Goal: Task Accomplishment & Management: Use online tool/utility

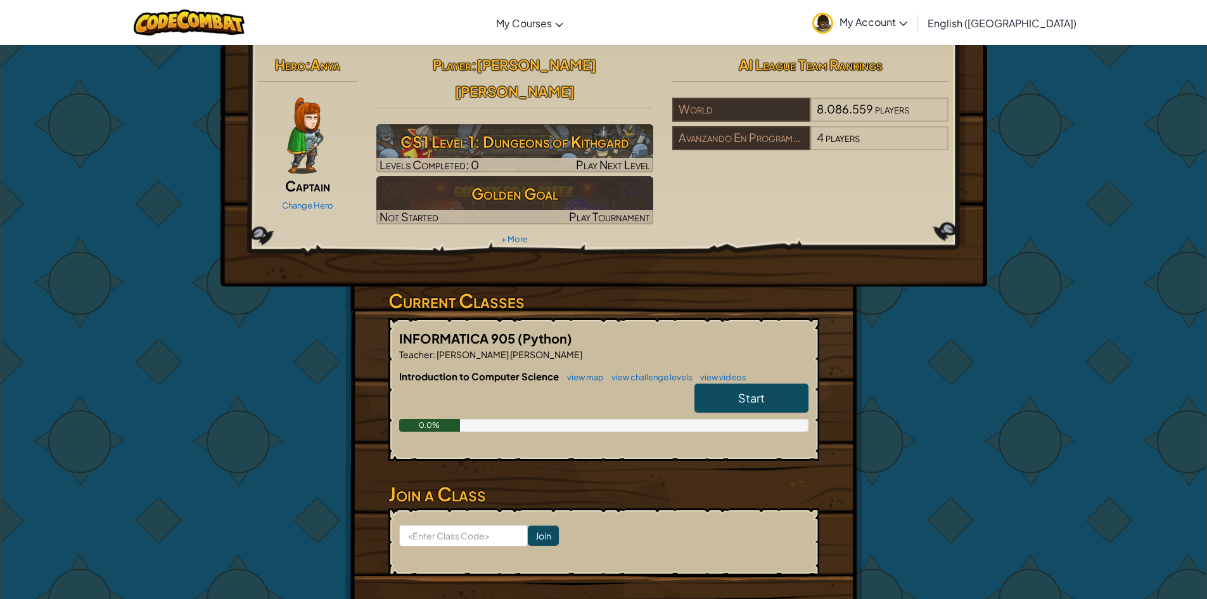
click at [298, 114] on img at bounding box center [305, 136] width 36 height 76
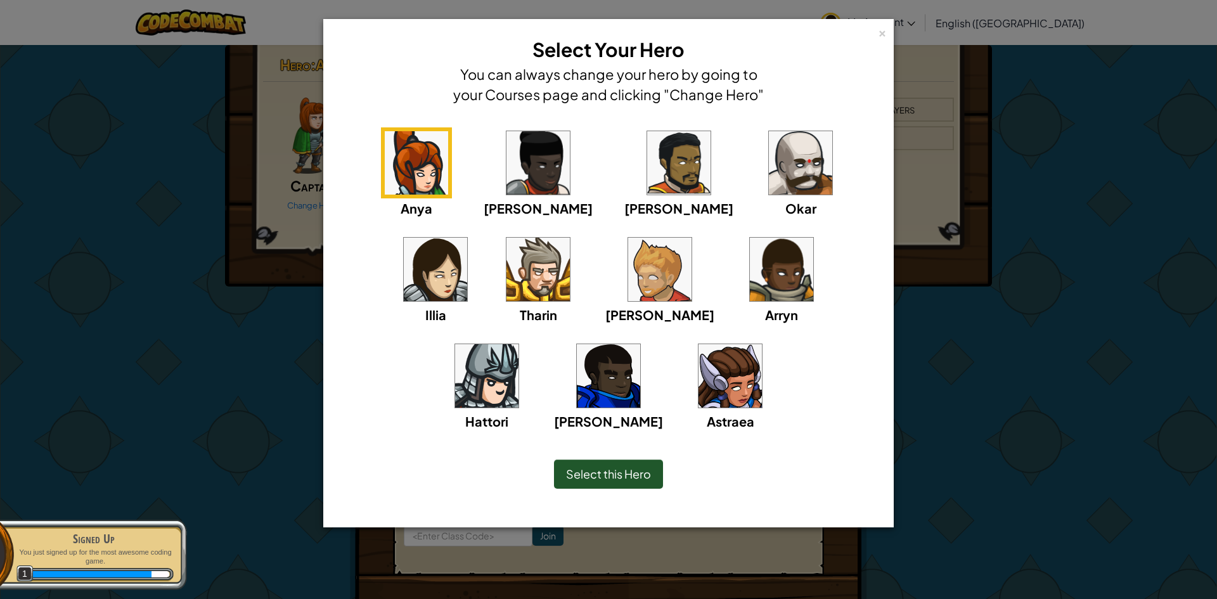
click at [750, 277] on img at bounding box center [781, 269] width 63 height 63
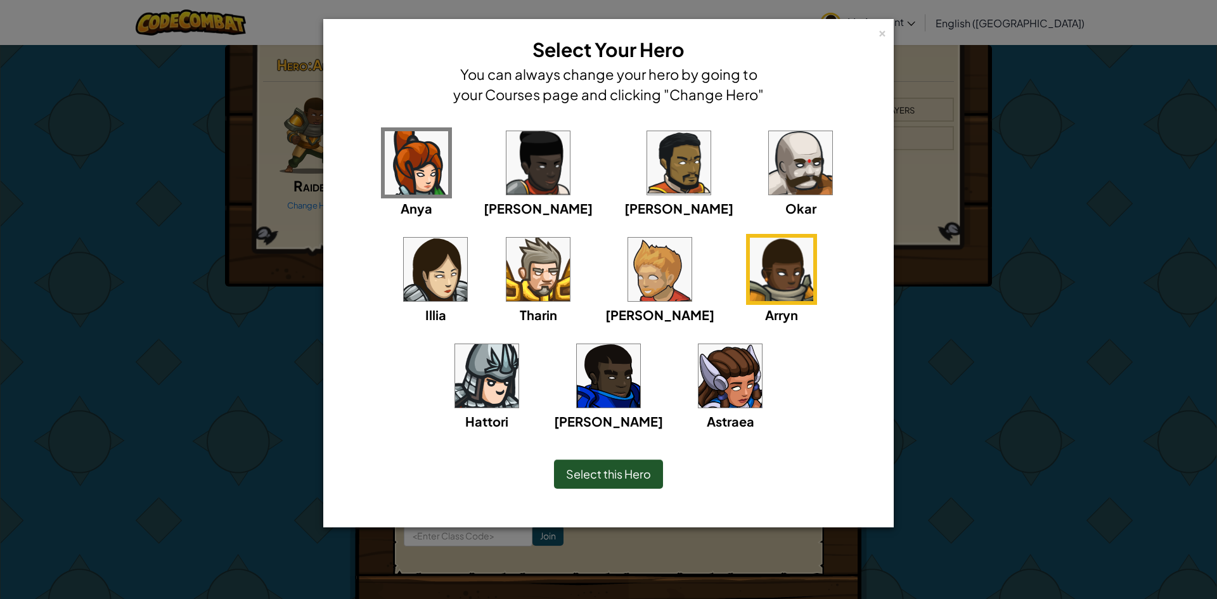
click at [629, 480] on span "Select this Hero" at bounding box center [608, 473] width 85 height 15
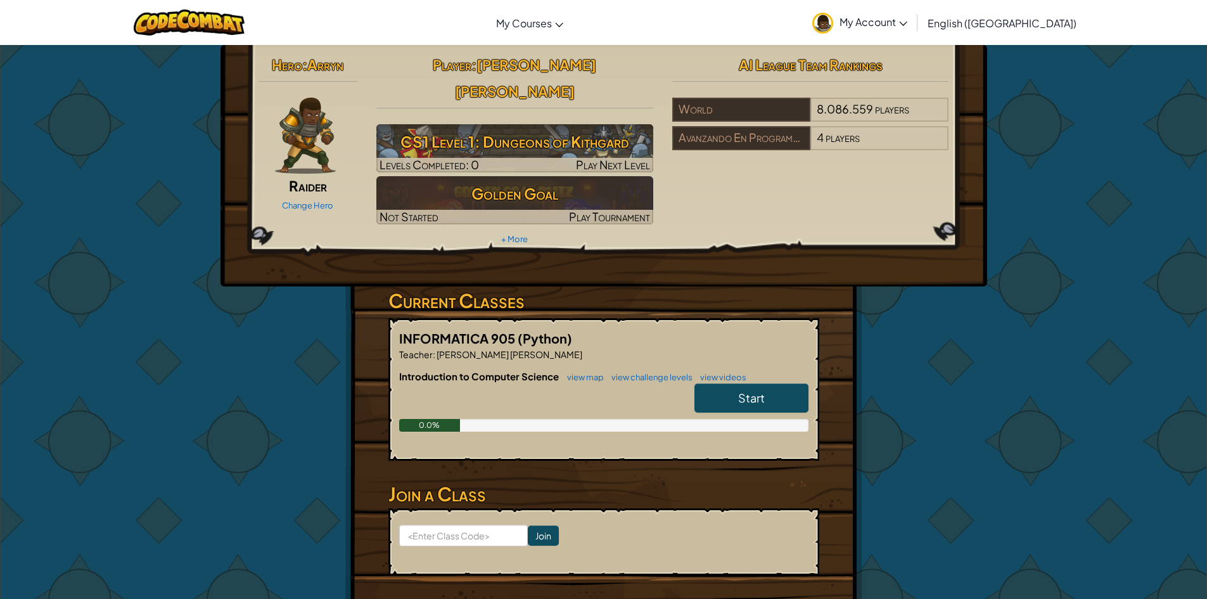
click at [723, 383] on link "Start" at bounding box center [752, 397] width 114 height 29
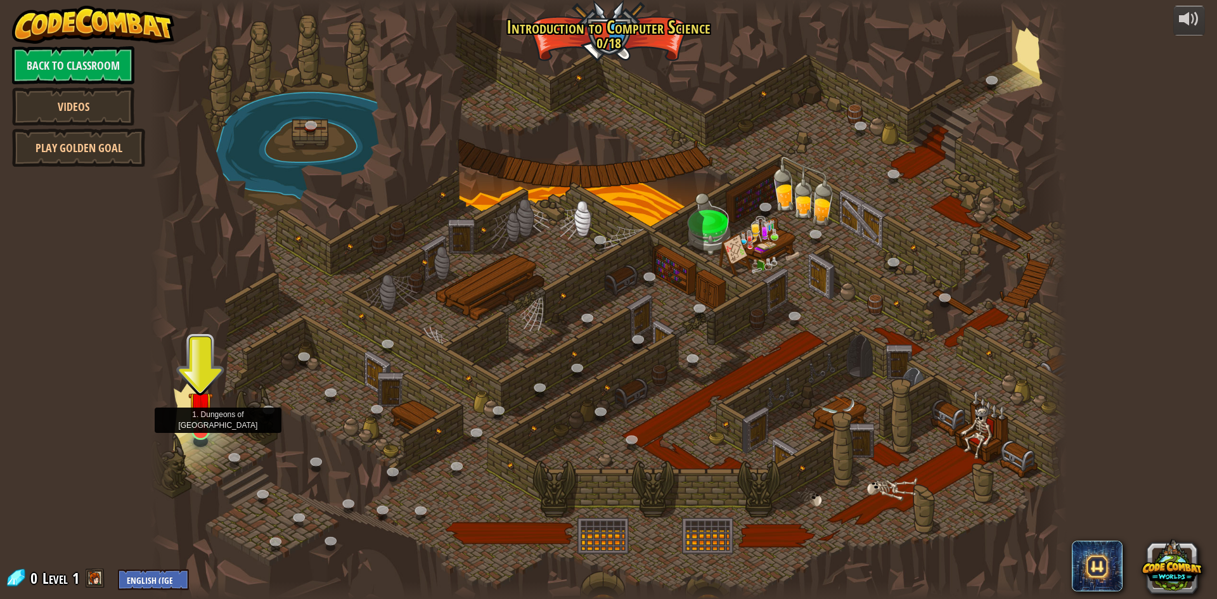
click at [203, 431] on img at bounding box center [200, 404] width 25 height 56
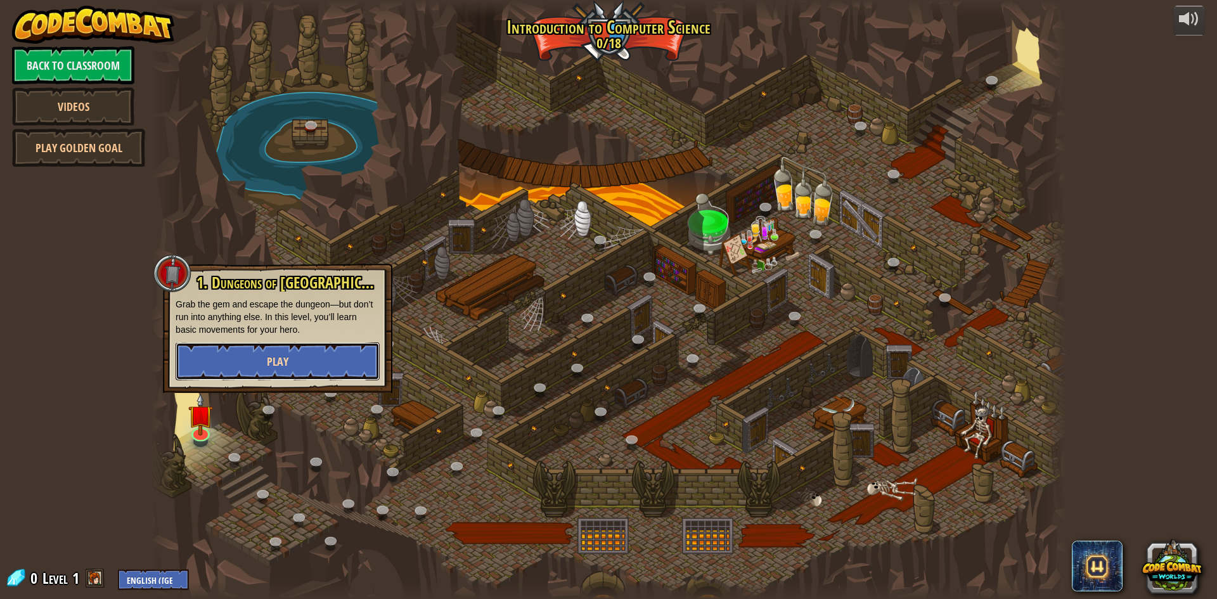
click at [299, 363] on button "Play" at bounding box center [278, 361] width 204 height 38
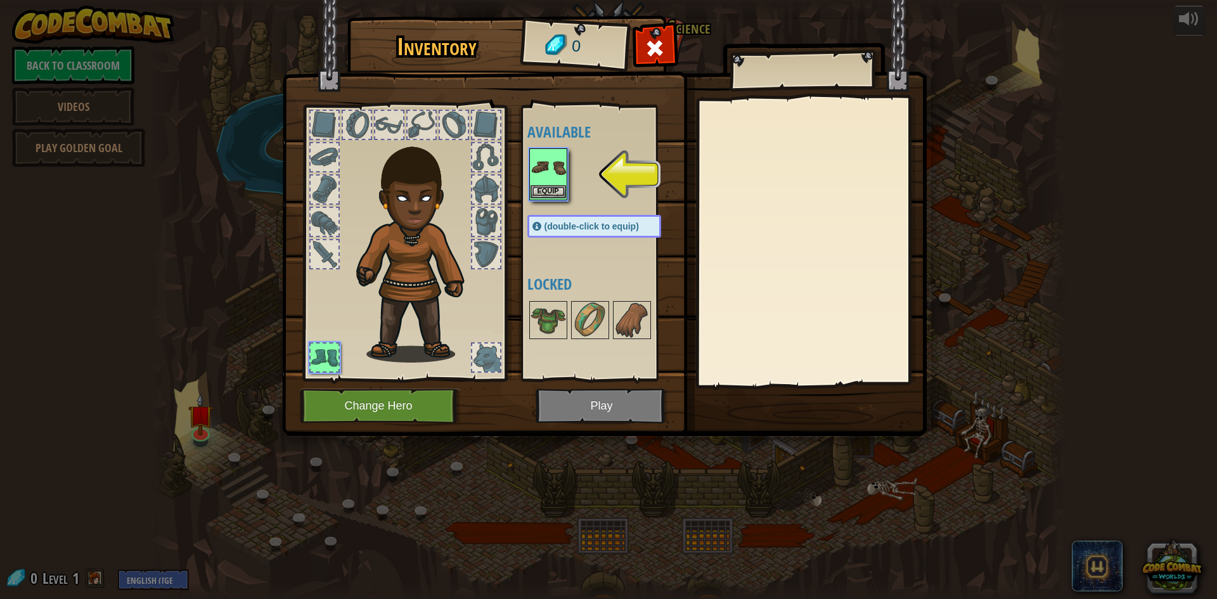
click at [549, 178] on img at bounding box center [548, 167] width 35 height 35
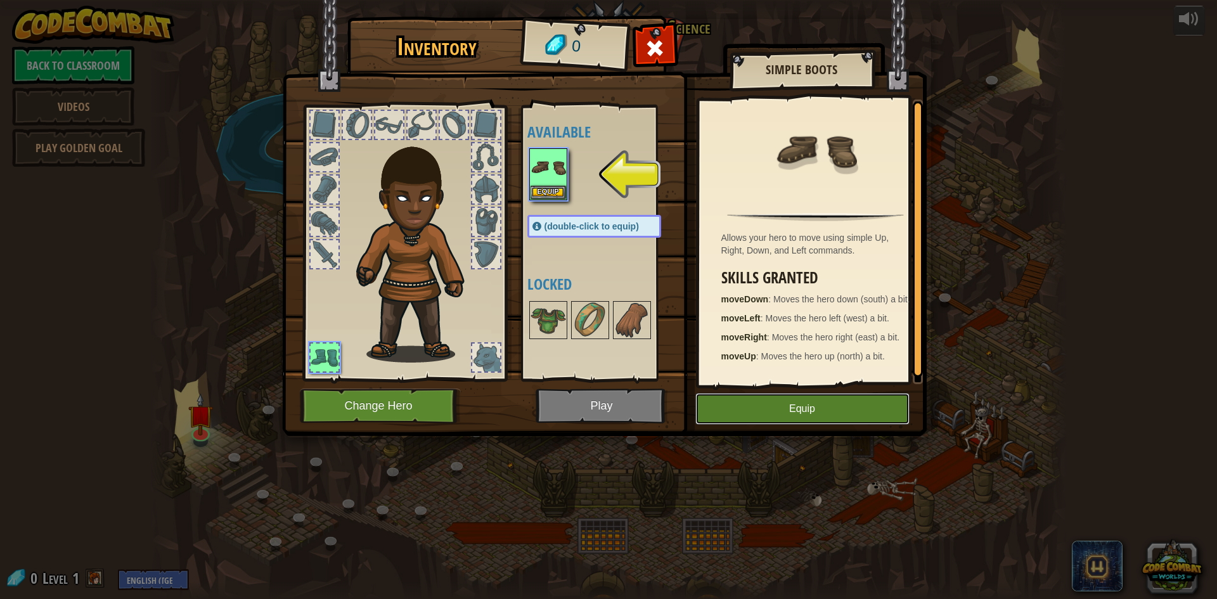
click at [799, 411] on button "Equip" at bounding box center [802, 409] width 214 height 32
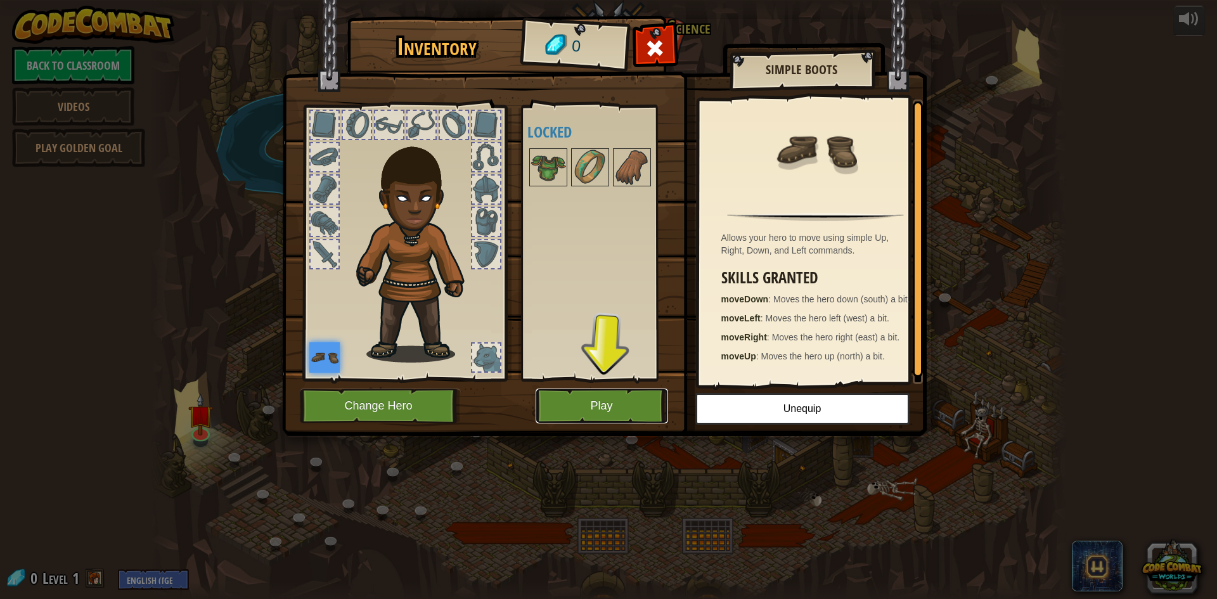
click at [584, 401] on button "Play" at bounding box center [602, 406] width 132 height 35
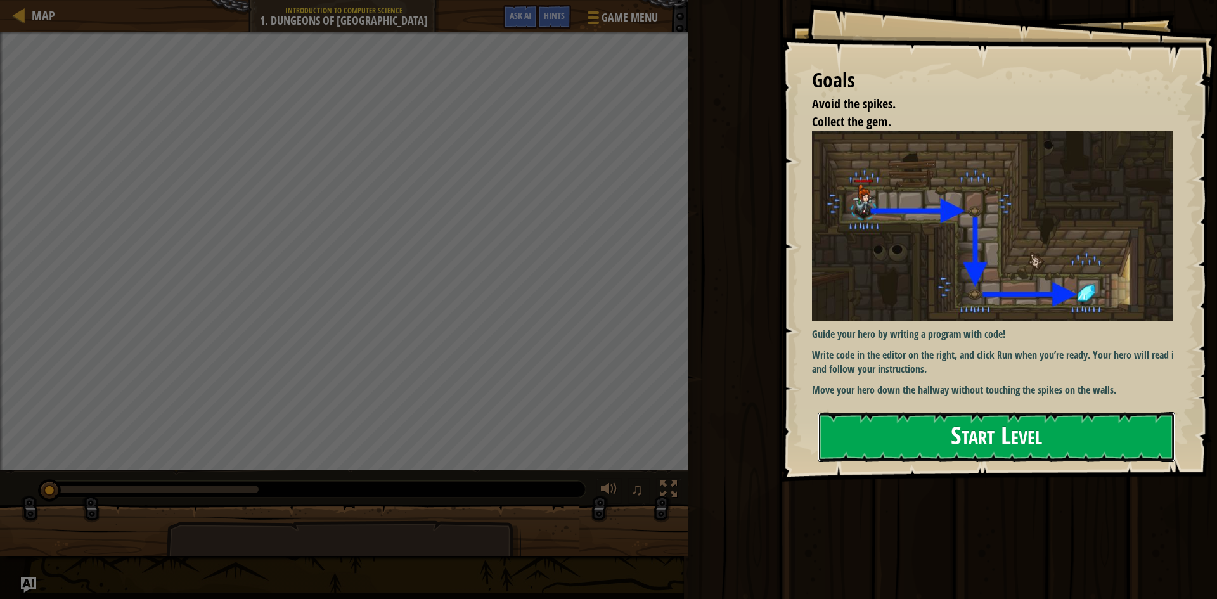
click at [873, 427] on button "Start Level" at bounding box center [996, 437] width 357 height 50
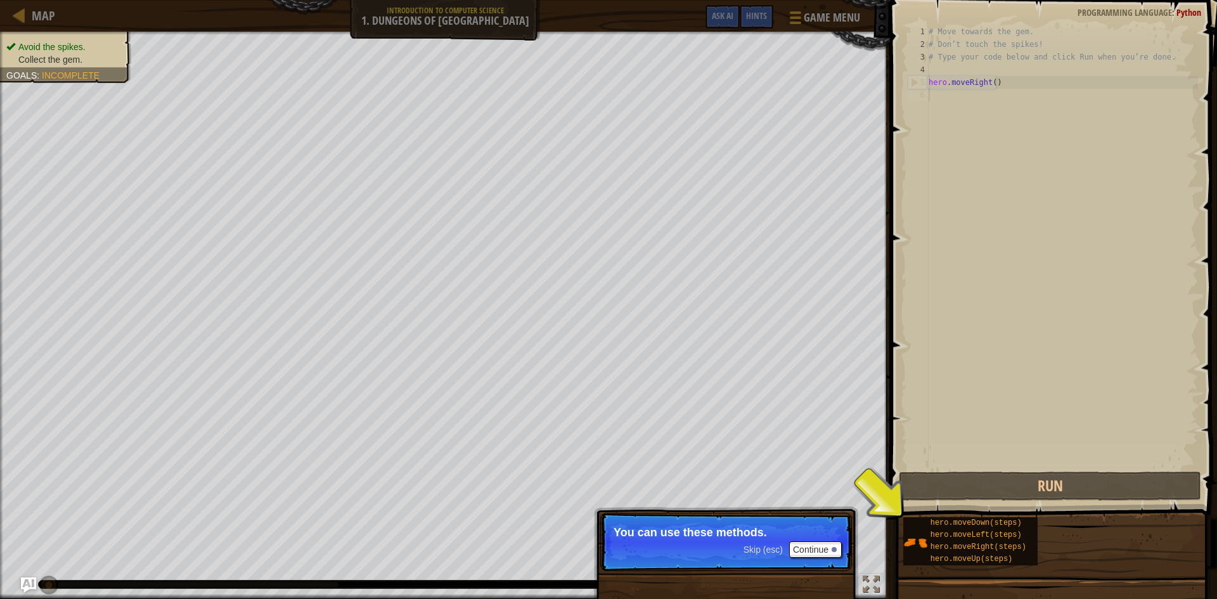
click at [783, 517] on p "Skip (esc) Continue You can use these methods." at bounding box center [726, 542] width 252 height 58
click at [818, 548] on button "Continue" at bounding box center [815, 549] width 53 height 16
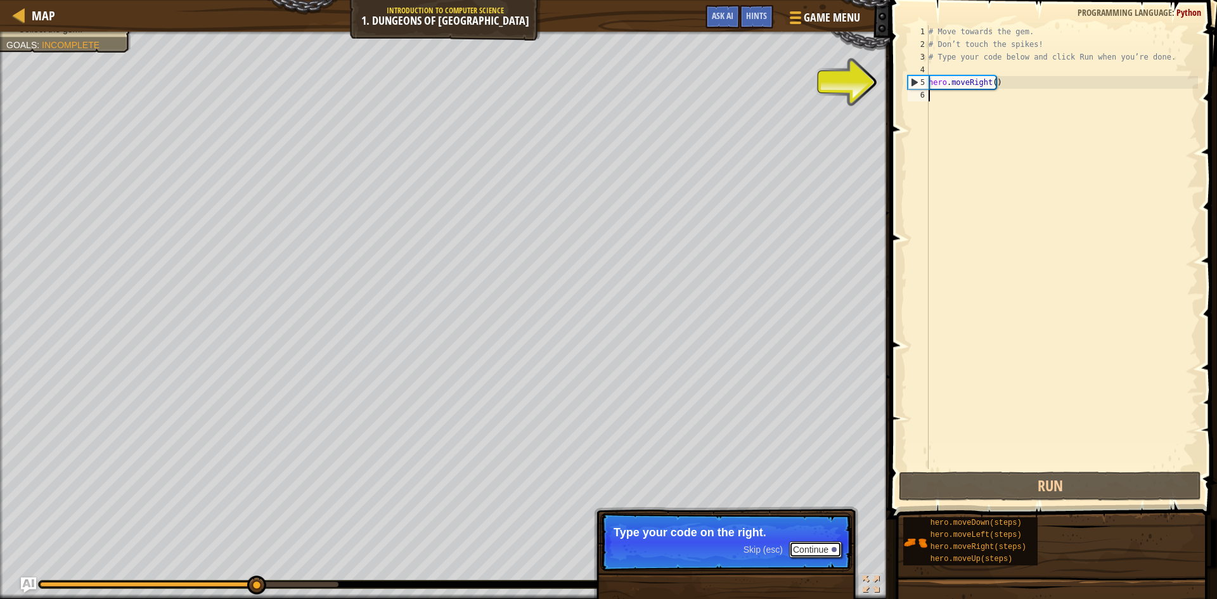
click at [818, 548] on button "Continue" at bounding box center [815, 549] width 53 height 16
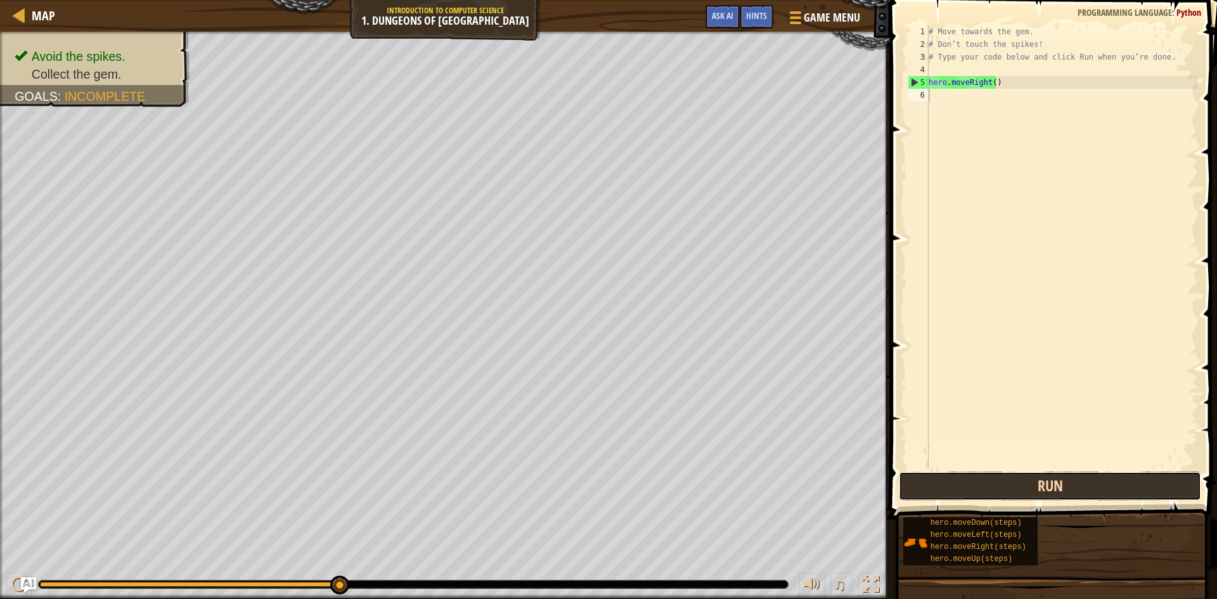
click at [1025, 492] on button "Run" at bounding box center [1050, 486] width 302 height 29
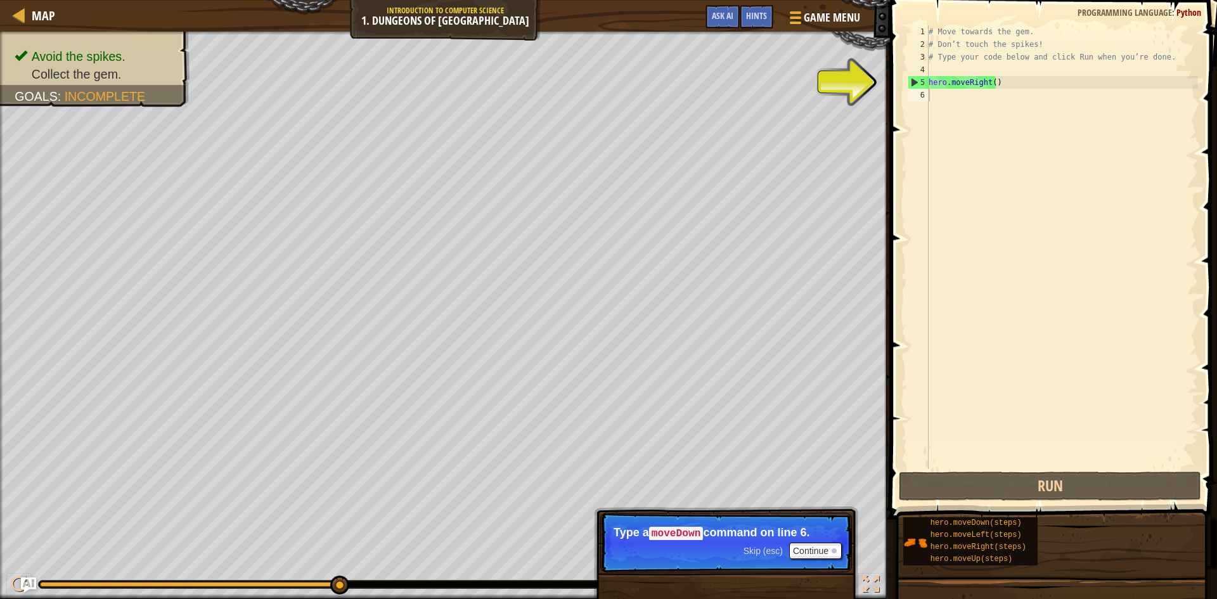
click at [678, 535] on code "moveDown" at bounding box center [676, 534] width 55 height 14
click at [814, 552] on button "Continue" at bounding box center [815, 551] width 53 height 16
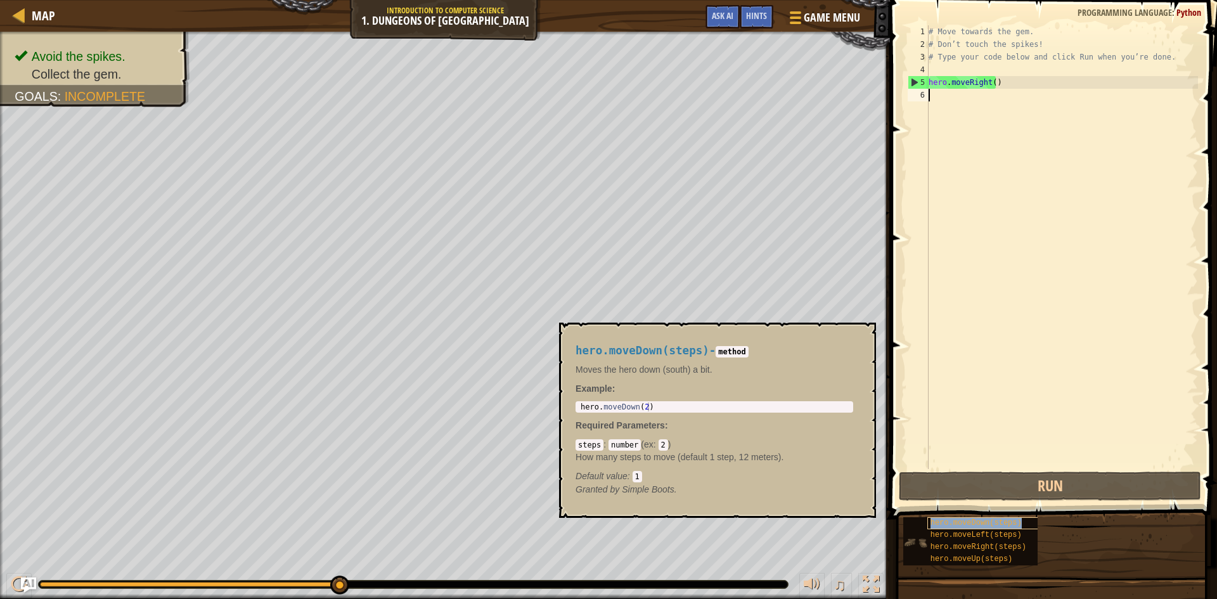
click at [965, 521] on span "hero.moveDown(steps)" at bounding box center [975, 522] width 91 height 9
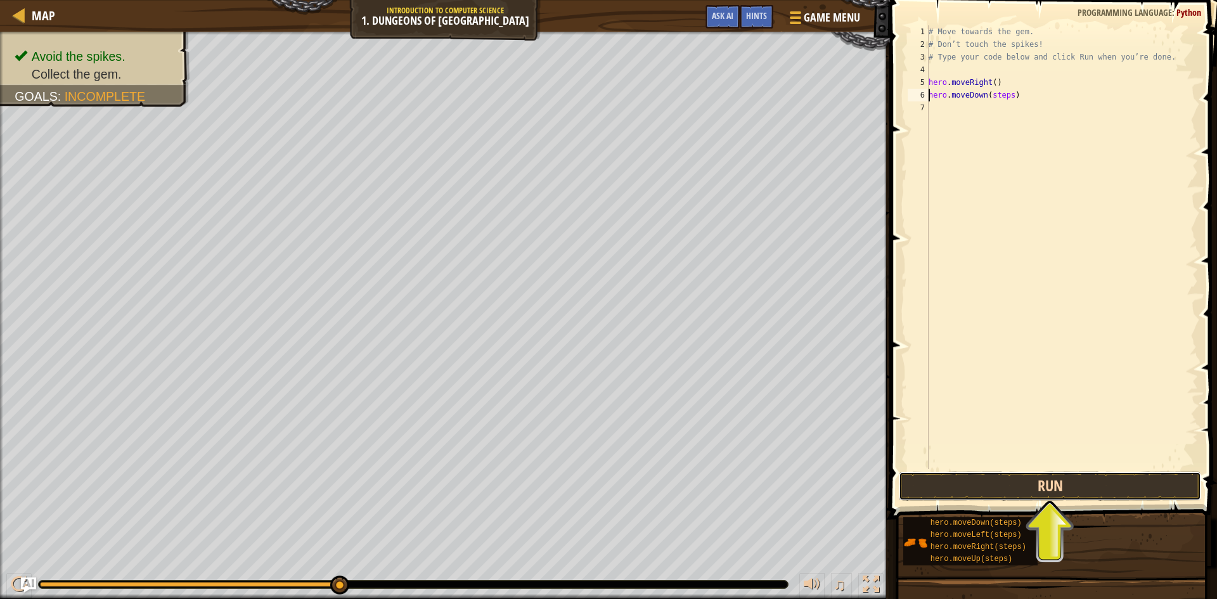
click at [1006, 487] on button "Run" at bounding box center [1050, 486] width 302 height 29
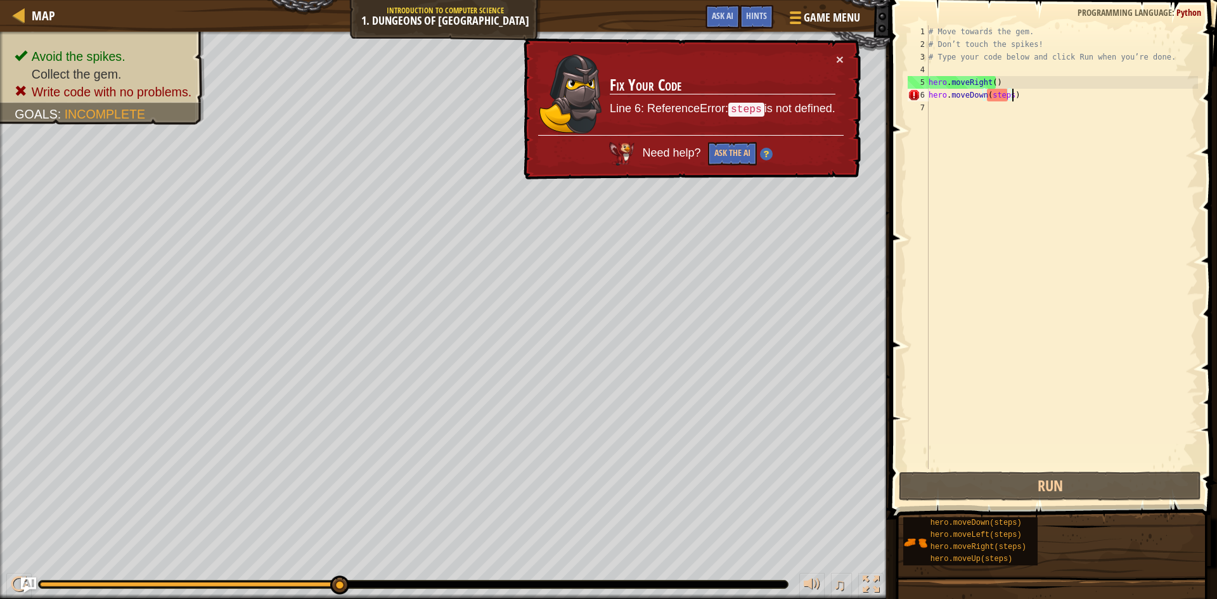
click at [1032, 100] on div "# Move towards the gem. # Don’t touch the spikes! # Type your code below and cl…" at bounding box center [1062, 259] width 272 height 469
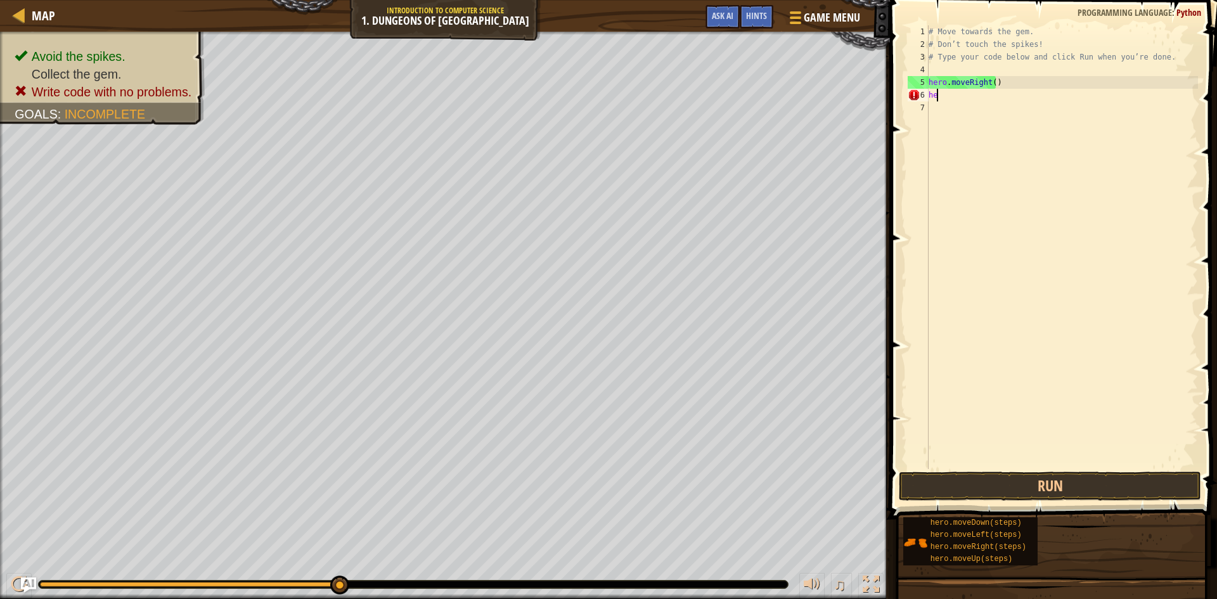
type textarea "h"
click at [1058, 59] on div "# Move towards the gem. # Don’t touch the spikes! # Type your code below and cl…" at bounding box center [1062, 259] width 272 height 469
type textarea "# Type your code below and click Run when you’re done."
click at [951, 101] on div "# Move towards the gem. # Don’t touch the spikes! # Type your code below and cl…" at bounding box center [1062, 259] width 272 height 469
click at [937, 103] on div "# Move towards the gem. # Don’t touch the spikes! # Type your code below and cl…" at bounding box center [1062, 259] width 272 height 469
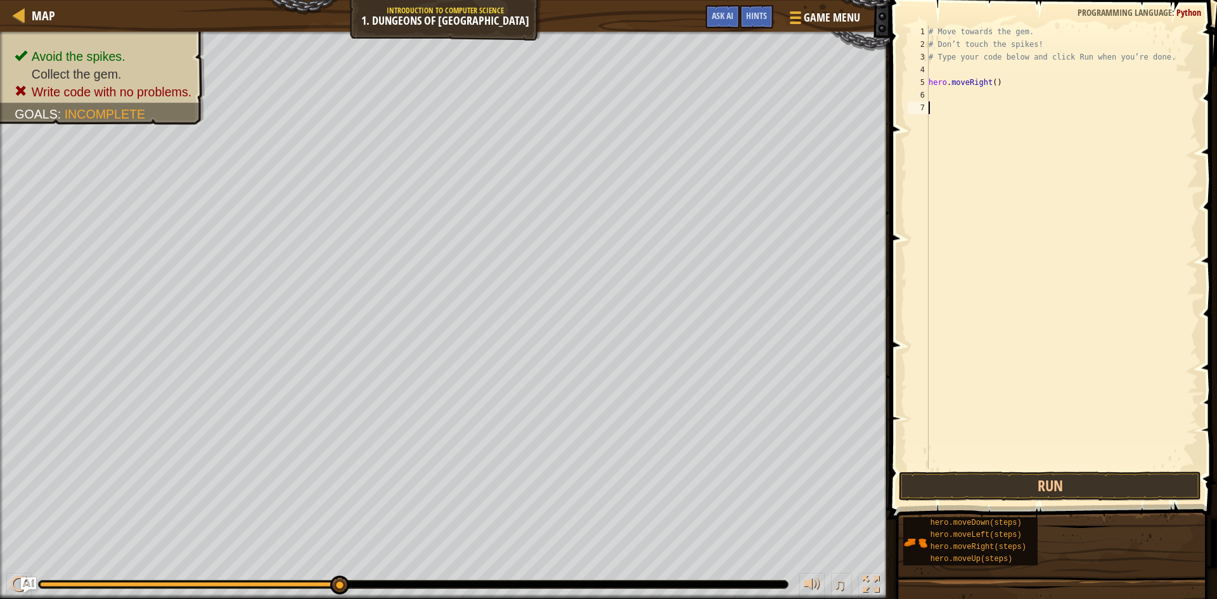
click at [942, 96] on div "# Move towards the gem. # Don’t touch the spikes! # Type your code below and cl…" at bounding box center [1062, 259] width 272 height 469
drag, startPoint x: 942, startPoint y: 96, endPoint x: 930, endPoint y: 92, distance: 12.8
click at [930, 92] on div "# Move towards the gem. # Don’t touch the spikes! # Type your code below and cl…" at bounding box center [1062, 259] width 272 height 469
click at [1076, 489] on button "Run" at bounding box center [1050, 486] width 302 height 29
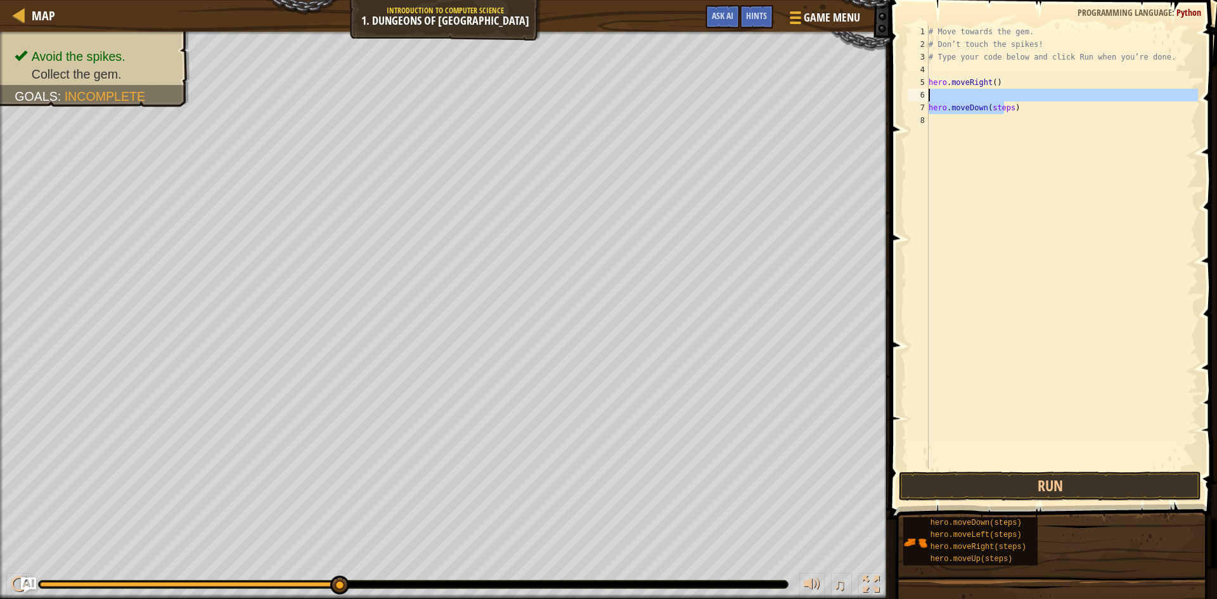
drag, startPoint x: 1004, startPoint y: 522, endPoint x: 1001, endPoint y: 98, distance: 424.7
click at [1001, 98] on div "# Move towards the gem. # Don’t touch the spikes! # Type your code below and cl…" at bounding box center [1062, 259] width 272 height 469
type textarea "hero.moveDown(steps)"
click at [1020, 119] on div "# Move towards the gem. # Don’t touch the spikes! # Type your code below and cl…" at bounding box center [1062, 259] width 272 height 469
click at [1023, 112] on div "# Move towards the gem. # Don’t touch the spikes! # Type your code below and cl…" at bounding box center [1062, 259] width 272 height 469
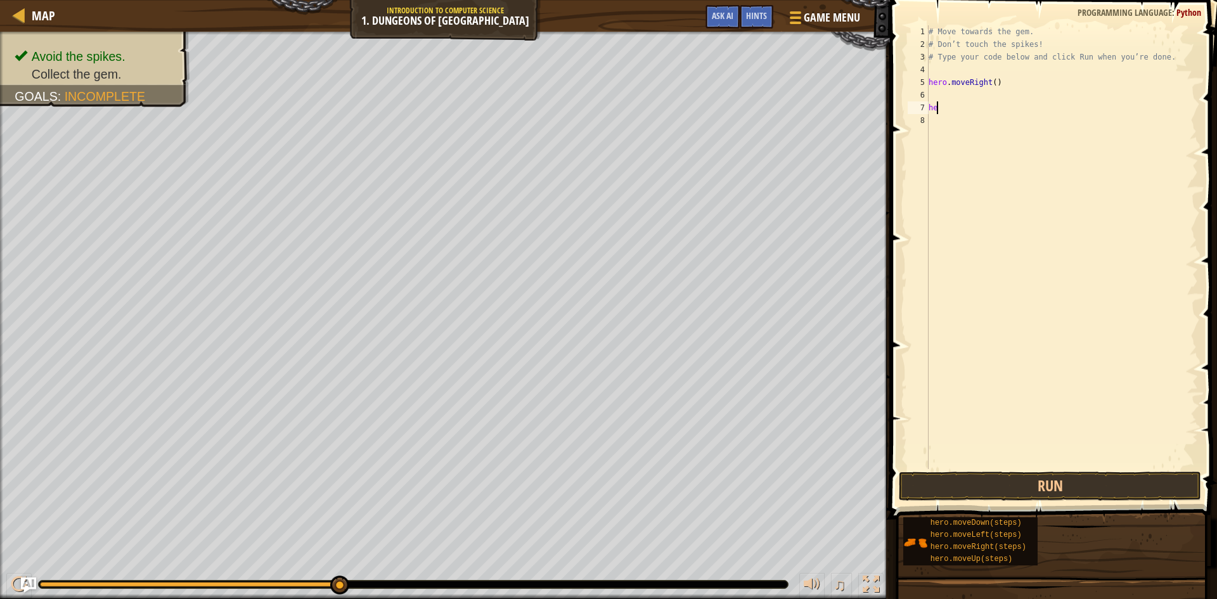
type textarea "h"
click at [993, 218] on div "# Move towards the gem. # Don’t touch the spikes! # Type your code below and cl…" at bounding box center [1062, 259] width 272 height 469
click at [1013, 497] on button "Run" at bounding box center [1050, 486] width 302 height 29
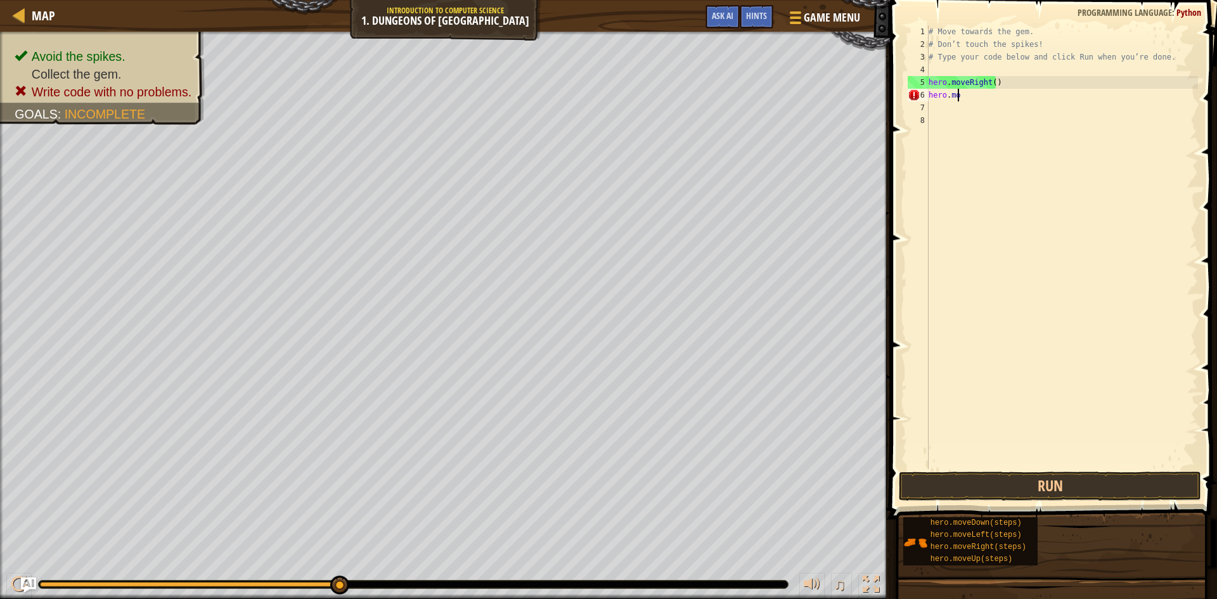
type textarea "h"
click at [1072, 330] on div "# Move towards the gem. # Don’t touch the spikes! # Type your code below and cl…" at bounding box center [1062, 259] width 272 height 469
click at [981, 487] on button "Run" at bounding box center [1050, 486] width 302 height 29
type textarea "h"
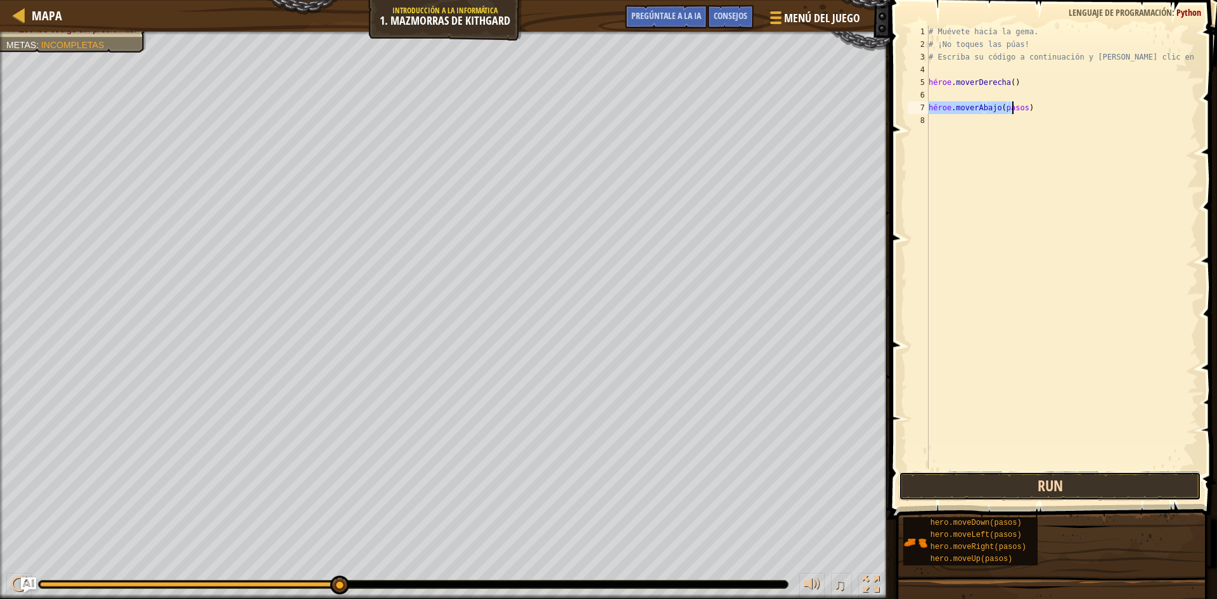
click at [984, 490] on button "Run" at bounding box center [1050, 486] width 302 height 29
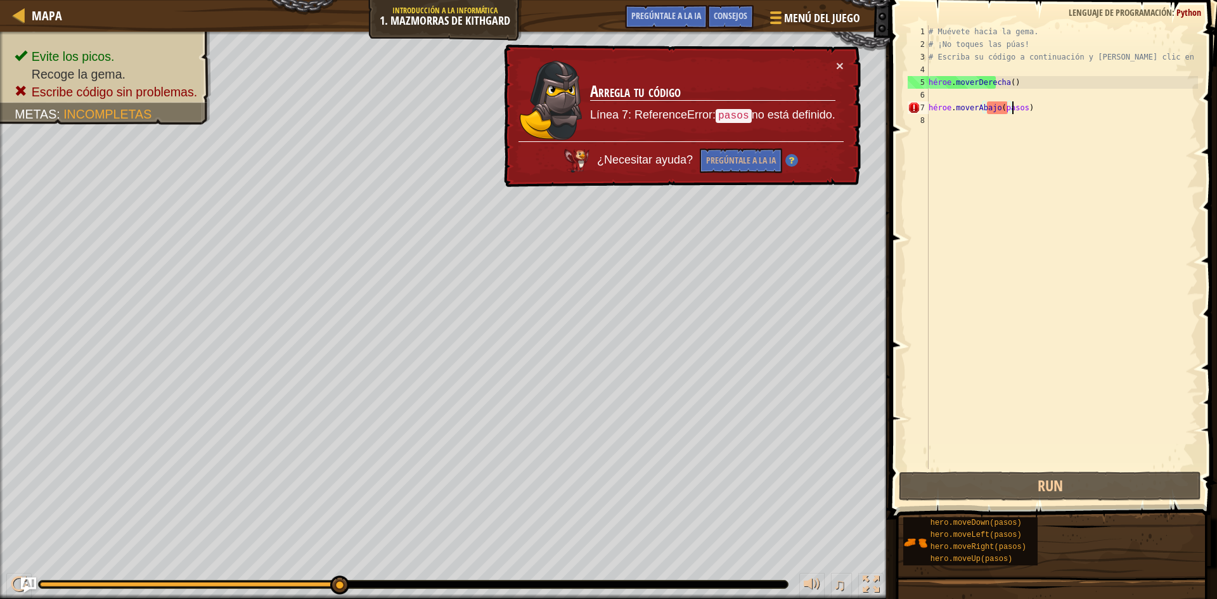
click at [1071, 103] on div "# Muévete hacia la [PERSON_NAME]. # ¡No toques las púas! # Escriba su código a …" at bounding box center [1062, 259] width 272 height 469
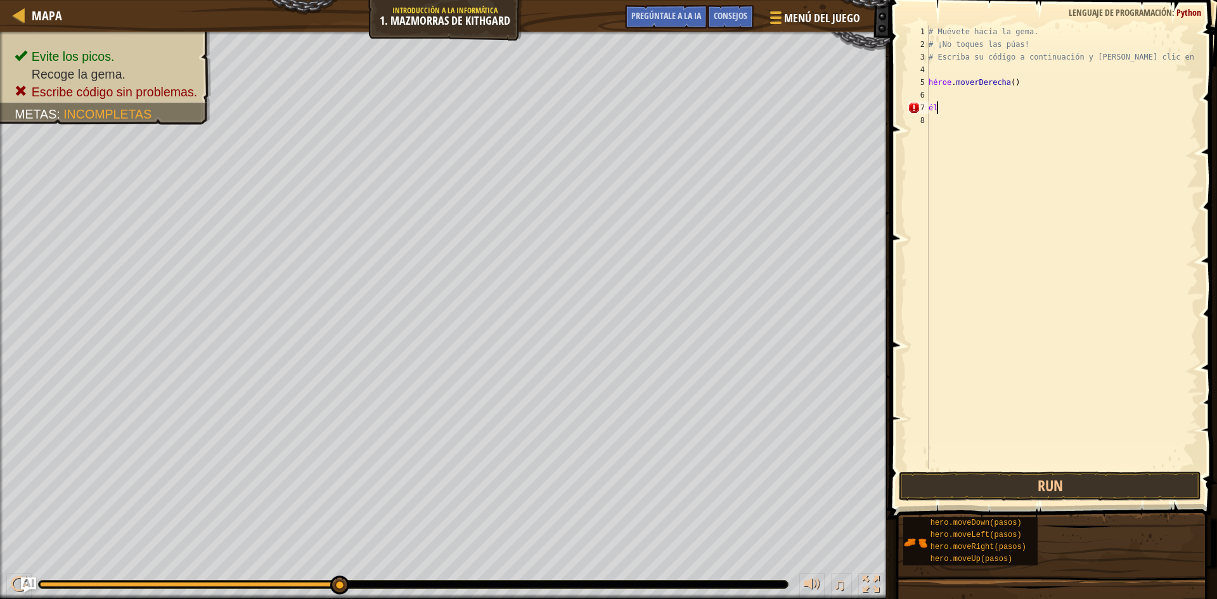
type textarea "h"
click at [1040, 96] on div "# Muévete hacia la [PERSON_NAME]. # ¡No toques las púas! # Escriba su código a …" at bounding box center [1062, 247] width 272 height 444
click at [1037, 94] on div "# Muévete hacia la [PERSON_NAME]. # ¡No toques las púas! # Escriba su código a …" at bounding box center [1062, 259] width 272 height 469
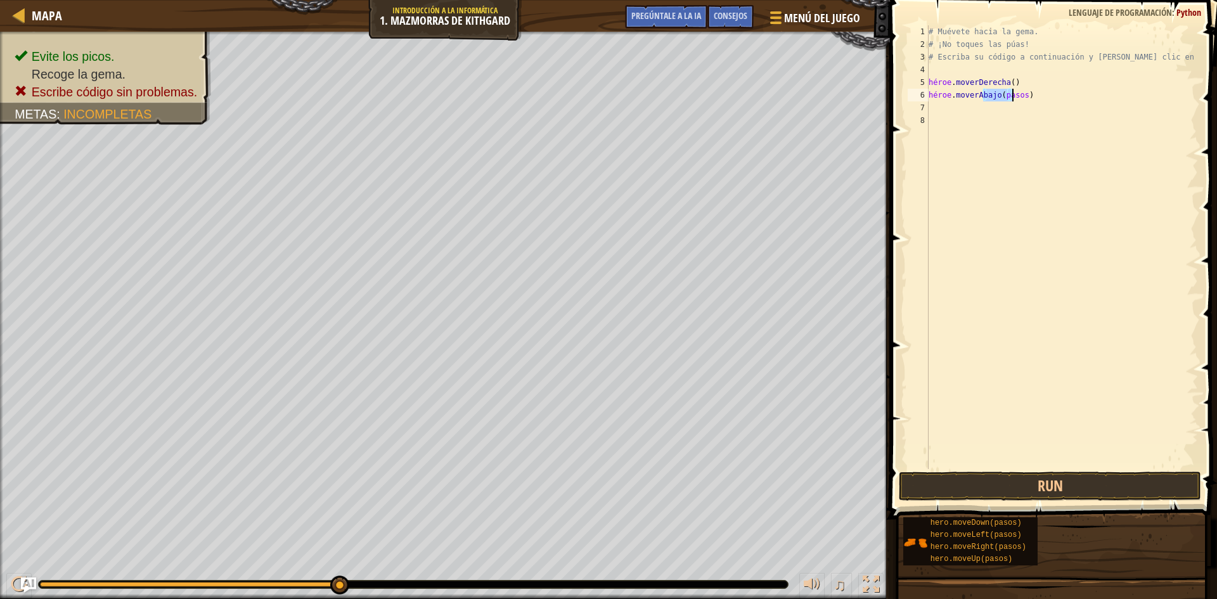
type textarea "hero.moveDown(pasos)"
click at [1037, 94] on div "# Muévete hacia la [PERSON_NAME]. # ¡No toques las púas! # Escriba su código a …" at bounding box center [1062, 259] width 272 height 469
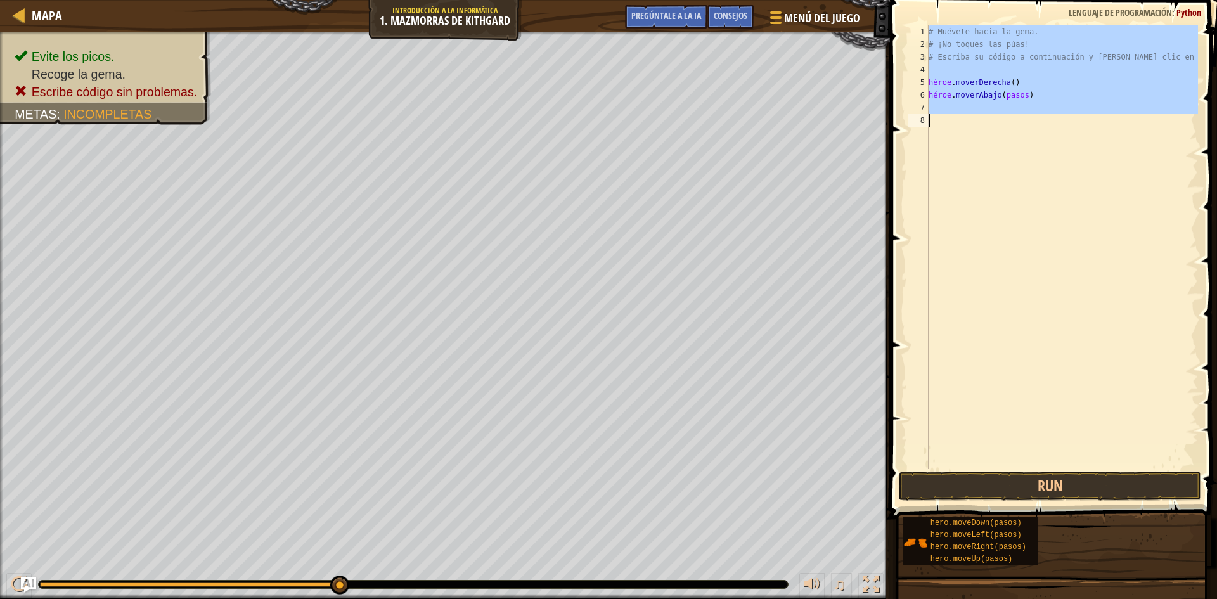
click at [1037, 94] on div "# Muévete hacia la [PERSON_NAME]. # ¡No toques las púas! # Escriba su código a …" at bounding box center [1062, 259] width 272 height 469
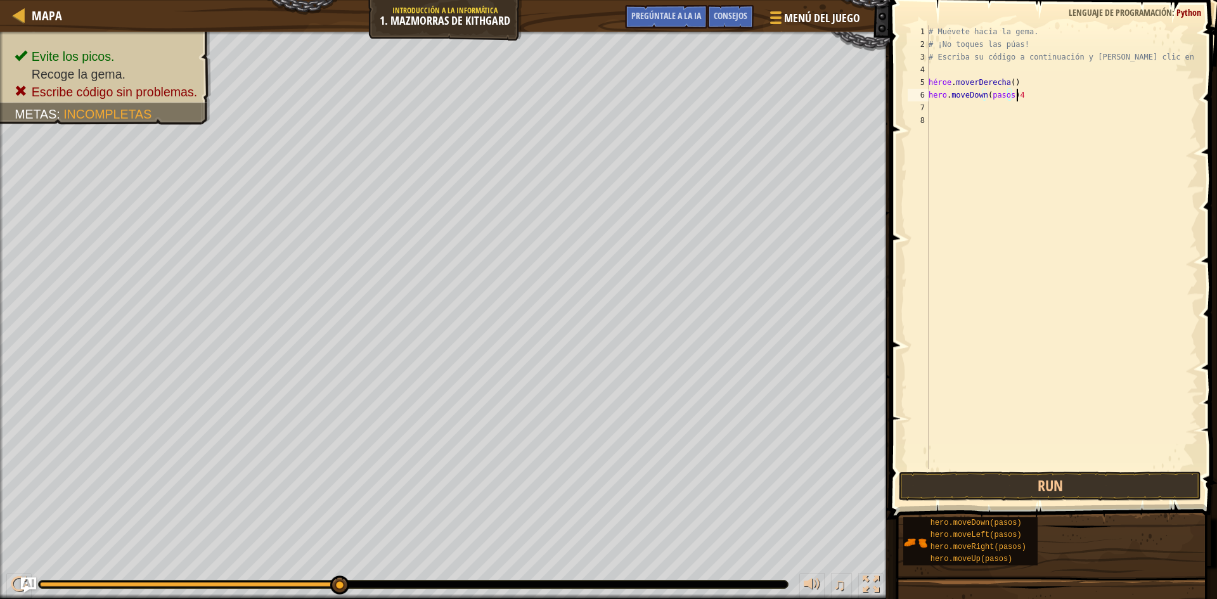
scroll to position [6, 7]
type textarea "hero.moveDown(pasos)"
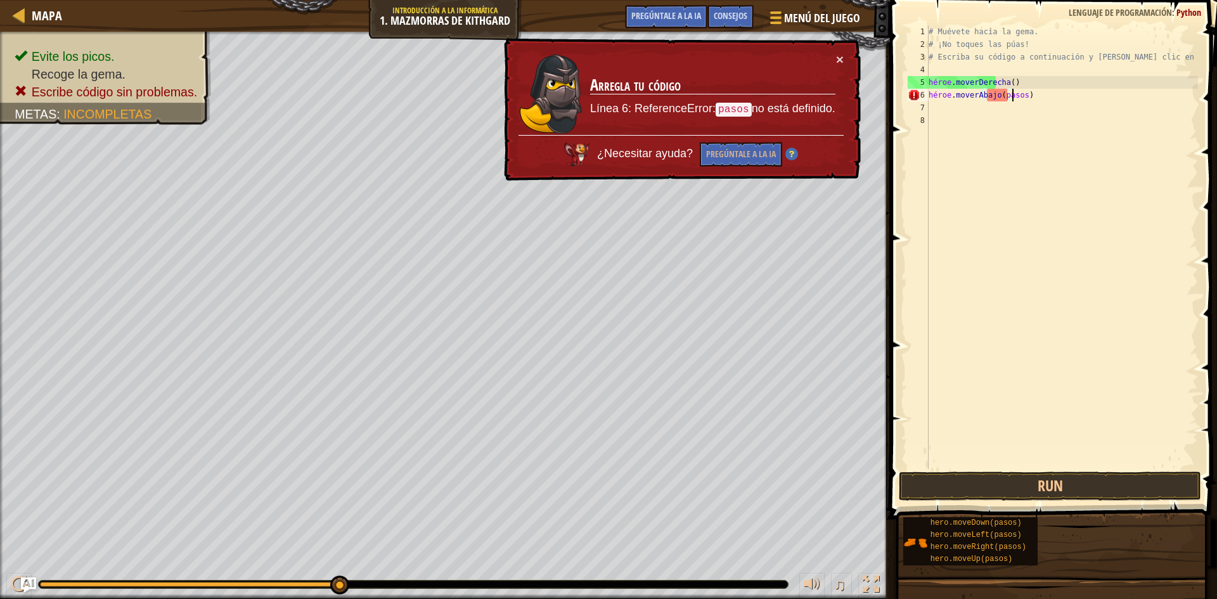
click at [955, 204] on div "# Muévete hacia la [PERSON_NAME]. # ¡No toques las púas! # Escriba su código a …" at bounding box center [1062, 259] width 272 height 469
click at [1060, 93] on div "# Muévete hacia la [PERSON_NAME]. # ¡No toques las púas! # Escriba su código a …" at bounding box center [1062, 259] width 272 height 469
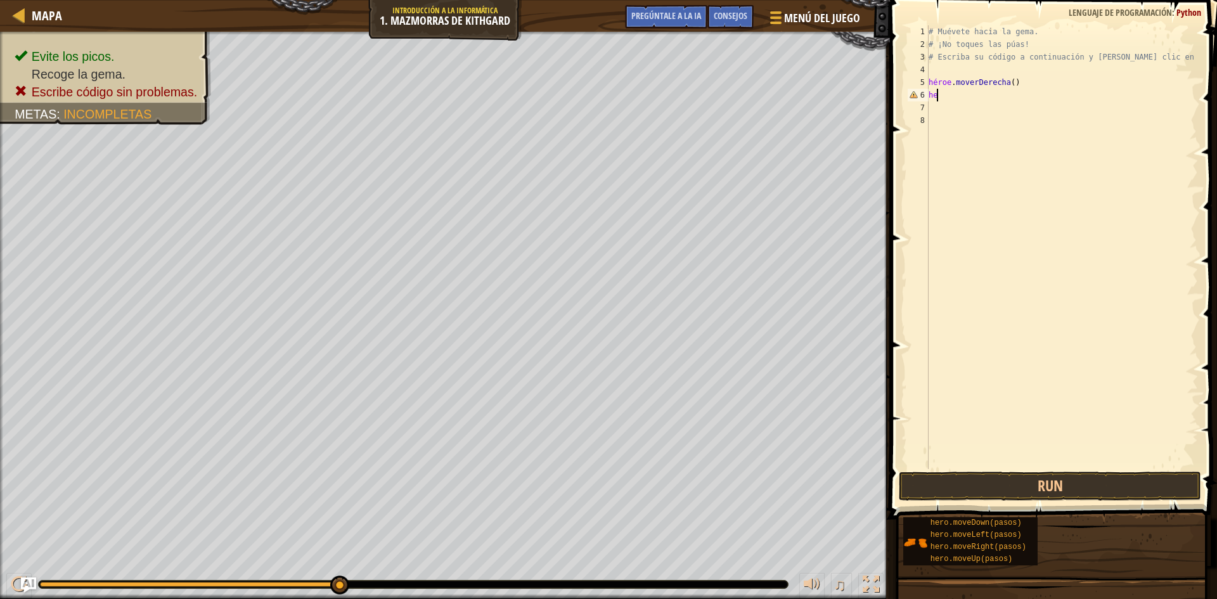
type textarea "h"
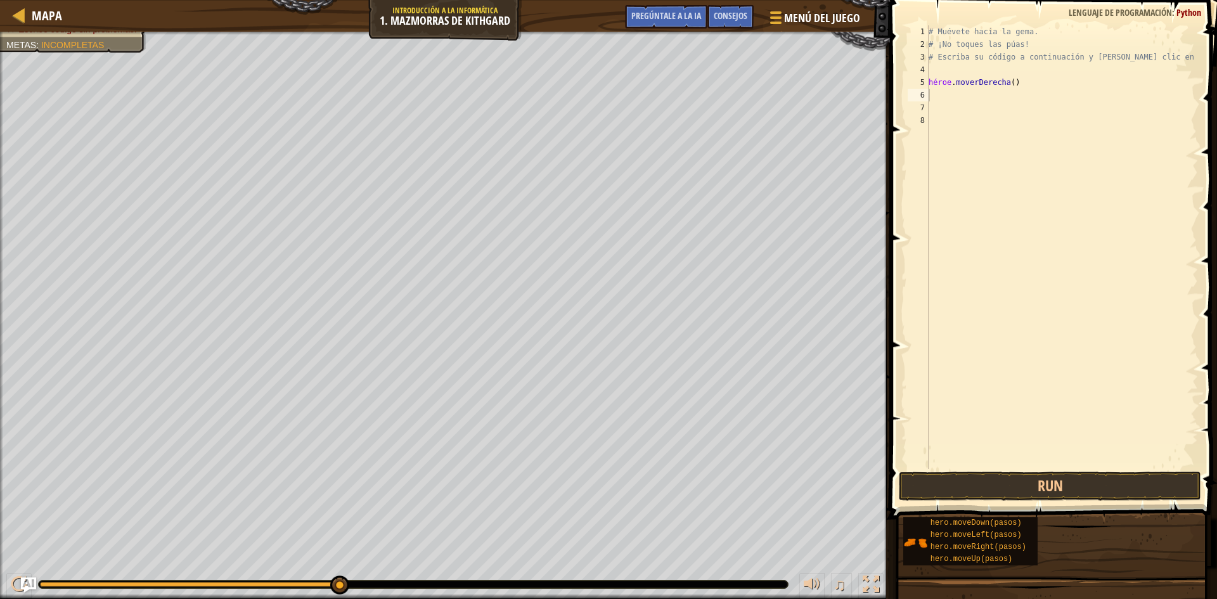
click at [1032, 87] on div "# Muévete hacia la [PERSON_NAME]. # ¡No toques las púas! # Escriba su código a …" at bounding box center [1062, 259] width 272 height 469
type textarea "hero.moveRight()"
click at [1033, 82] on div "# Muévete hacia la [PERSON_NAME]. # ¡No toques las púas! # Escriba su código a …" at bounding box center [1062, 259] width 272 height 469
click at [1045, 151] on div "# Muévete hacia la [PERSON_NAME]. # ¡No toques las púas! # Escriba su código a …" at bounding box center [1062, 259] width 272 height 469
click at [968, 101] on div "# Muévete hacia la [PERSON_NAME]. # ¡No toques las púas! # Escriba su código a …" at bounding box center [1062, 259] width 272 height 469
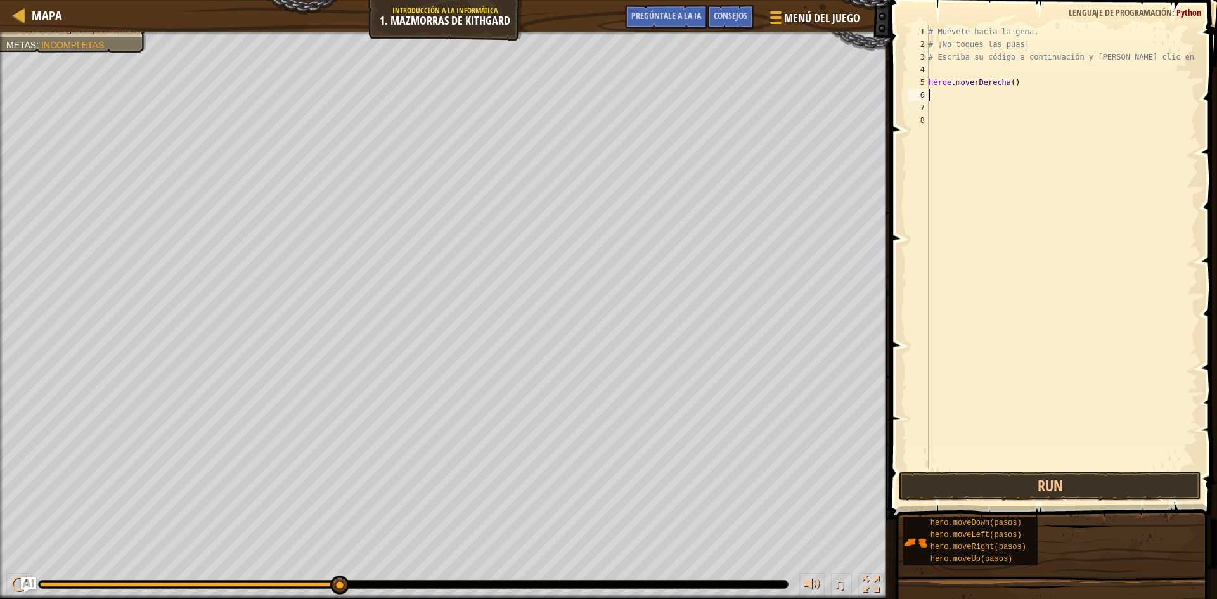
drag, startPoint x: 343, startPoint y: 586, endPoint x: 428, endPoint y: 589, distance: 85.0
click at [737, 18] on font "Consejos" at bounding box center [731, 16] width 34 height 12
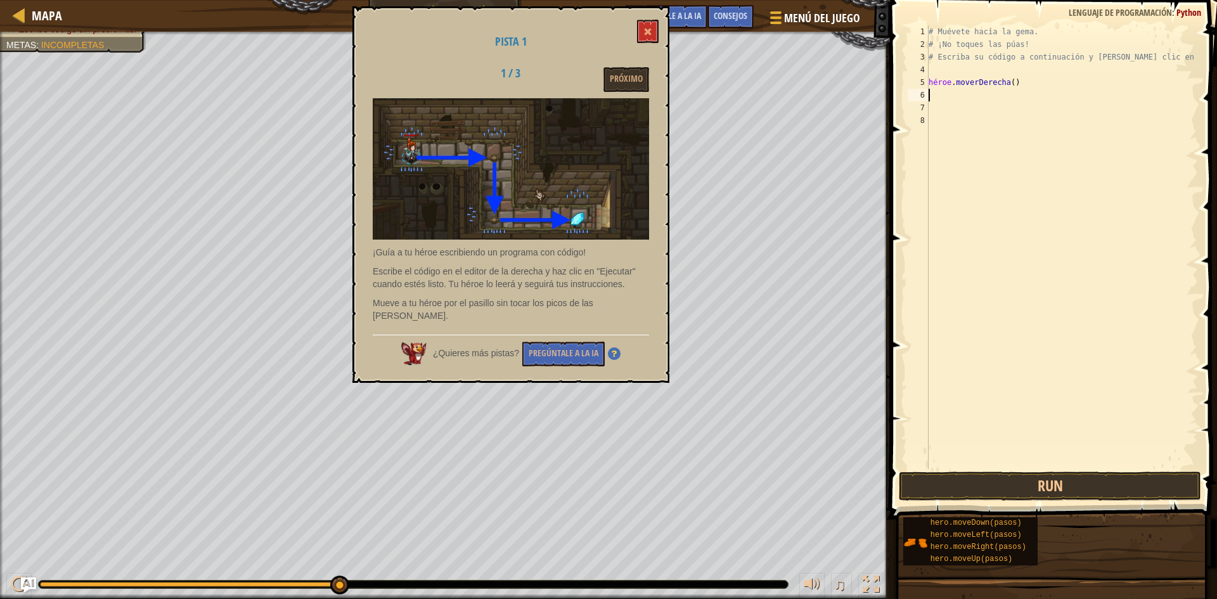
click at [508, 348] on div "¿Quieres más pistas? Pregúntale a la IA" at bounding box center [511, 351] width 276 height 32
click at [647, 75] on button "Próximo" at bounding box center [626, 79] width 46 height 25
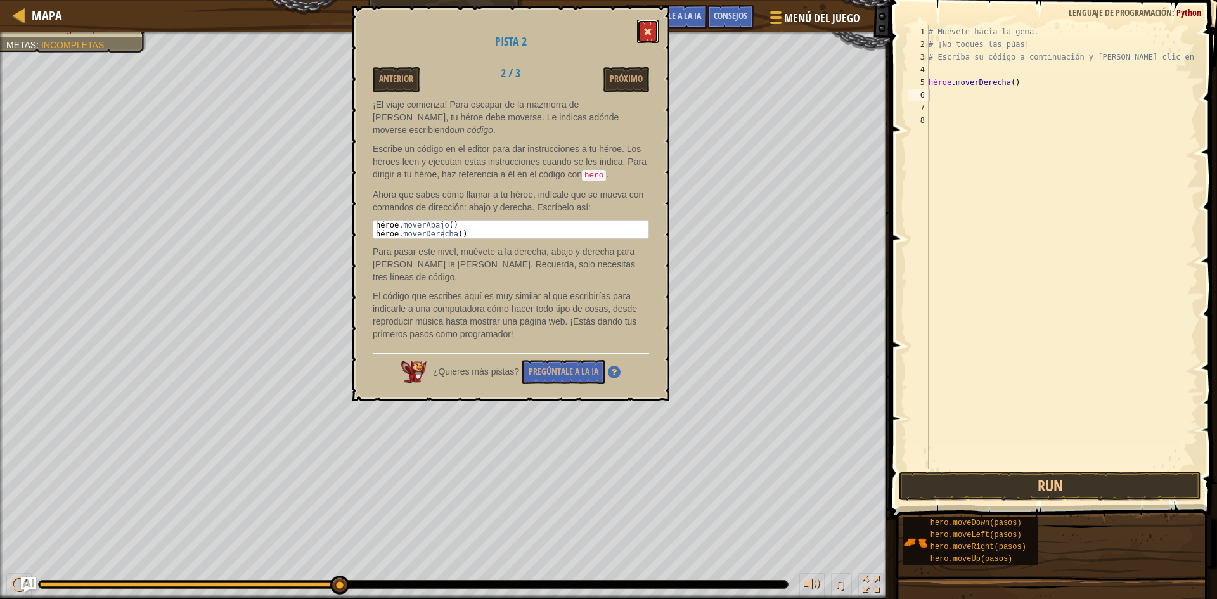
click at [652, 30] on span at bounding box center [647, 31] width 9 height 9
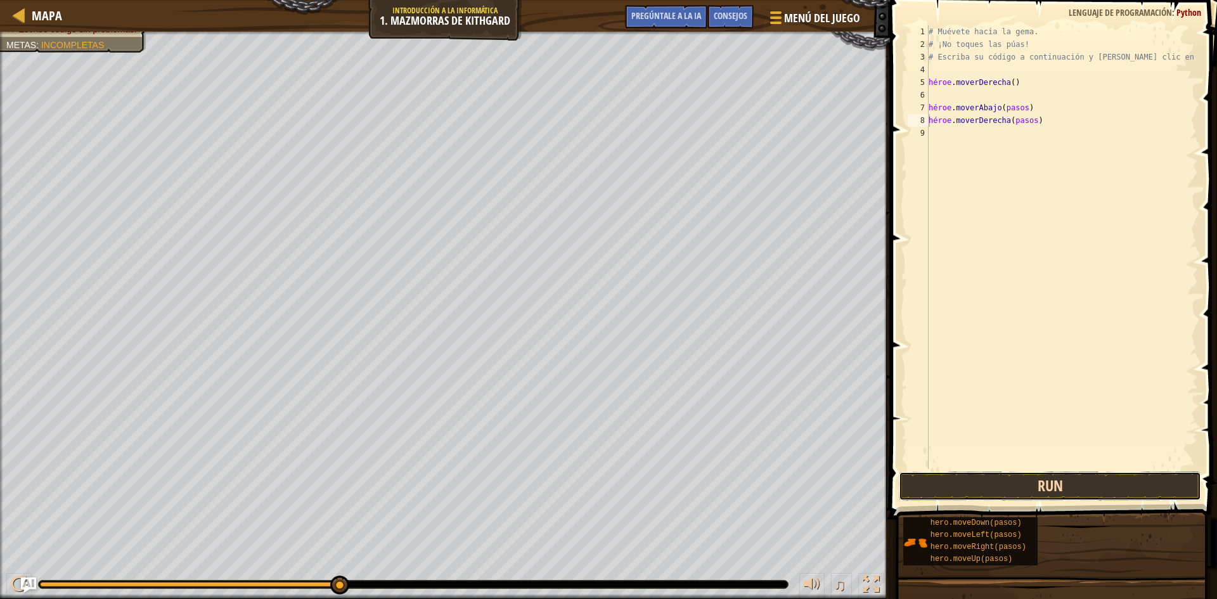
click at [1049, 476] on button "Run" at bounding box center [1050, 486] width 302 height 29
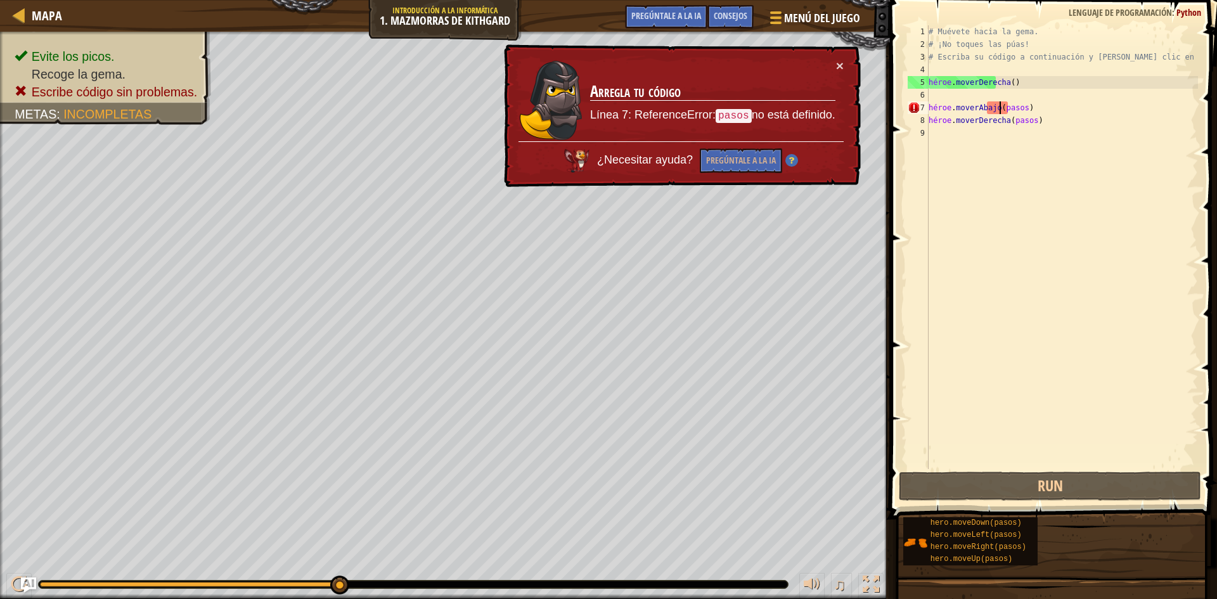
click at [998, 105] on div "# Muévete hacia la [PERSON_NAME]. # ¡No toques las púas! # Escriba su código a …" at bounding box center [1062, 259] width 272 height 469
click at [1005, 108] on div "# Muévete hacia la [PERSON_NAME]. # ¡No toques las púas! # Escriba su código a …" at bounding box center [1062, 259] width 272 height 469
click at [1022, 107] on div "# Muévete hacia la [PERSON_NAME]. # ¡No toques las púas! # Escriba su código a …" at bounding box center [1062, 259] width 272 height 469
click at [1039, 107] on div "# Muévete hacia la [PERSON_NAME]. # ¡No toques las púas! # Escriba su código a …" at bounding box center [1062, 259] width 272 height 469
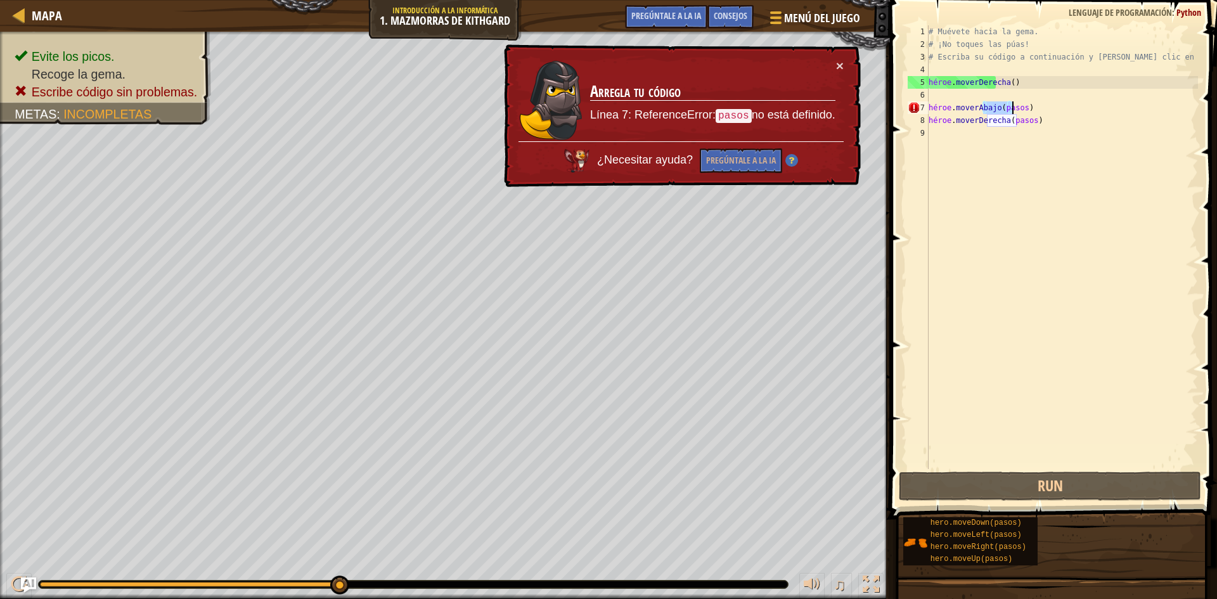
click at [1007, 122] on div "# Muévete hacia la [PERSON_NAME]. # ¡No toques las púas! # Escriba su código a …" at bounding box center [1062, 259] width 272 height 469
type textarea "hero.moveRight(pasos)"
click at [1020, 134] on div "# Muévete hacia la [PERSON_NAME]. # ¡No toques las púas! # Escriba su código a …" at bounding box center [1062, 259] width 272 height 469
click at [1064, 122] on div "# Muévete hacia la [PERSON_NAME]. # ¡No toques las púas! # Escriba su código a …" at bounding box center [1062, 259] width 272 height 469
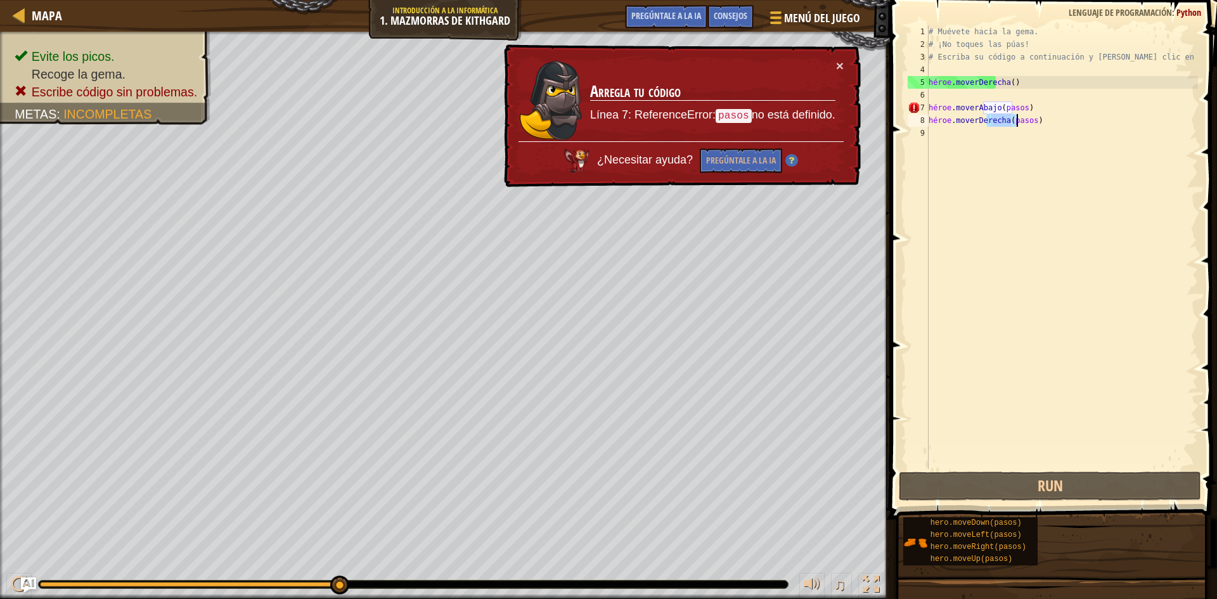
click at [934, 111] on div "# Muévete hacia la [PERSON_NAME]. # ¡No toques las púas! # Escriba su código a …" at bounding box center [1062, 259] width 272 height 469
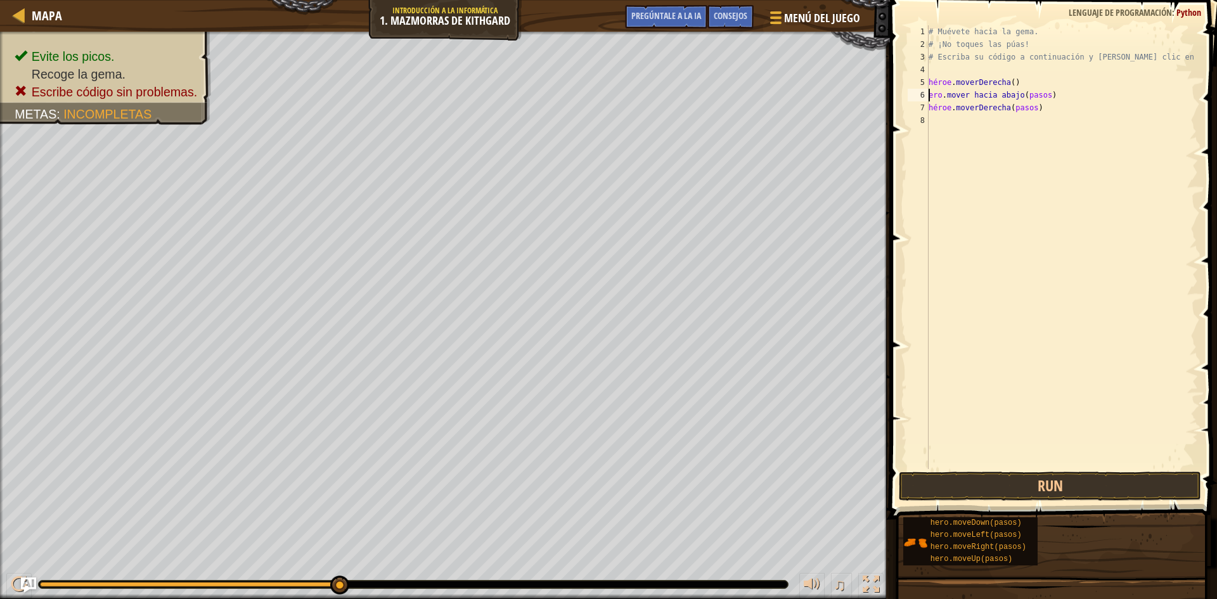
type textarea "hero.moveRight()ero.moveDown(pasos)"
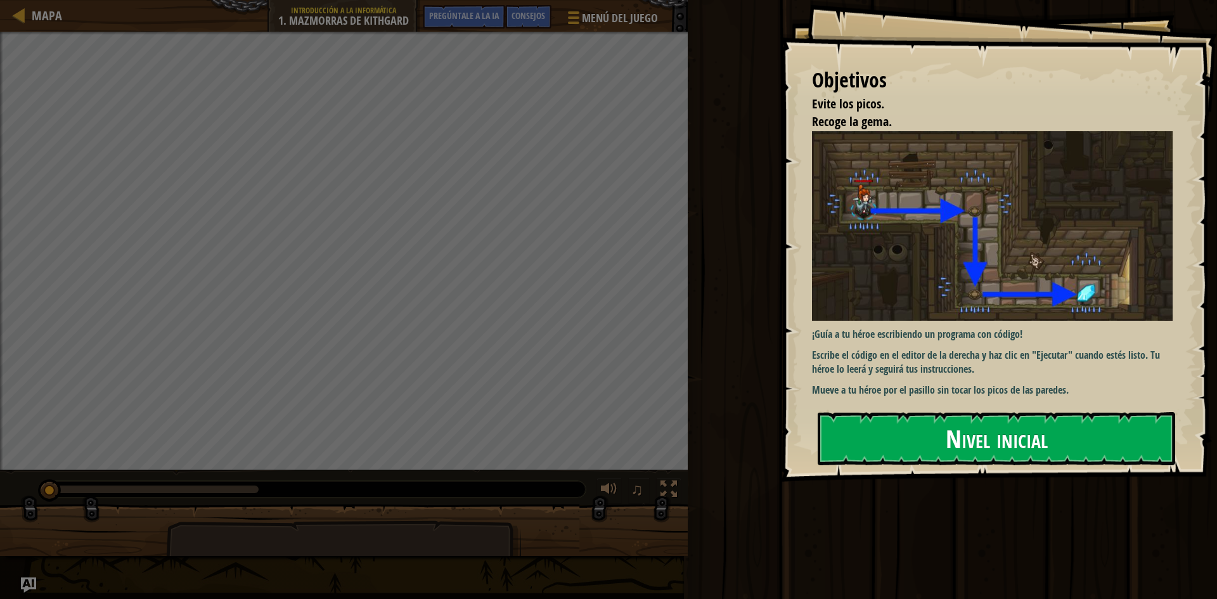
click at [966, 435] on font "Nivel inicial" at bounding box center [997, 438] width 102 height 34
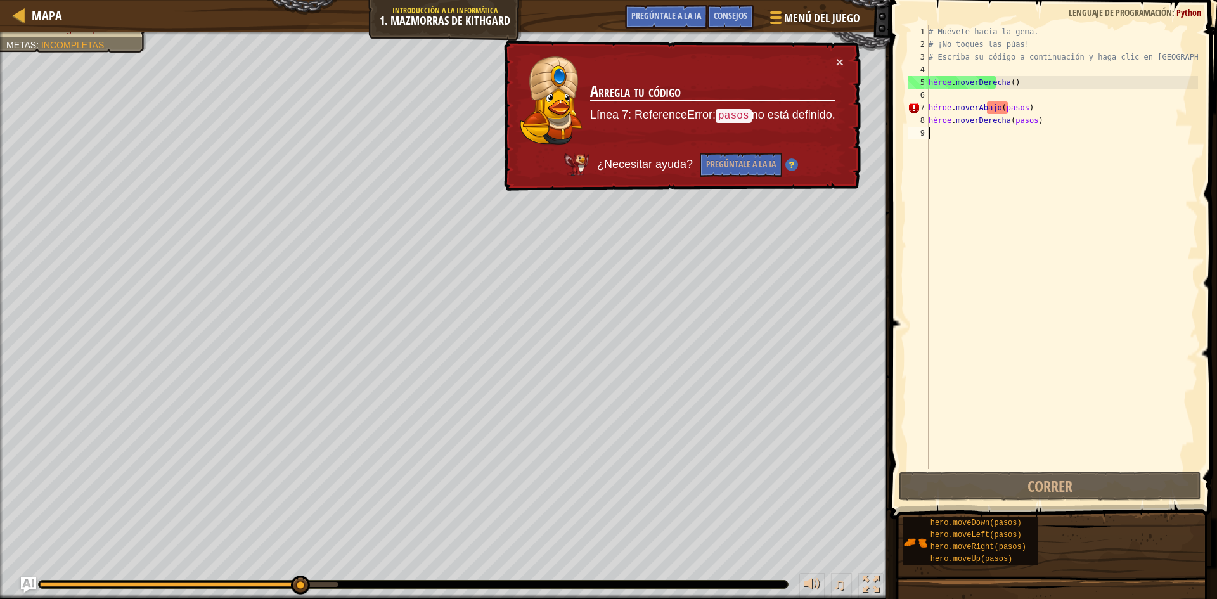
click at [1089, 127] on div "# Muévete hacia la gema. # ¡No toques las púas! # Escriba su código a continuac…" at bounding box center [1062, 259] width 272 height 469
click at [1079, 124] on div "# Muévete hacia la gema. # ¡No toques las púas! # Escriba su código a continuac…" at bounding box center [1062, 259] width 272 height 469
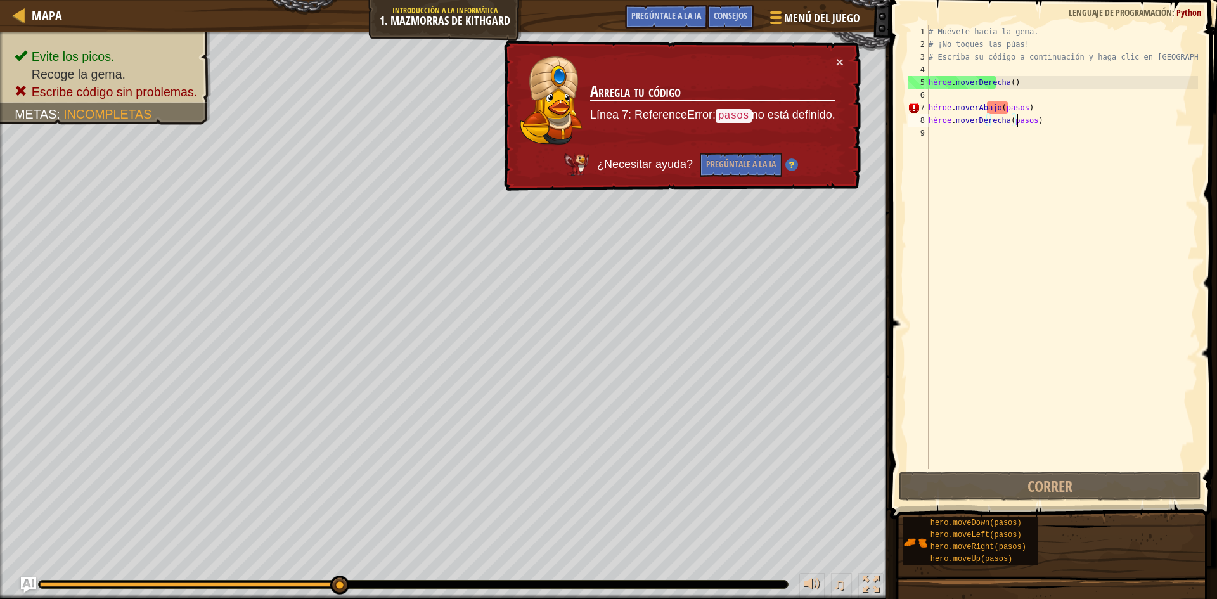
click at [1059, 119] on div "# Muévete hacia la gema. # ¡No toques las púas! # Escriba su código a continuac…" at bounding box center [1062, 259] width 272 height 469
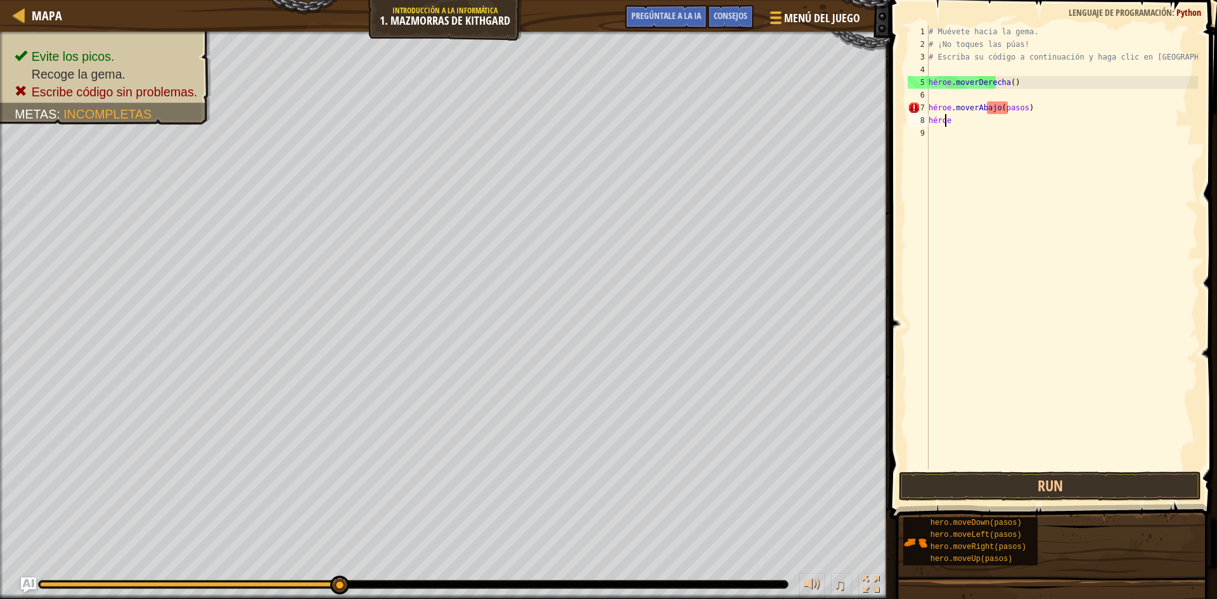
type textarea "h"
click at [1044, 108] on div "# Muévete hacia la gema. # ¡No toques las púas! # Escriba su código a continuac…" at bounding box center [1062, 259] width 272 height 469
click at [1043, 108] on div "# Muévete hacia la gema. # ¡No toques las púas! # Escriba su código a continuac…" at bounding box center [1062, 259] width 272 height 469
type textarea "h"
click at [934, 94] on div "# Muévete hacia la gema. # ¡No toques las púas! # Escriba su código a continuac…" at bounding box center [1062, 259] width 272 height 469
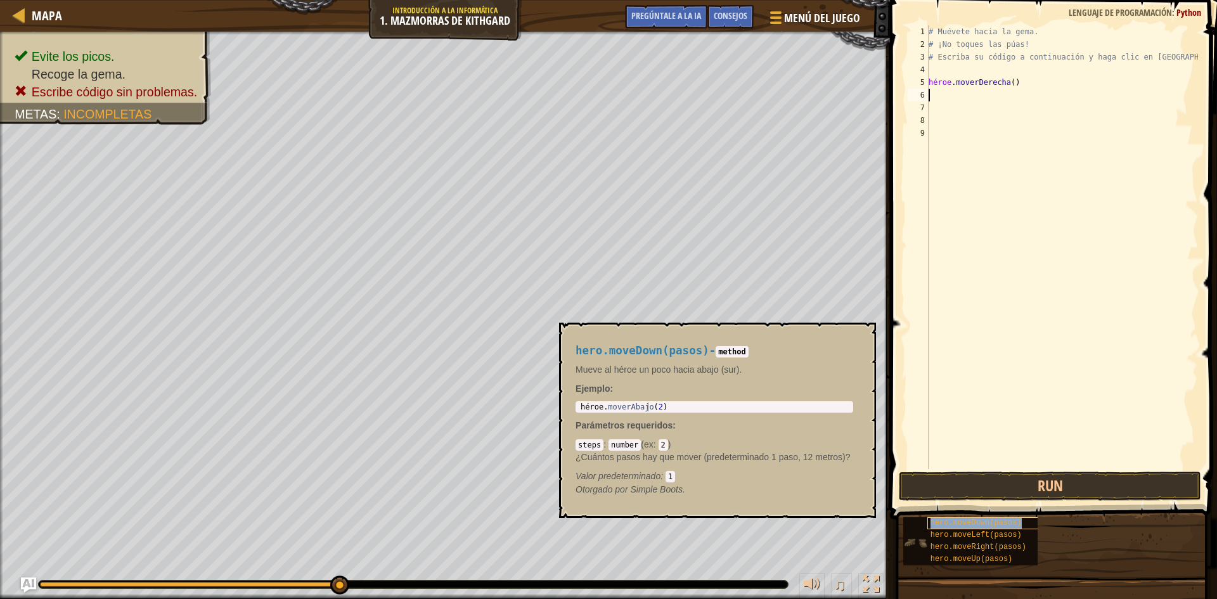
click at [963, 524] on font "hero.moveDown(pasos)" at bounding box center [975, 522] width 91 height 9
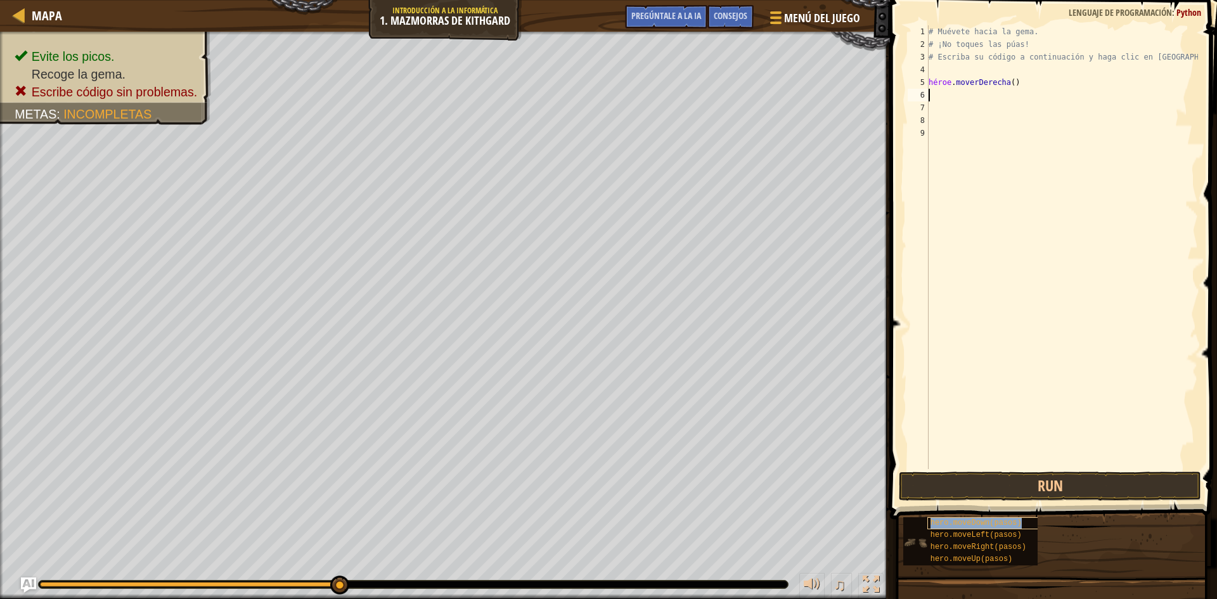
click at [963, 524] on font "hero.moveDown(pasos)" at bounding box center [975, 522] width 91 height 9
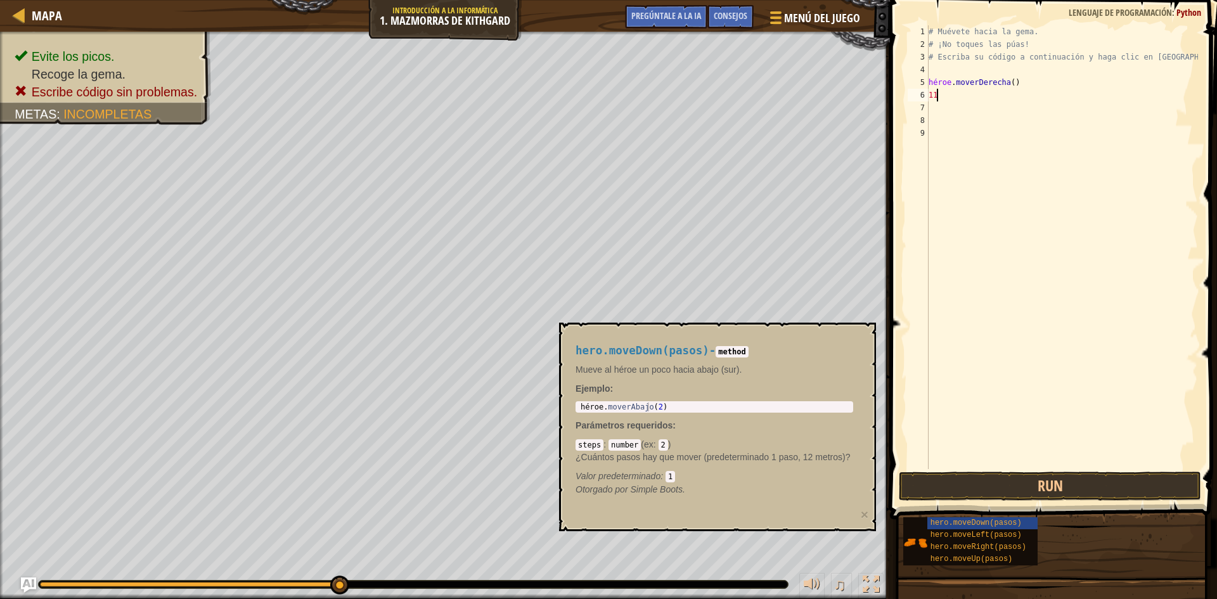
scroll to position [6, 0]
type textarea "1"
click at [1013, 95] on div "# Muévete hacia la [PERSON_NAME]. # ¡No toques las púas! # Escriba su código a …" at bounding box center [1062, 247] width 272 height 444
type textarea "hero.moveDown(pasos)1"
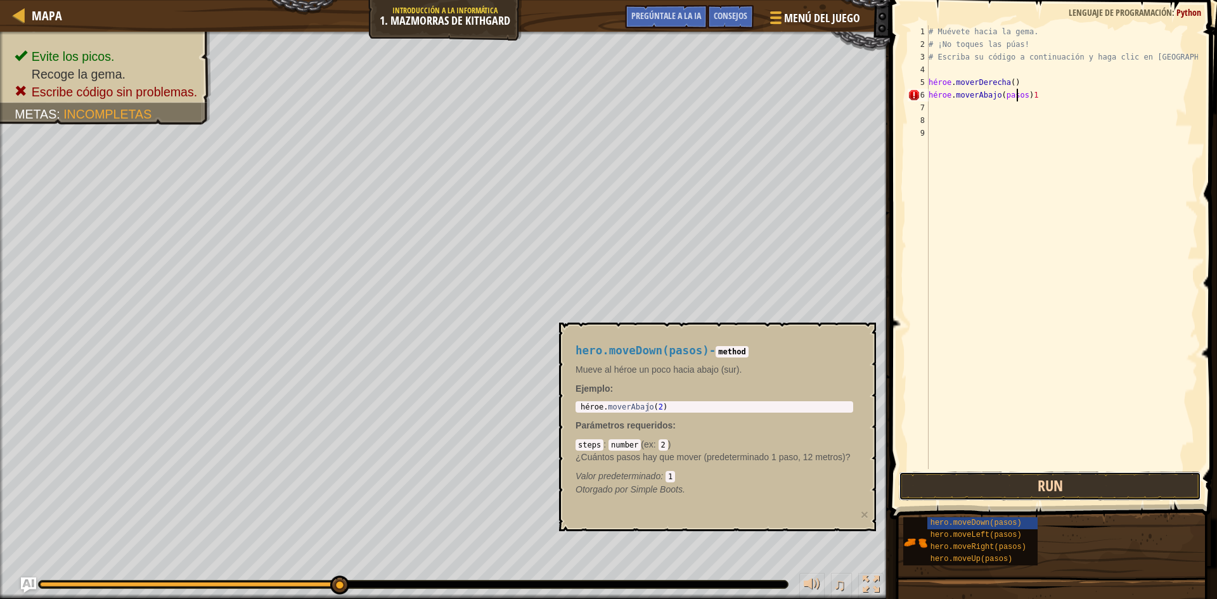
click at [1031, 482] on button "Run" at bounding box center [1050, 486] width 302 height 29
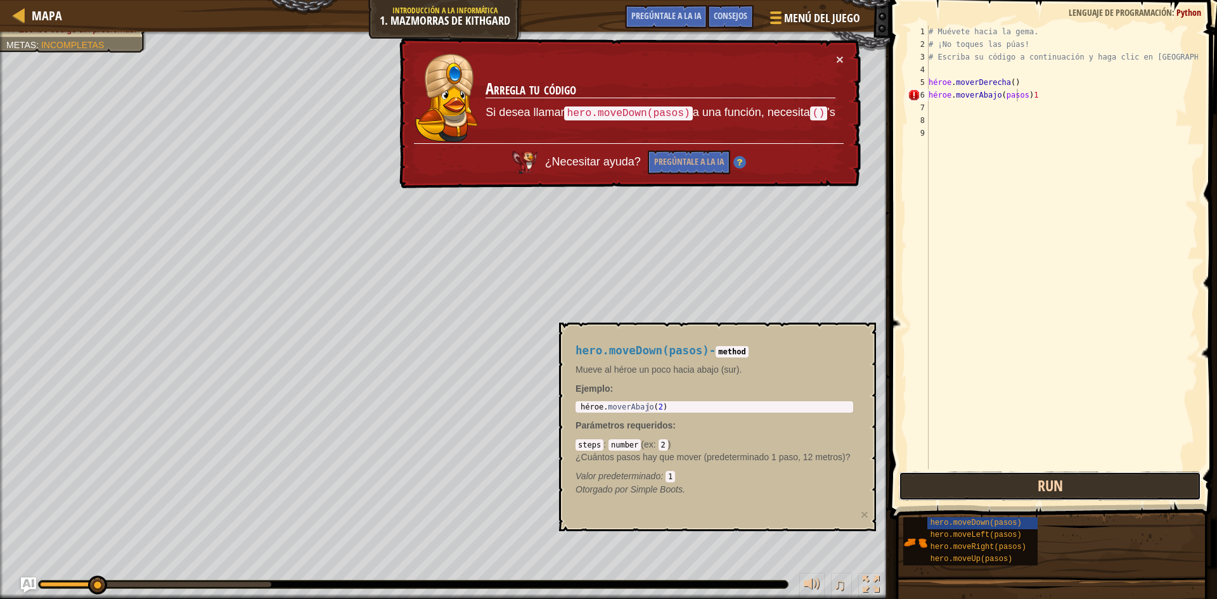
click at [1031, 482] on button "Run" at bounding box center [1050, 486] width 302 height 29
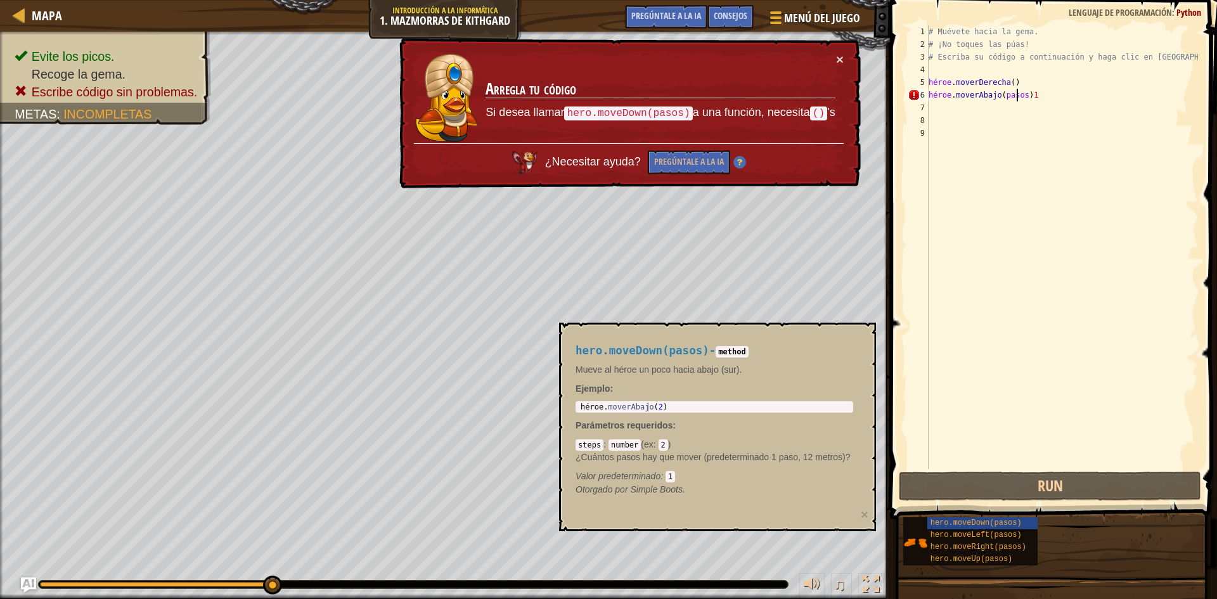
click at [1057, 101] on div "# Muévete hacia la gema. # ¡No toques las púas! # Escriba su código a continuac…" at bounding box center [1062, 259] width 272 height 469
click at [1054, 96] on div "# Muévete hacia la gema. # ¡No toques las púas! # Escriba su código a continuac…" at bounding box center [1062, 259] width 272 height 469
click at [1057, 87] on div "# Muévete hacia la gema. # ¡No toques las púas! # Escriba su código a continuac…" at bounding box center [1062, 259] width 272 height 469
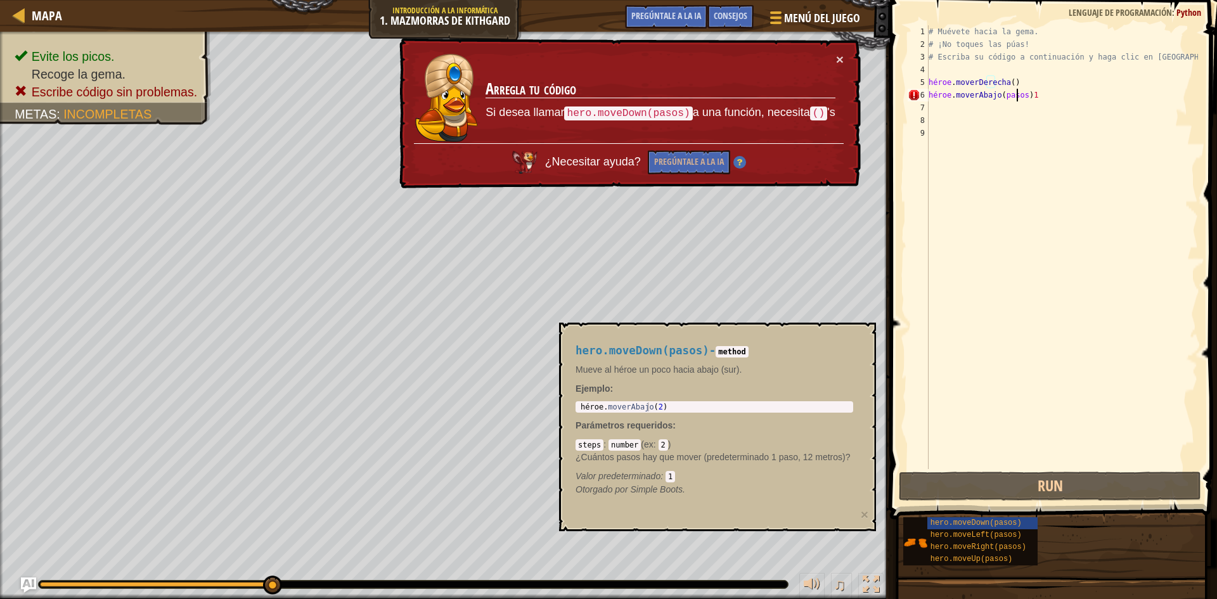
click at [1028, 94] on div "# Muévete hacia la gema. # ¡No toques las púas! # Escriba su código a continuac…" at bounding box center [1062, 259] width 272 height 469
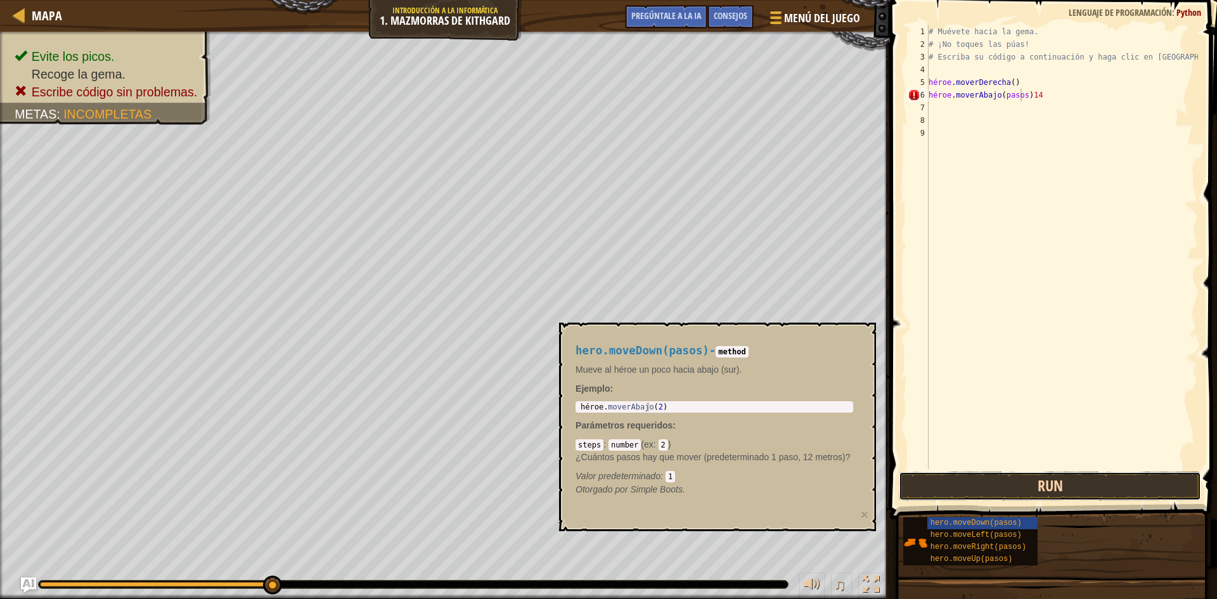
click at [1078, 483] on button "Run" at bounding box center [1050, 486] width 302 height 29
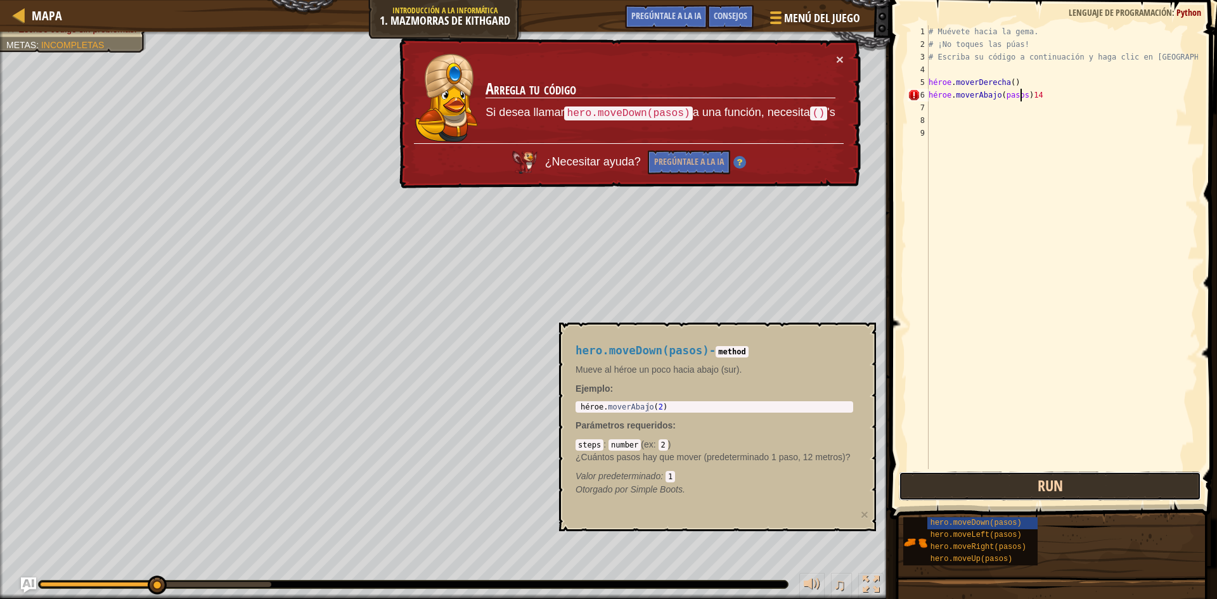
click at [1078, 483] on button "Run" at bounding box center [1050, 486] width 302 height 29
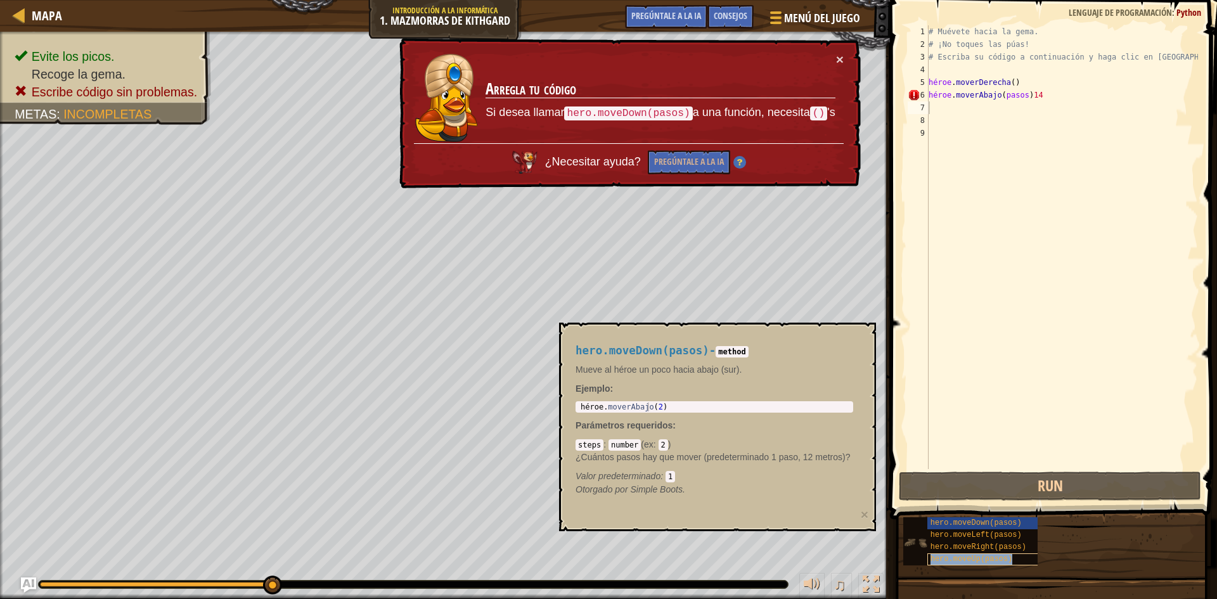
type textarea "hero.moveUp(pasos)"
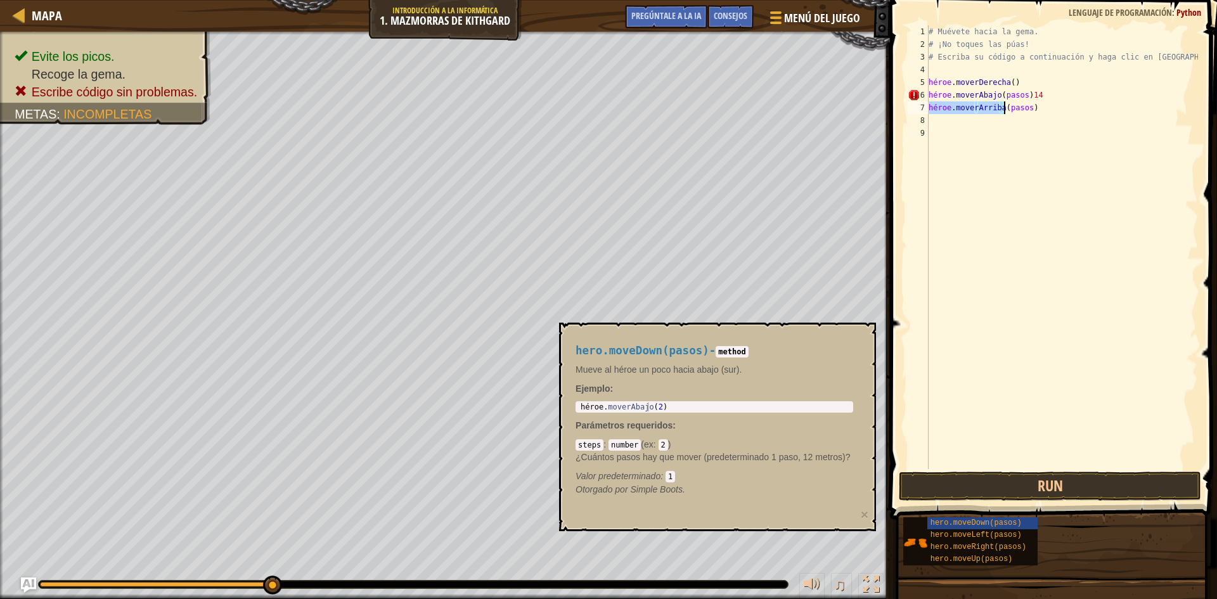
click at [1052, 501] on span at bounding box center [1054, 241] width 337 height 556
click at [1050, 491] on button "Run" at bounding box center [1050, 486] width 302 height 29
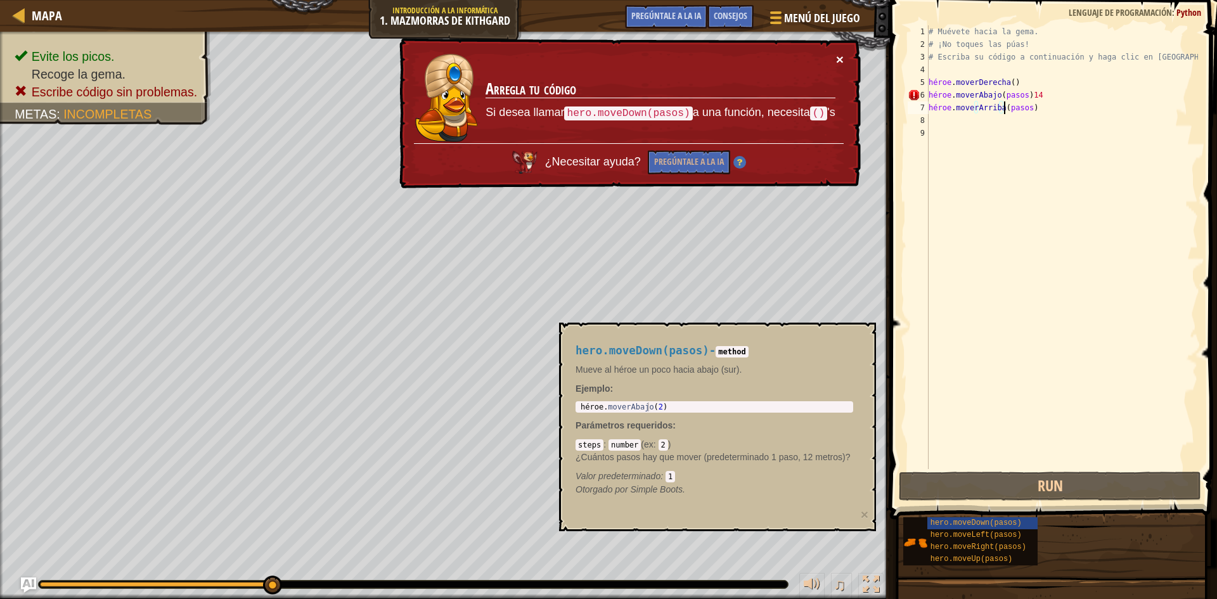
click at [841, 59] on font "×" at bounding box center [840, 59] width 8 height 15
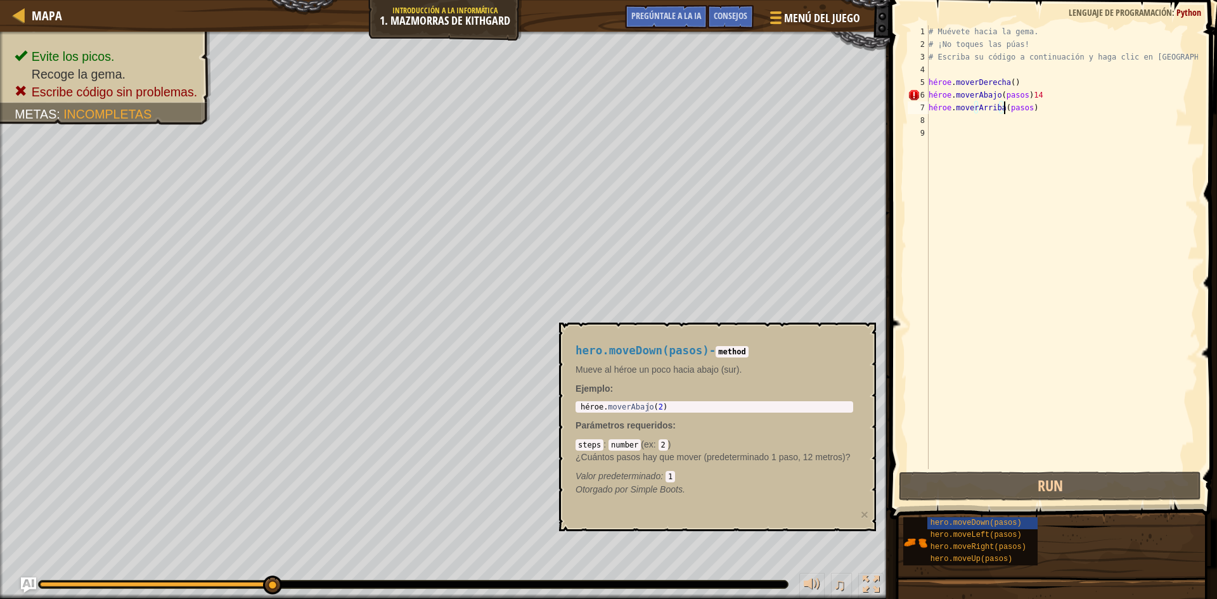
click at [1061, 115] on div "# Muévete hacia la gema. # ¡No toques las púas! # Escriba su código a continuac…" at bounding box center [1062, 259] width 272 height 469
click at [1064, 106] on div "# Muévete hacia la gema. # ¡No toques las púas! # Escriba su código a continuac…" at bounding box center [1062, 259] width 272 height 469
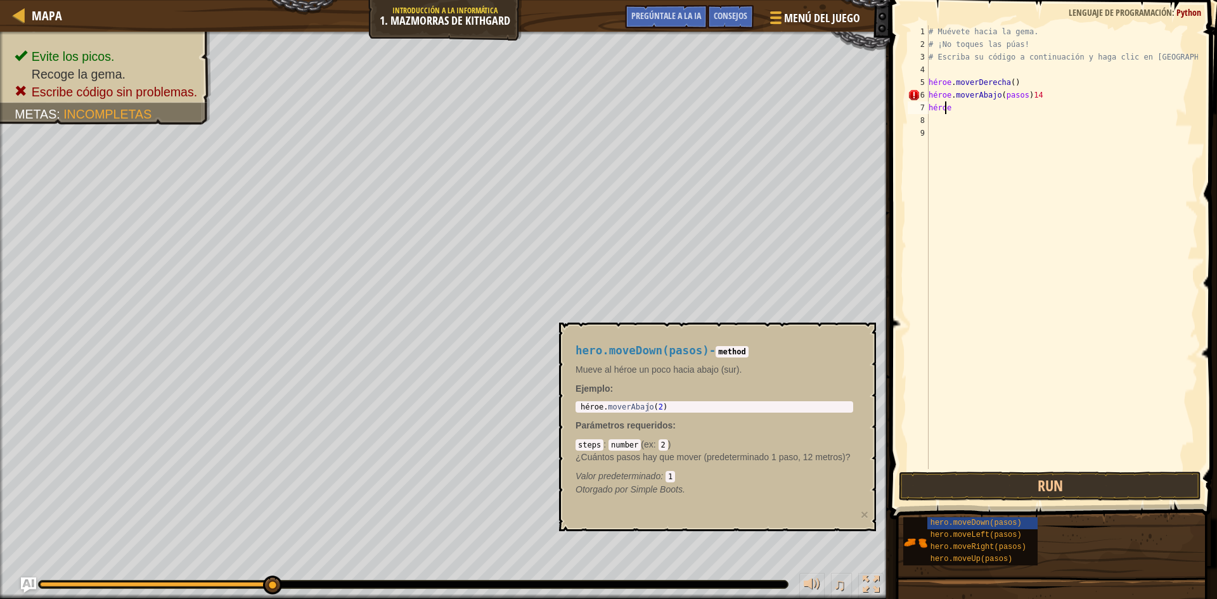
type textarea "h"
click at [1059, 476] on button "Run" at bounding box center [1050, 486] width 302 height 29
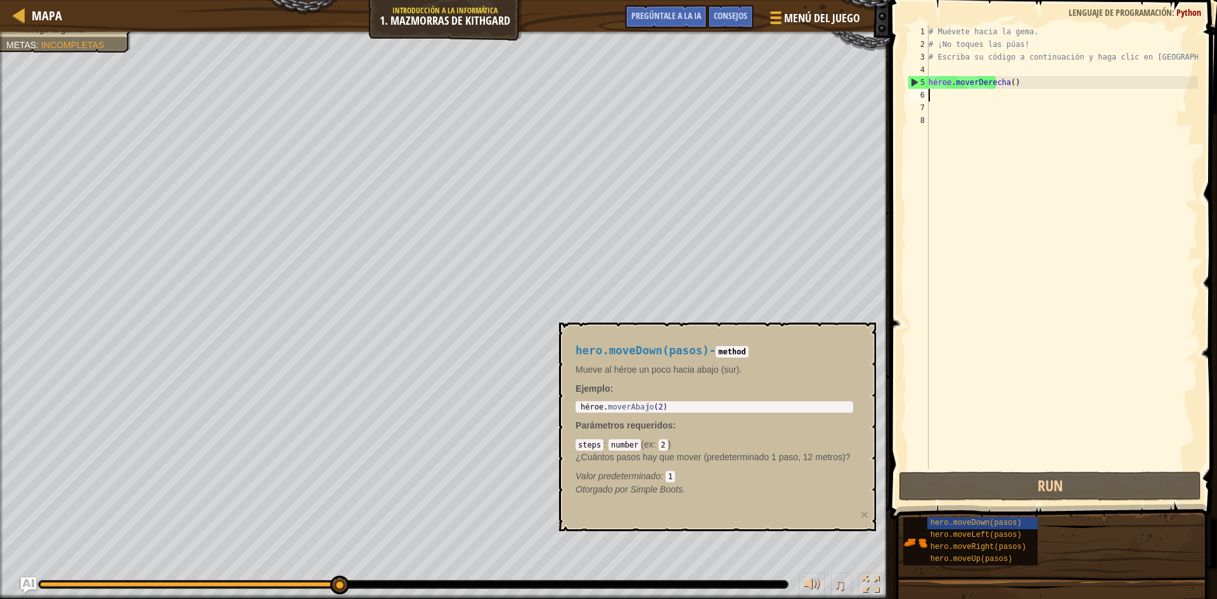
click at [949, 94] on div "# Muévete hacia la [PERSON_NAME]. # ¡No toques las púas! # Escriba su código a …" at bounding box center [1062, 259] width 272 height 469
click at [949, 29] on div "# Muévete hacia la [PERSON_NAME]. # ¡No toques las púas! # Escriba su código a …" at bounding box center [1062, 259] width 272 height 469
type textarea "# Move towards the gem."
click at [973, 101] on div "# Muévete hacia la [PERSON_NAME]. # ¡No toques las púas! # Escriba su código a …" at bounding box center [1062, 259] width 272 height 469
click at [957, 94] on div "# Muévete hacia la [PERSON_NAME]. # ¡No toques las púas! # Escriba su código a …" at bounding box center [1062, 259] width 272 height 469
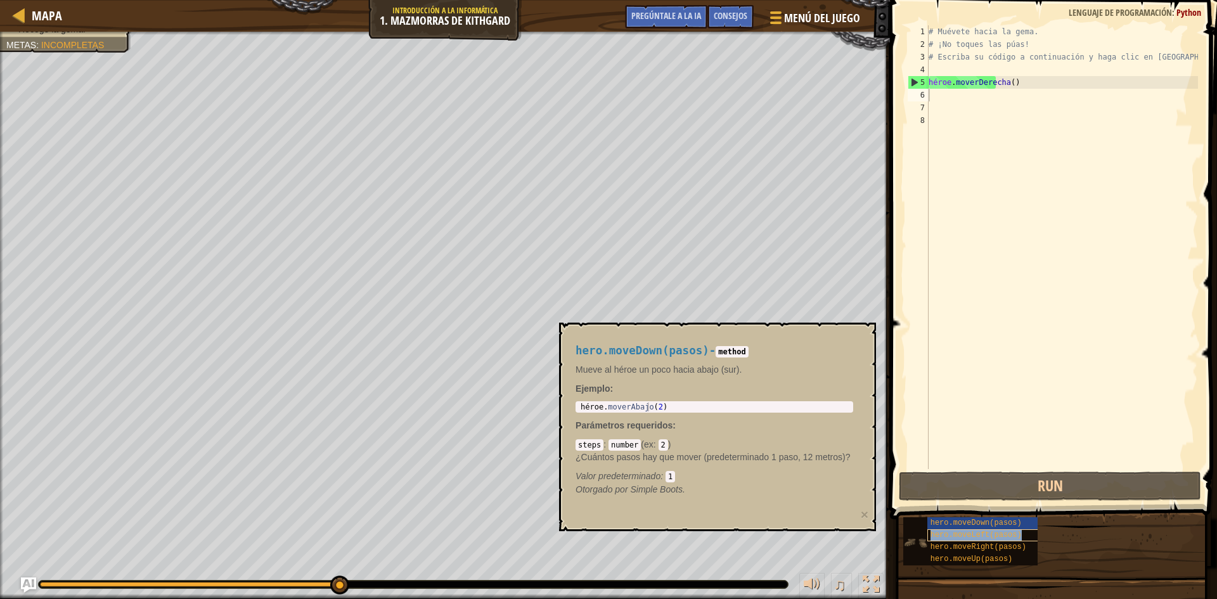
type textarea "hero.moveLeft(pasos)"
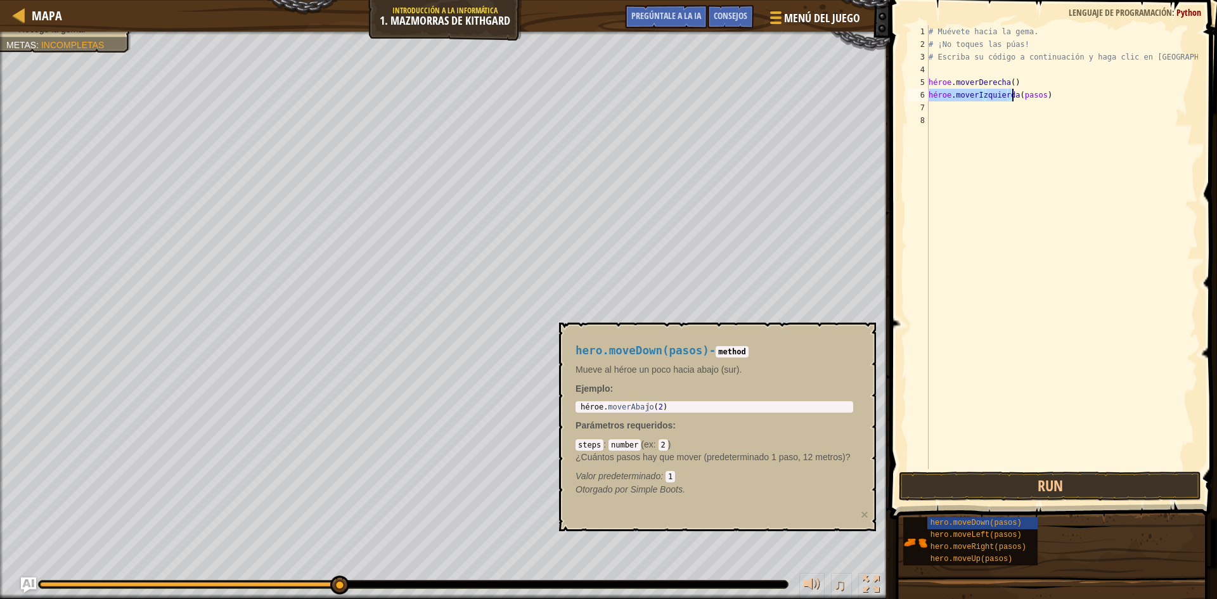
click at [1020, 239] on div "# Muévete hacia la gema. # ¡No toques las púas! # Escriba su código a continuac…" at bounding box center [1062, 259] width 272 height 469
click at [958, 112] on div "# Muévete hacia la gema. # ¡No toques las púas! # Escriba su código a continuac…" at bounding box center [1062, 259] width 272 height 469
click at [967, 539] on font "hero.moveLeft(pasos)" at bounding box center [975, 535] width 91 height 9
click at [967, 544] on font "hero.moveRight(pasos)" at bounding box center [978, 547] width 96 height 9
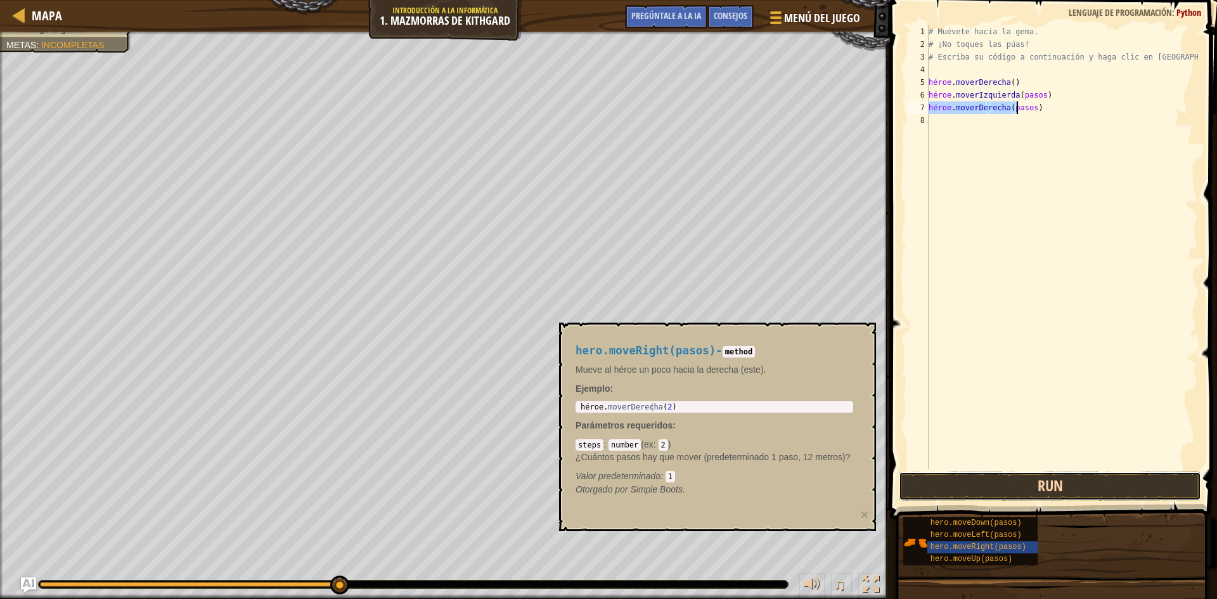
click at [1032, 487] on button "Run" at bounding box center [1050, 486] width 302 height 29
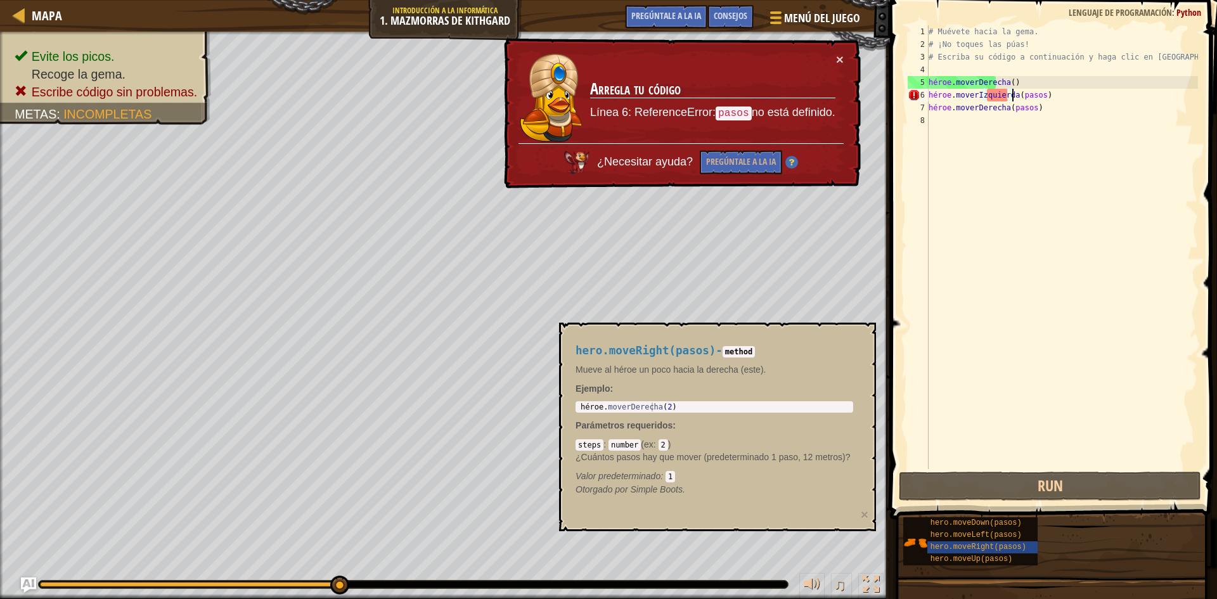
click at [1035, 89] on div "# Muévete hacia la gema. # ¡No toques las púas! # Escriba su código a continuac…" at bounding box center [1062, 259] width 272 height 469
click at [1041, 93] on div "# Muévete hacia la gema. # ¡No toques las púas! # Escriba su código a continuac…" at bounding box center [1062, 259] width 272 height 469
click at [1049, 96] on div "# Muévete hacia la gema. # ¡No toques las púas! # Escriba su código a continuac…" at bounding box center [1062, 259] width 272 height 469
click at [1006, 94] on div "# Muévete hacia la gema. # ¡No toques las púas! # Escriba su código a continuac…" at bounding box center [1062, 259] width 272 height 469
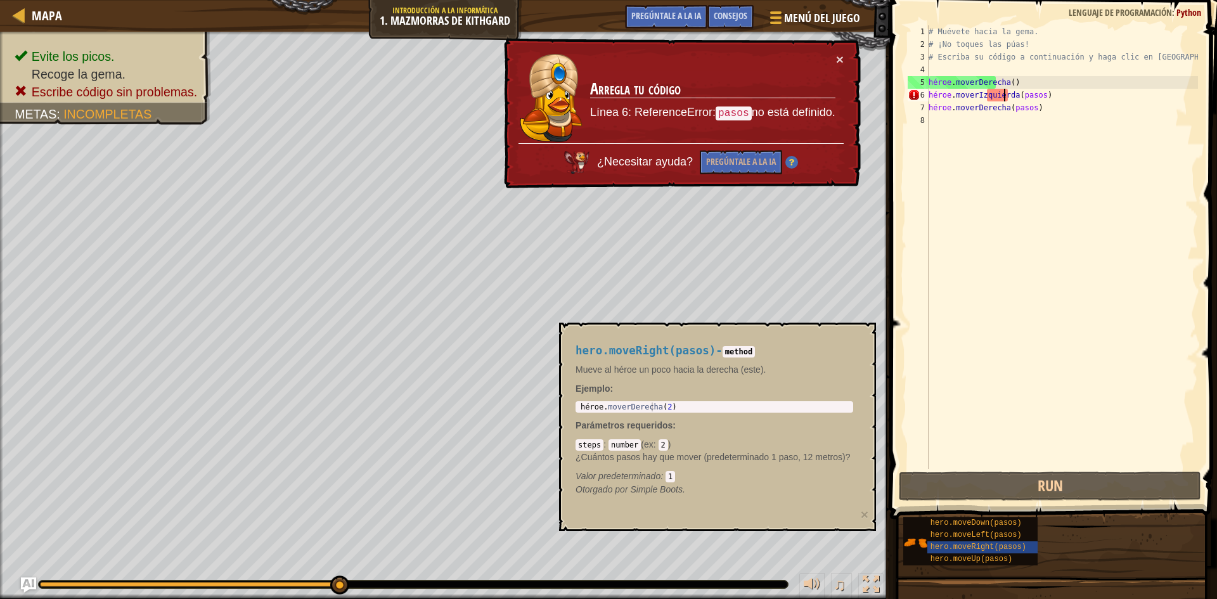
click at [1009, 96] on div "# Muévete hacia la gema. # ¡No toques las púas! # Escriba su código a continuac…" at bounding box center [1062, 259] width 272 height 469
click at [1065, 99] on div "# Muévete hacia la gema. # ¡No toques las púas! # Escriba su código a continuac…" at bounding box center [1062, 259] width 272 height 469
click at [1054, 94] on div "# Muévete hacia la gema. # ¡No toques las púas! # Escriba su código a continuac…" at bounding box center [1062, 259] width 272 height 469
click at [1043, 105] on div "# Muévete hacia la gema. # ¡No toques las púas! # Escriba su código a continuac…" at bounding box center [1062, 259] width 272 height 469
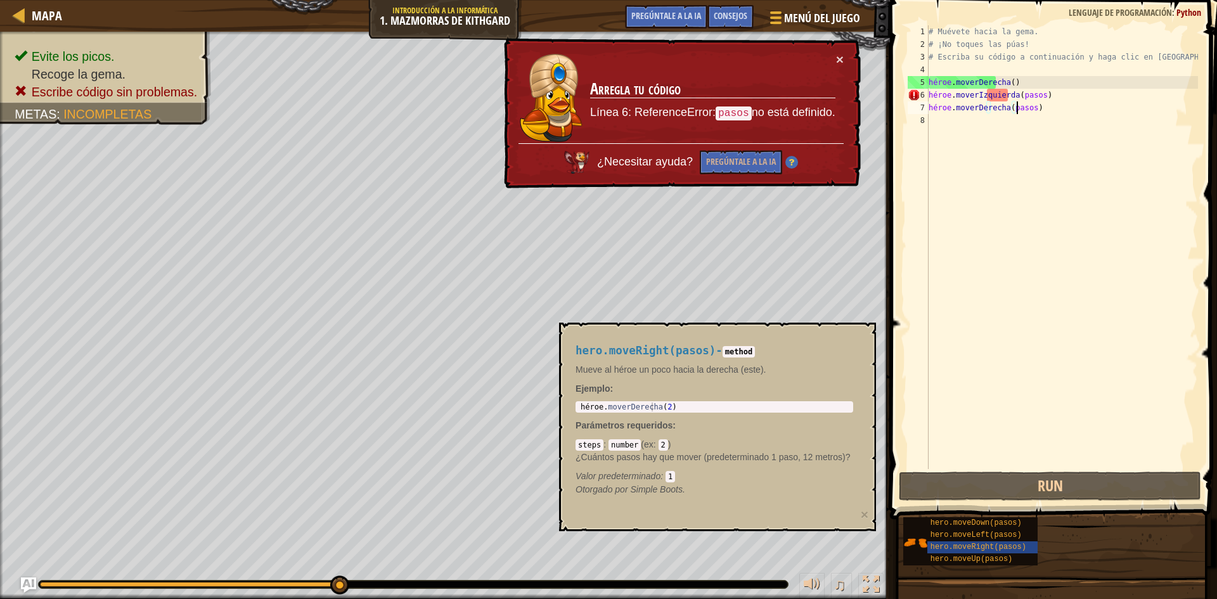
click at [1045, 107] on div "# Muévete hacia la gema. # ¡No toques las púas! # Escriba su código a continuac…" at bounding box center [1062, 259] width 272 height 469
click at [1013, 103] on div "# Muévete hacia la gema. # ¡No toques las púas! # Escriba su código a continuac…" at bounding box center [1062, 259] width 272 height 469
click at [1032, 94] on div "# Muévete hacia la gema. # ¡No toques las púas! # Escriba su código a continuac…" at bounding box center [1062, 259] width 272 height 469
click at [1043, 98] on div "# Muévete hacia la gema. # ¡No toques las púas! # Escriba su código a continuac…" at bounding box center [1062, 259] width 272 height 469
click at [1062, 100] on div "# Muévete hacia la gema. # ¡No toques las púas! # Escriba su código a continuac…" at bounding box center [1062, 259] width 272 height 469
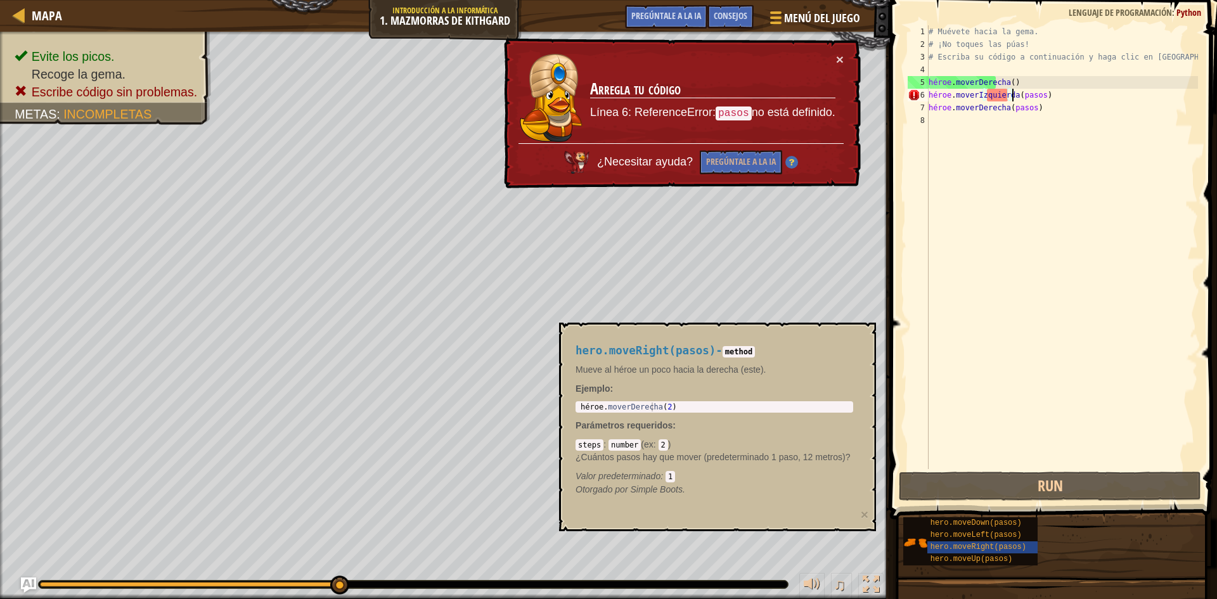
click at [1064, 94] on div "# Muévete hacia la gema. # ¡No toques las púas! # Escriba su código a continuac…" at bounding box center [1062, 259] width 272 height 469
click at [1067, 96] on div "# Muévete hacia la gema. # ¡No toques las púas! # Escriba su código a continuac…" at bounding box center [1062, 259] width 272 height 469
click at [1023, 90] on div "# Muévete hacia la gema. # ¡No toques las púas! # Escriba su código a continuac…" at bounding box center [1062, 259] width 272 height 469
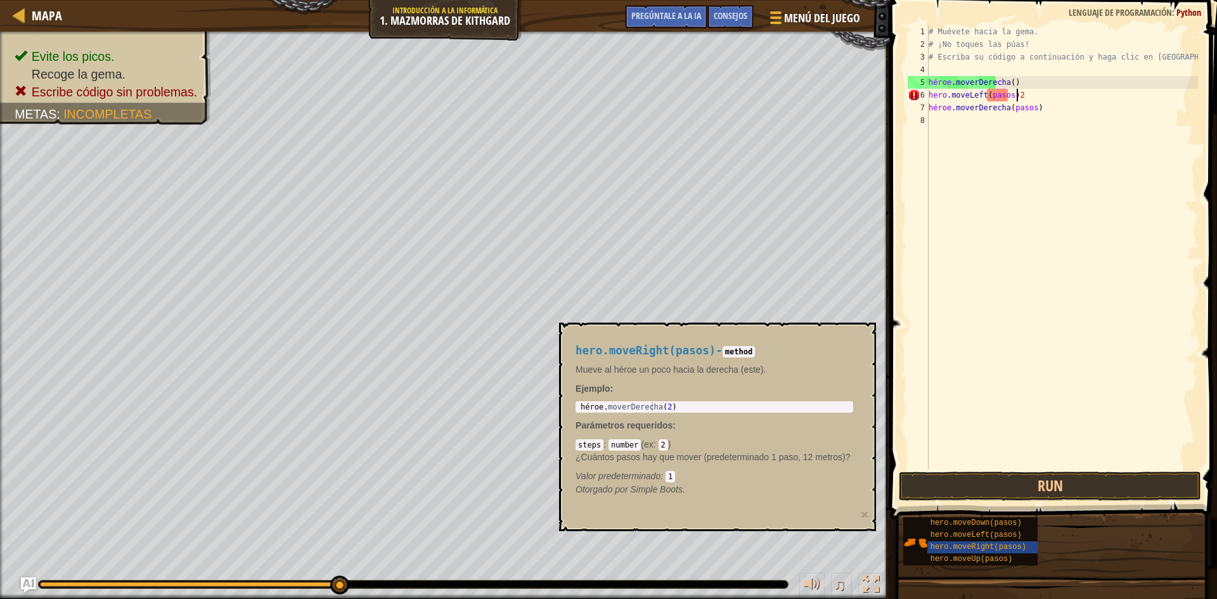
scroll to position [6, 7]
click at [1042, 487] on button "Run" at bounding box center [1050, 486] width 302 height 29
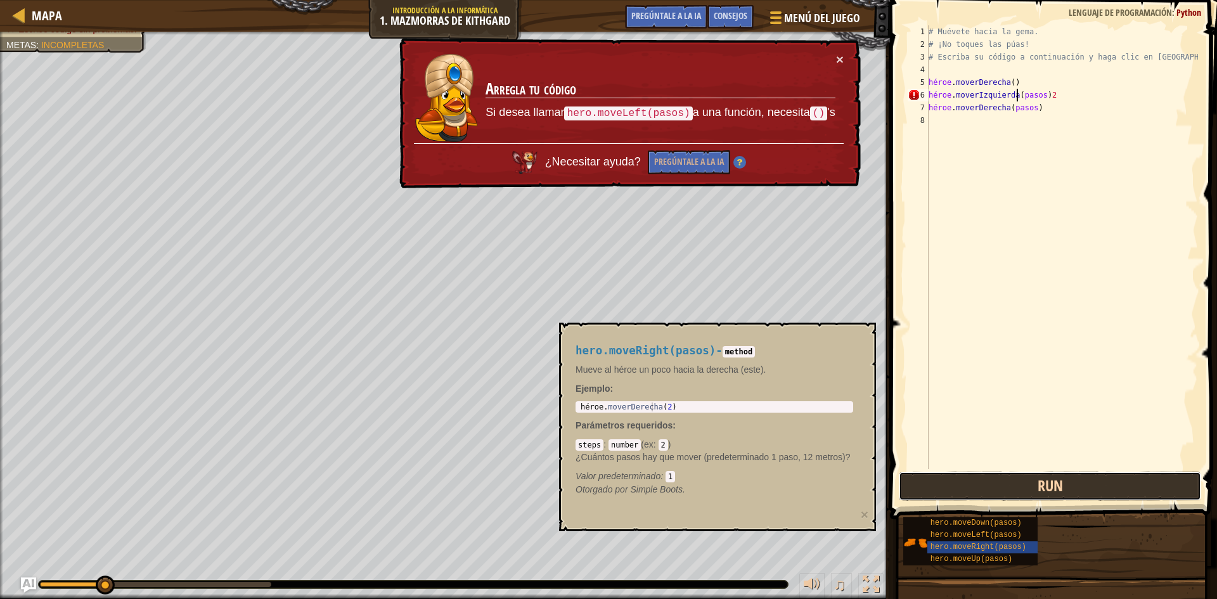
click at [1042, 487] on button "Run" at bounding box center [1050, 486] width 302 height 29
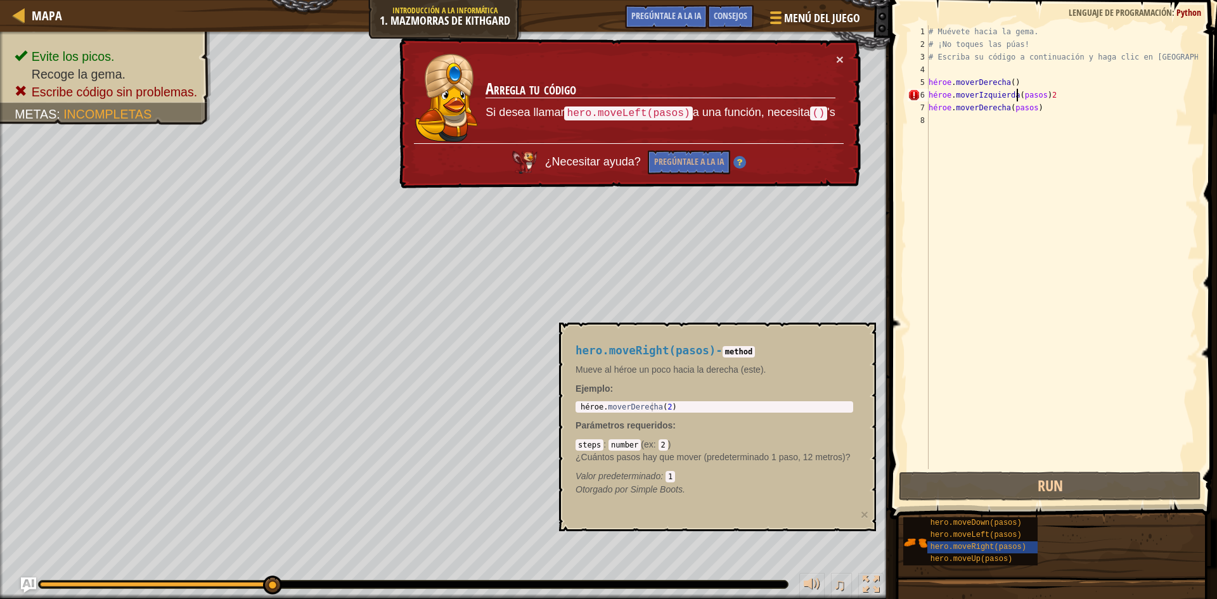
click at [1020, 94] on div "# Muévete hacia la gema. # ¡No toques las púas! # Escriba su código a continuac…" at bounding box center [1062, 259] width 272 height 469
click at [1026, 95] on div "# Muévete hacia la gema. # ¡No toques las púas! # Escriba su código a continuac…" at bounding box center [1062, 259] width 272 height 469
click at [1031, 94] on div "# Muévete hacia la gema. # ¡No toques las púas! # Escriba su código a continuac…" at bounding box center [1062, 259] width 272 height 469
click at [1067, 96] on div "# Muévete hacia la gema. # ¡No toques las púas! # Escriba su código a continuac…" at bounding box center [1062, 259] width 272 height 469
click at [1074, 95] on div "# Muévete hacia la gema. # ¡No toques las púas! # Escriba su código a continuac…" at bounding box center [1062, 259] width 272 height 469
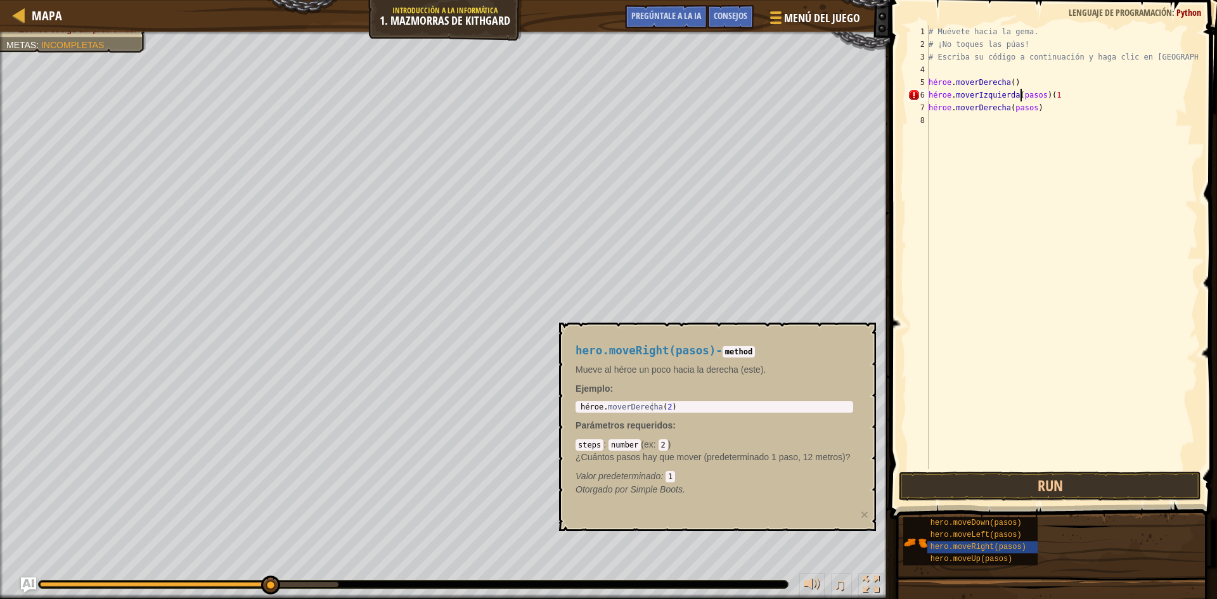
type textarea "hero.moveLeft(pasos)(1)"
click at [993, 480] on button "Run" at bounding box center [1050, 486] width 302 height 29
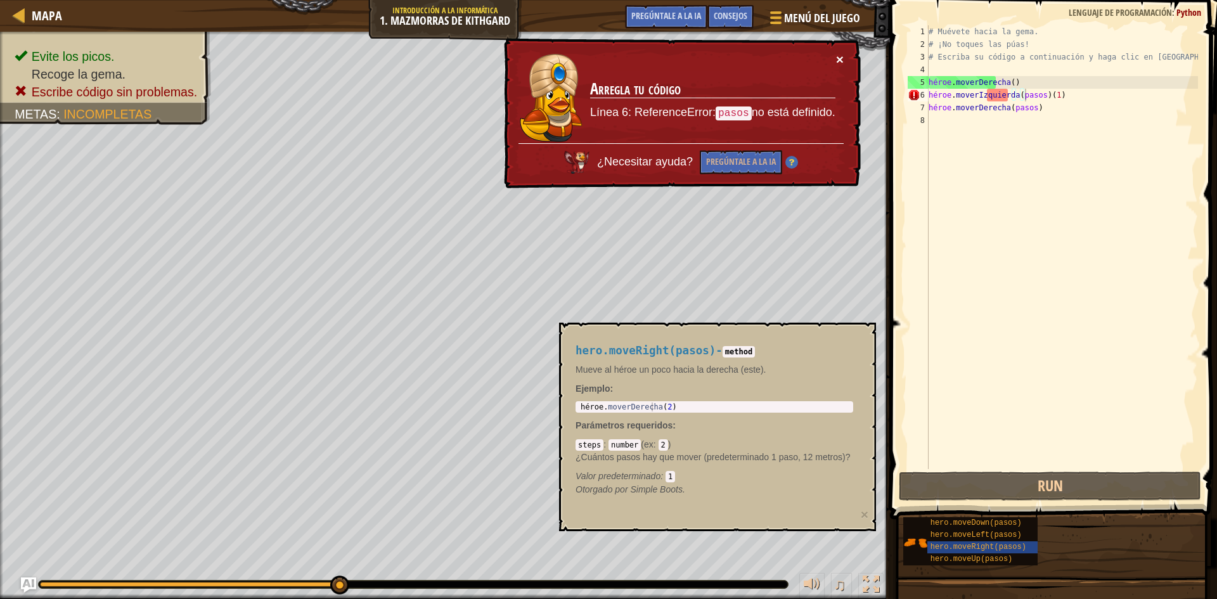
click at [839, 58] on font "×" at bounding box center [841, 61] width 8 height 15
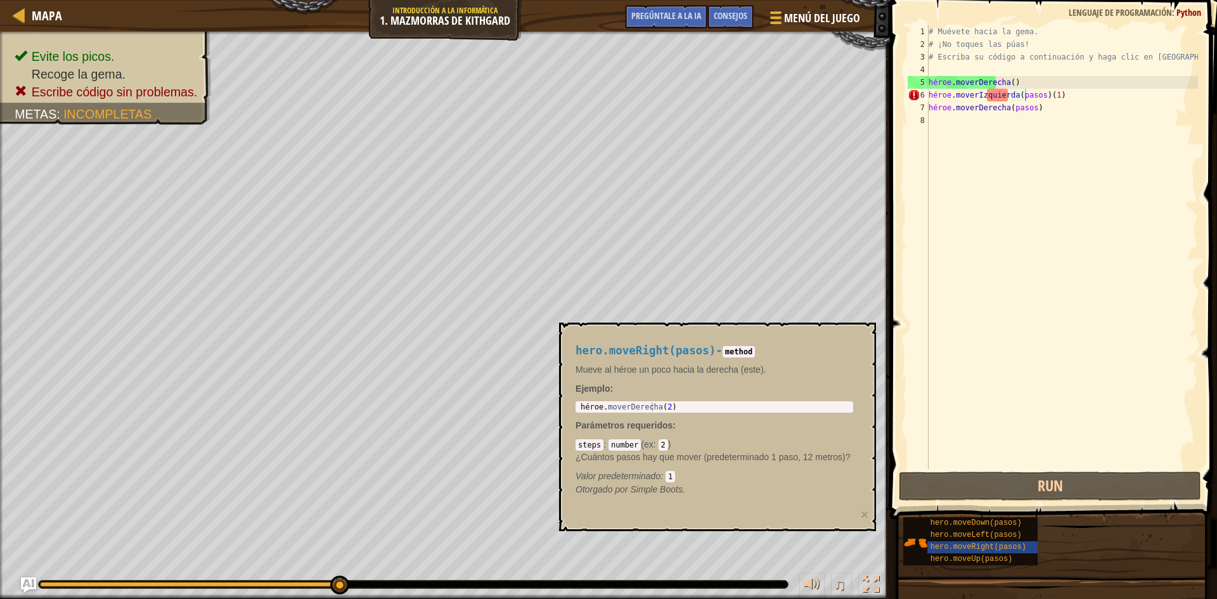
click at [847, 336] on div "hero.moveRight(pasos) - method Mueve al héroe un poco hacia la derecha (este). …" at bounding box center [714, 420] width 295 height 175
click at [1065, 91] on div "# Muévete hacia la gema. # ¡No toques las púas! # Escriba su código a continuac…" at bounding box center [1062, 259] width 272 height 469
click at [1063, 91] on div "# Muévete hacia la gema. # ¡No toques las púas! # Escriba su código a continuac…" at bounding box center [1062, 259] width 272 height 469
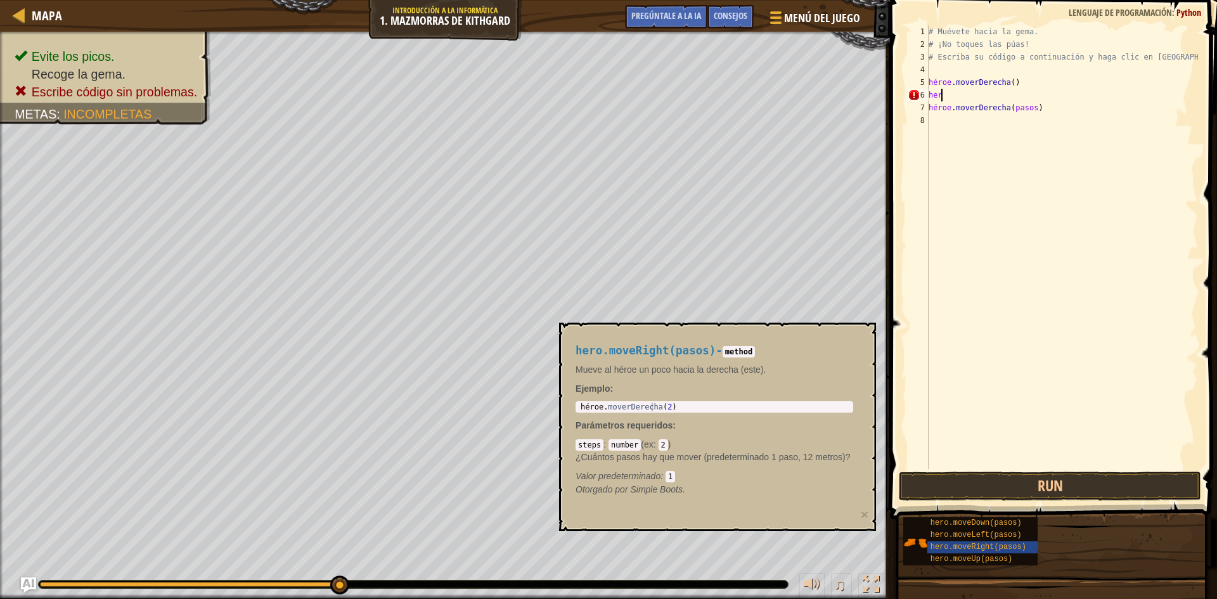
type textarea "he"
click at [1066, 118] on div "# Muévete hacia la gema. # ¡No toques las púas! # Escriba su código a continuac…" at bounding box center [1062, 259] width 272 height 469
click at [1066, 112] on div "# Muévete hacia la gema. # ¡No toques las púas! # Escriba su código a continuac…" at bounding box center [1062, 259] width 272 height 469
type textarea "h"
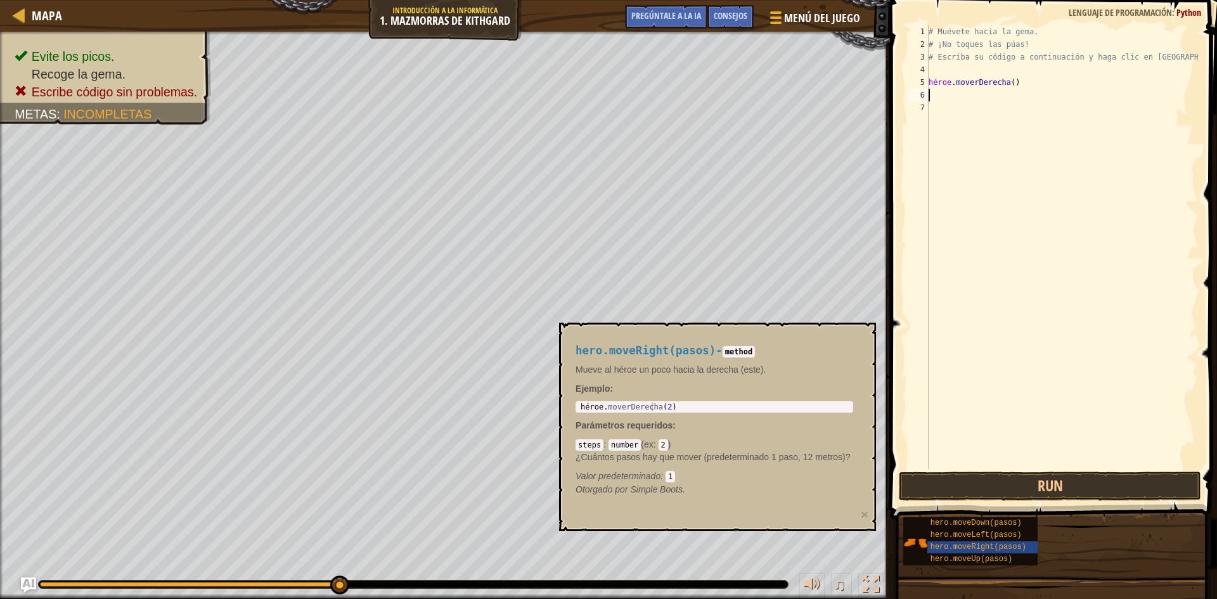
click at [1021, 81] on div "# Muévete hacia la [PERSON_NAME]. # ¡No toques las púas! # Escriba su código a …" at bounding box center [1062, 259] width 272 height 469
click at [1026, 82] on div "# Muévete hacia la [PERSON_NAME]. # ¡No toques las púas! # Escriba su código a …" at bounding box center [1062, 259] width 272 height 469
type textarea "hero.moveRight()"
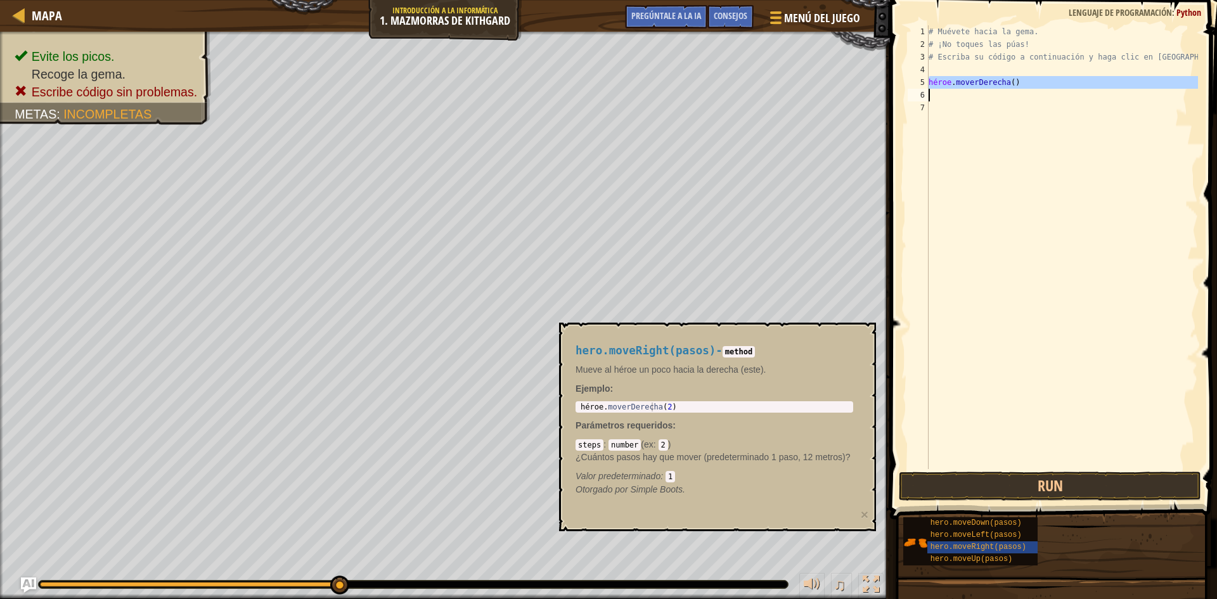
click at [1026, 82] on div "# Muévete hacia la [PERSON_NAME]. # ¡No toques las púas! # Escriba su código a …" at bounding box center [1062, 259] width 272 height 469
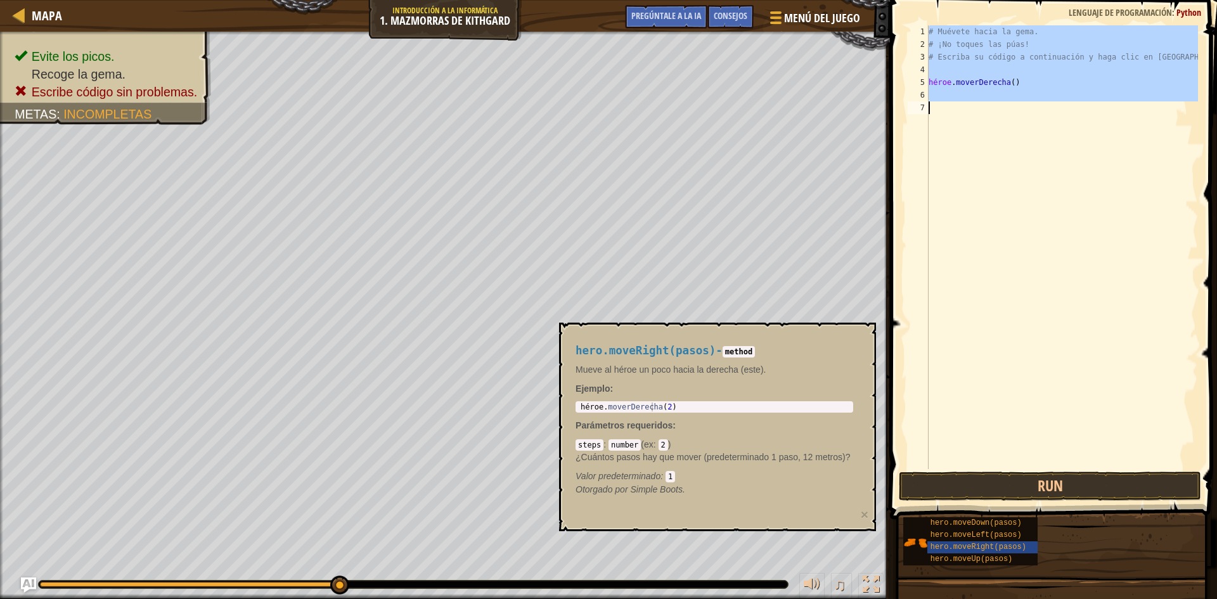
click at [1035, 101] on div "# Muévete hacia la [PERSON_NAME]. # ¡No toques las púas! # Escriba su código a …" at bounding box center [1062, 247] width 272 height 444
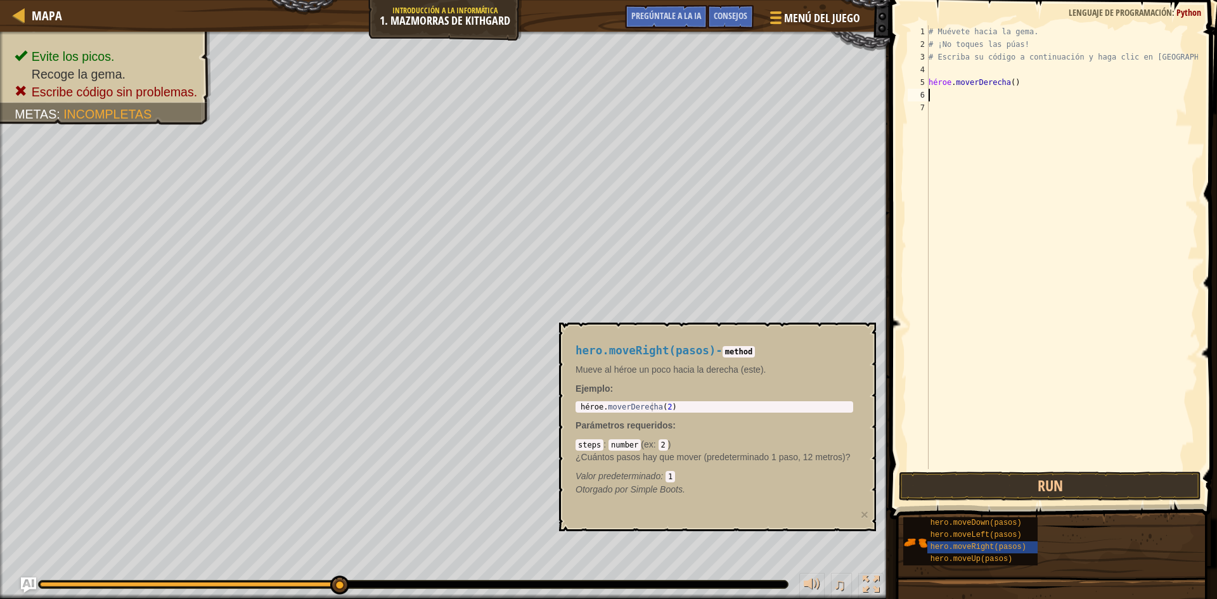
click at [1028, 80] on div "# Muévete hacia la [PERSON_NAME]. # ¡No toques las púas! # Escriba su código a …" at bounding box center [1062, 259] width 272 height 469
type textarea "hero.moveRight()"
click at [970, 92] on div "# Muévete hacia la [PERSON_NAME]. # ¡No toques las púas! # Escriba su código a …" at bounding box center [1062, 247] width 272 height 444
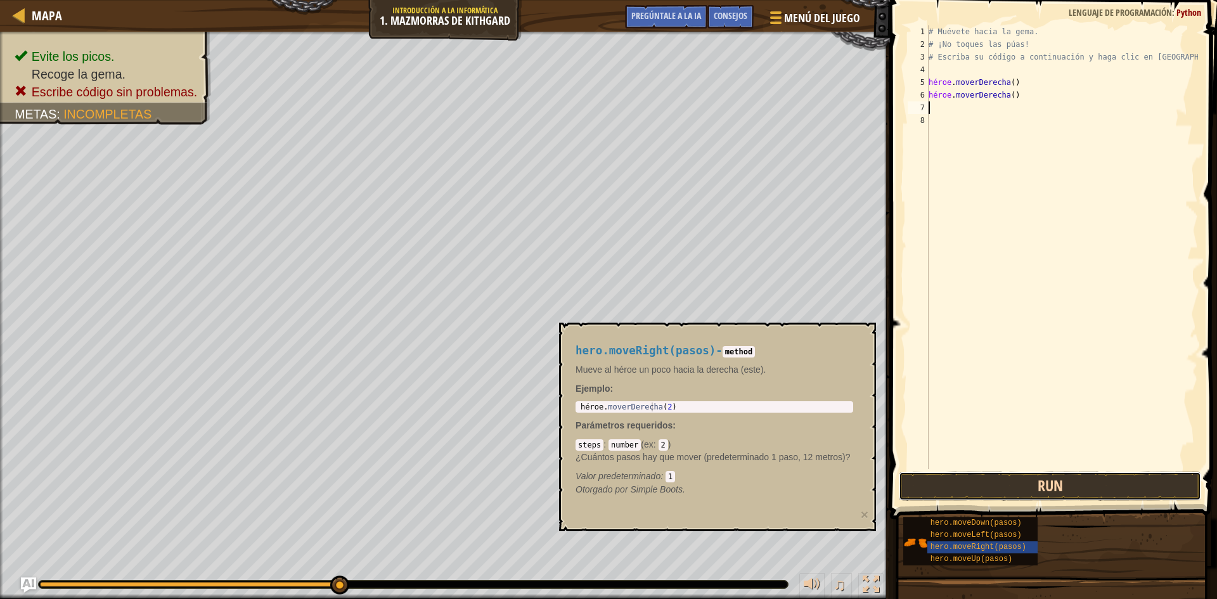
click at [1058, 491] on button "Run" at bounding box center [1050, 486] width 302 height 29
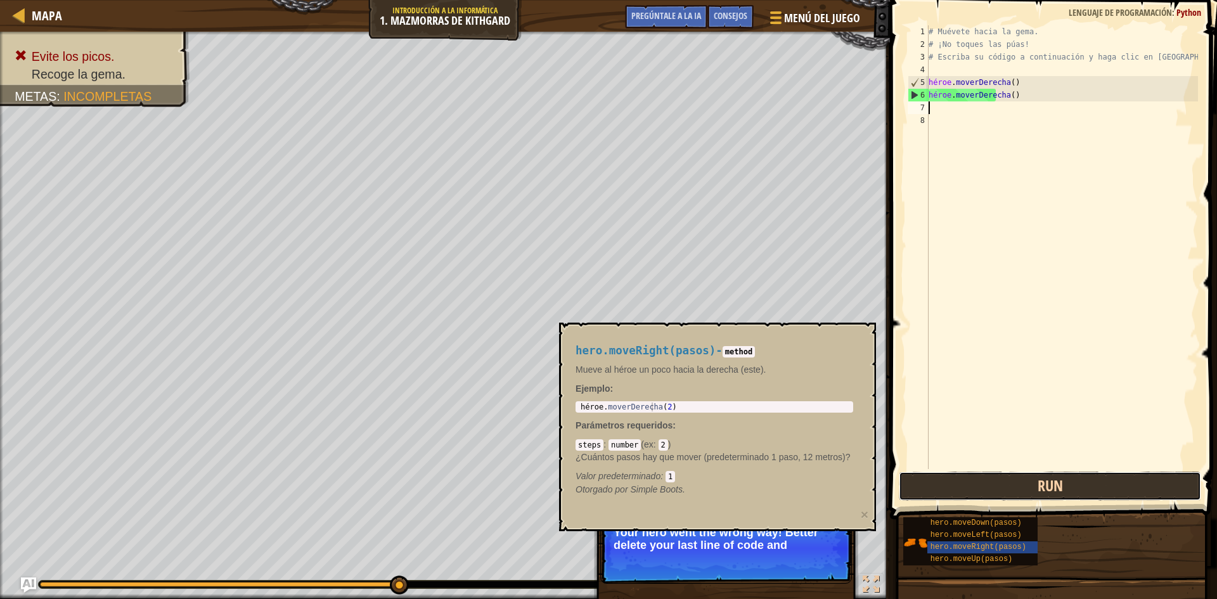
click at [1058, 491] on button "Run" at bounding box center [1050, 486] width 302 height 29
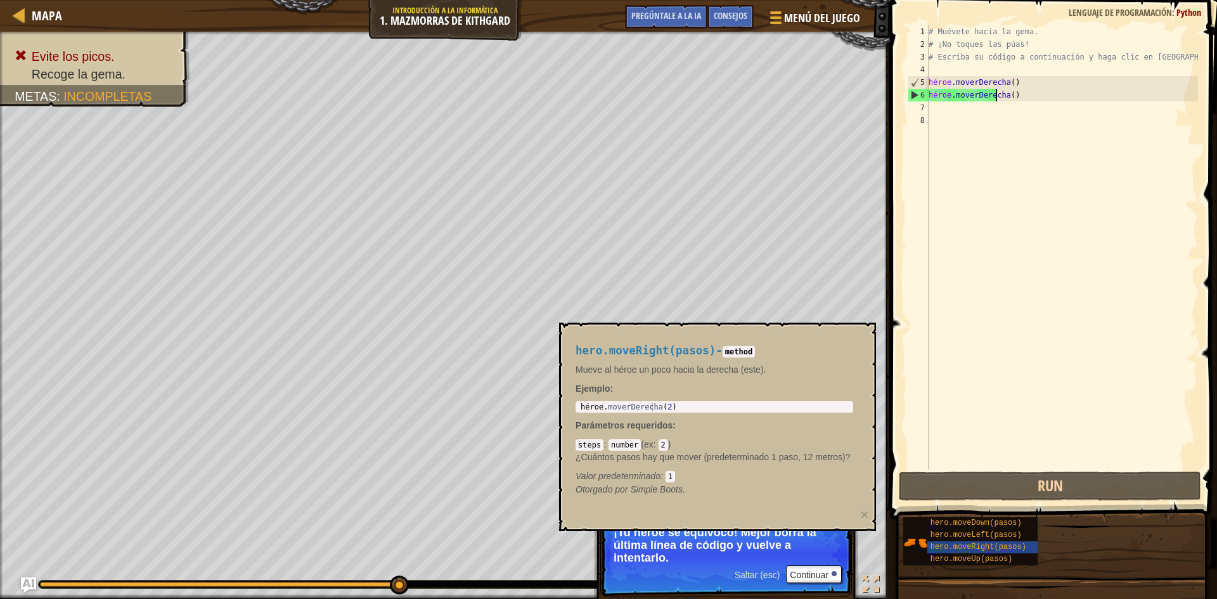
click at [1040, 97] on div "# Muévete hacia la gema. # ¡No toques las púas! # Escriba su código a continuac…" at bounding box center [1062, 259] width 272 height 469
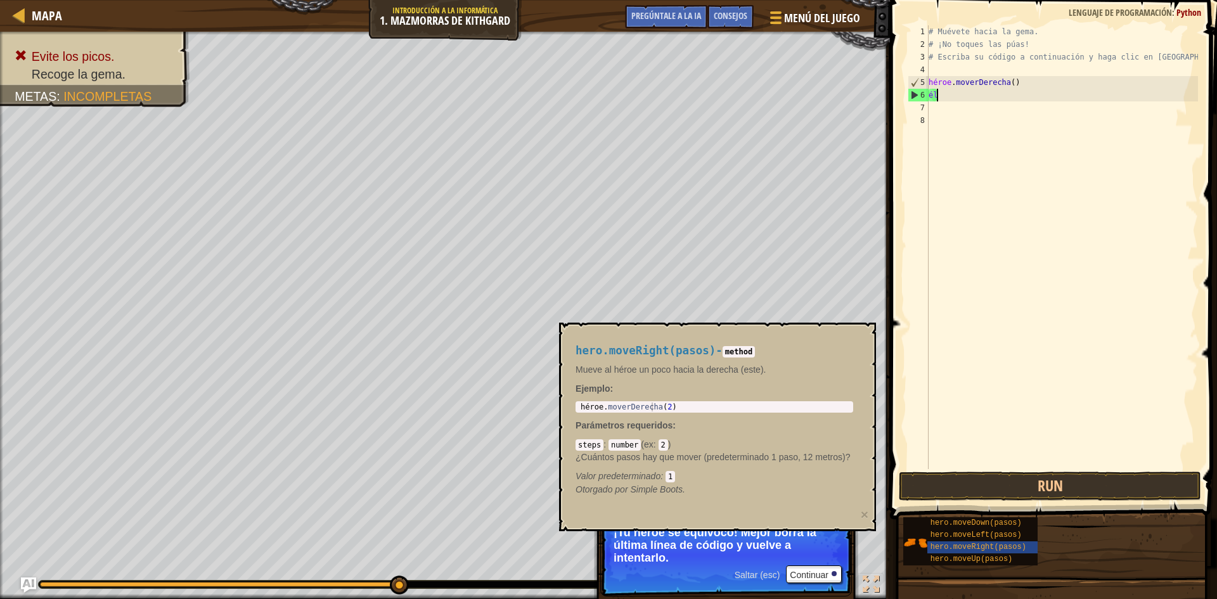
type textarea "h"
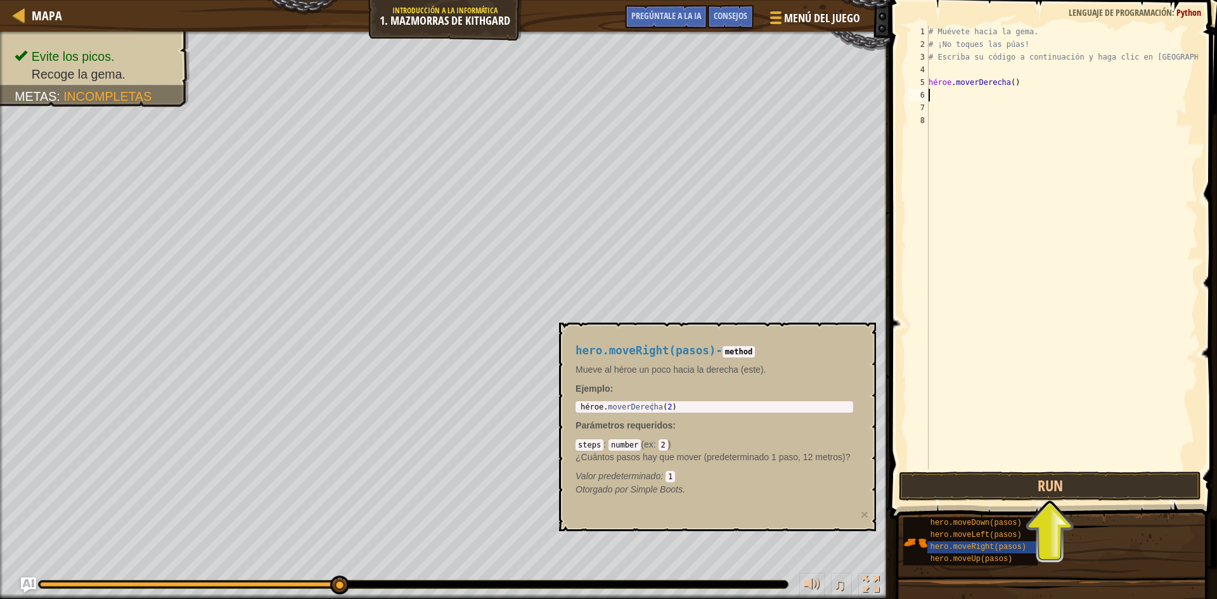
type textarea "Q"
type textarea "|"
click at [741, 354] on code "method" at bounding box center [739, 351] width 32 height 11
click at [955, 522] on font "hero.moveDown(pasos)" at bounding box center [975, 522] width 91 height 9
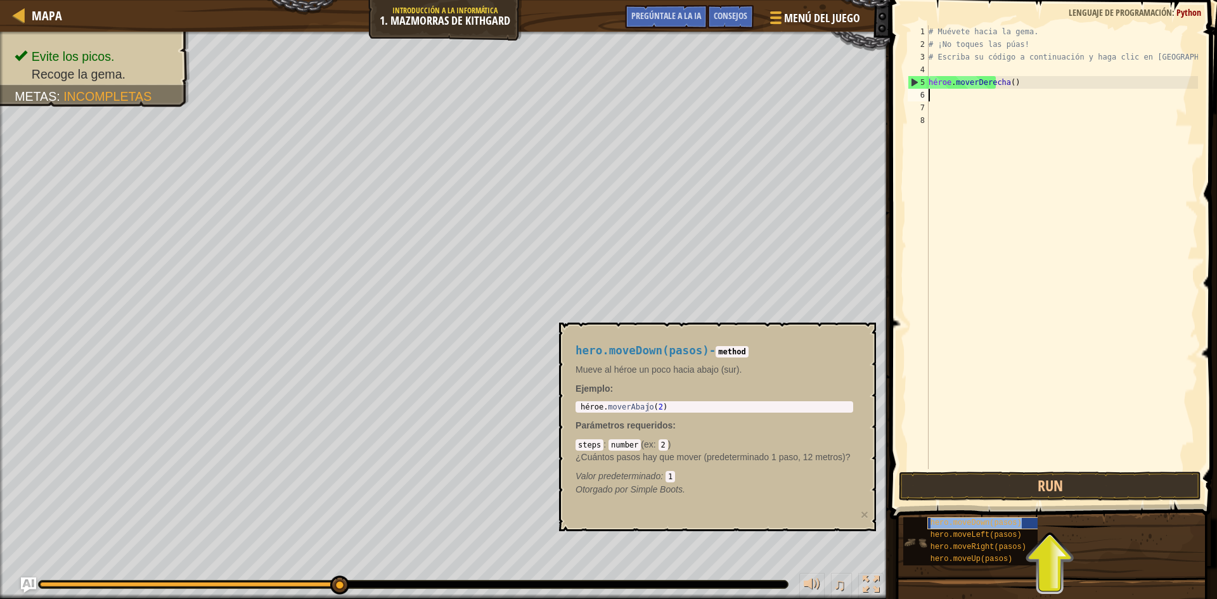
click at [968, 523] on font "hero.moveDown(pasos)" at bounding box center [975, 522] width 91 height 9
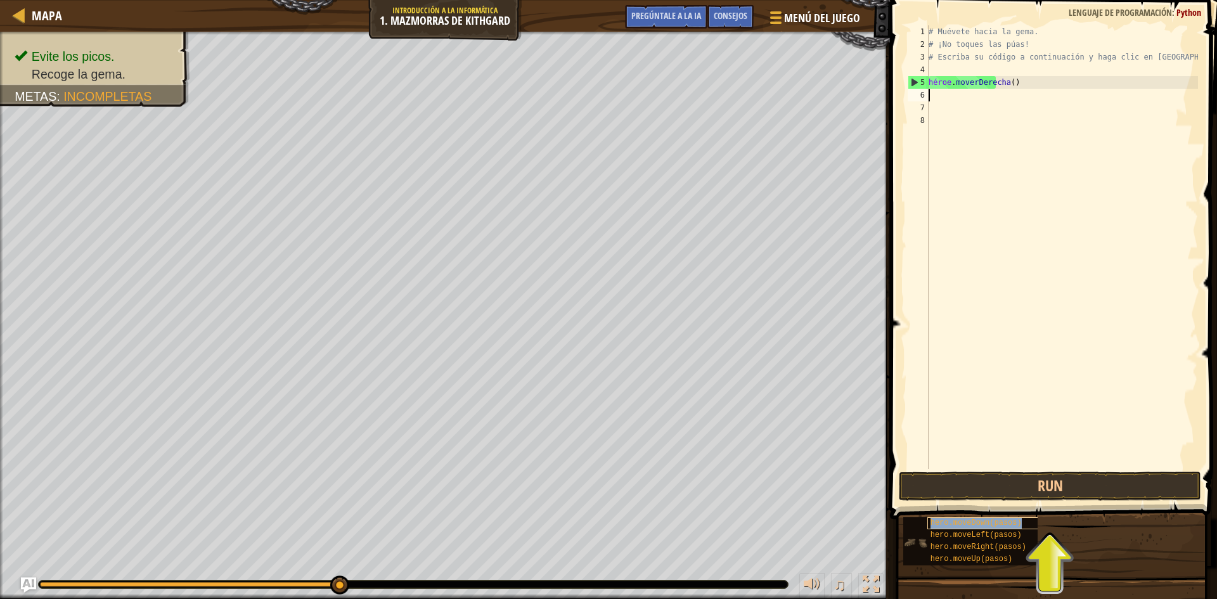
click at [968, 523] on font "hero.moveDown(pasos)" at bounding box center [975, 522] width 91 height 9
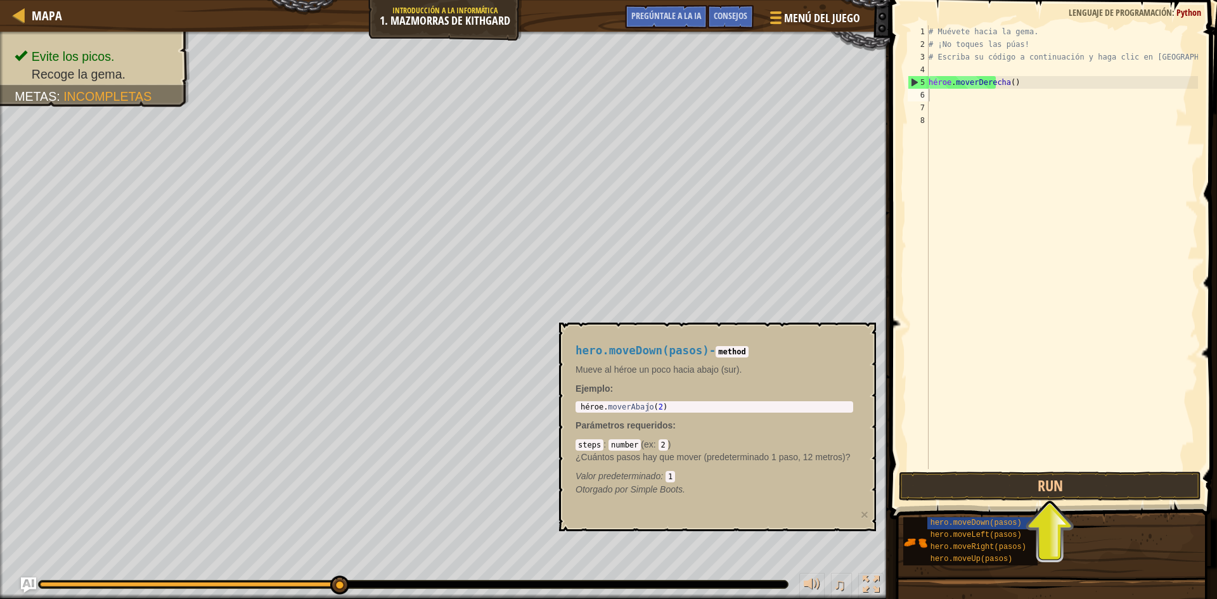
click at [676, 401] on div "1 héroe . moverAbajo ( 2 ) הההההההההההההההההההההההההההההההה ההההההההההההההההההה…" at bounding box center [715, 406] width 278 height 11
type textarea "hero.moveDown(2)"
click at [674, 404] on div "héroe . moverAbajo ( 2 )" at bounding box center [714, 415] width 273 height 27
click at [674, 404] on div "héroe . moverAbajo ( 2 )" at bounding box center [714, 406] width 273 height 9
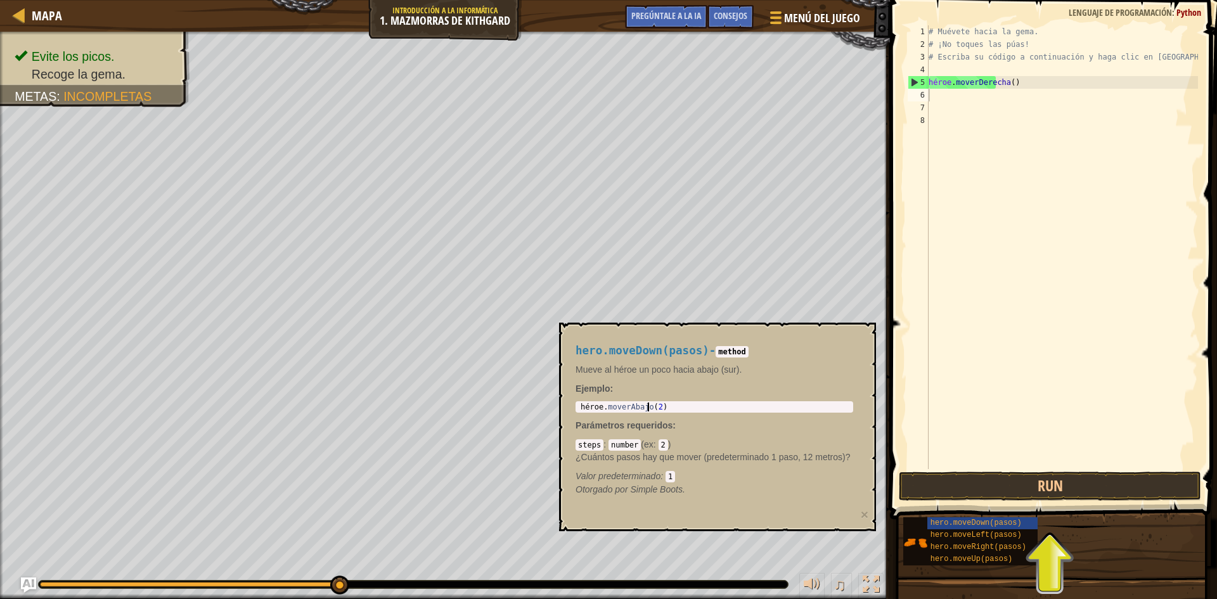
click at [684, 408] on div "héroe . moverAbajo ( 2 )" at bounding box center [714, 415] width 273 height 27
click at [624, 440] on code "number" at bounding box center [624, 444] width 32 height 11
click at [861, 520] on font "×" at bounding box center [865, 514] width 8 height 15
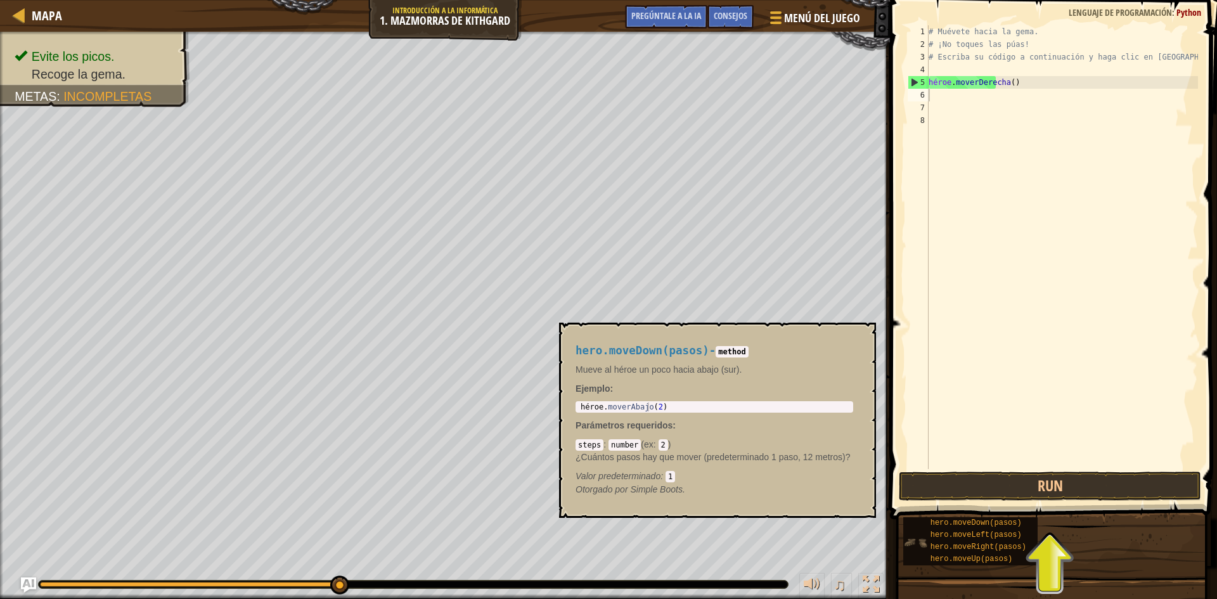
click at [911, 540] on img at bounding box center [915, 543] width 24 height 24
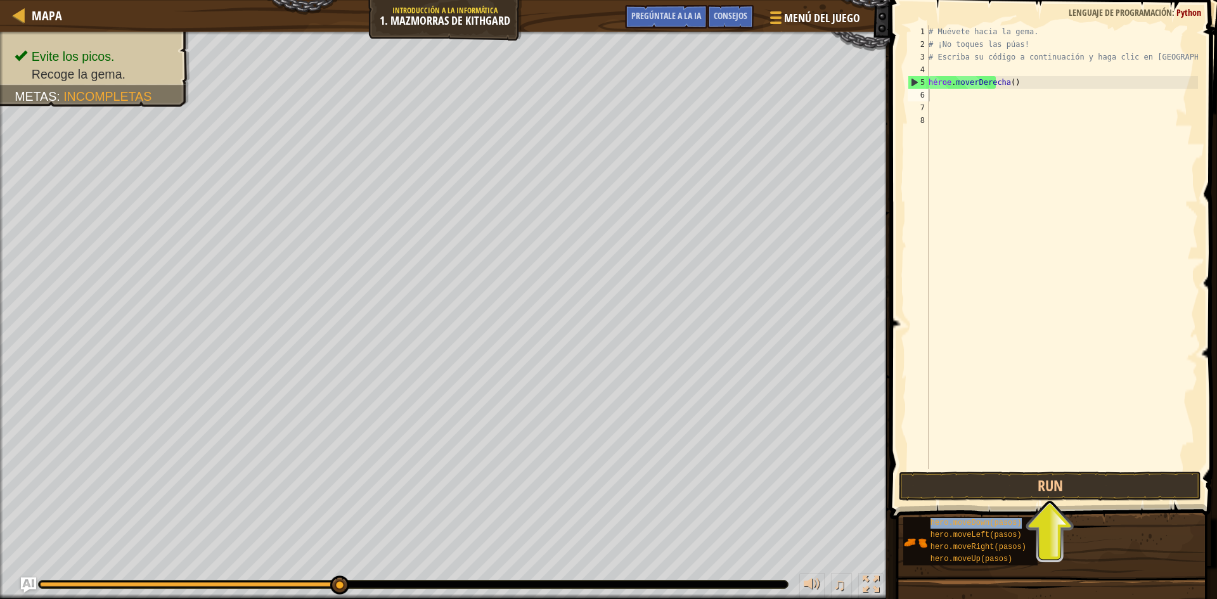
type textarea "hero.moveDown(pasos)"
click at [1057, 167] on div "# Muévete hacia la [PERSON_NAME]. # ¡No toques las púas! # Escriba su código a …" at bounding box center [1062, 259] width 272 height 469
click at [1042, 92] on div "# Muévete hacia la [PERSON_NAME]. # ¡No toques las púas! # Escriba su código a …" at bounding box center [1062, 259] width 272 height 469
click at [1036, 89] on div "# Muévete hacia la [PERSON_NAME]. # ¡No toques las púas! # Escriba su código a …" at bounding box center [1062, 259] width 272 height 469
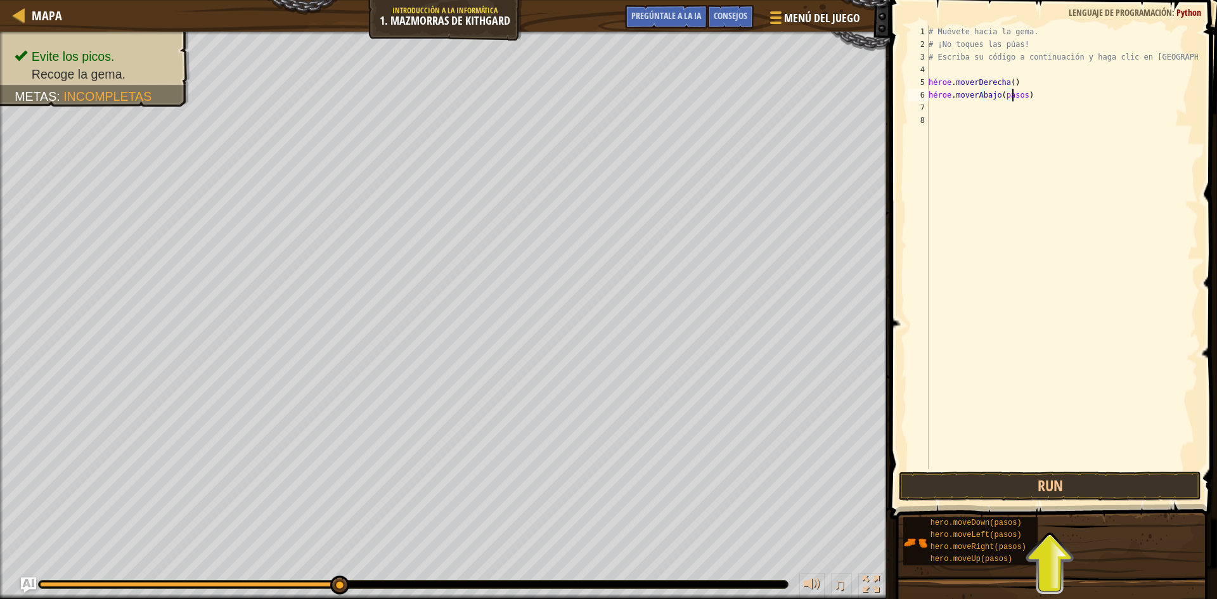
click at [1036, 89] on div "# Muévete hacia la [PERSON_NAME]. # ¡No toques las púas! # Escriba su código a …" at bounding box center [1062, 259] width 272 height 469
click at [1015, 92] on div "# Muévete hacia la gema. # ¡No toques las púas! # Escriba su código a continuac…" at bounding box center [1062, 259] width 272 height 469
click at [1043, 494] on button "Run" at bounding box center [1050, 486] width 302 height 29
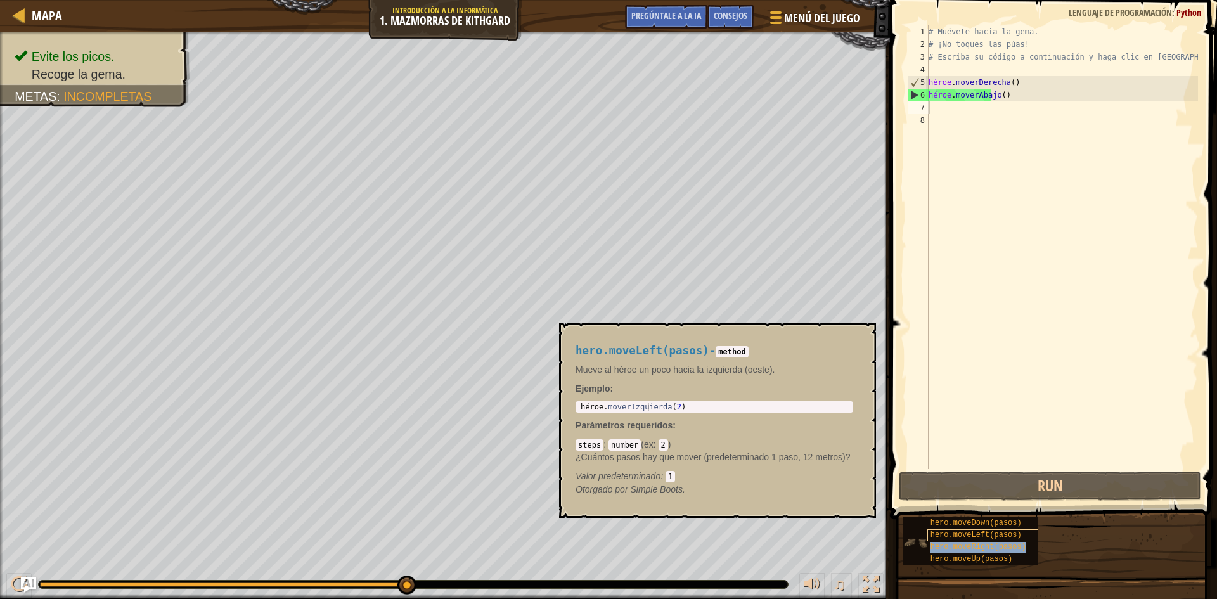
type textarea "hero.moveRight(pasos)"
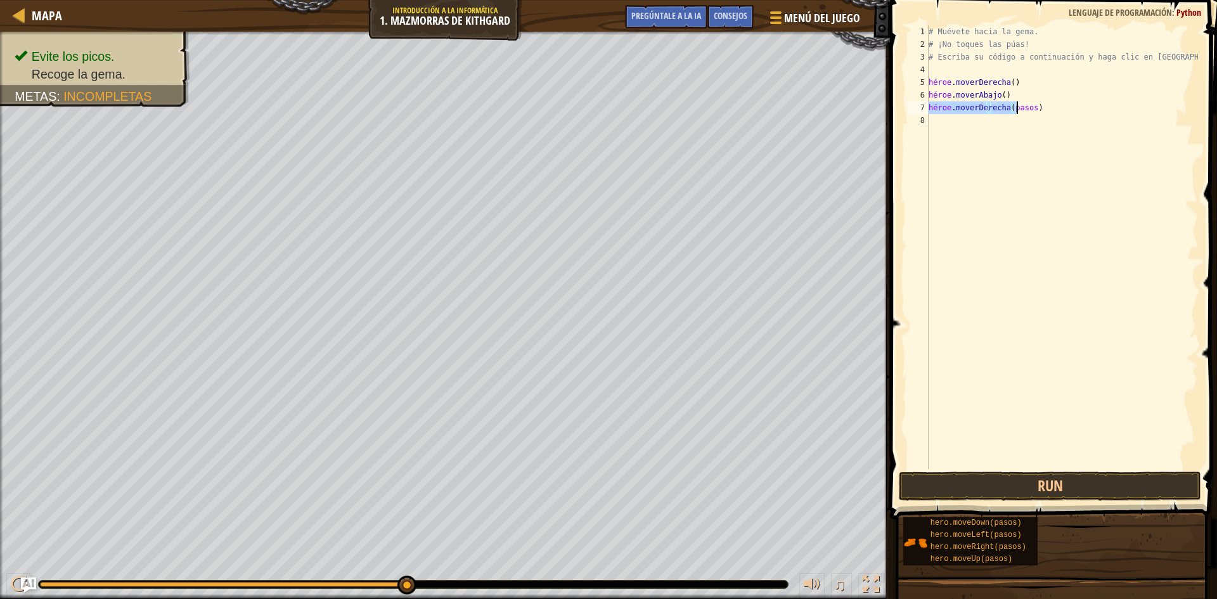
scroll to position [6, 0]
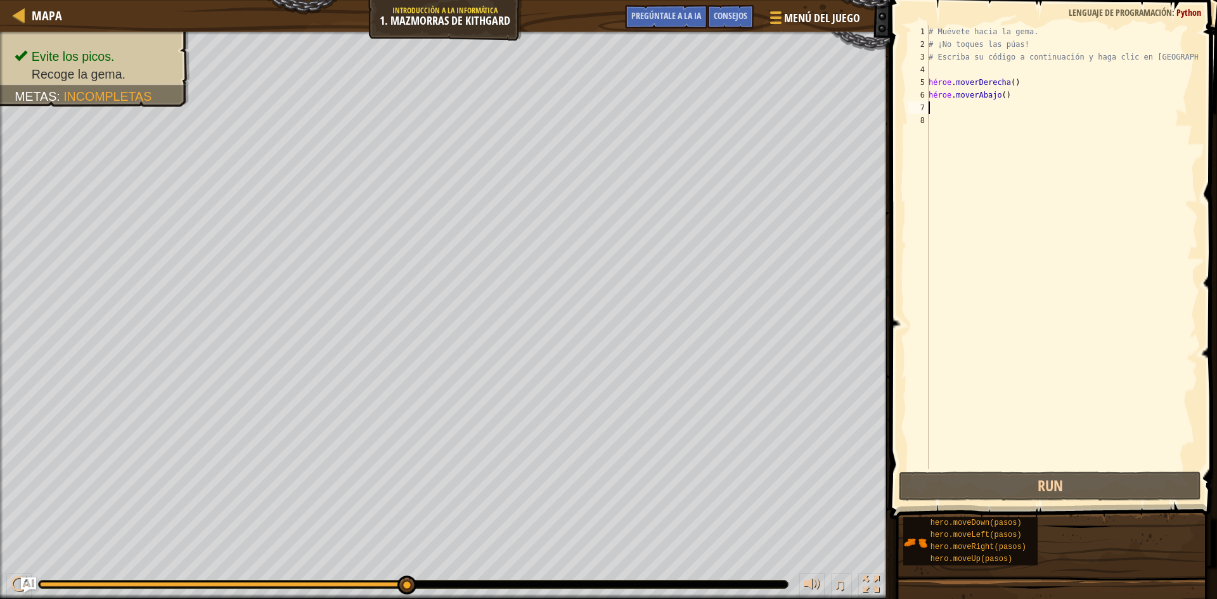
type textarea "hero.moveDown"
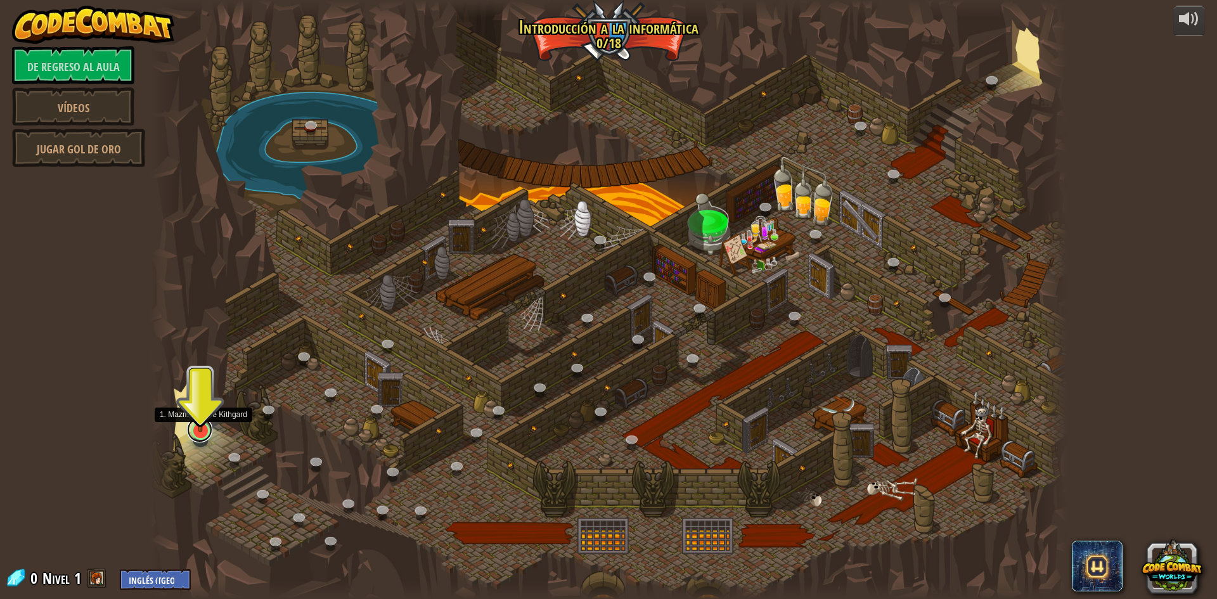
click at [202, 437] on link at bounding box center [199, 429] width 25 height 25
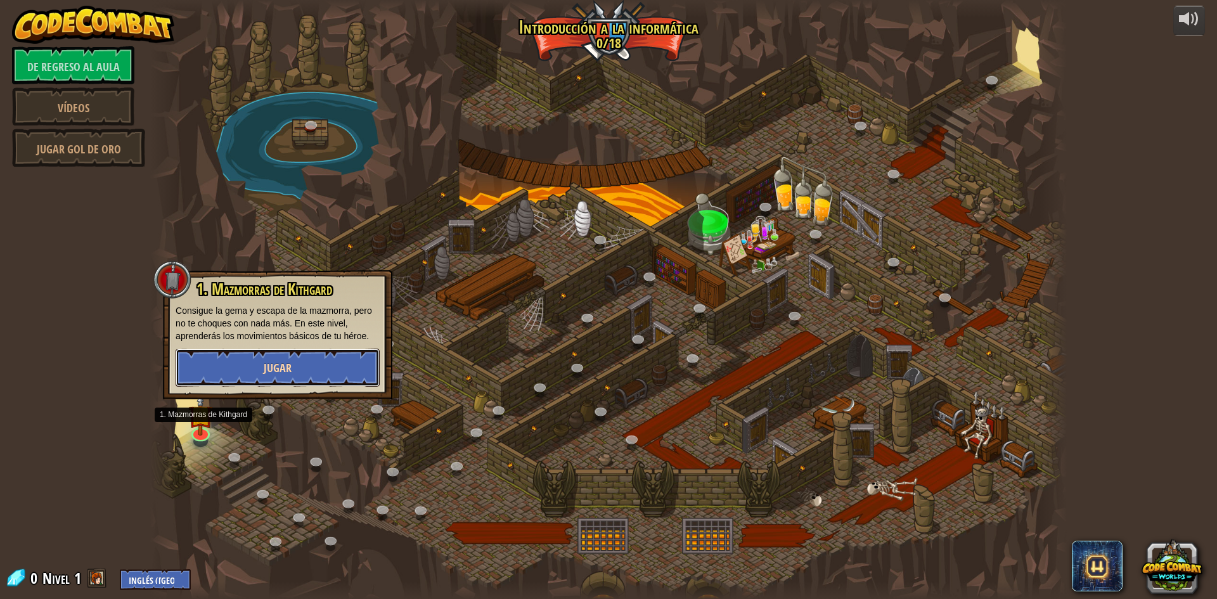
click at [263, 377] on button "Jugar" at bounding box center [278, 368] width 204 height 38
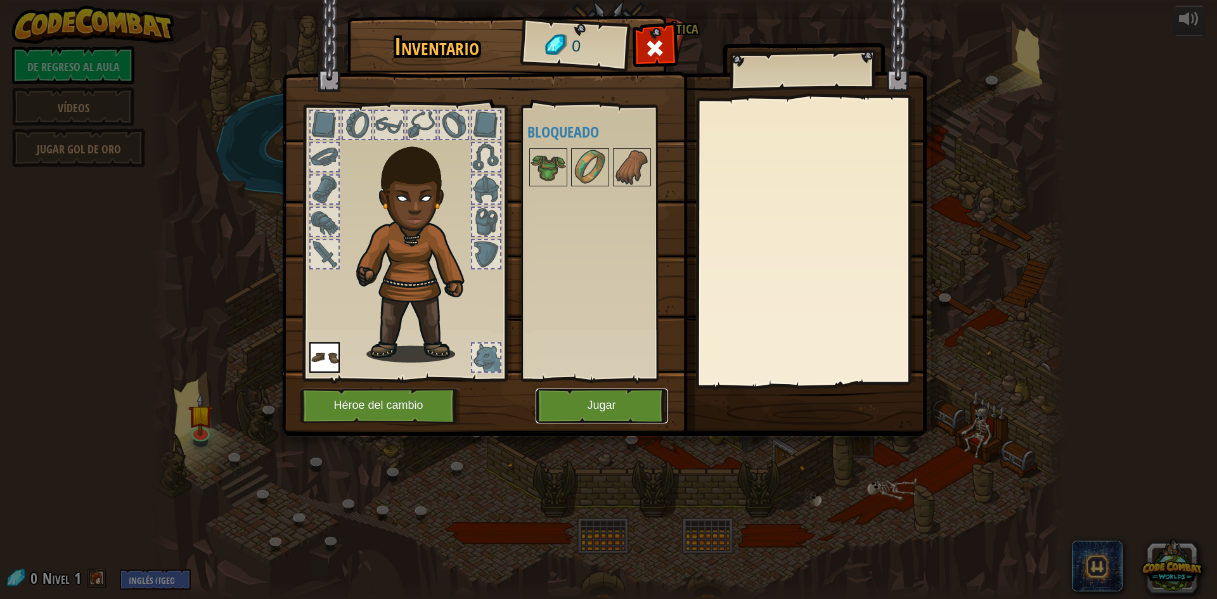
click at [607, 411] on font "Jugar" at bounding box center [601, 405] width 29 height 13
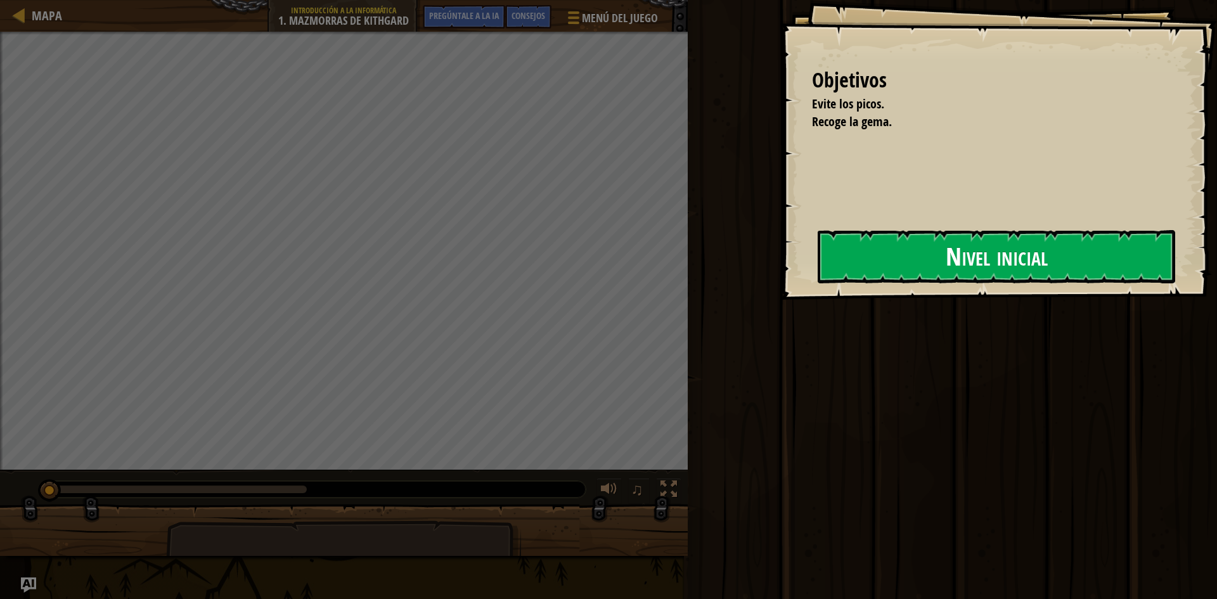
click at [971, 234] on button "Nivel inicial" at bounding box center [996, 256] width 357 height 53
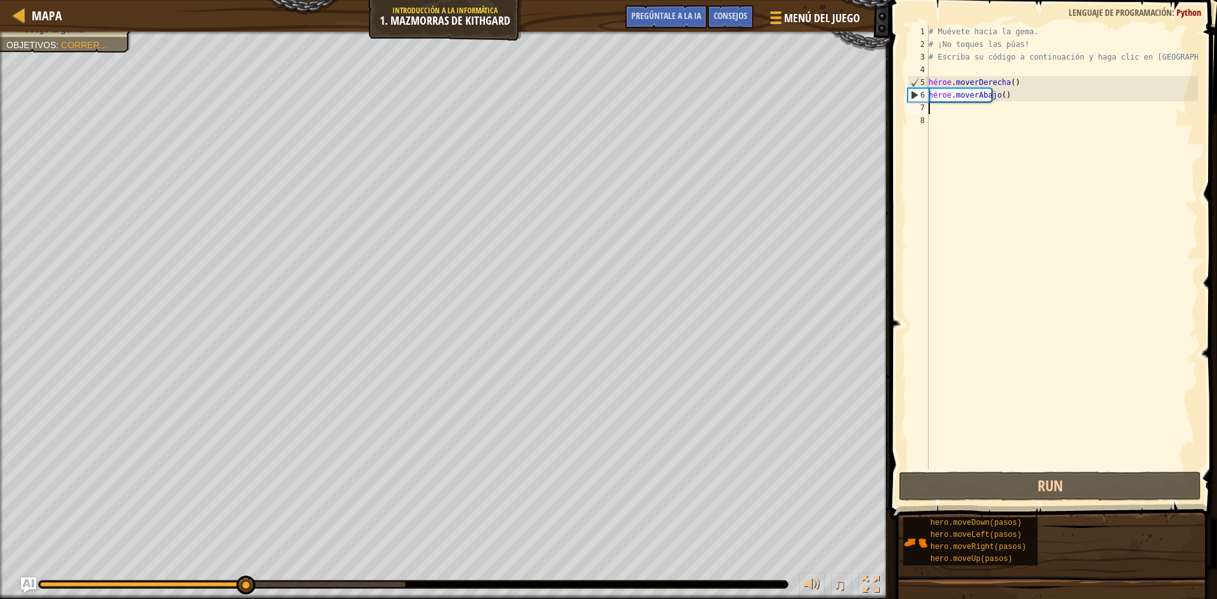
click at [951, 108] on div "# Muévete hacia la gema. # ¡No toques las púas! # Escriba su código a continuac…" at bounding box center [1062, 259] width 272 height 469
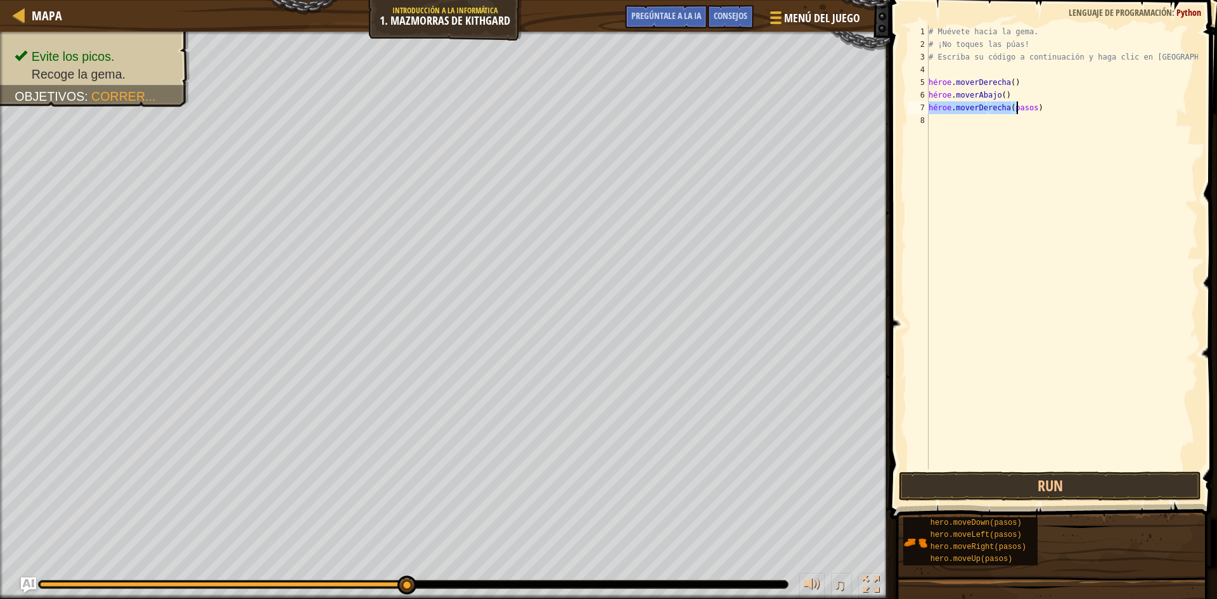
click at [1022, 107] on div "# Muévete hacia la gema. # ¡No toques las púas! # Escriba su código a continuac…" at bounding box center [1062, 247] width 272 height 444
type textarea "hero.moveRight()"
click at [1043, 486] on button "Run" at bounding box center [1050, 486] width 302 height 29
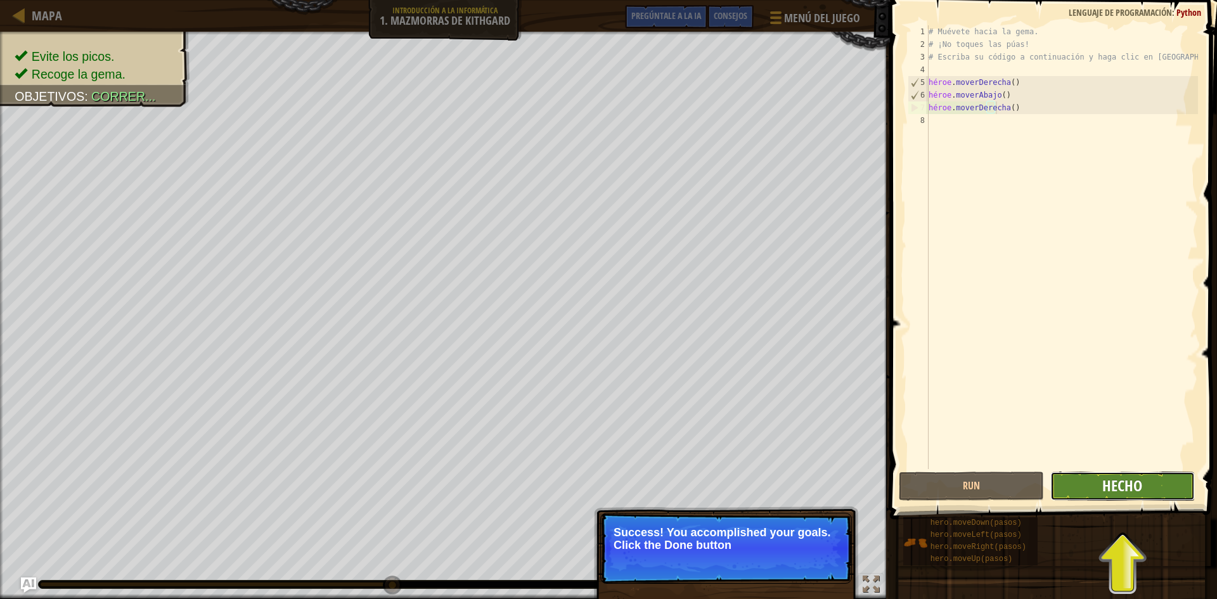
click at [1142, 489] on font "Hecho" at bounding box center [1122, 485] width 40 height 20
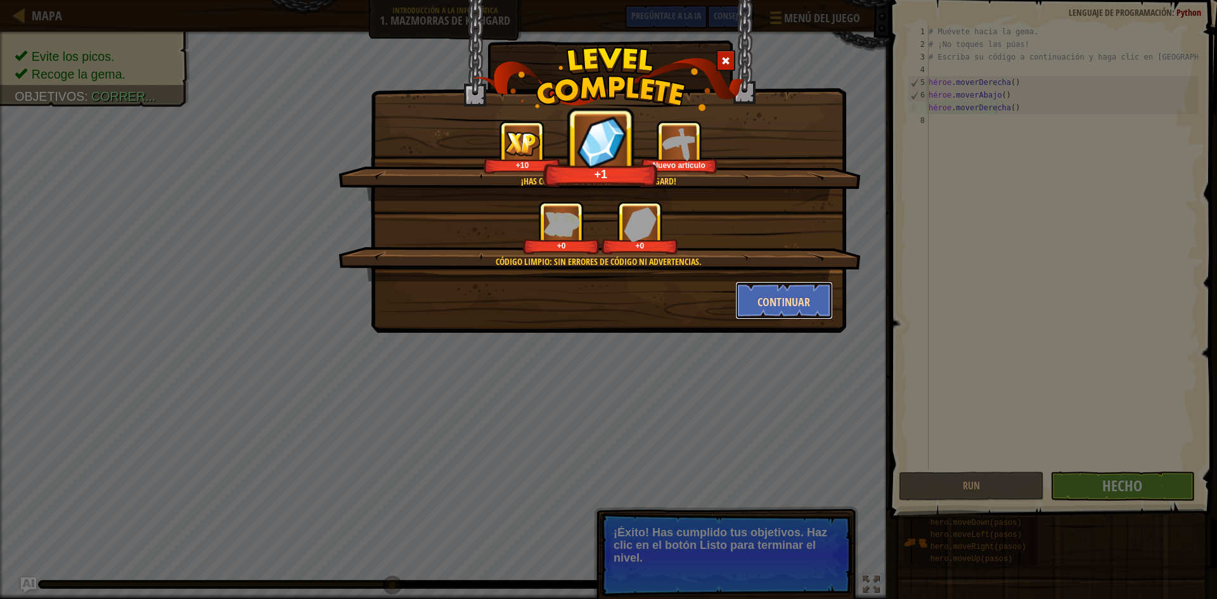
click at [794, 307] on font "Continuar" at bounding box center [783, 302] width 53 height 16
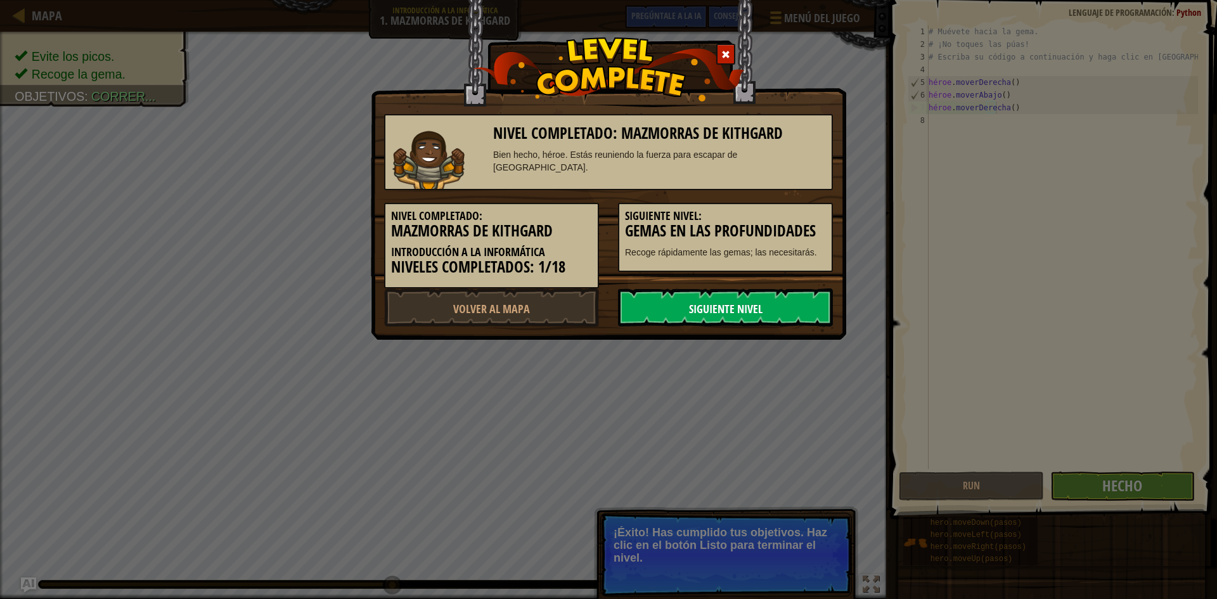
click at [792, 307] on link "Siguiente nivel" at bounding box center [725, 307] width 215 height 38
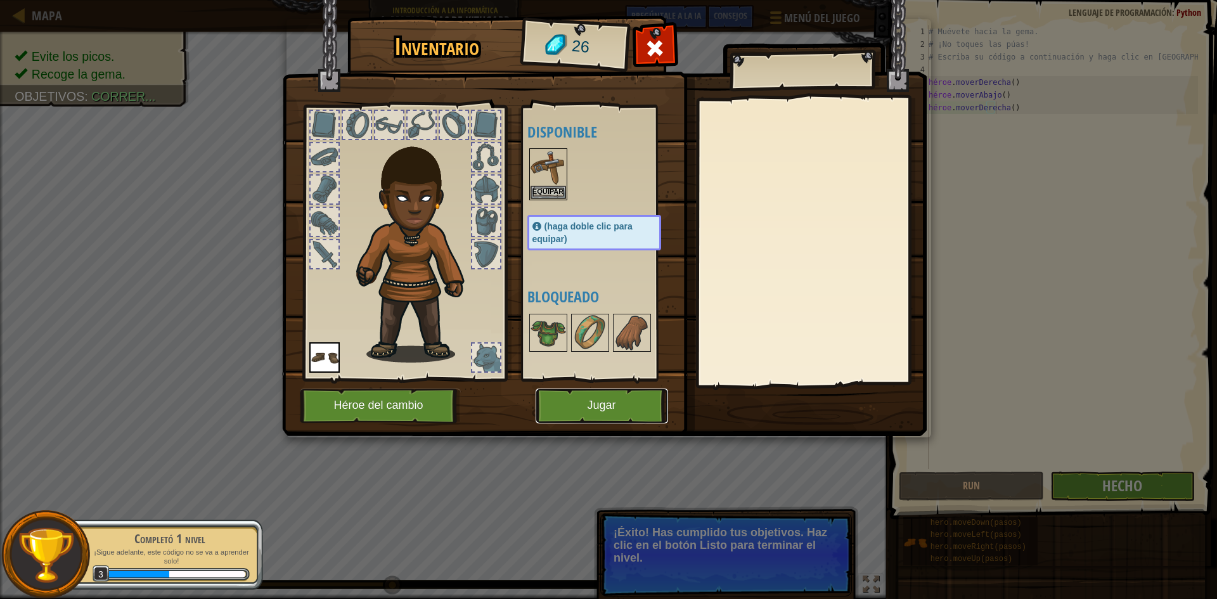
click at [636, 402] on button "Jugar" at bounding box center [602, 406] width 132 height 35
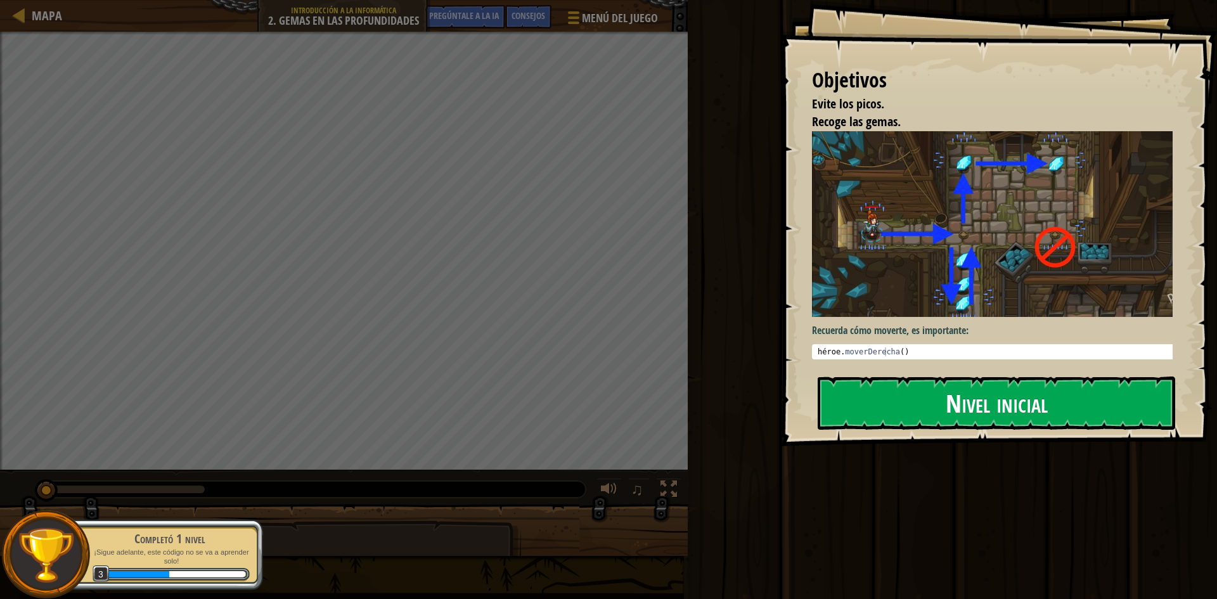
click at [1010, 400] on font "Nivel inicial" at bounding box center [997, 402] width 102 height 34
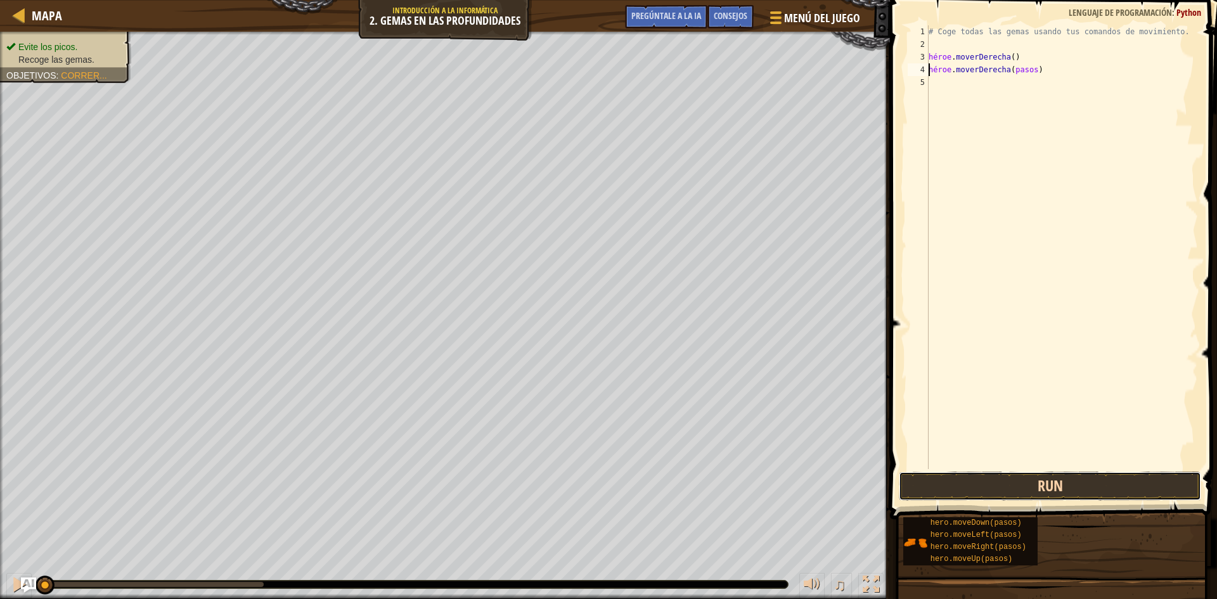
click at [1105, 487] on button "Run" at bounding box center [1050, 486] width 302 height 29
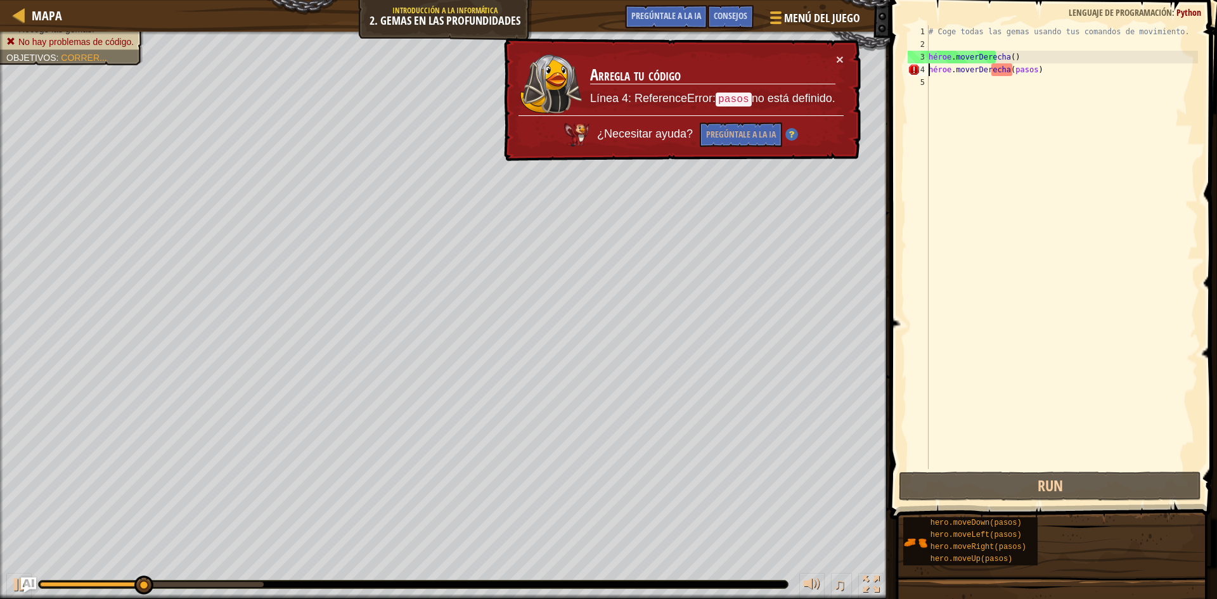
click at [1060, 65] on div "# Coge todas las gemas usando tus comandos de movimiento. héroe . moverDerecha …" at bounding box center [1062, 259] width 272 height 469
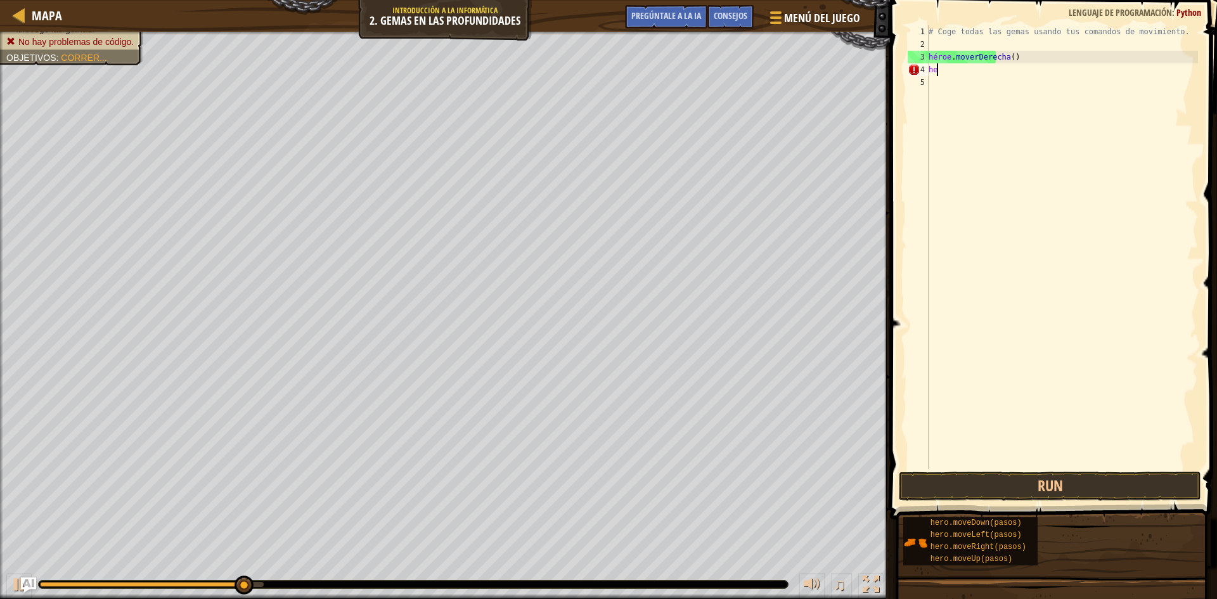
type textarea "h"
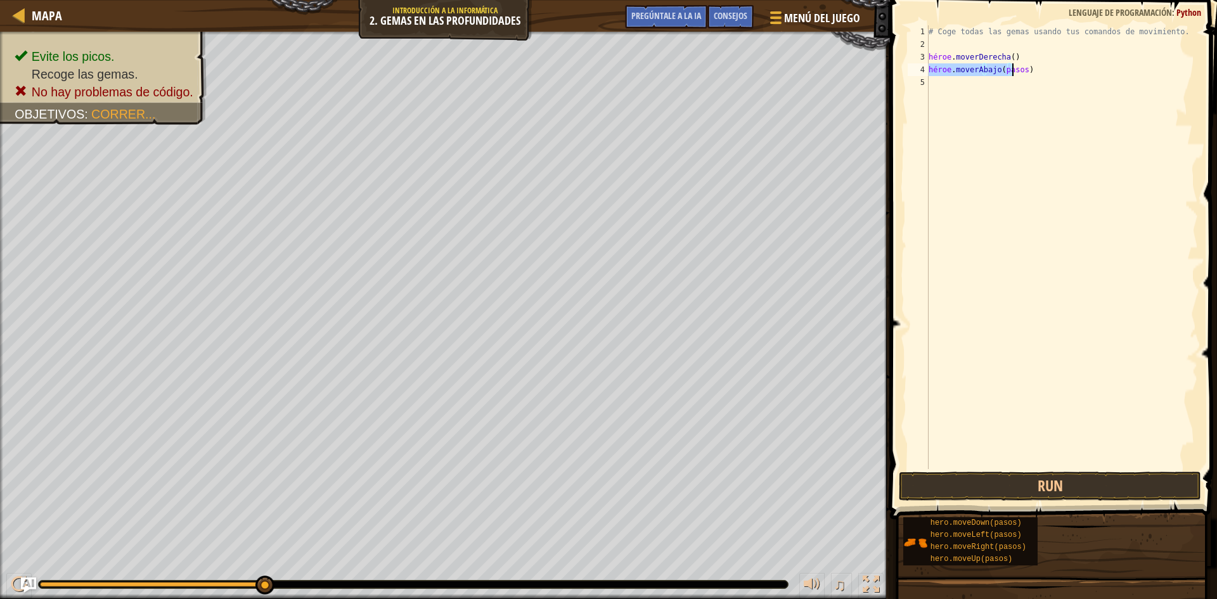
click at [1013, 71] on div "# Coge todas las gemas usando tus comandos de movimiento. héroe . moverDerecha …" at bounding box center [1062, 247] width 272 height 444
click at [1041, 77] on div "# Coge todas las gemas usando tus comandos de movimiento. héroe . moverDerecha …" at bounding box center [1062, 259] width 272 height 469
click at [1043, 82] on div "# Coge todas las gemas usando tus comandos de movimiento. héroe . moverDerecha …" at bounding box center [1062, 259] width 272 height 469
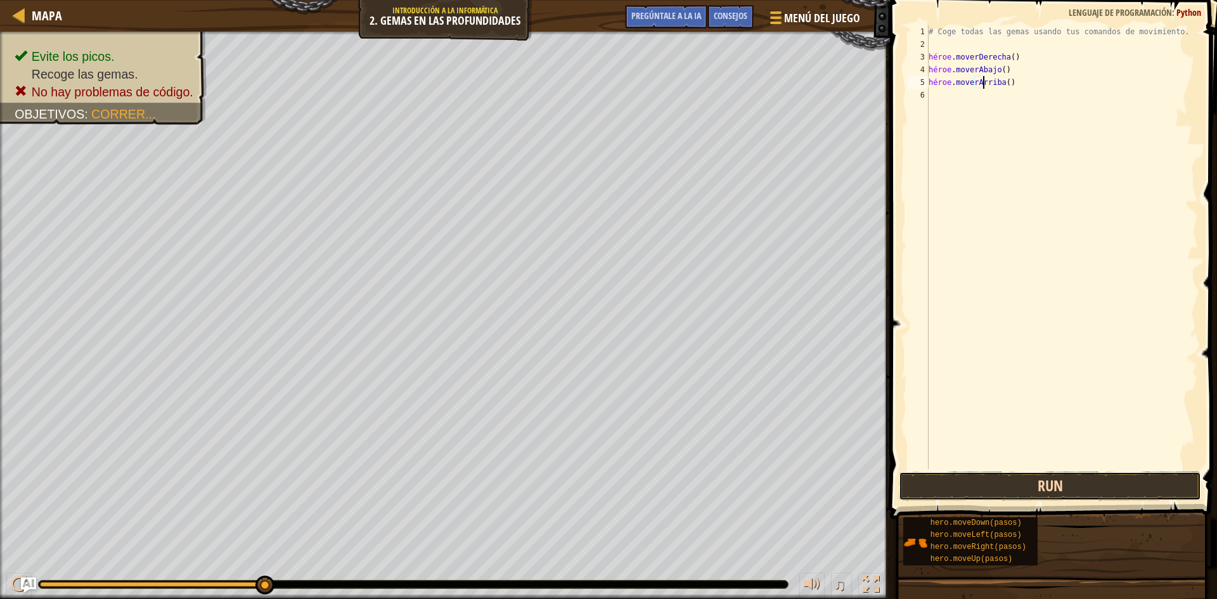
click at [1027, 486] on button "Run" at bounding box center [1050, 486] width 302 height 29
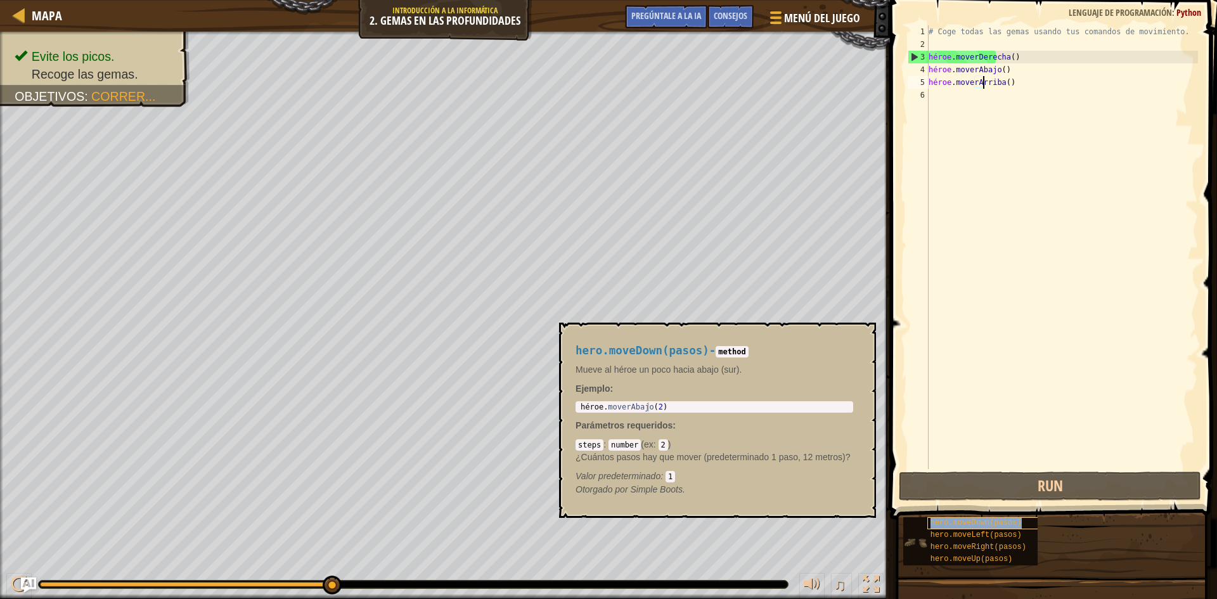
click at [974, 523] on font "hero.moveDown(pasos)" at bounding box center [975, 522] width 91 height 9
click at [979, 536] on font "hero.moveLeft(pasos)" at bounding box center [975, 535] width 91 height 9
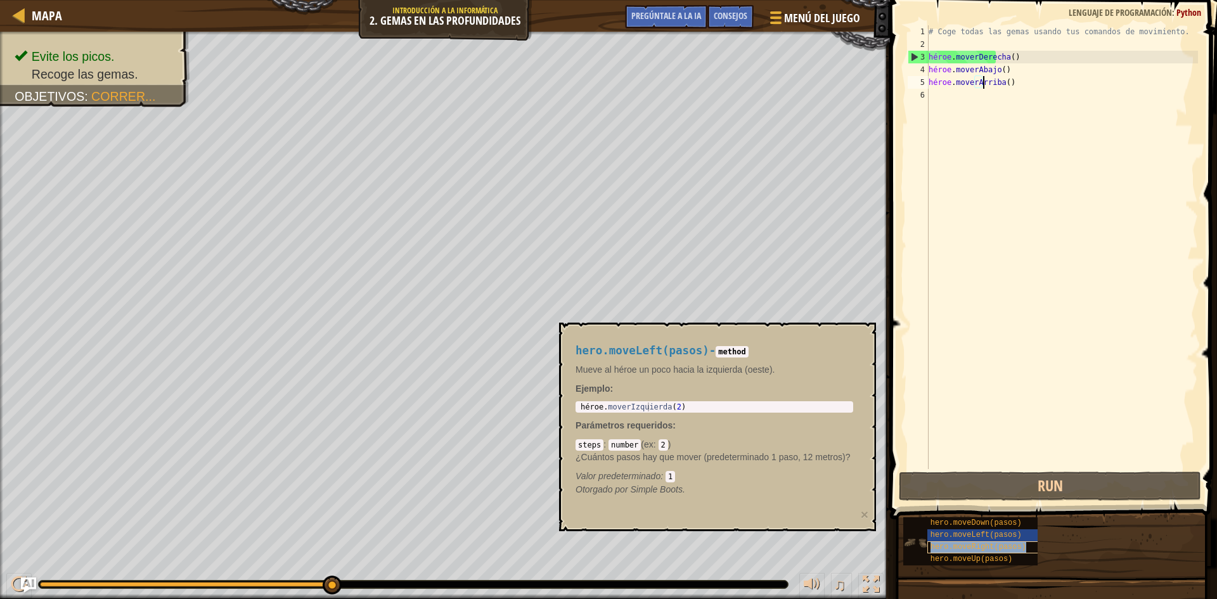
click at [980, 546] on font "hero.moveRight(pasos)" at bounding box center [978, 547] width 96 height 9
click at [981, 556] on font "hero.moveUp(pasos)" at bounding box center [971, 559] width 82 height 9
click at [982, 521] on font "hero.moveDown(pasos)" at bounding box center [975, 522] width 91 height 9
click at [993, 534] on font "hero.moveLeft(pasos)" at bounding box center [975, 535] width 91 height 9
click at [996, 546] on font "hero.moveRight(pasos)" at bounding box center [978, 547] width 96 height 9
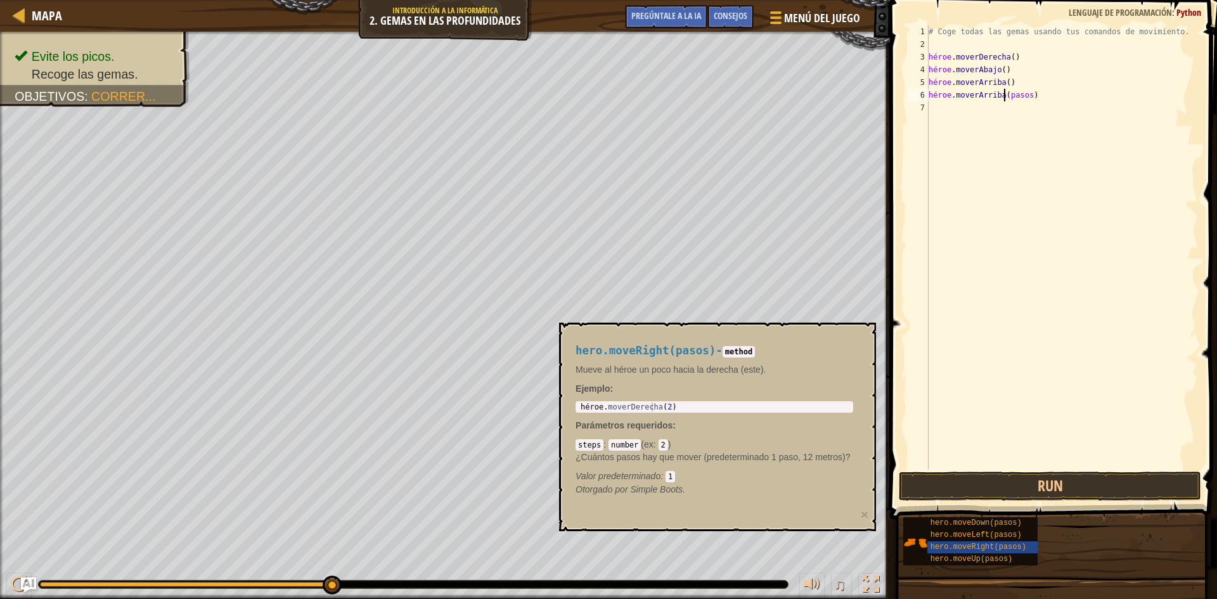
click at [1014, 94] on div "# Coge todas las gemas usando tus comandos de movimiento. héroe . moverDerecha …" at bounding box center [1062, 259] width 272 height 469
click at [1017, 94] on div "# Coge todas las gemas usando tus comandos de movimiento. héroe . moverDerecha …" at bounding box center [1062, 259] width 272 height 469
type textarea "hero.moveUp()"
click at [995, 119] on div "# Coge todas las gemas usando tus comandos de movimiento. héroe . moverDerecha …" at bounding box center [1062, 259] width 272 height 469
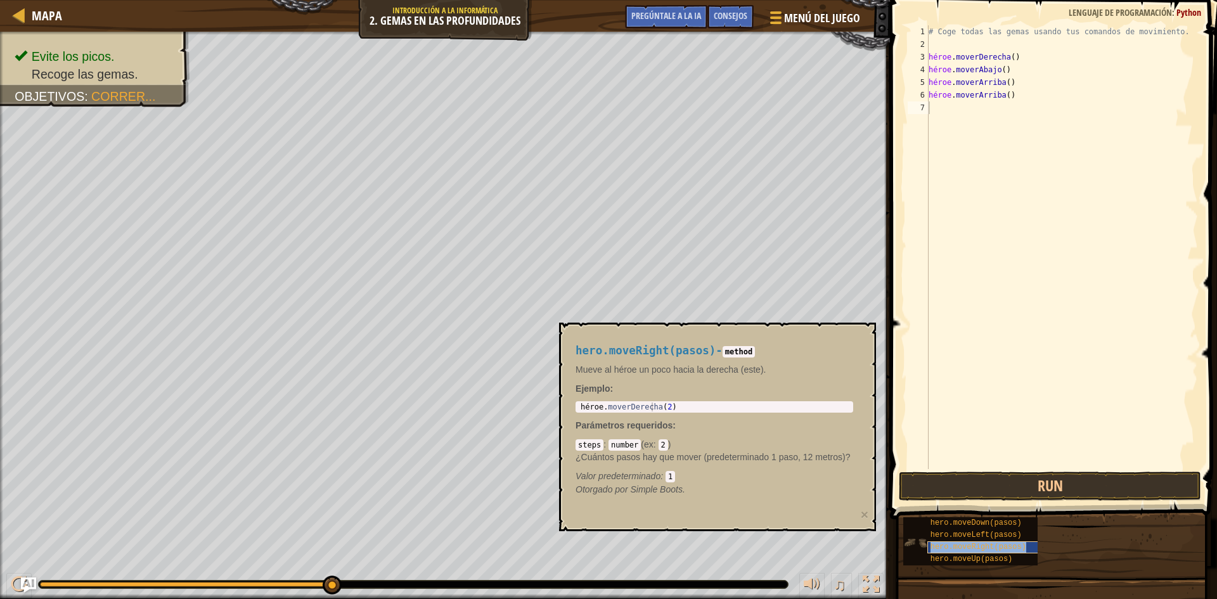
click at [967, 544] on font "hero.moveRight(pasos)" at bounding box center [978, 547] width 96 height 9
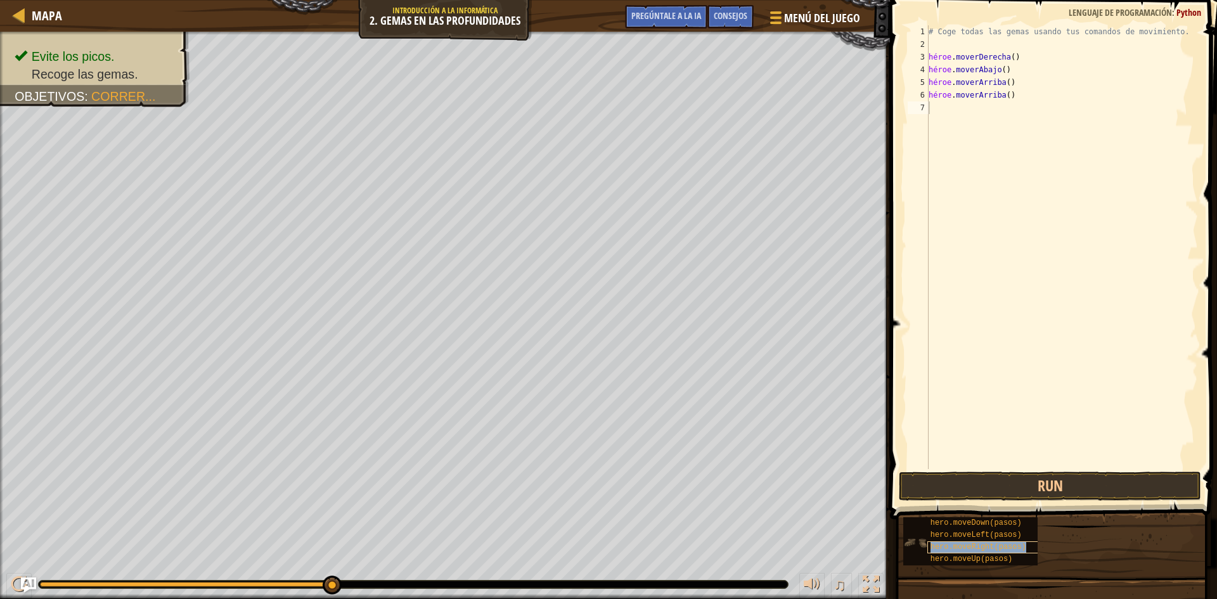
click at [970, 551] on font "hero.moveRight(pasos)" at bounding box center [978, 547] width 96 height 9
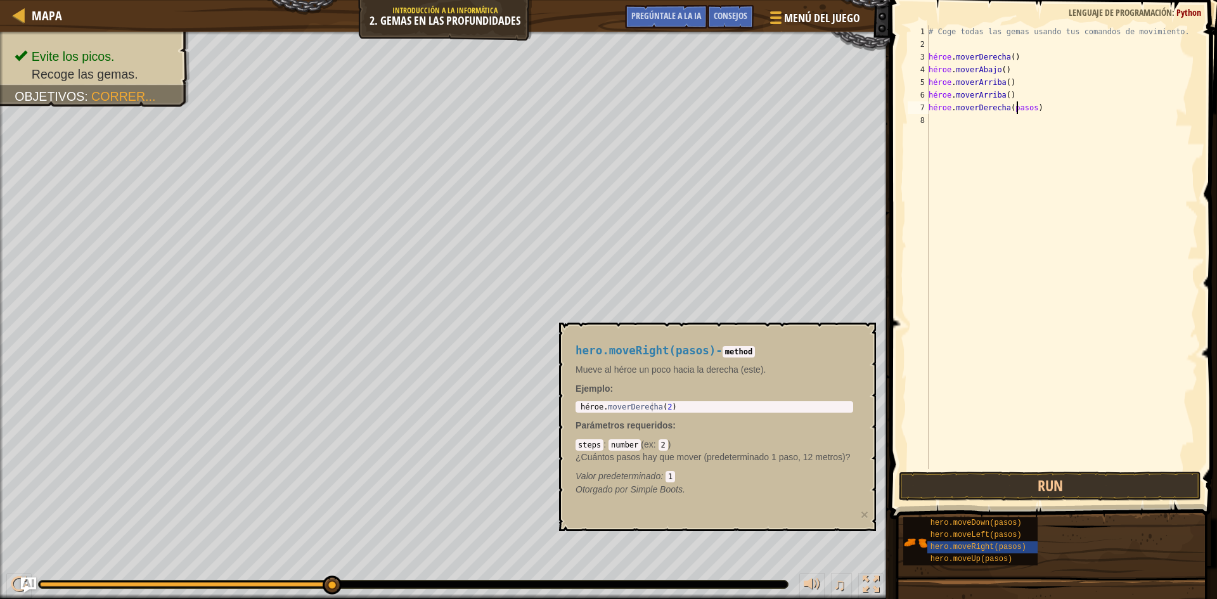
click at [1021, 105] on div "# Coge todas las gemas usando tus comandos de movimiento. héroe . moverDerecha …" at bounding box center [1062, 259] width 272 height 469
click at [991, 541] on div "hero.moveRight(pasos)" at bounding box center [988, 547] width 122 height 12
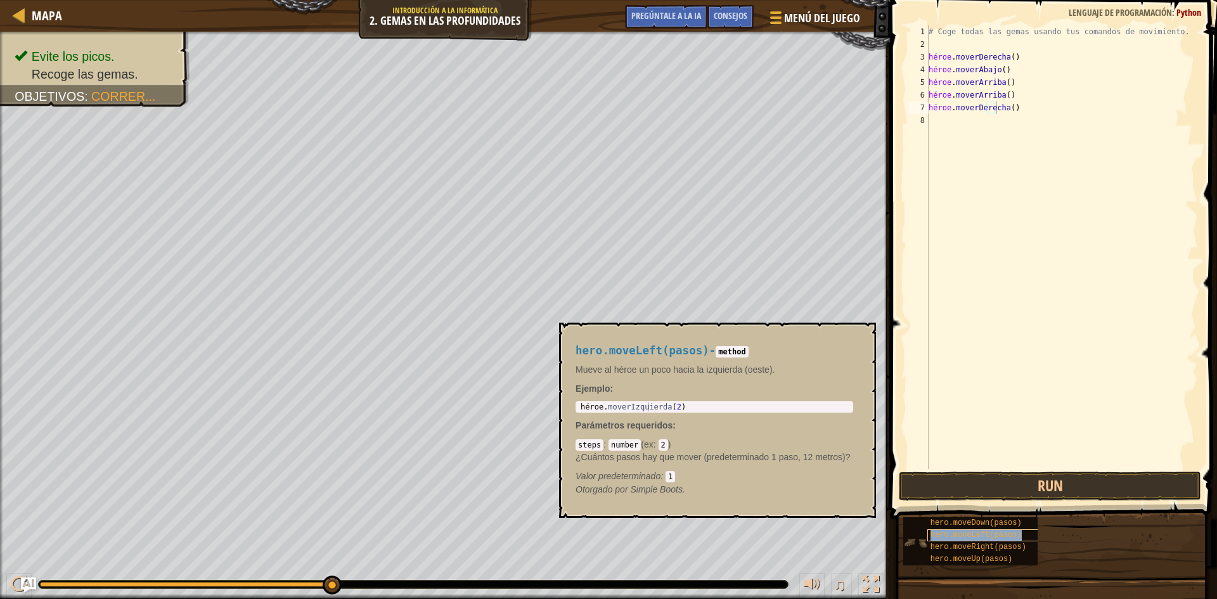
click at [990, 532] on font "hero.moveLeft(pasos)" at bounding box center [975, 535] width 91 height 9
click at [991, 528] on div "hero.moveDown(pasos)" at bounding box center [988, 523] width 122 height 12
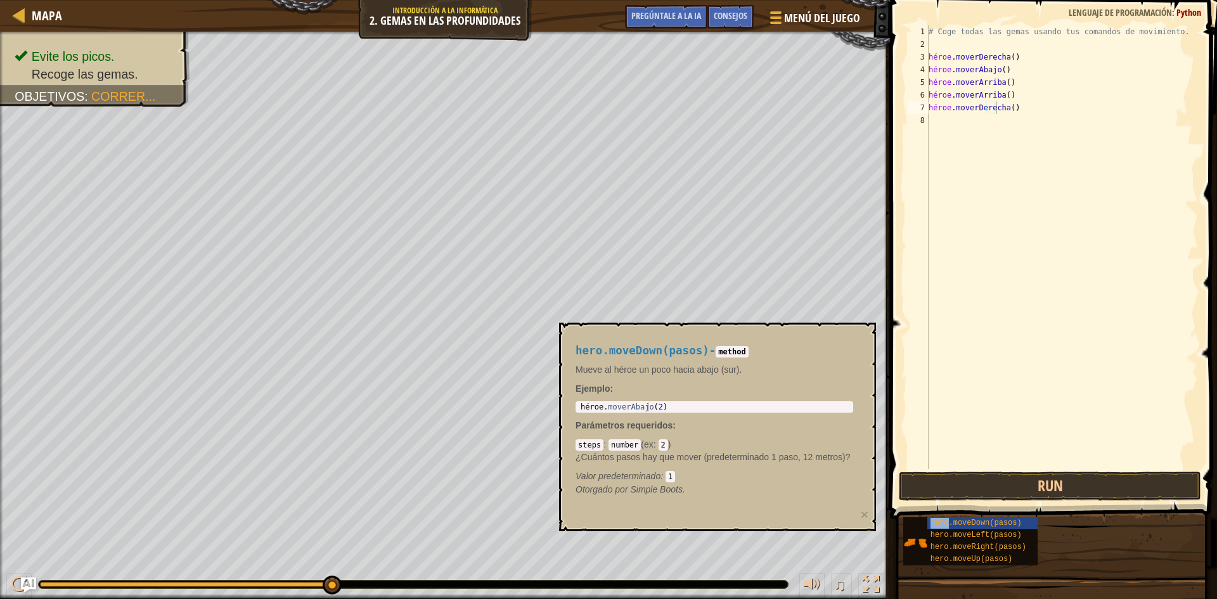
drag, startPoint x: 991, startPoint y: 528, endPoint x: 991, endPoint y: 131, distance: 397.4
click at [991, 131] on div "Consejos Vídeos hero.moveRight() 1 2 3 4 5 6 7 8 # Coge todas las gemas usando …" at bounding box center [1051, 296] width 331 height 593
click at [1039, 122] on div "# Coge todas las gemas usando tus comandos de movimiento. héroe . moverDerecha …" at bounding box center [1062, 259] width 272 height 469
type textarea "hero.moveDown()"
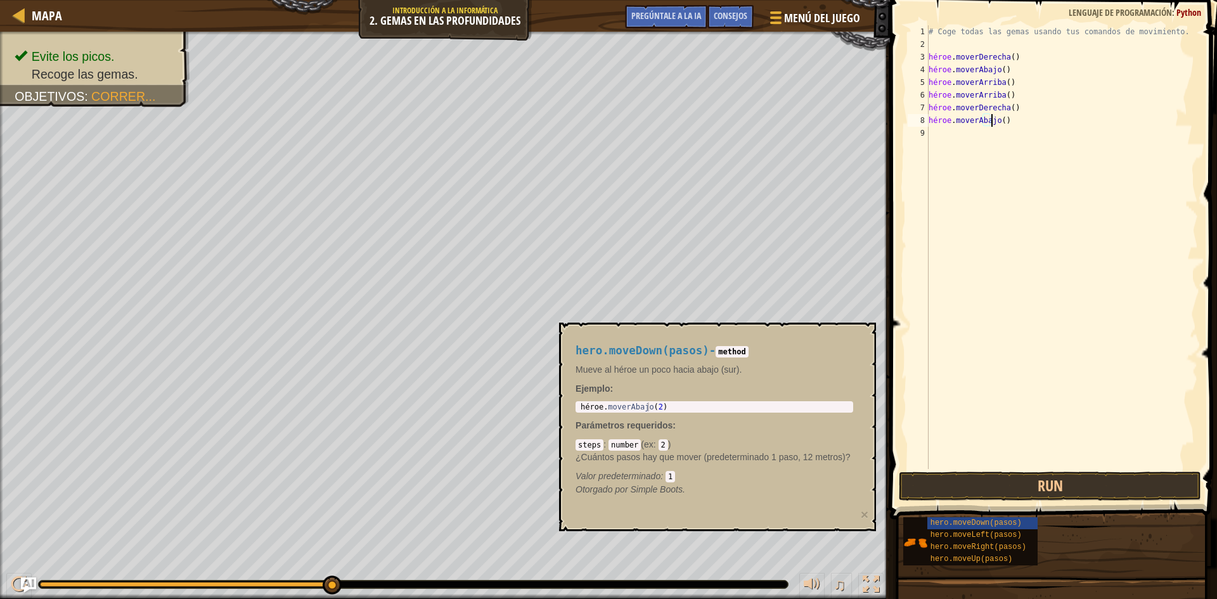
click at [1032, 497] on button "Run" at bounding box center [1050, 486] width 302 height 29
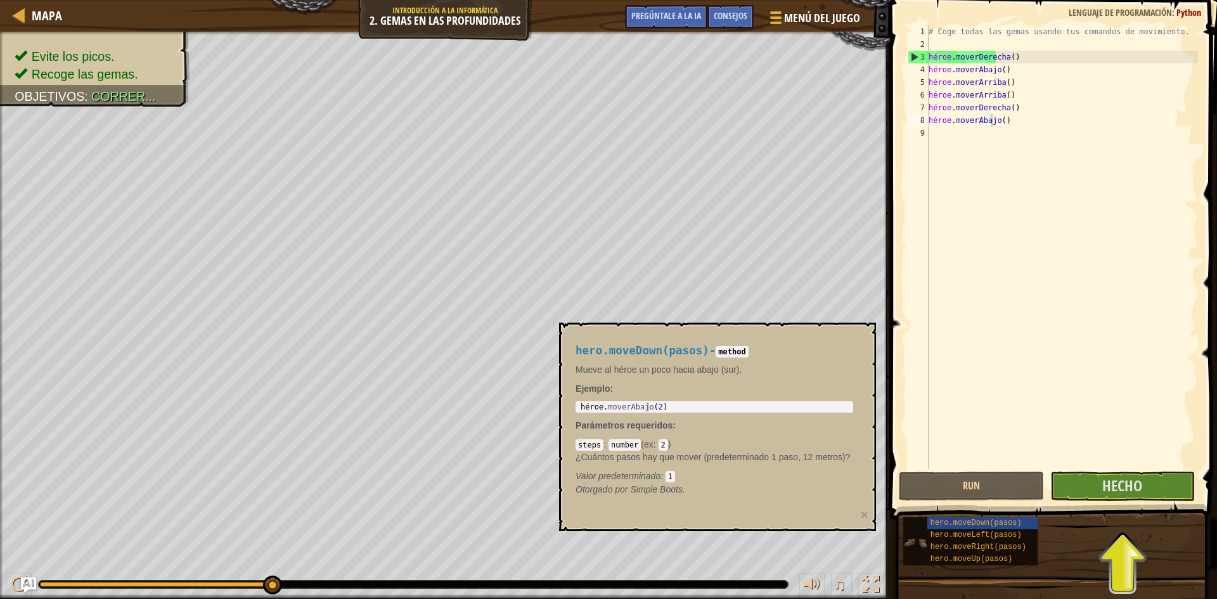
click at [918, 549] on img at bounding box center [915, 543] width 24 height 24
click at [919, 538] on img at bounding box center [915, 543] width 24 height 24
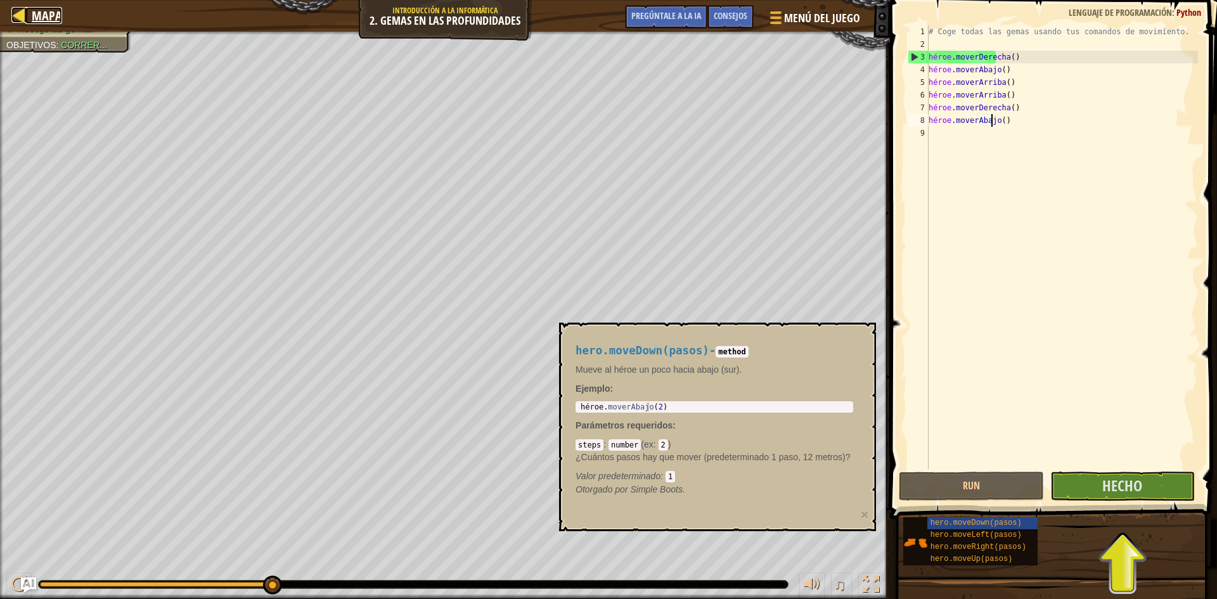
click at [47, 20] on font "Mapa" at bounding box center [47, 15] width 30 height 17
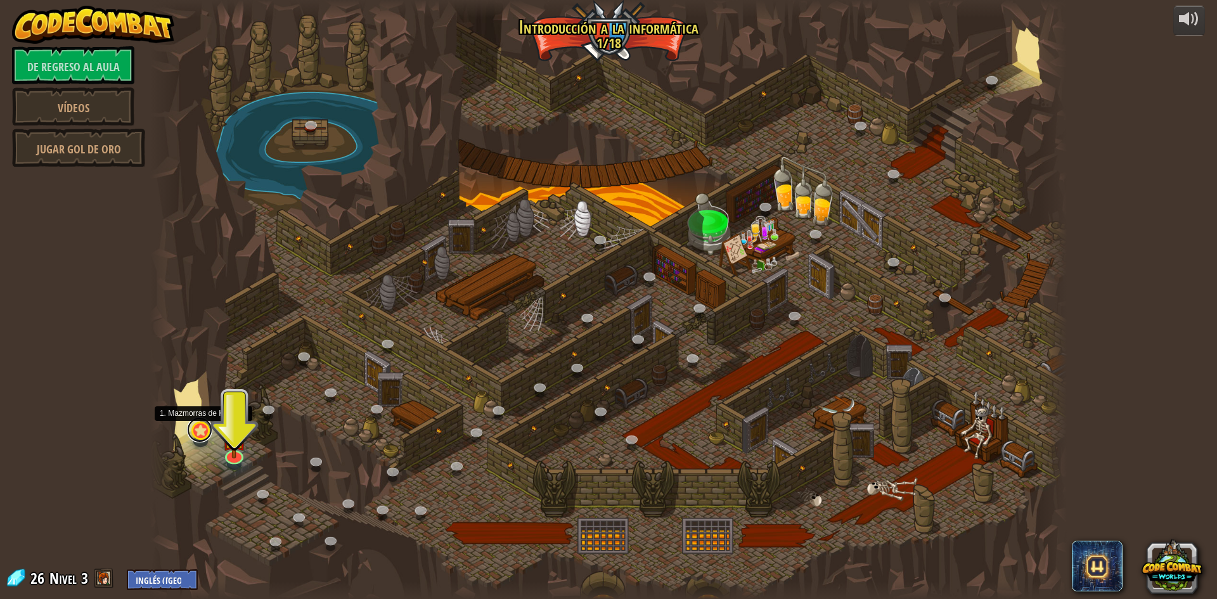
click at [195, 434] on link at bounding box center [199, 429] width 25 height 25
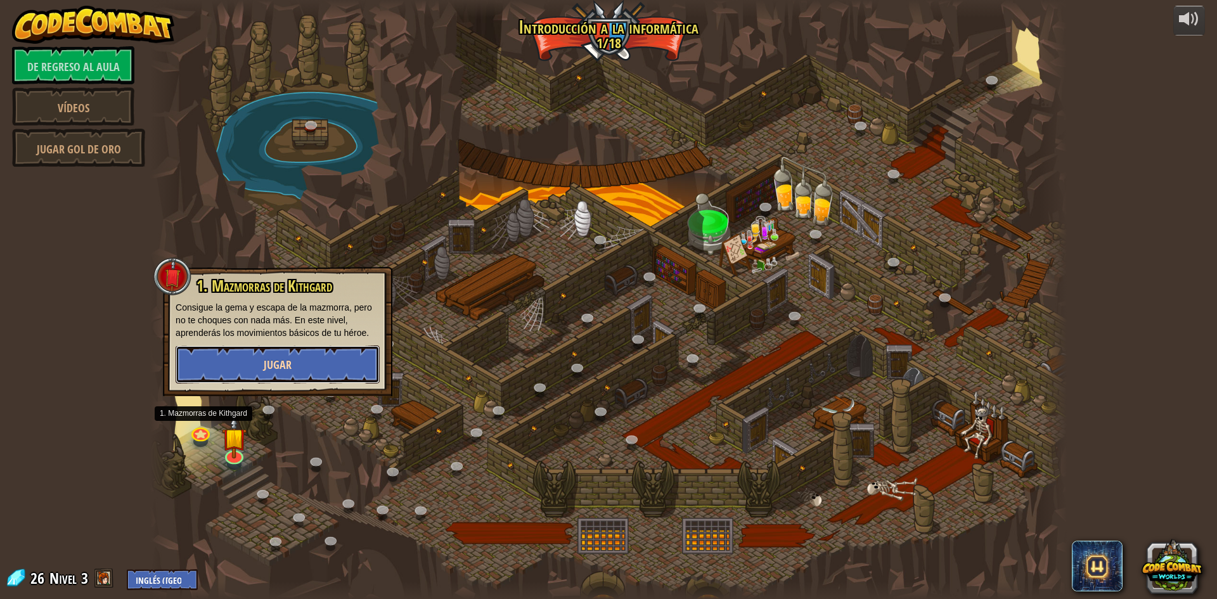
click at [264, 358] on font "Jugar" at bounding box center [278, 365] width 28 height 16
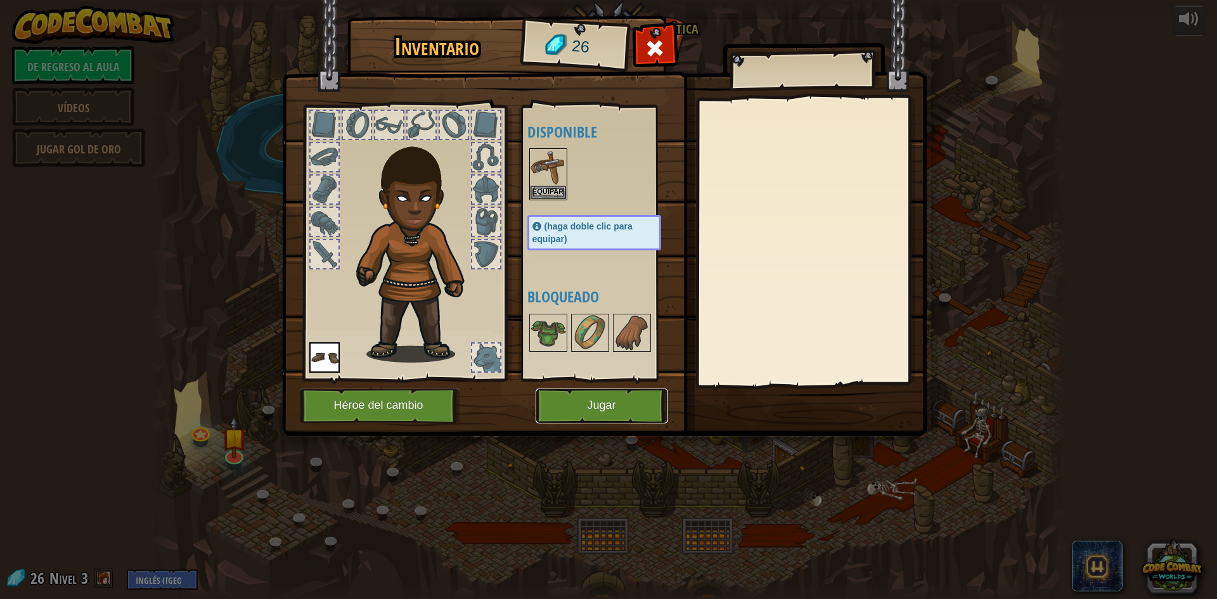
click at [605, 414] on button "Jugar" at bounding box center [602, 406] width 132 height 35
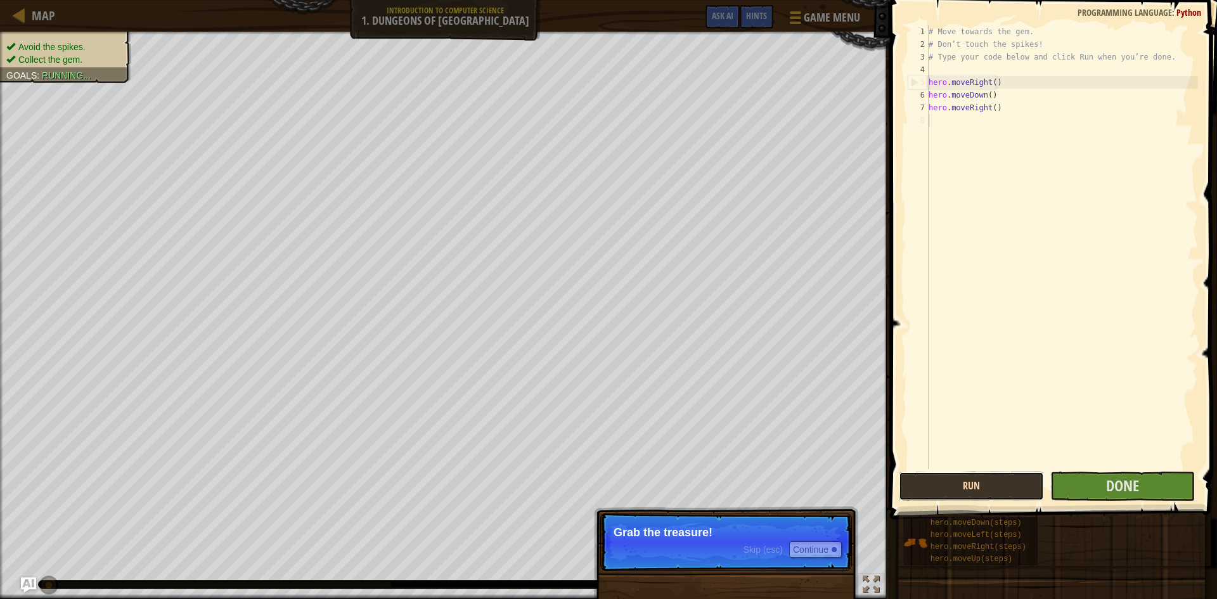
click at [1002, 476] on button "Run" at bounding box center [971, 486] width 145 height 29
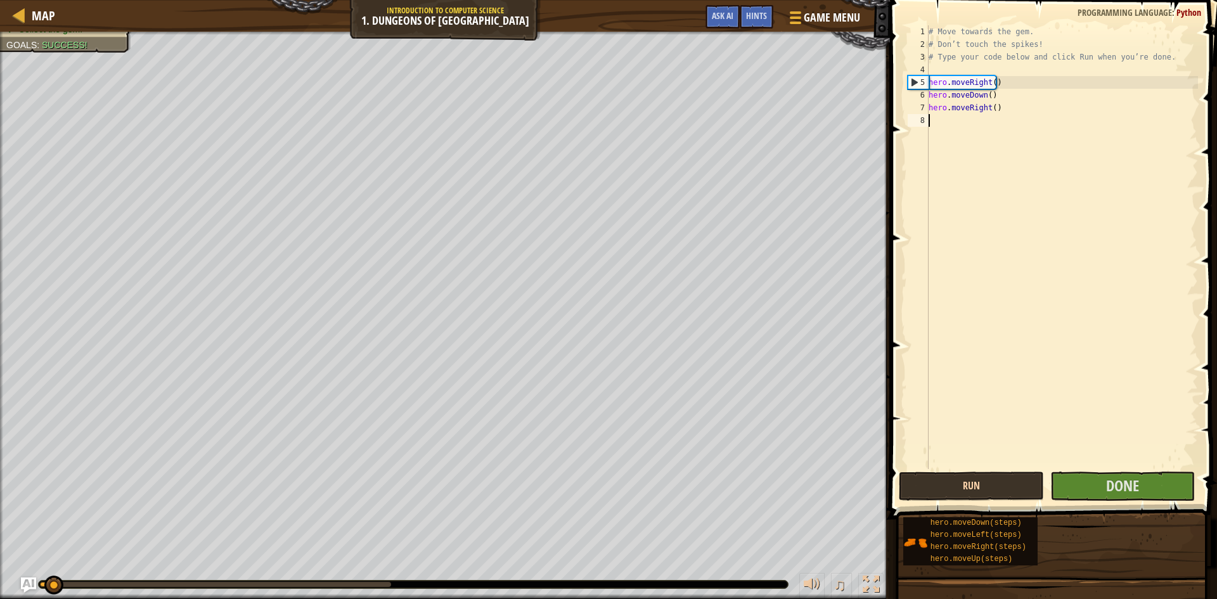
scroll to position [6, 0]
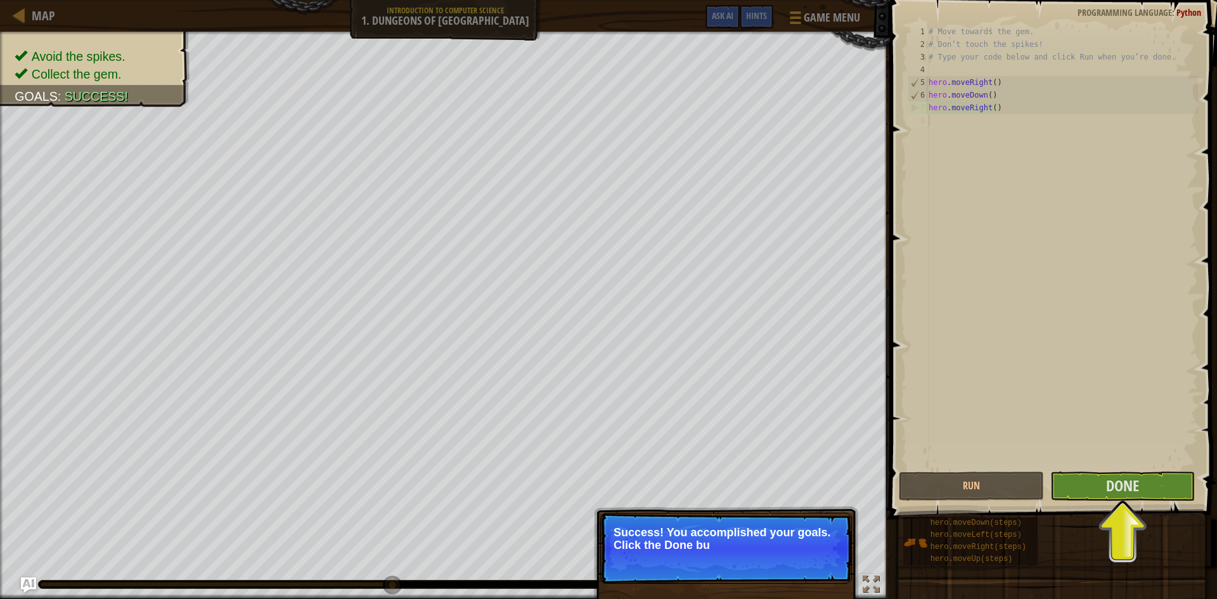
click at [841, 551] on p "Success! You accomplished your goals. Click the Done bu" at bounding box center [726, 548] width 252 height 71
click at [852, 516] on div "Success! You accomplished your goals. Click the Done button to finish" at bounding box center [726, 607] width 264 height 188
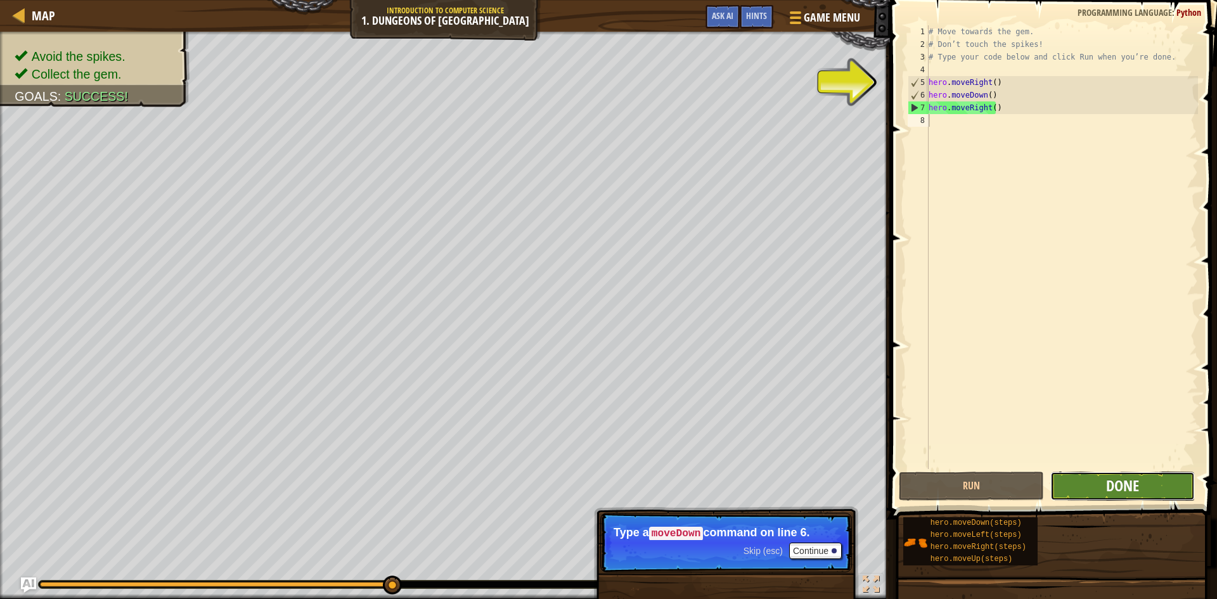
click at [1133, 489] on span "Done" at bounding box center [1122, 485] width 33 height 20
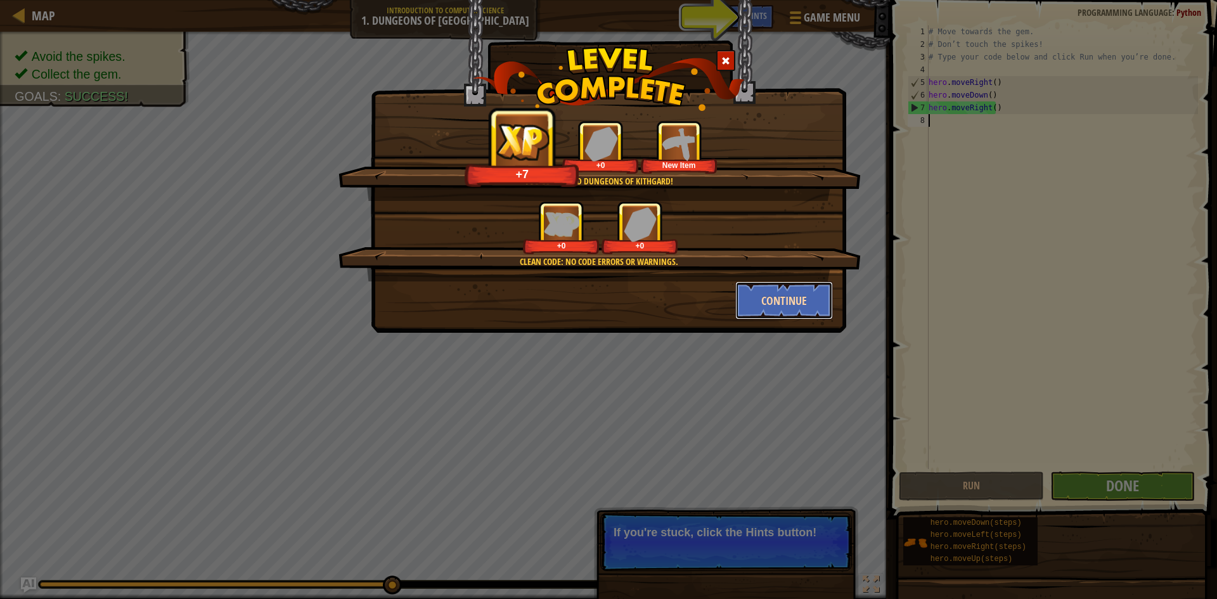
click at [814, 303] on button "Continue" at bounding box center [784, 300] width 98 height 38
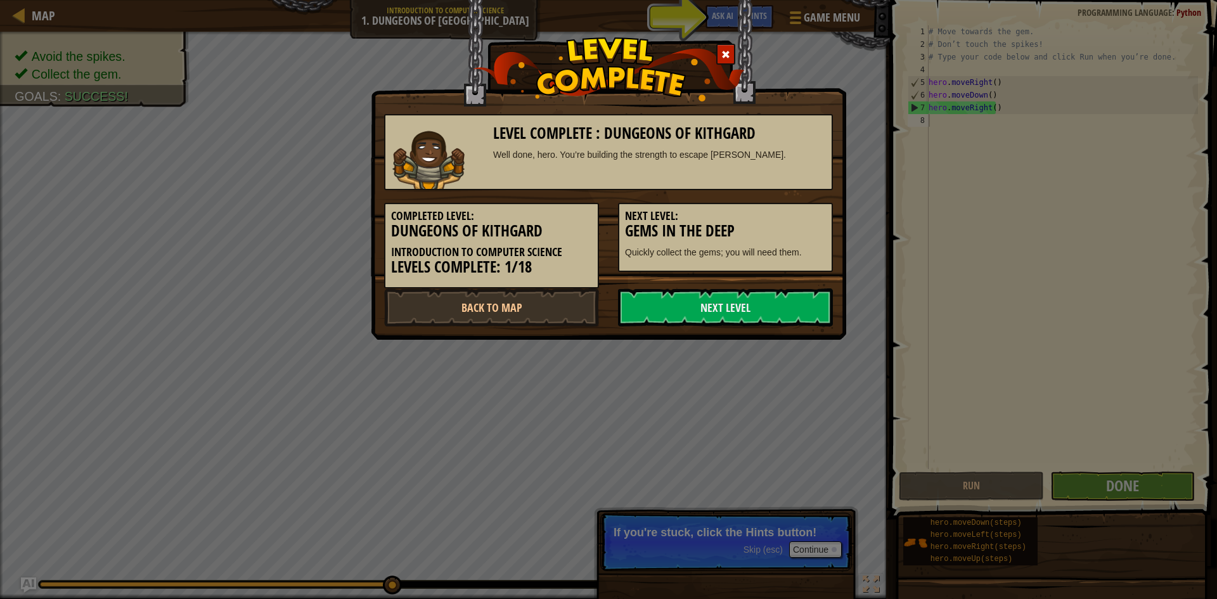
click at [814, 303] on link "Next Level" at bounding box center [725, 307] width 215 height 38
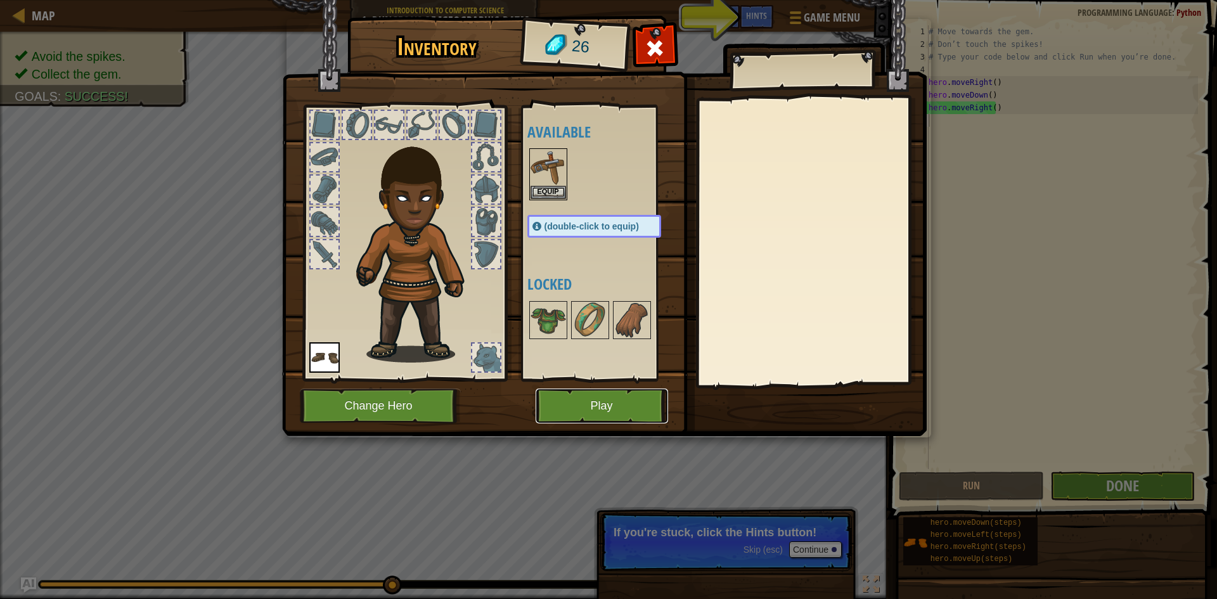
click at [587, 404] on button "Play" at bounding box center [602, 406] width 132 height 35
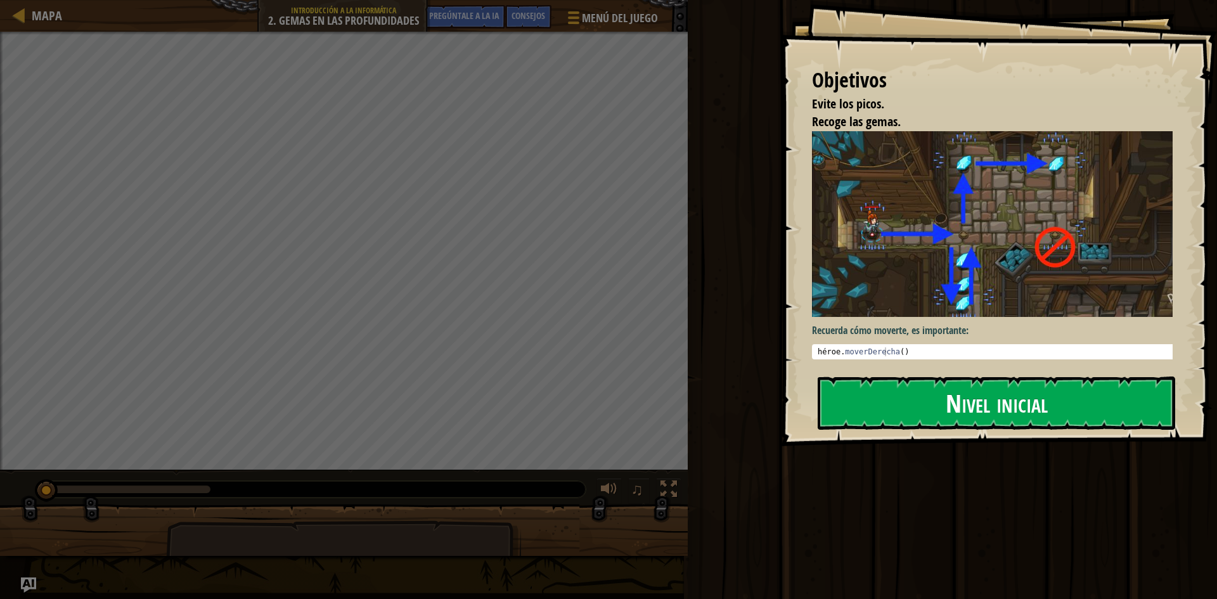
click at [993, 414] on font "Nivel inicial" at bounding box center [997, 402] width 102 height 34
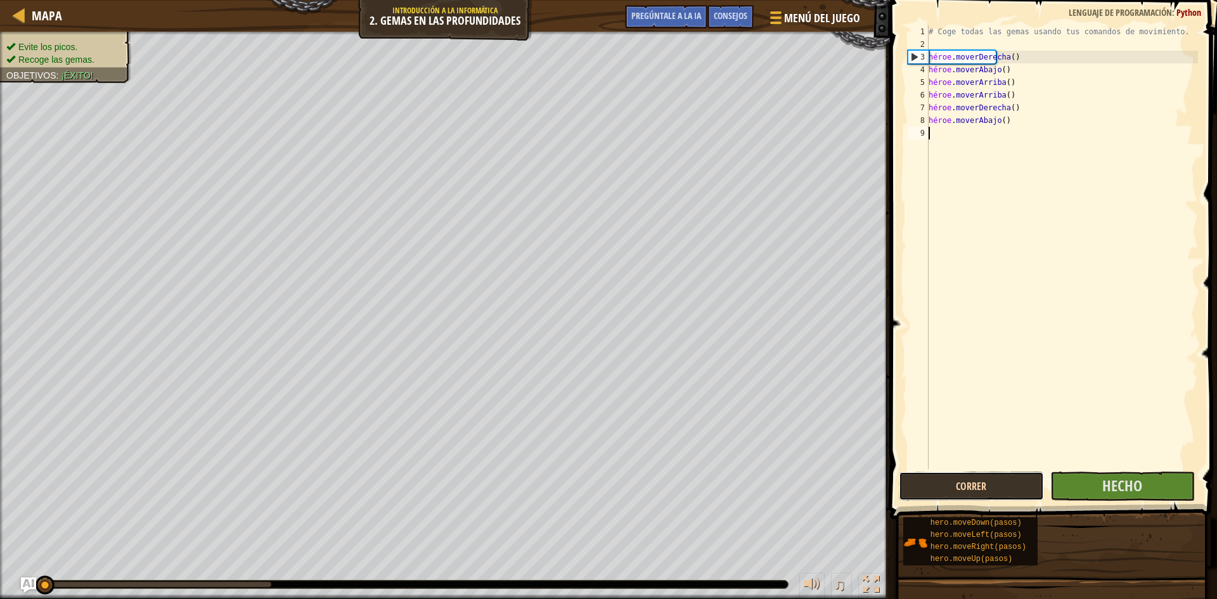
click at [971, 489] on font "Correr" at bounding box center [971, 486] width 30 height 14
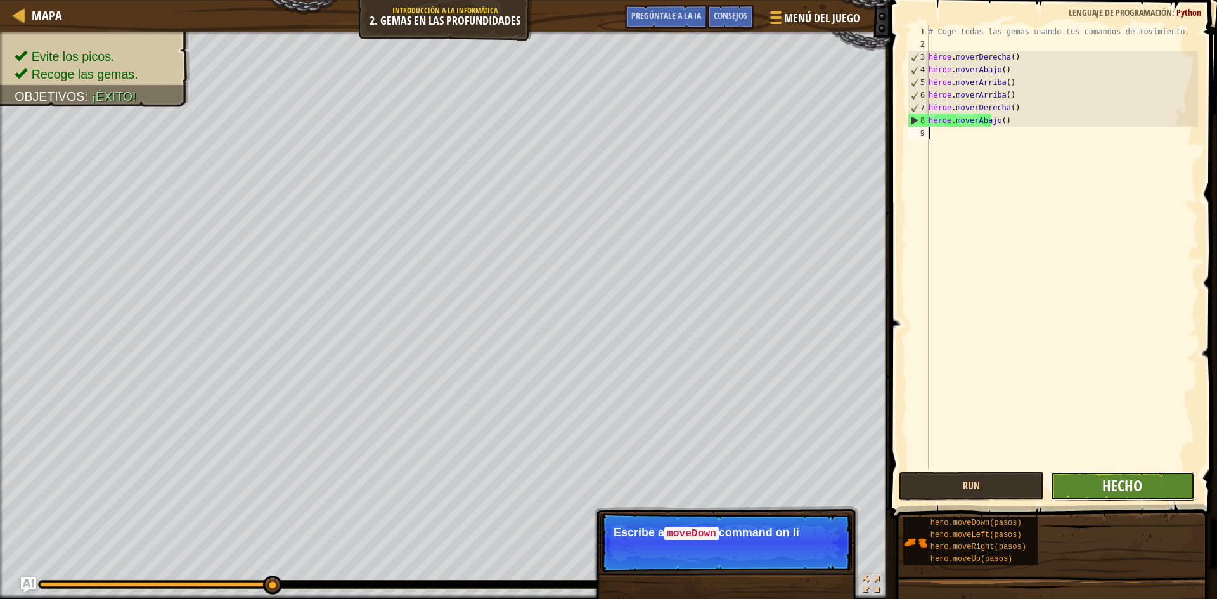
click at [1129, 494] on font "Hecho" at bounding box center [1122, 485] width 40 height 20
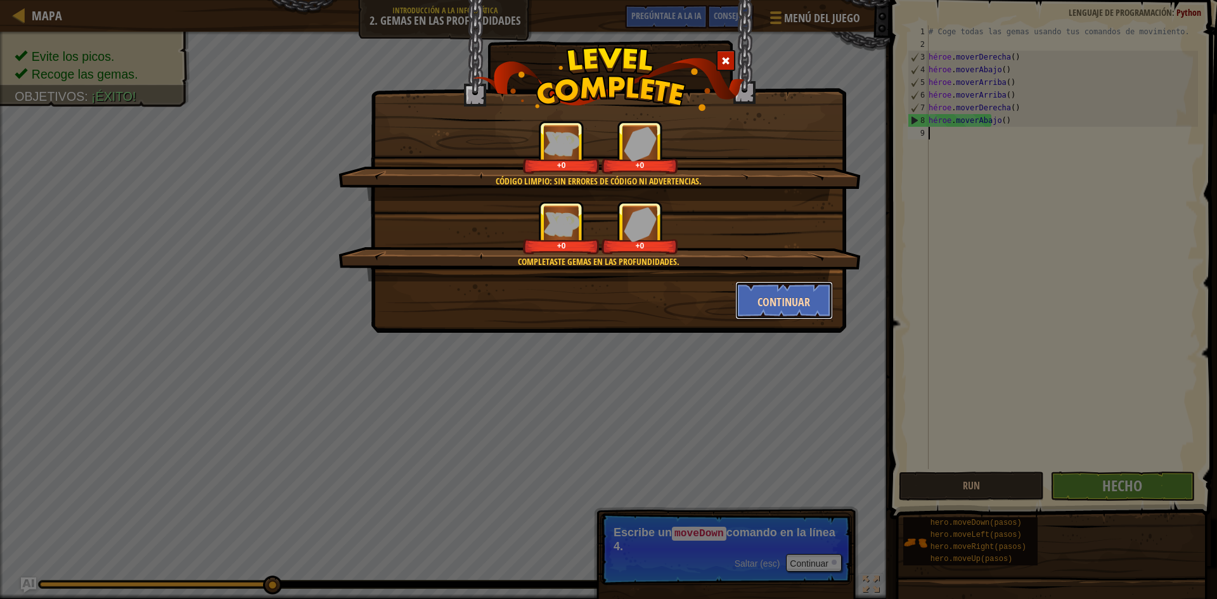
click at [791, 297] on font "Continuar" at bounding box center [783, 302] width 53 height 16
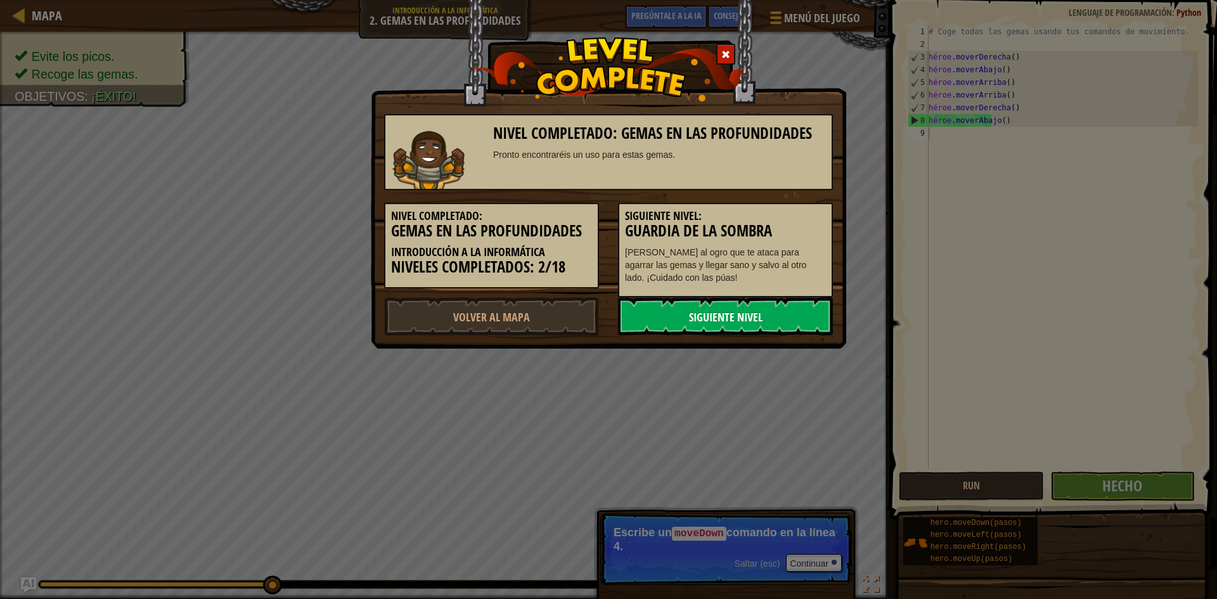
click at [755, 310] on font "Siguiente nivel" at bounding box center [726, 317] width 74 height 16
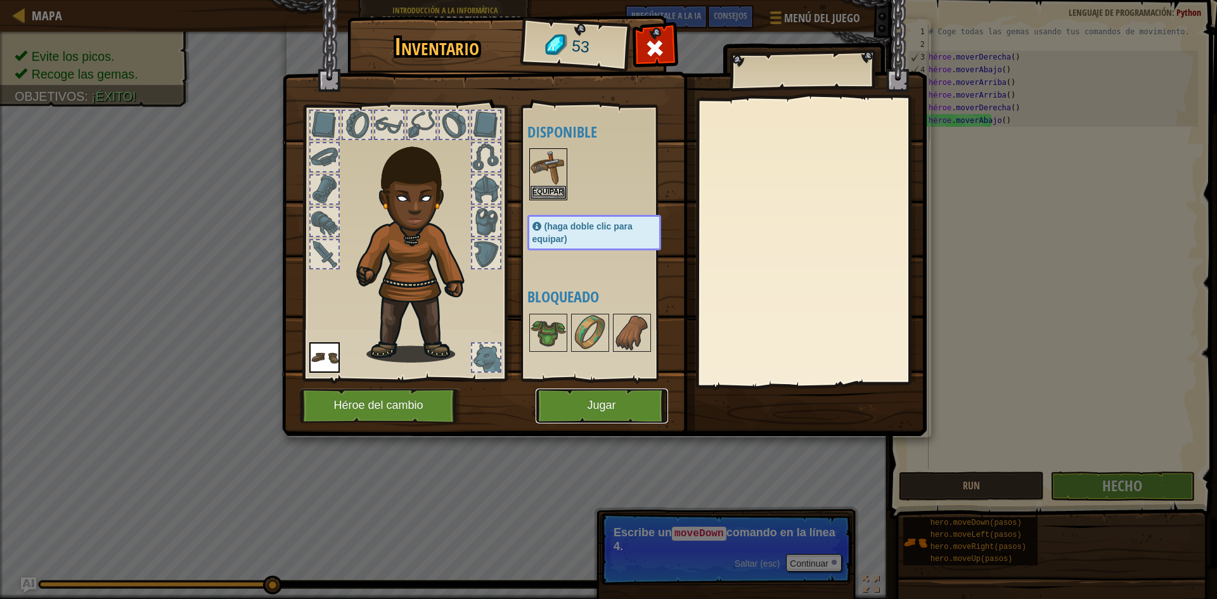
click at [629, 390] on button "Jugar" at bounding box center [602, 406] width 132 height 35
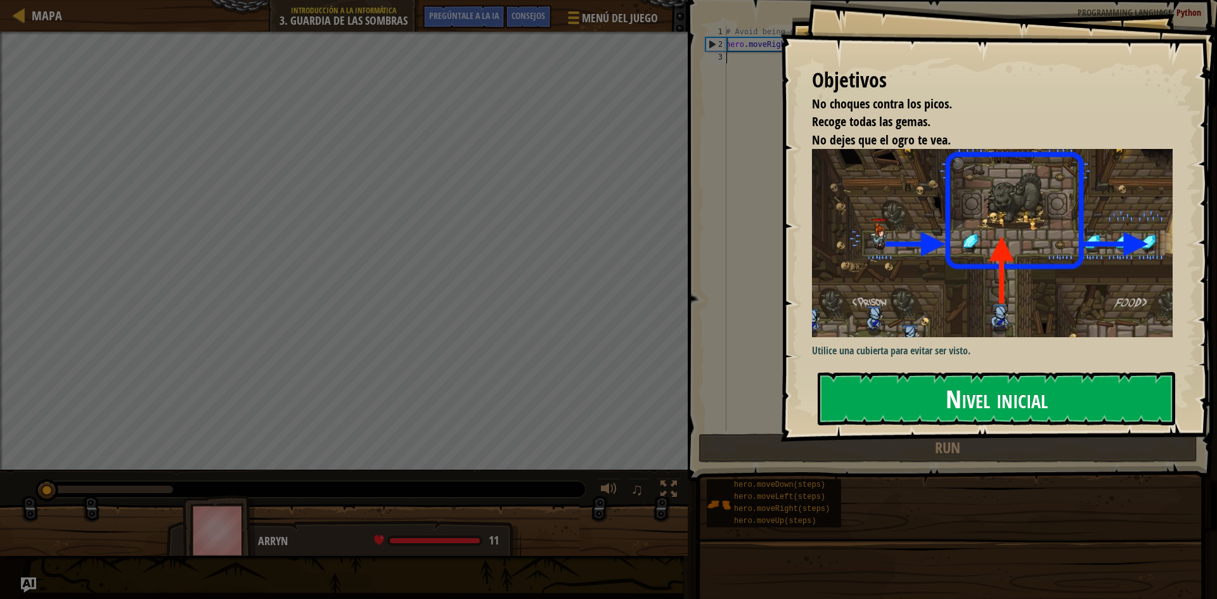
click at [1016, 391] on font "Nivel inicial" at bounding box center [997, 398] width 102 height 34
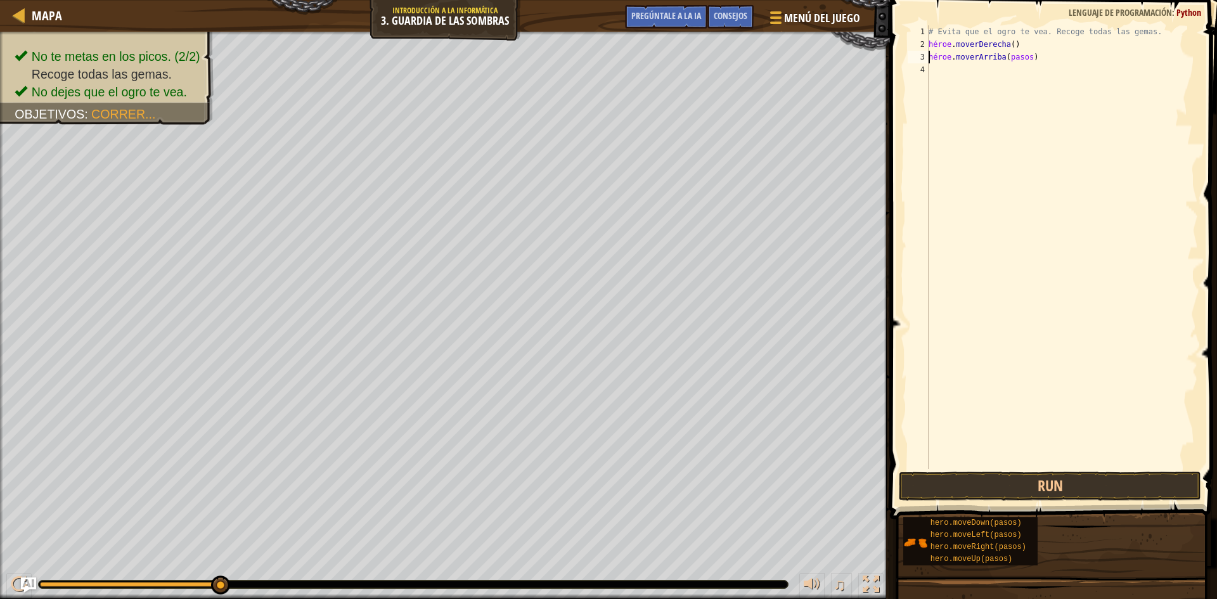
click at [1019, 58] on div "# Evita que el ogro te vea. Recoge todas las gemas. héroe . moverDerecha ( ) hé…" at bounding box center [1062, 259] width 272 height 469
click at [1015, 74] on div "# Evita que el ogro te vea. Recoge todas las gemas. héroe . moverDerecha ( ) hé…" at bounding box center [1062, 259] width 272 height 469
click at [1017, 81] on div "# Evita que el ogro te vea. Recoge todas las gemas. héroe . moverDerecha ( ) hé…" at bounding box center [1062, 259] width 272 height 469
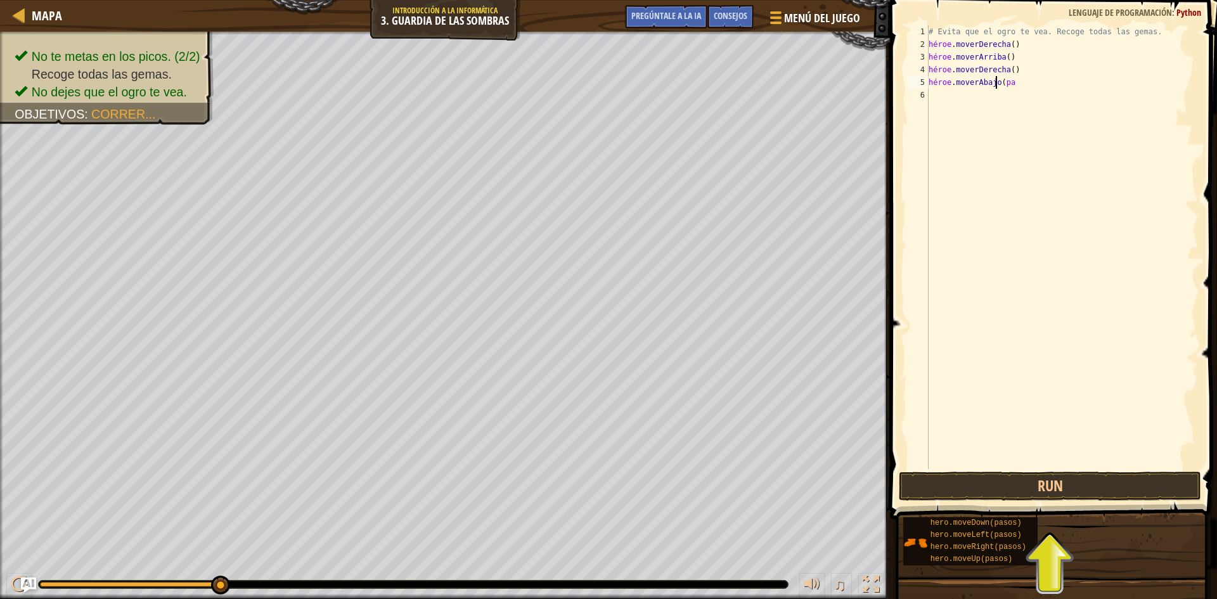
scroll to position [6, 4]
click at [1029, 97] on div "# Evita que el ogro te vea. Recoge todas las gemas. héroe . moverDerecha ( ) hé…" at bounding box center [1062, 259] width 272 height 469
type textarea "hero.moveRight()"
click at [1007, 480] on button "Run" at bounding box center [1050, 486] width 302 height 29
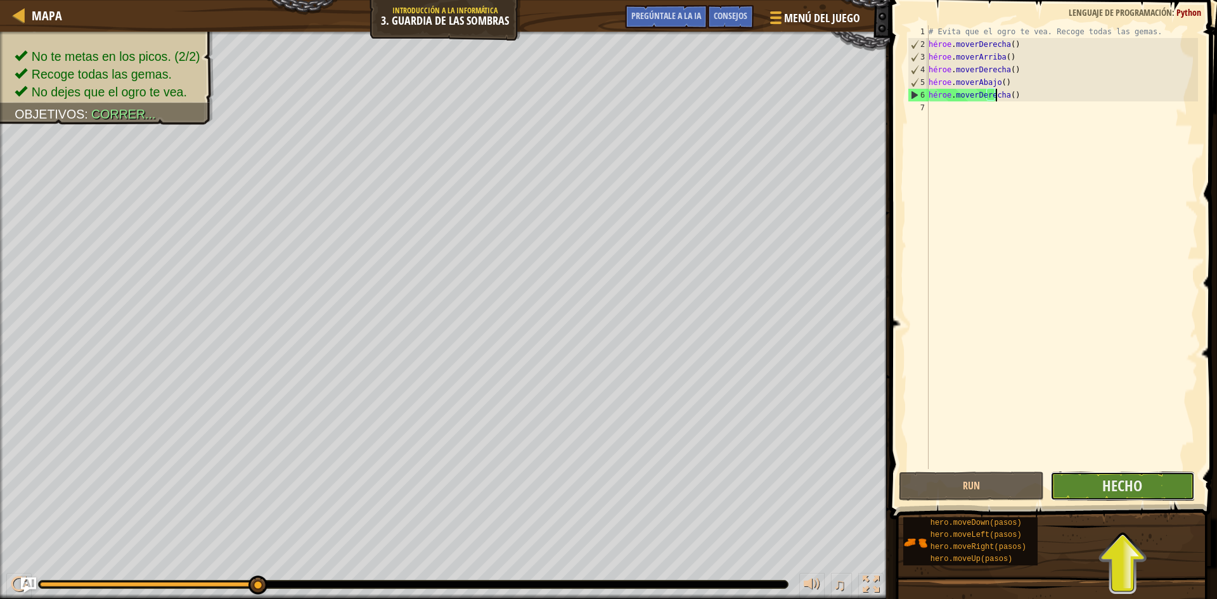
click at [1157, 498] on button "Hecho" at bounding box center [1122, 486] width 145 height 29
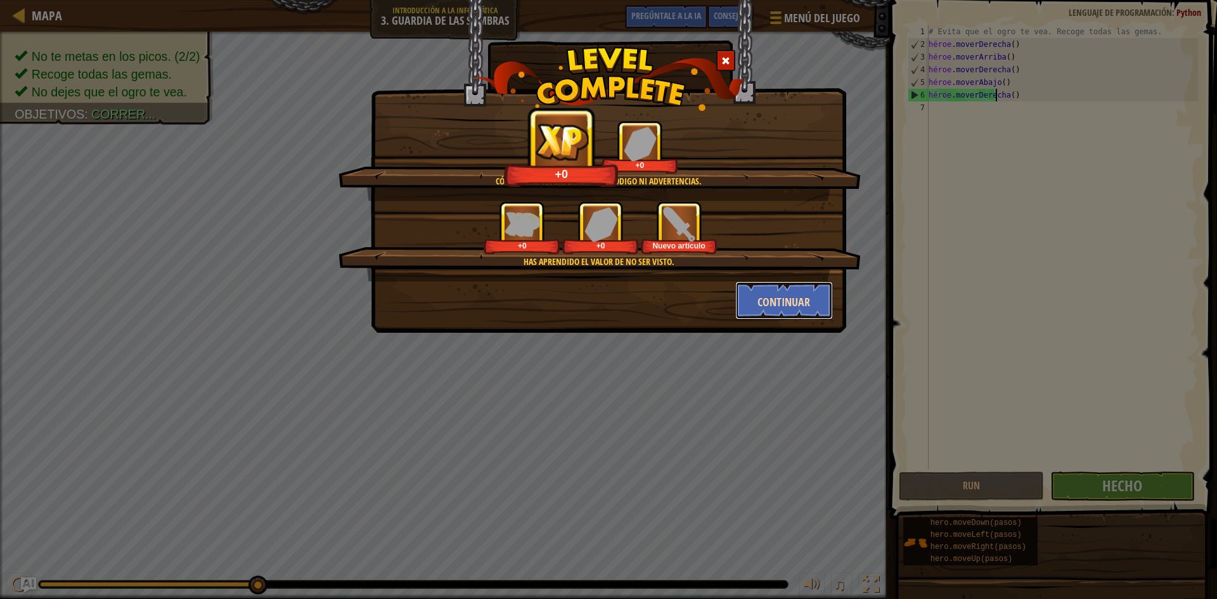
click at [757, 294] on button "Continuar" at bounding box center [784, 300] width 98 height 38
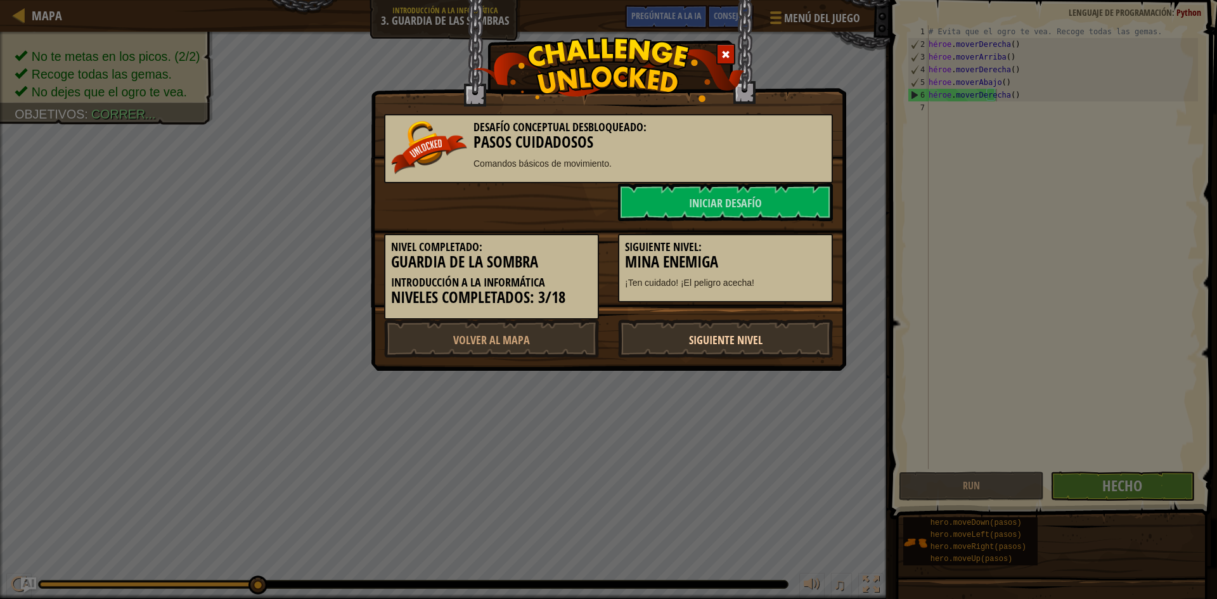
click at [751, 346] on font "Siguiente nivel" at bounding box center [726, 340] width 74 height 16
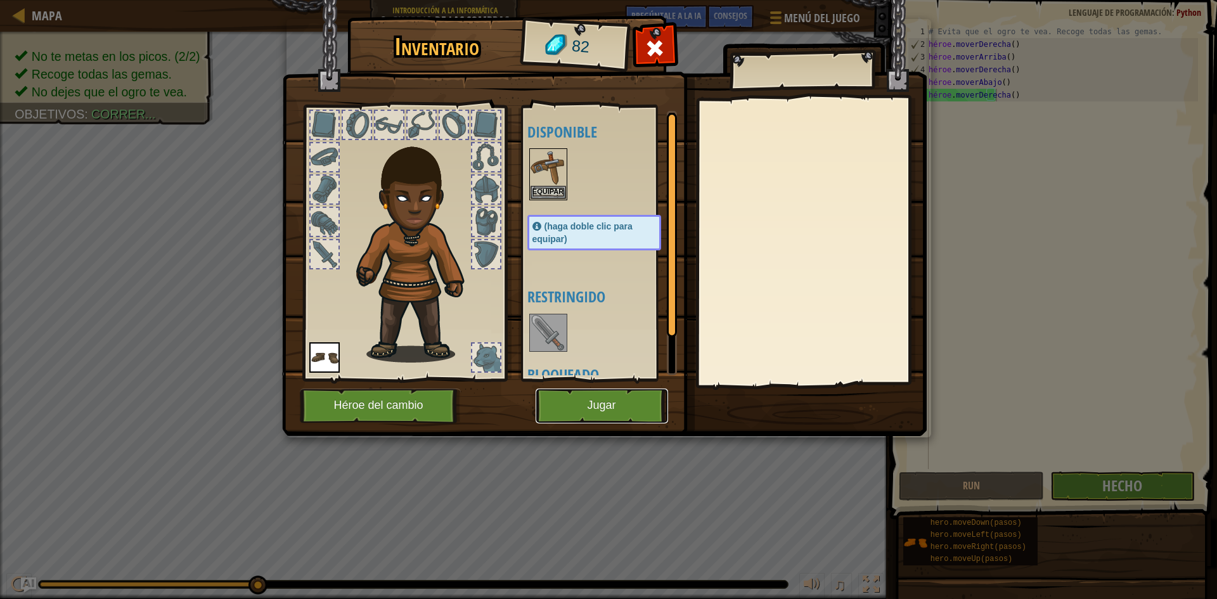
click at [644, 407] on button "Jugar" at bounding box center [602, 406] width 132 height 35
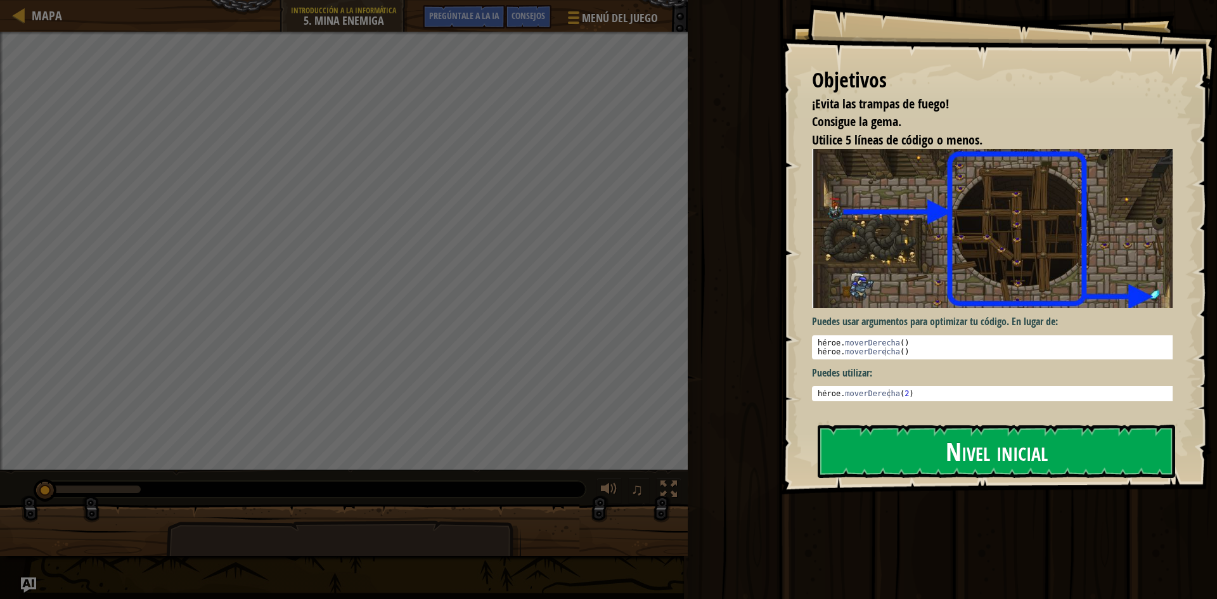
click at [1036, 446] on font "Nivel inicial" at bounding box center [997, 451] width 102 height 34
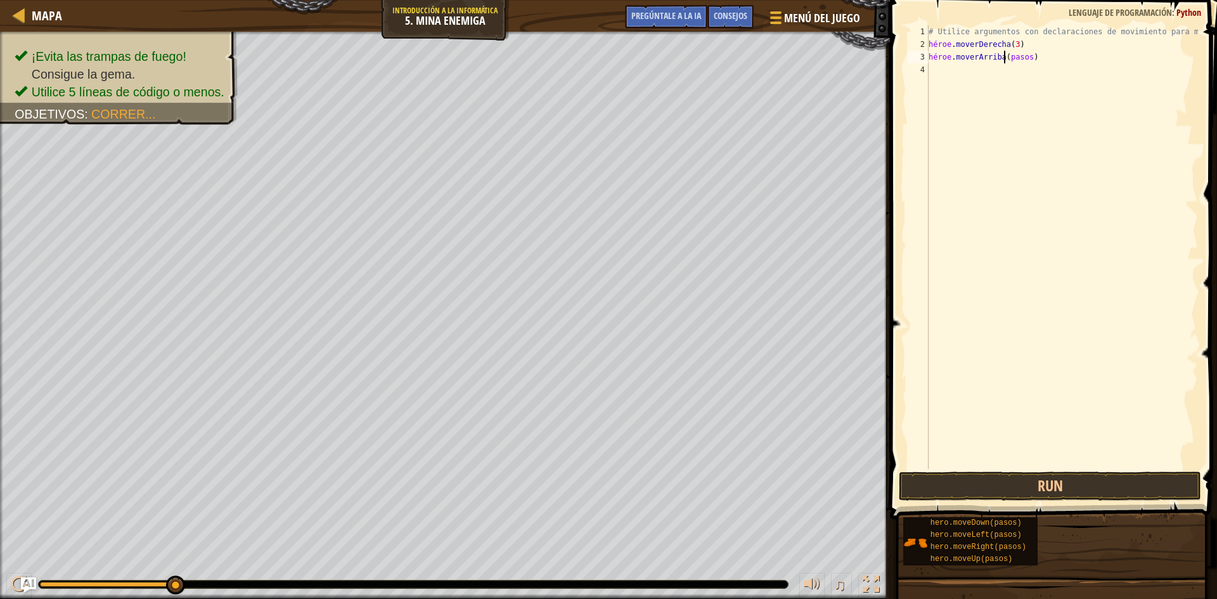
click at [1033, 54] on div "# Utilice argumentos con declaraciones de movimiento para moverse más lejos. hé…" at bounding box center [1062, 259] width 272 height 469
click at [1033, 55] on div "# Utilice argumentos con declaraciones de movimiento para moverse más lejos. hé…" at bounding box center [1062, 259] width 272 height 469
click at [1031, 70] on div "# Utilice argumentos con declaraciones de movimiento para moverse más lejos. hé…" at bounding box center [1062, 259] width 272 height 469
click at [1034, 71] on div "# Utilice argumentos con declaraciones de movimiento para moverse más lejos. hé…" at bounding box center [1062, 259] width 272 height 469
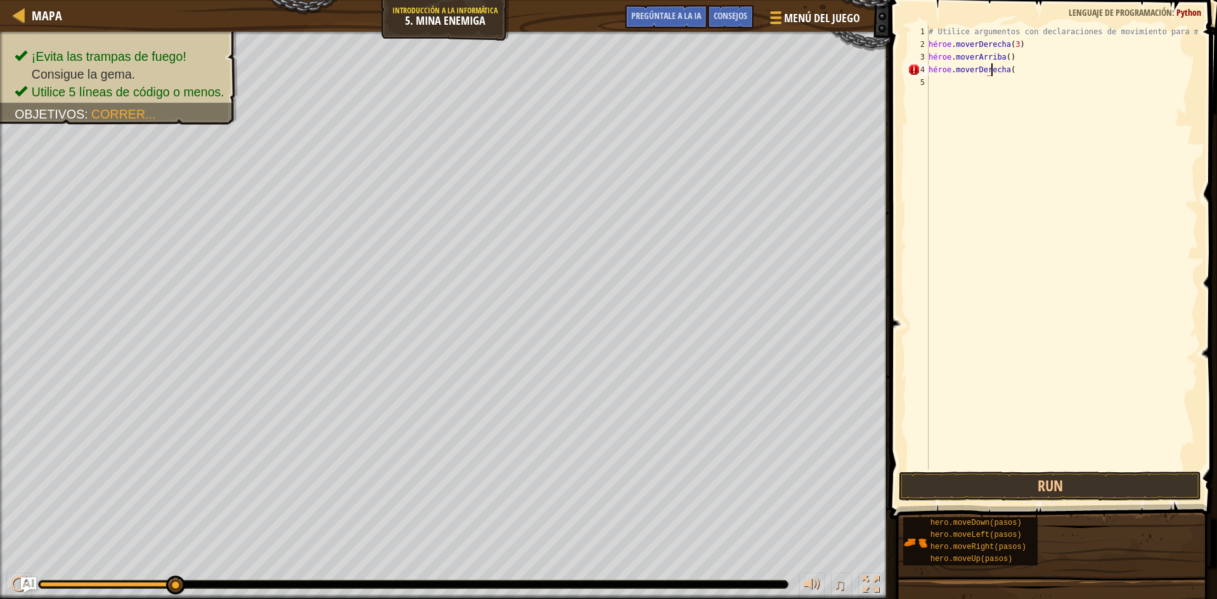
scroll to position [6, 5]
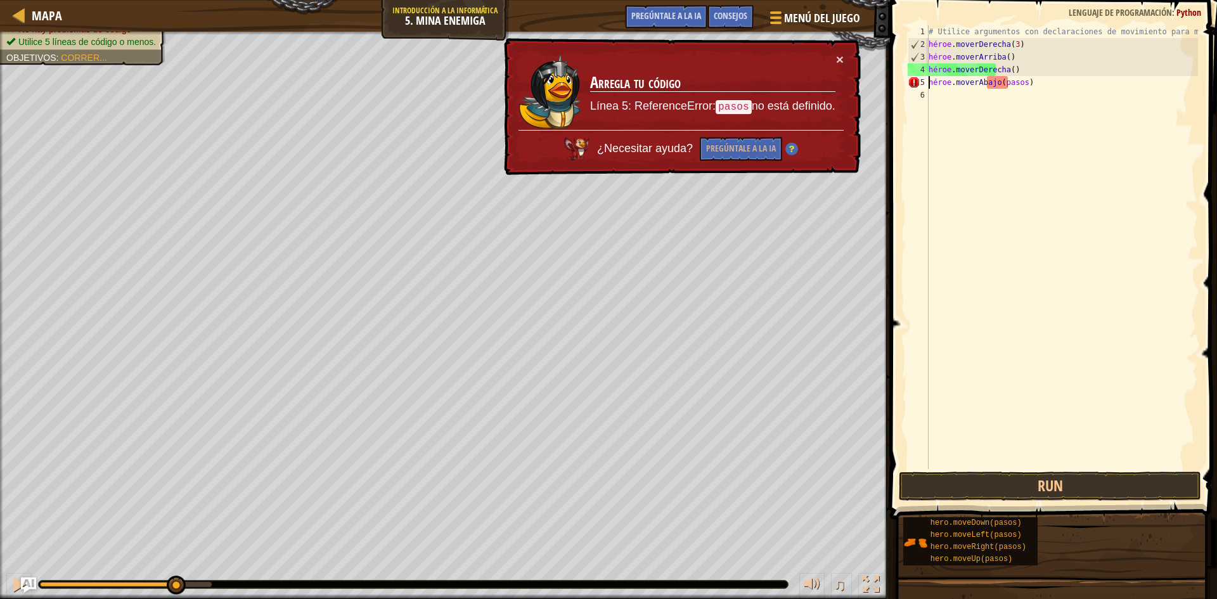
click at [1021, 81] on div "# Utilice argumentos con declaraciones de movimiento para moverse más lejos. hé…" at bounding box center [1062, 259] width 272 height 469
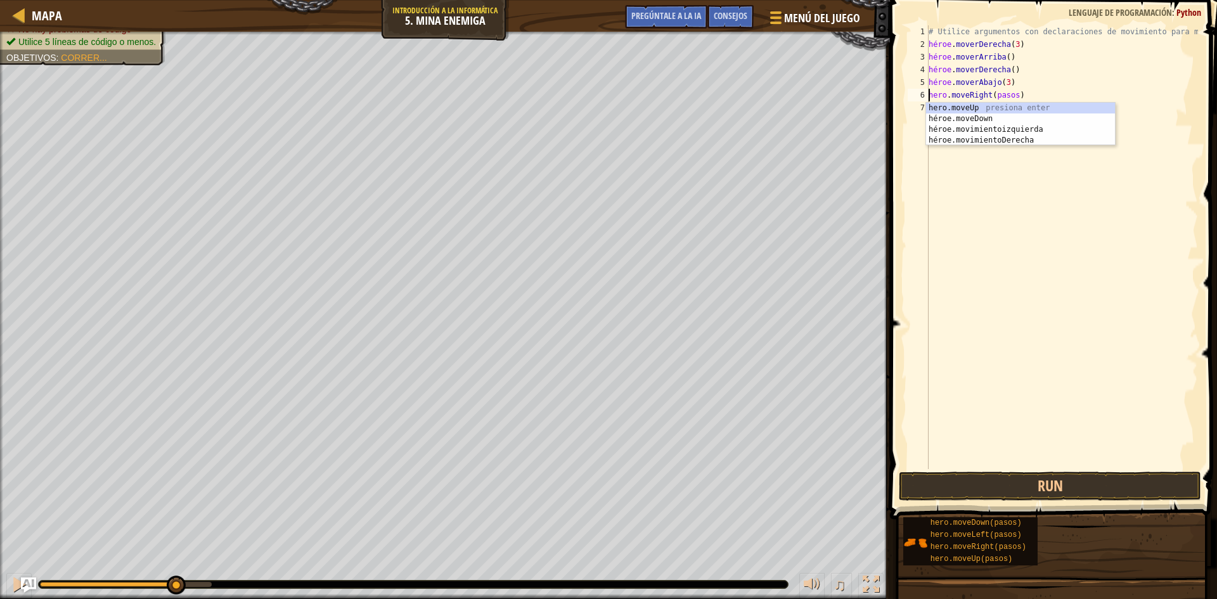
click at [1024, 96] on div "# Utilice argumentos con declaraciones de movimiento para moverse más lejos. hé…" at bounding box center [1062, 259] width 272 height 469
click at [1026, 96] on div "# Utilice argumentos con declaraciones de movimiento para moverse más lejos. hé…" at bounding box center [1062, 259] width 272 height 469
type textarea "hero.moveRight(2)"
click at [1020, 482] on button "Run" at bounding box center [1050, 486] width 302 height 29
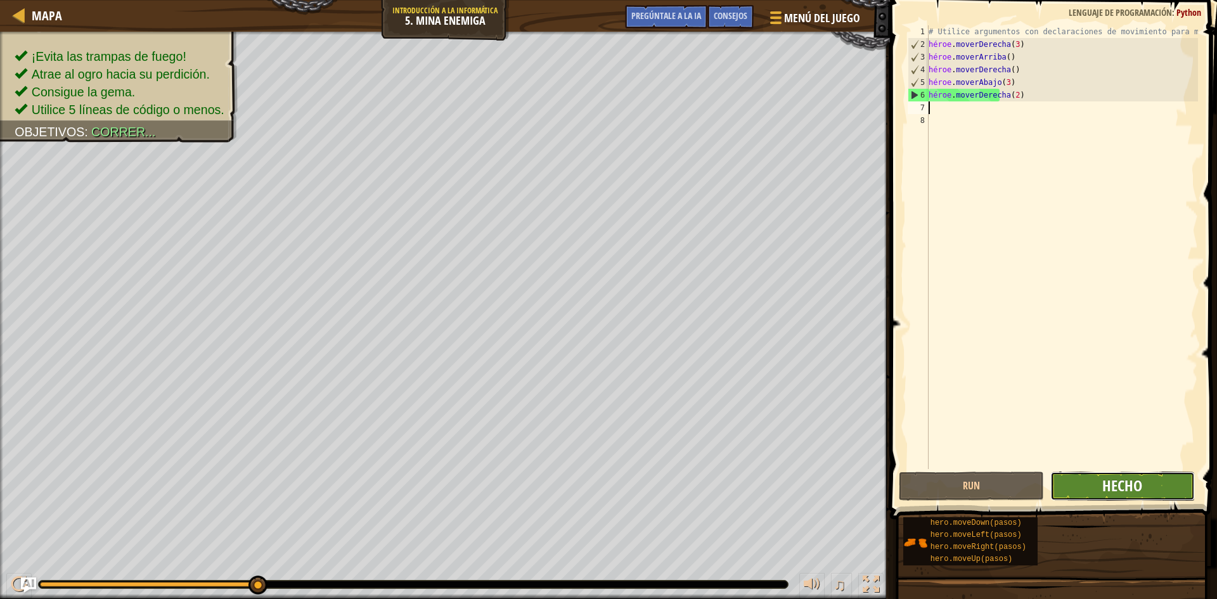
click at [1133, 478] on font "Hecho" at bounding box center [1122, 485] width 40 height 20
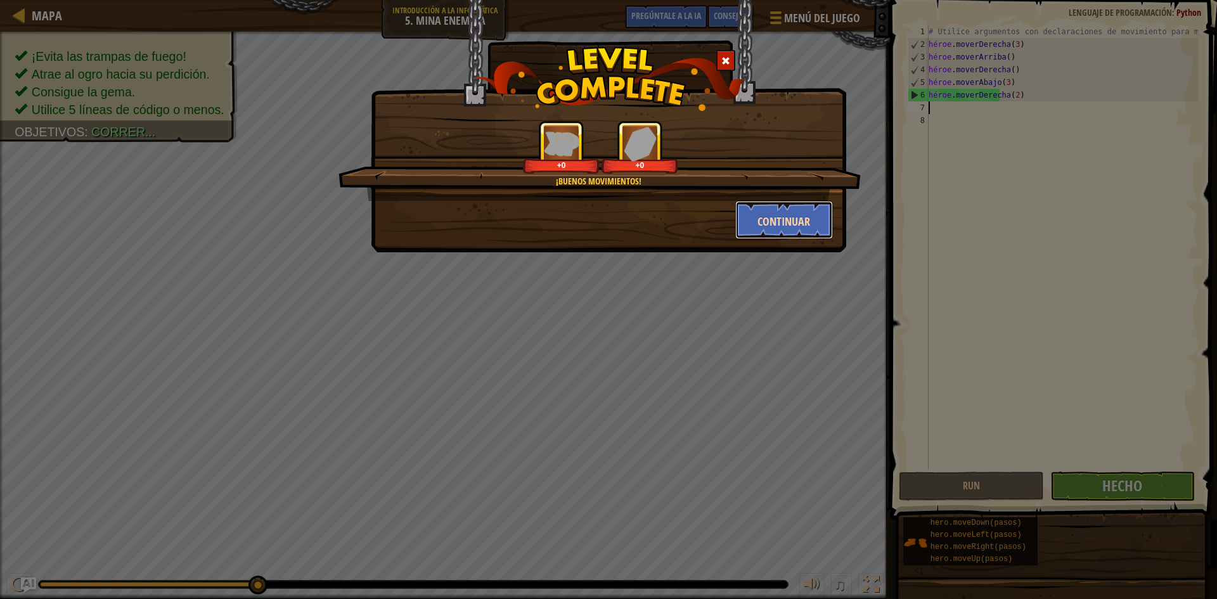
click at [818, 233] on button "Continuar" at bounding box center [784, 220] width 98 height 38
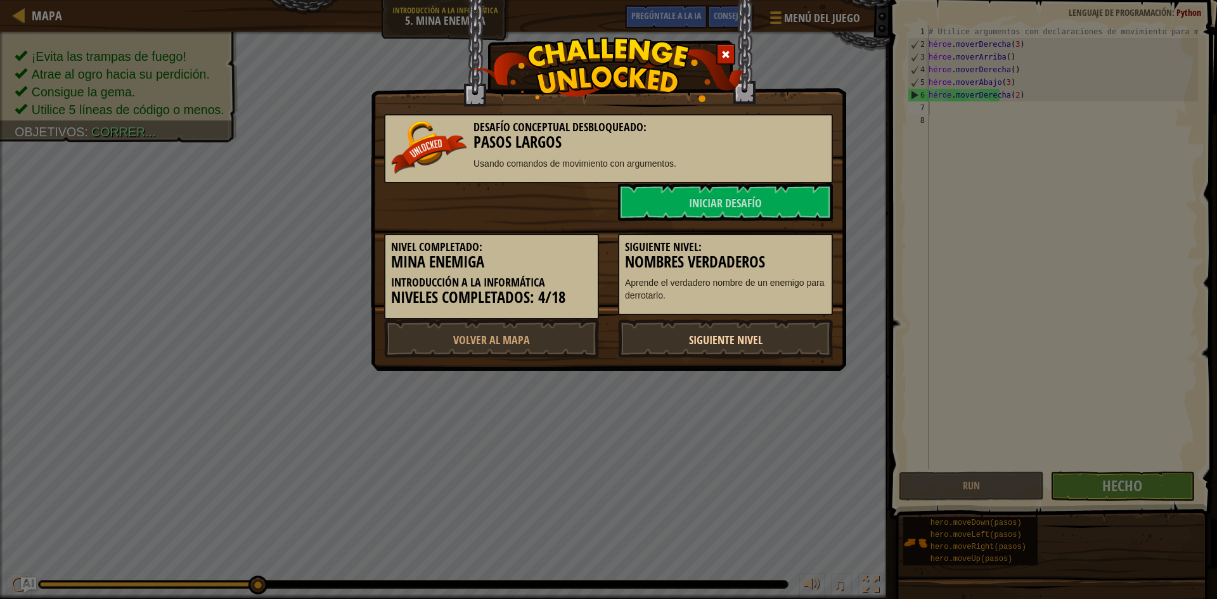
click at [773, 334] on link "Siguiente nivel" at bounding box center [725, 338] width 215 height 38
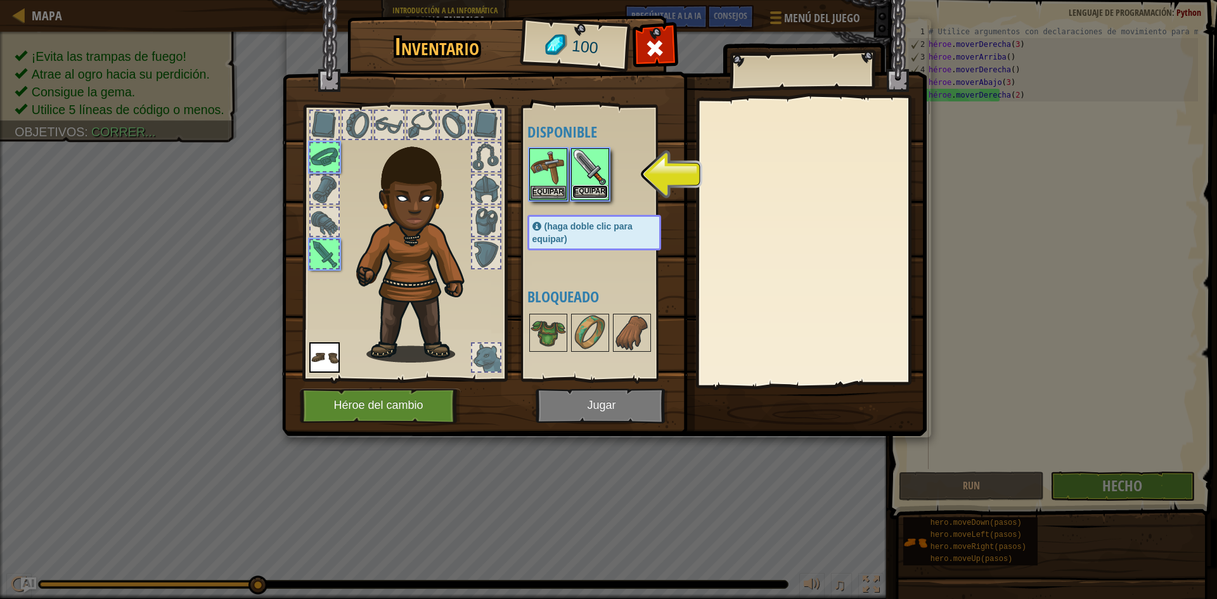
click at [597, 192] on font "Equipar" at bounding box center [589, 191] width 31 height 8
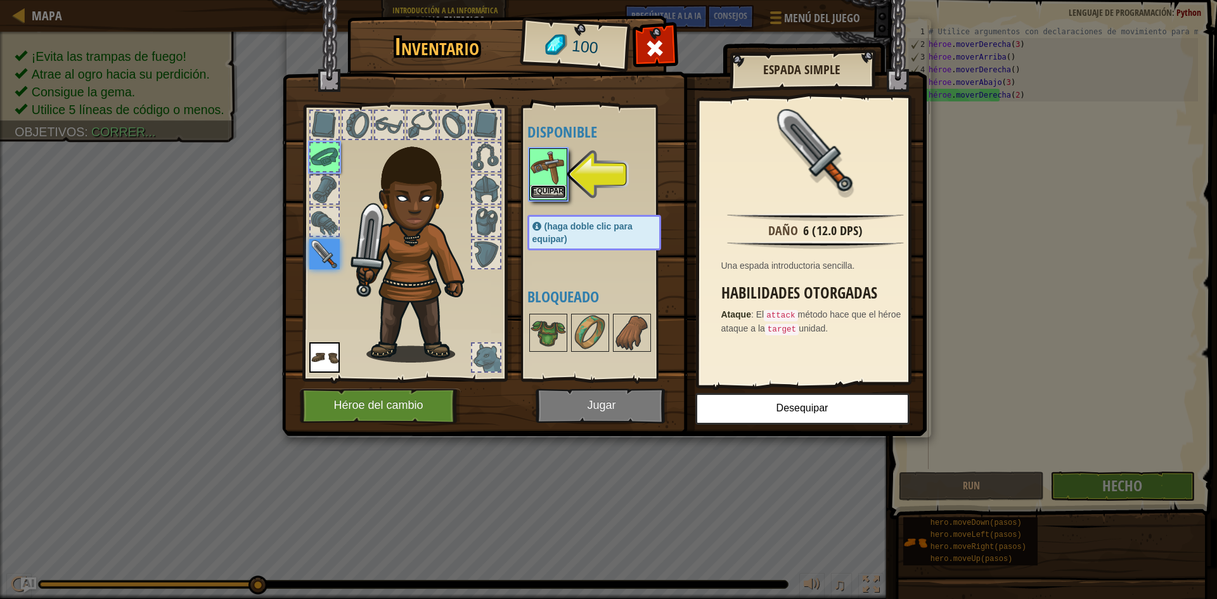
click at [545, 190] on font "Equipar" at bounding box center [547, 191] width 31 height 8
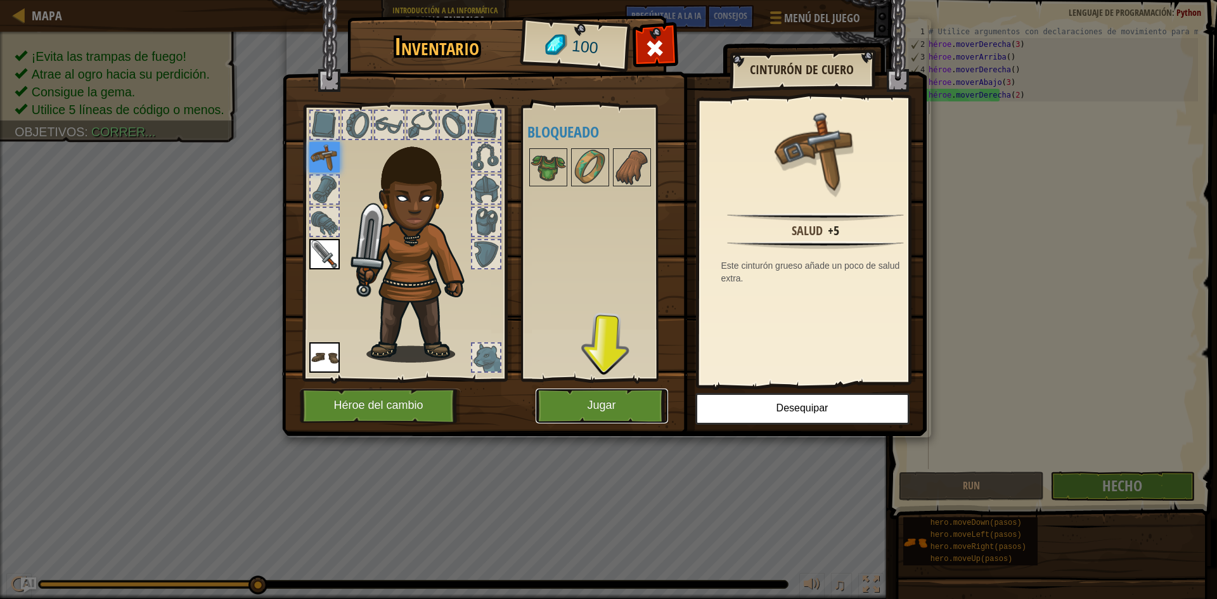
click at [611, 407] on font "Jugar" at bounding box center [601, 405] width 29 height 13
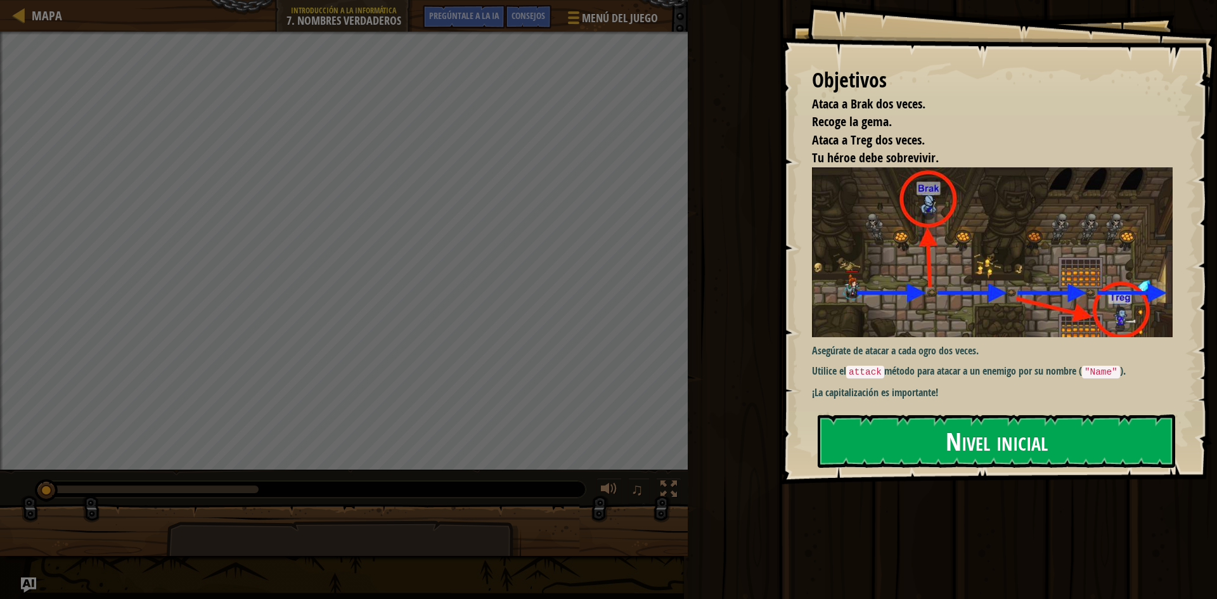
click at [1016, 416] on button "Nivel inicial" at bounding box center [996, 441] width 357 height 53
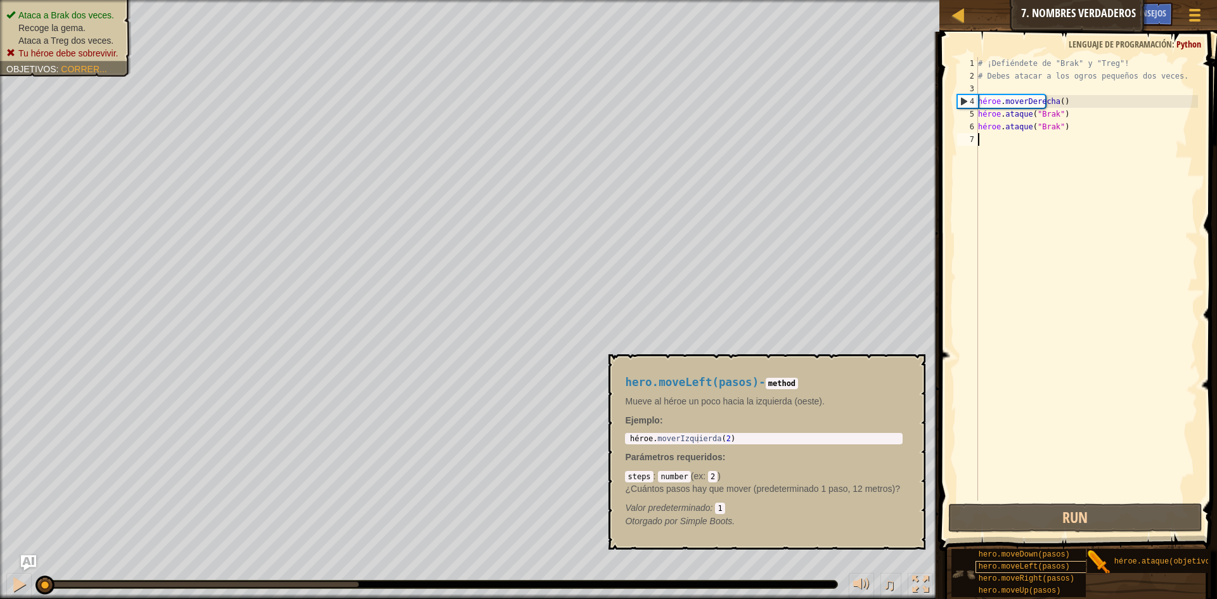
scroll to position [10, 0]
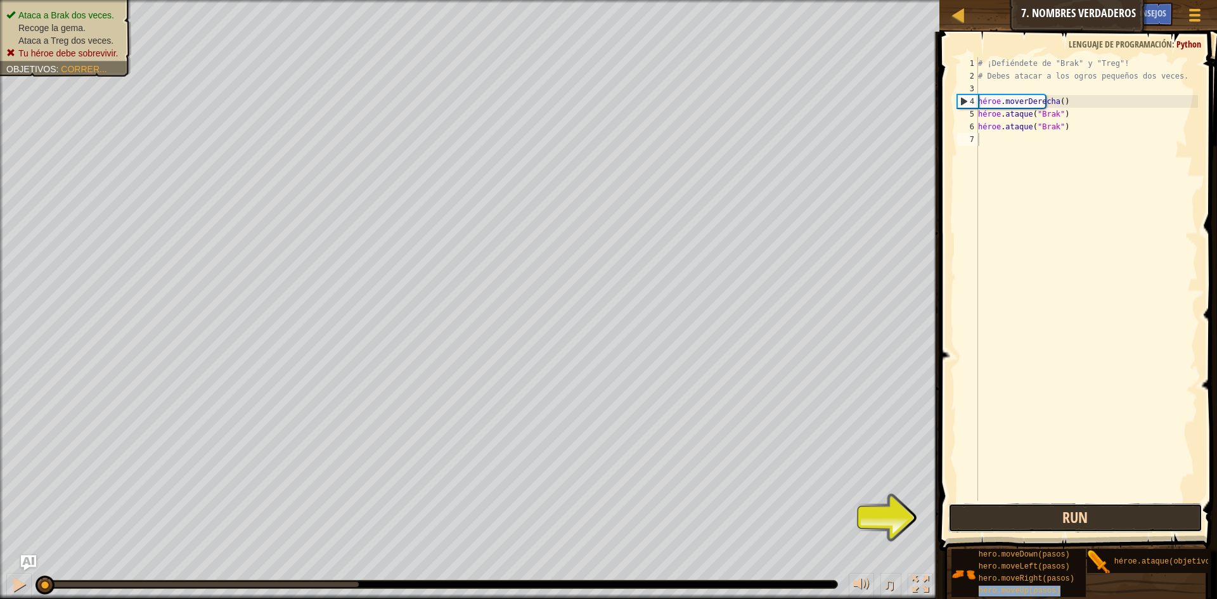
click at [1056, 517] on button "Run" at bounding box center [1075, 517] width 254 height 29
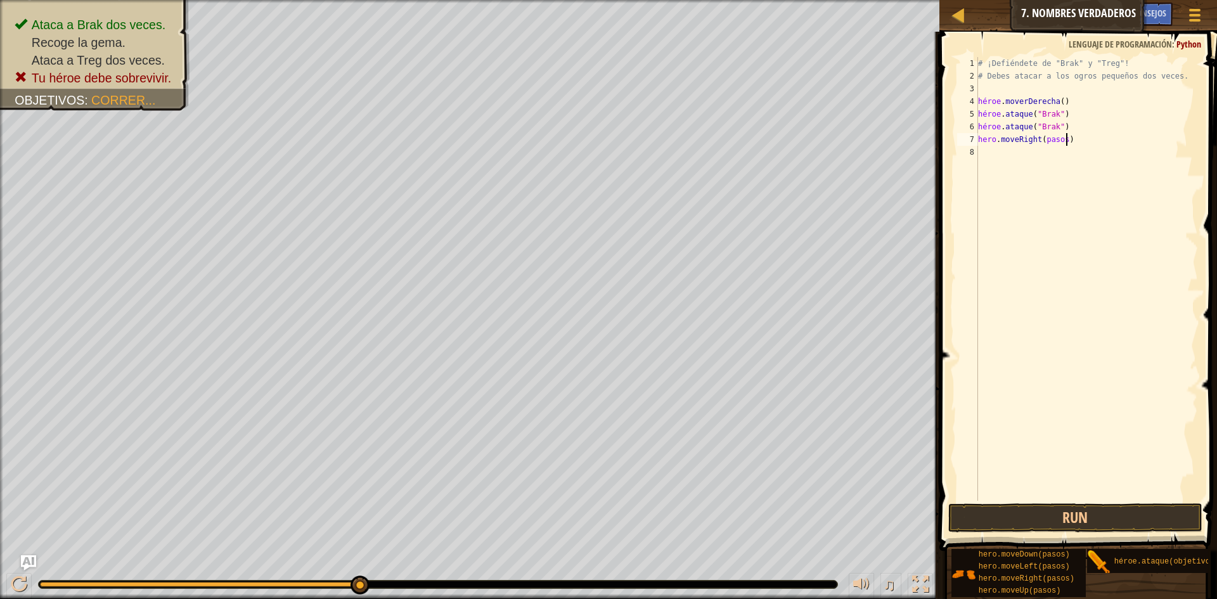
click at [1082, 139] on div "# ¡Defiéndete de "Brak" y "Treg"! # Debes atacar a los ogros pequeños dos veces…" at bounding box center [1086, 291] width 222 height 469
click at [1085, 156] on div "# ¡Defiéndete de "Brak" y "Treg"! # Debes atacar a los ogros pequeños dos veces…" at bounding box center [1086, 291] width 222 height 469
click at [1075, 131] on div "# ¡Defiéndete de "Brak" y "Treg"! # Debes atacar a los ogros pequeños dos veces…" at bounding box center [1086, 291] width 222 height 469
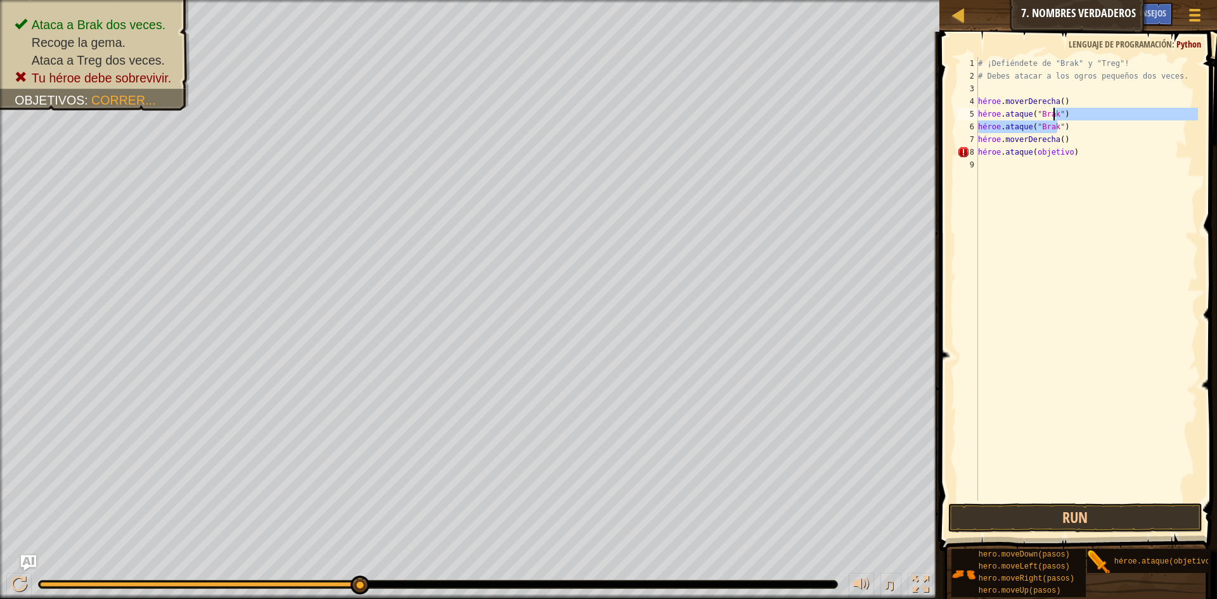
drag, startPoint x: 1072, startPoint y: 127, endPoint x: 1053, endPoint y: 119, distance: 20.7
click at [1053, 119] on div "# ¡Defiéndete de "Brak" y "Treg"! # Debes atacar a los ogros pequeños dos veces…" at bounding box center [1086, 291] width 222 height 469
click at [1067, 124] on div "# ¡Defiéndete de "Brak" y "Treg"! # Debes atacar a los ogros pequeños dos veces…" at bounding box center [1086, 279] width 222 height 444
click at [1074, 127] on div "# ¡Defiéndete de "Brak" y "Treg"! # Debes atacar a los ogros pequeños dos veces…" at bounding box center [1086, 291] width 222 height 469
drag, startPoint x: 1088, startPoint y: 132, endPoint x: 1046, endPoint y: 124, distance: 42.6
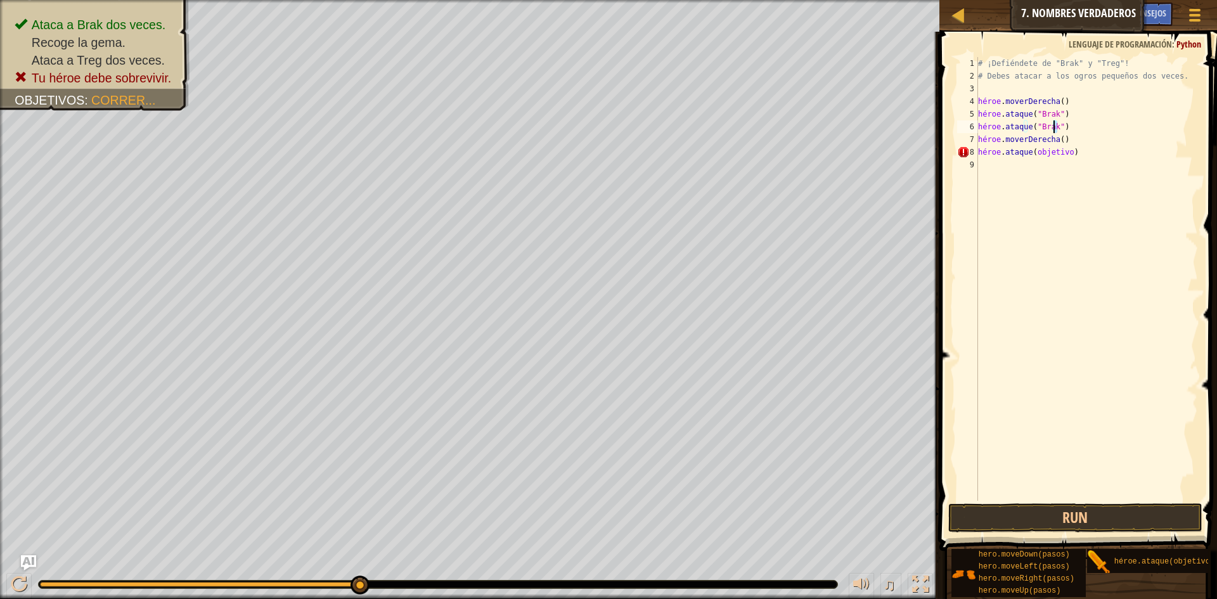
click at [1046, 124] on div "# ¡Defiéndete de "Brak" y "Treg"! # Debes atacar a los ogros pequeños dos veces…" at bounding box center [1086, 291] width 222 height 469
click at [1091, 133] on div "# ¡Defiéndete de "Brak" y "Treg"! # Debes atacar a los ogros pequeños dos veces…" at bounding box center [1086, 291] width 222 height 469
click at [1086, 156] on div "# ¡Defiéndete de "Brak" y "Treg"! # Debes atacar a los ogros pequeños dos veces…" at bounding box center [1086, 291] width 222 height 469
type textarea "héroe.ataque("Brak)"
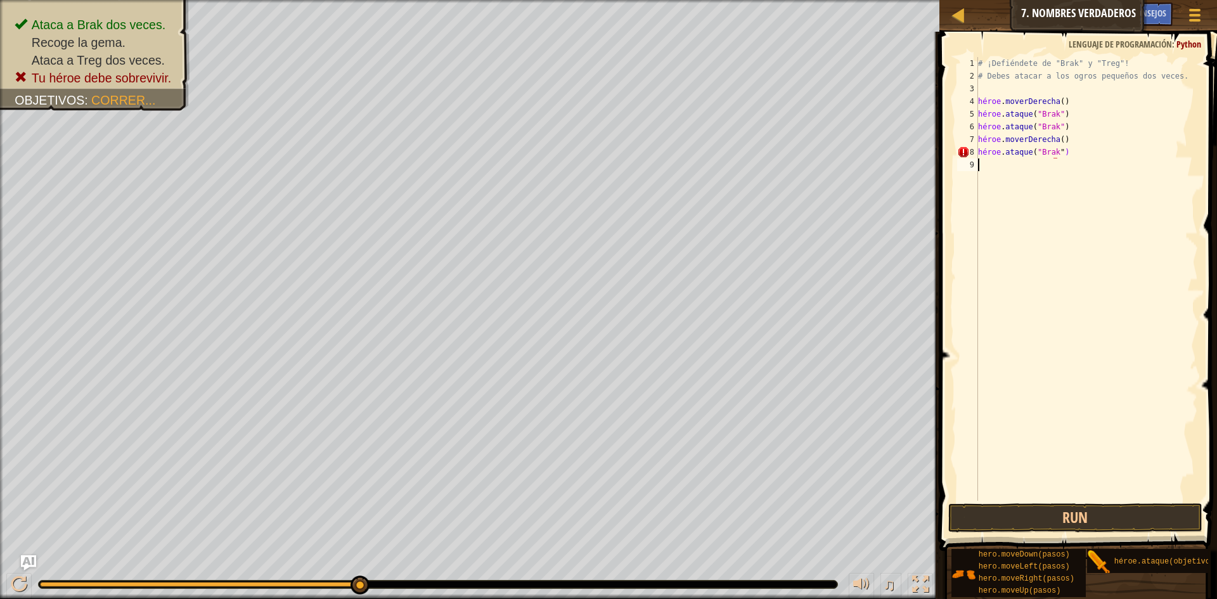
click at [1088, 183] on div "# ¡Defiéndete de "Brak" y "Treg"! # Debes atacar a los ogros pequeños dos veces…" at bounding box center [1086, 291] width 222 height 469
click at [1079, 153] on div "# ¡Defiéndete de "Brak" y "Treg"! # Debes atacar a los ogros pequeños dos veces…" at bounding box center [1086, 291] width 222 height 469
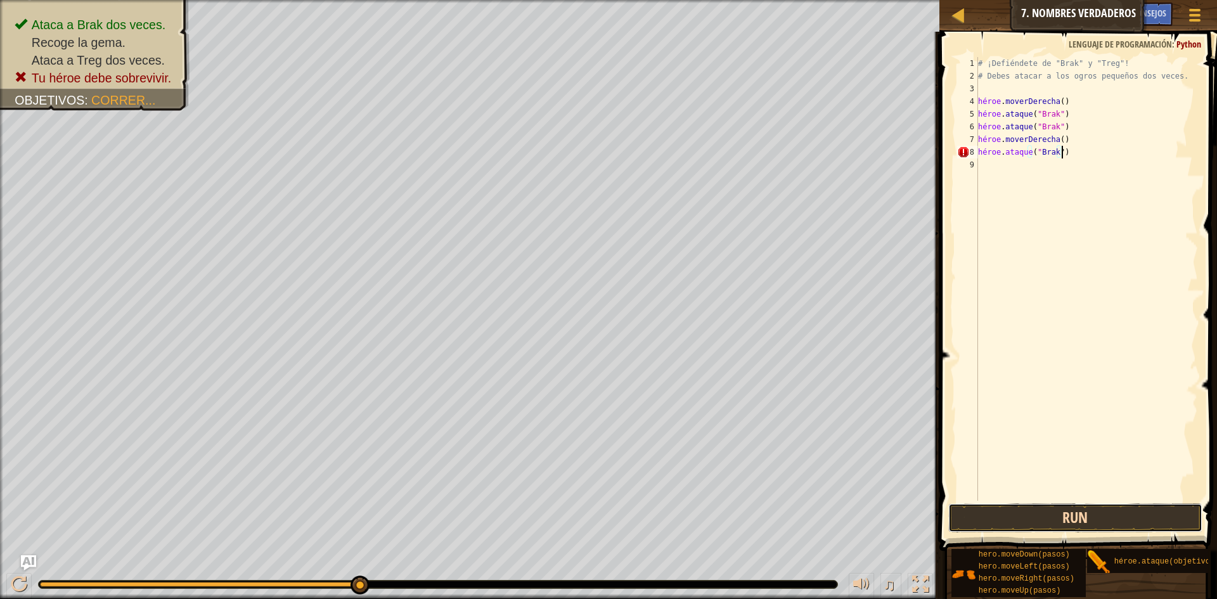
click at [1098, 510] on button "Run" at bounding box center [1075, 517] width 254 height 29
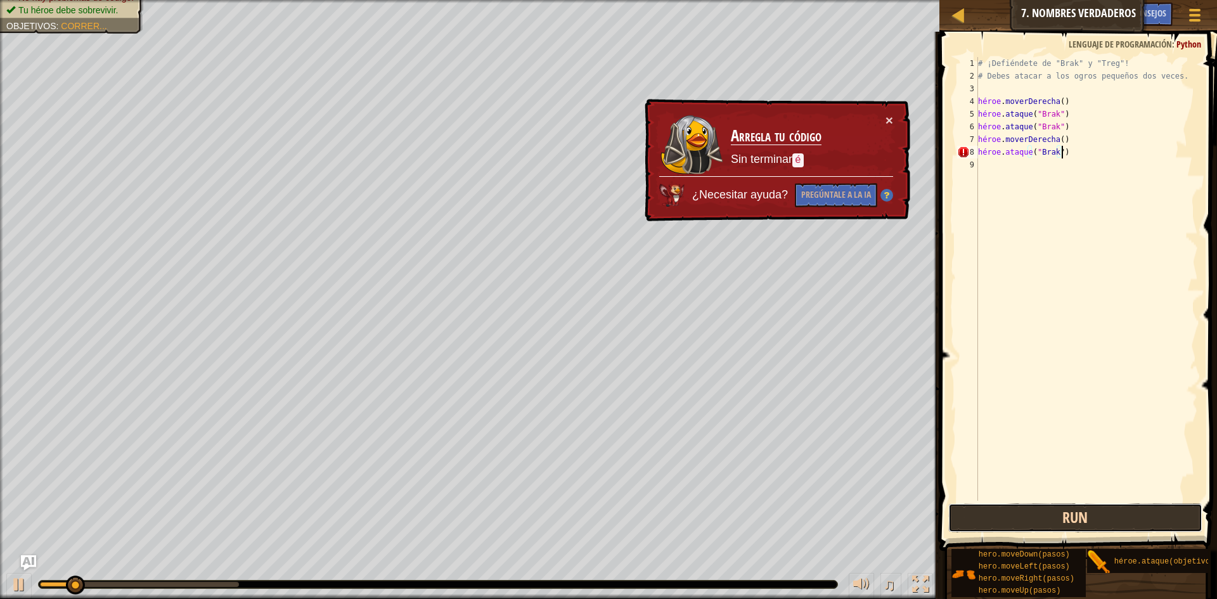
click at [1098, 510] on button "Run" at bounding box center [1075, 517] width 254 height 29
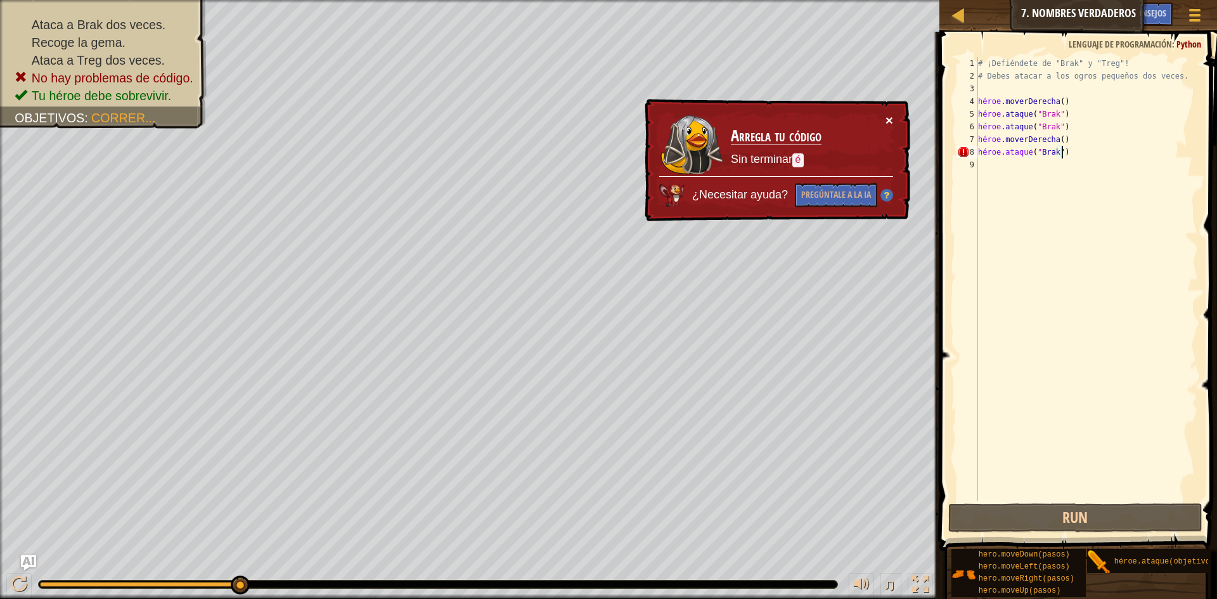
click at [894, 112] on div "× Arregla tu código Sin terminar é ¿Necesitar ayuda? Pregúntale a la IA" at bounding box center [776, 161] width 268 height 124
click at [891, 116] on font "×" at bounding box center [889, 120] width 8 height 15
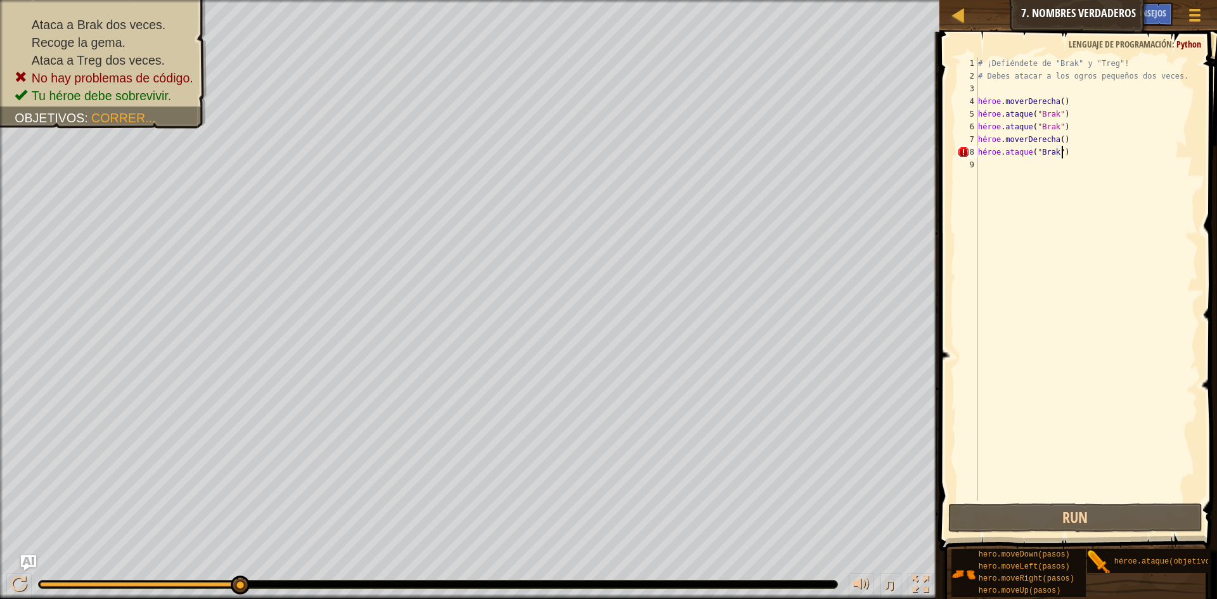
click at [1088, 150] on div "# ¡Defiéndete de "Brak" y "Treg"! # Debes atacar a los ogros pequeños dos veces…" at bounding box center [1086, 291] width 222 height 469
click at [1083, 155] on div "# ¡Defiéndete de "Brak" y "Treg"! # Debes atacar a los ogros pequeños dos veces…" at bounding box center [1086, 291] width 222 height 469
click at [1079, 154] on div "# ¡Defiéndete de "Brak" y "Treg"! # Debes atacar a los ogros pequeños dos veces…" at bounding box center [1086, 291] width 222 height 469
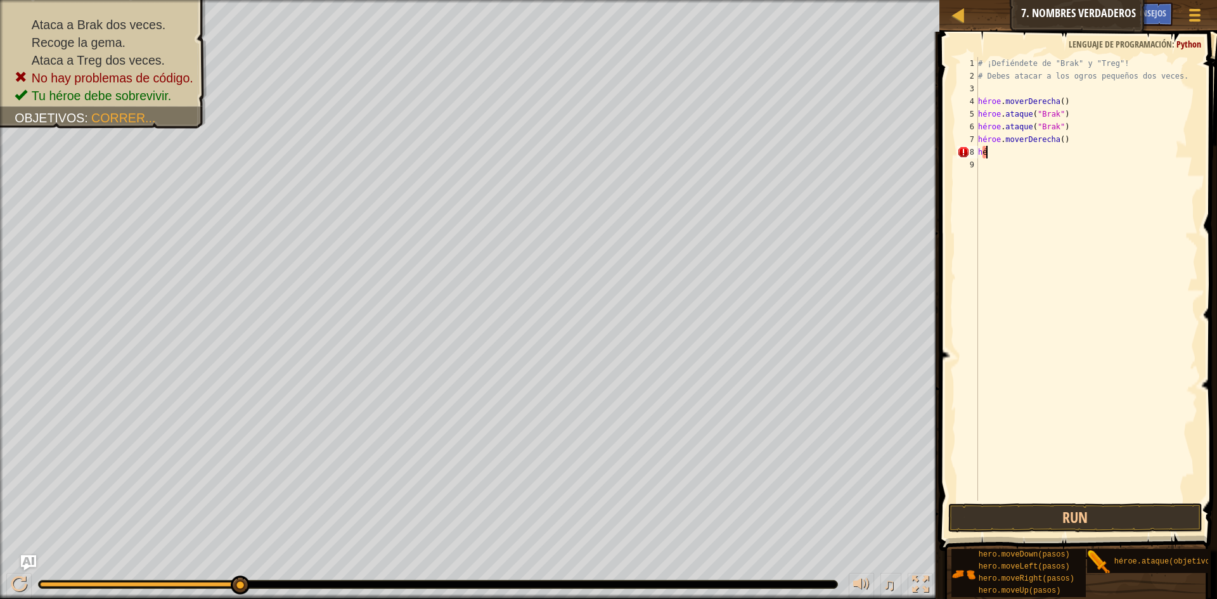
scroll to position [6, 0]
type textarea "h"
drag, startPoint x: 1093, startPoint y: 125, endPoint x: 1026, endPoint y: 124, distance: 66.6
click at [1026, 124] on div "# ¡Defiéndete de "Brak" y "Treg"! # Debes atacar a los ogros pequeños dos veces…" at bounding box center [1086, 291] width 222 height 469
click at [955, 123] on div "hero.attack("Brak") 1 2 3 4 5 6 7 8 9 # ¡Defiéndete de "Brak" y "Treg"! # Debes…" at bounding box center [1076, 279] width 243 height 444
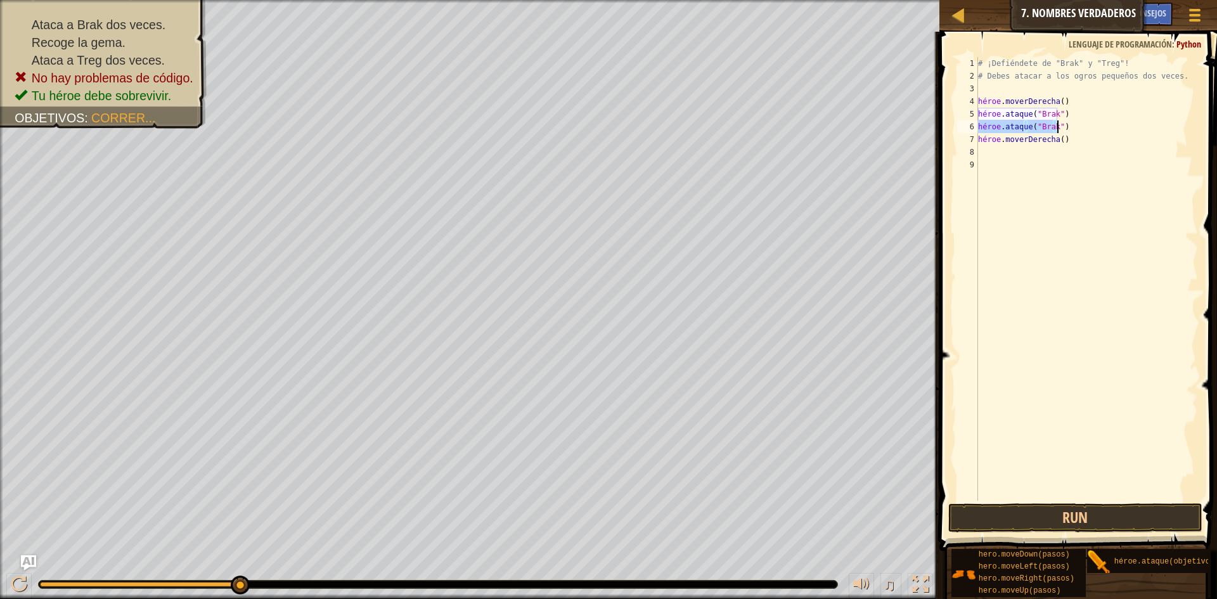
drag, startPoint x: 978, startPoint y: 125, endPoint x: 1096, endPoint y: 125, distance: 117.9
click at [1096, 125] on div "# ¡Defiéndete de "Brak" y "Treg"! # Debes atacar a los ogros pequeños dos veces…" at bounding box center [1086, 291] width 222 height 469
click at [1096, 125] on div "# ¡Defiéndete de "Brak" y "Treg"! # Debes atacar a los ogros pequeños dos veces…" at bounding box center [1086, 279] width 222 height 444
click at [1093, 124] on div "# ¡Defiéndete de "Brak" y "Treg"! # Debes atacar a los ogros pequeños dos veces…" at bounding box center [1086, 291] width 222 height 469
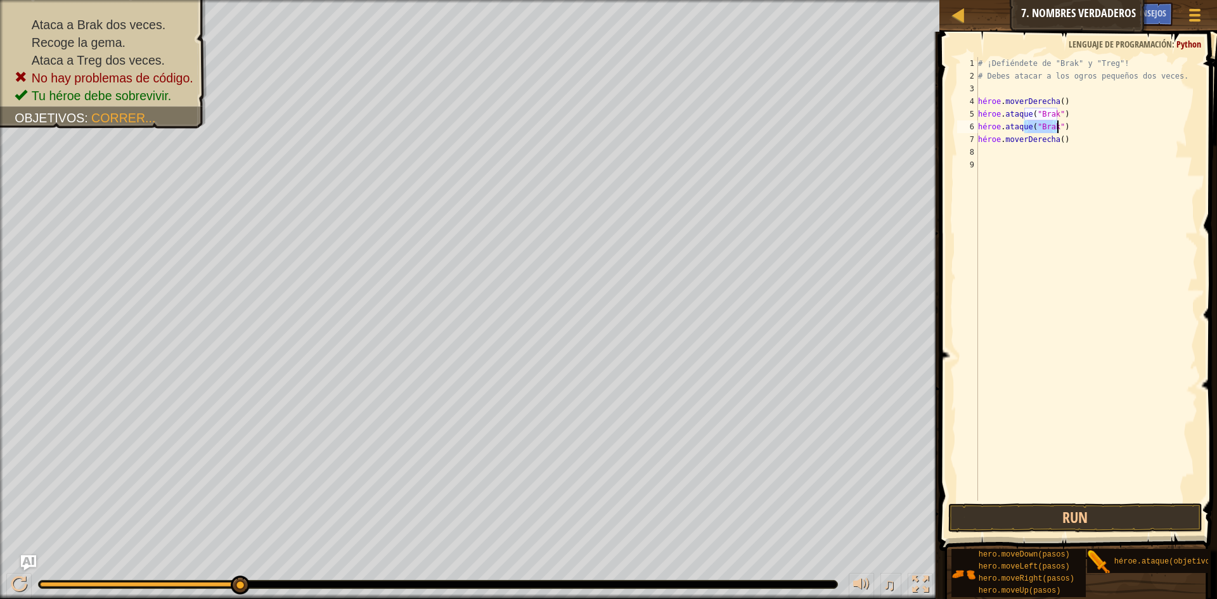
click at [1093, 124] on div "# ¡Defiéndete de "Brak" y "Treg"! # Debes atacar a los ogros pequeños dos veces…" at bounding box center [1086, 291] width 222 height 469
type textarea "hero.attack("Brak") hero.moveRight()"
click at [1093, 124] on div "# ¡Defiéndete de "Brak" y "Treg"! # Debes atacar a los ogros pequeños dos veces…" at bounding box center [1086, 291] width 222 height 469
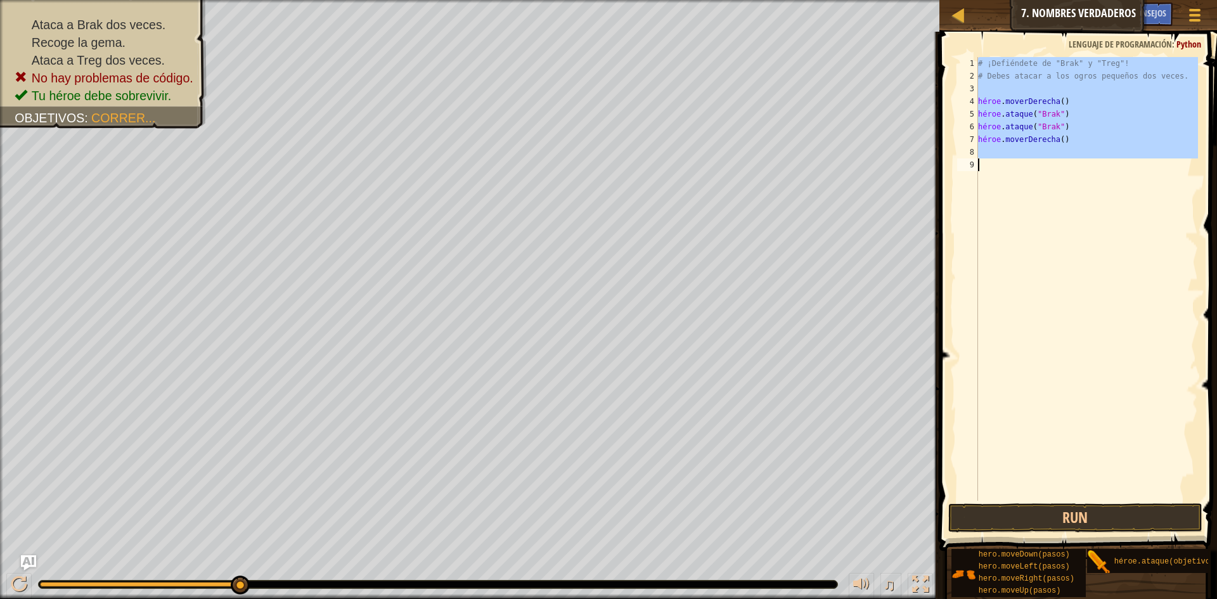
click at [1093, 124] on div "# ¡Defiéndete de "Brak" y "Treg"! # Debes atacar a los ogros pequeños dos veces…" at bounding box center [1086, 279] width 222 height 444
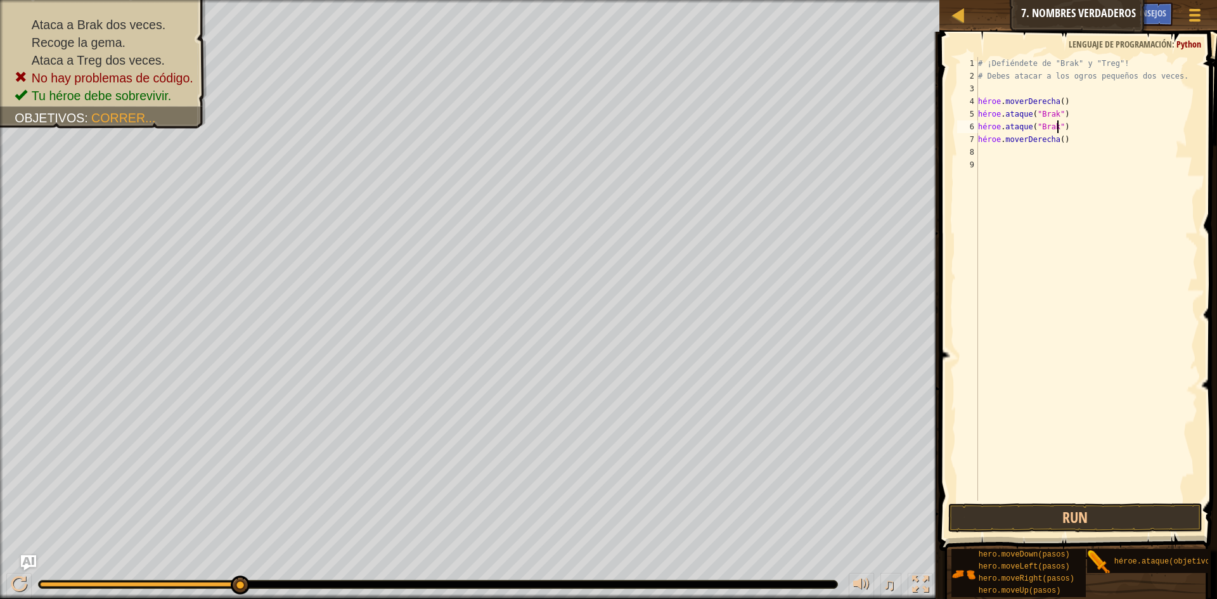
click at [1093, 124] on div "# ¡Defiéndete de "Brak" y "Treg"! # Debes atacar a los ogros pequeños dos veces…" at bounding box center [1086, 291] width 222 height 469
type textarea "hero.attack("Brak") hero.moveRight()"
click at [1001, 155] on div "# ¡Defiéndete de "Brak" y "Treg"! # Debes atacar a los ogros pequeños dos veces…" at bounding box center [1086, 291] width 222 height 469
click at [1106, 513] on button "Run" at bounding box center [1075, 517] width 254 height 29
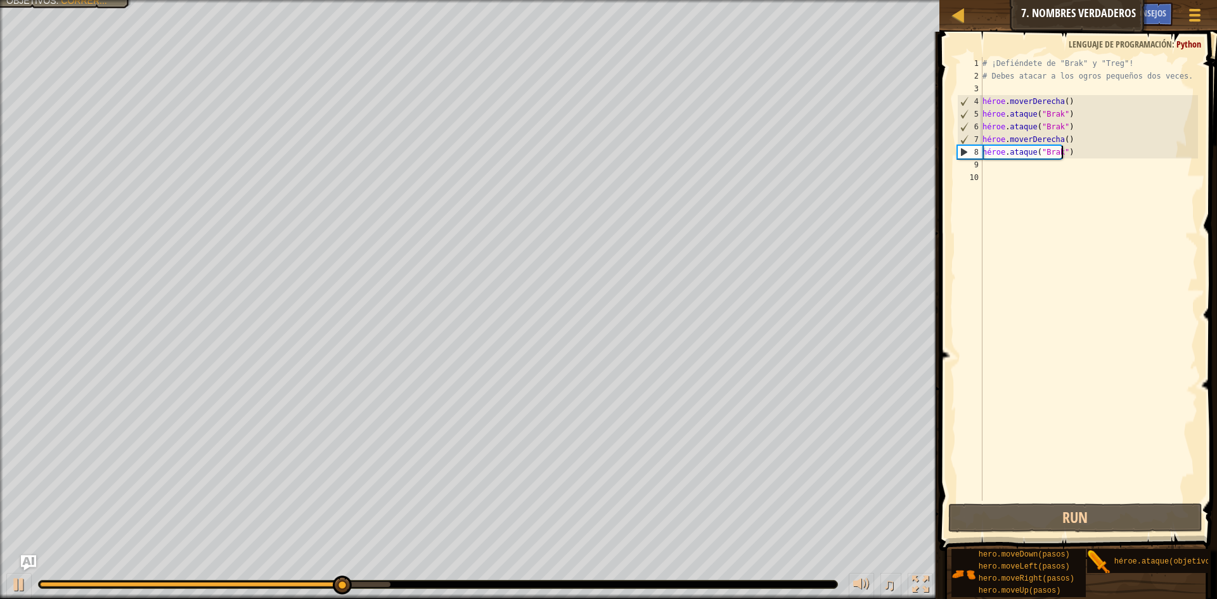
click at [1074, 156] on div "# ¡Defiéndete de "Brak" y "Treg"! # Debes atacar a los ogros pequeños dos veces…" at bounding box center [1089, 291] width 219 height 469
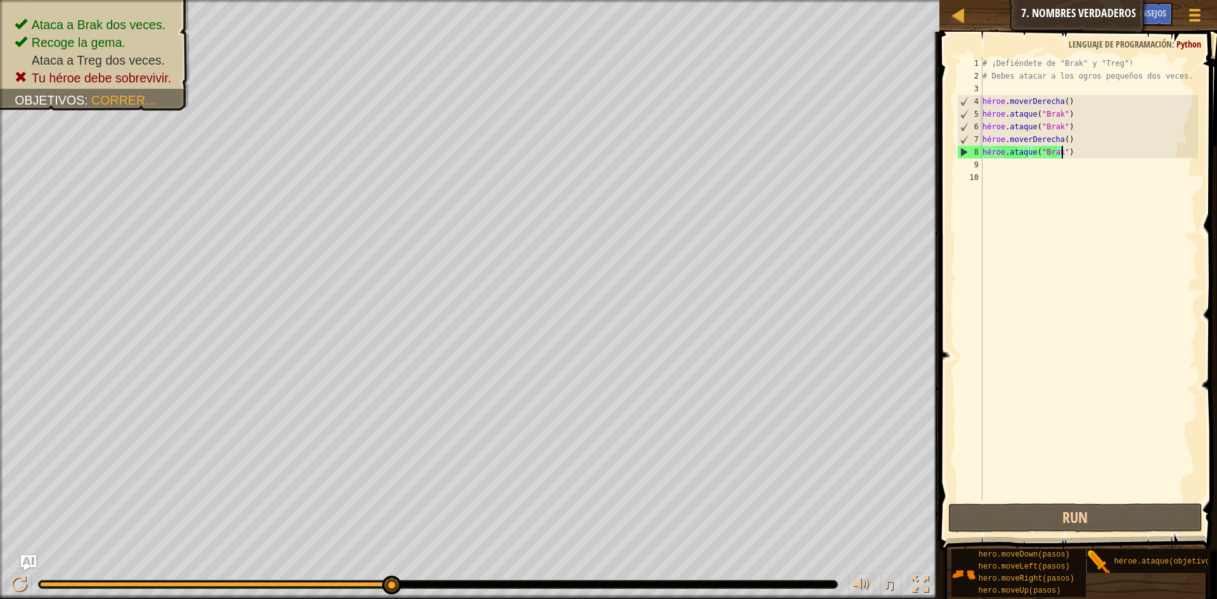
click at [1077, 154] on div "# ¡Defiéndete de "Brak" y "Treg"! # Debes atacar a los ogros pequeños dos veces…" at bounding box center [1089, 291] width 219 height 469
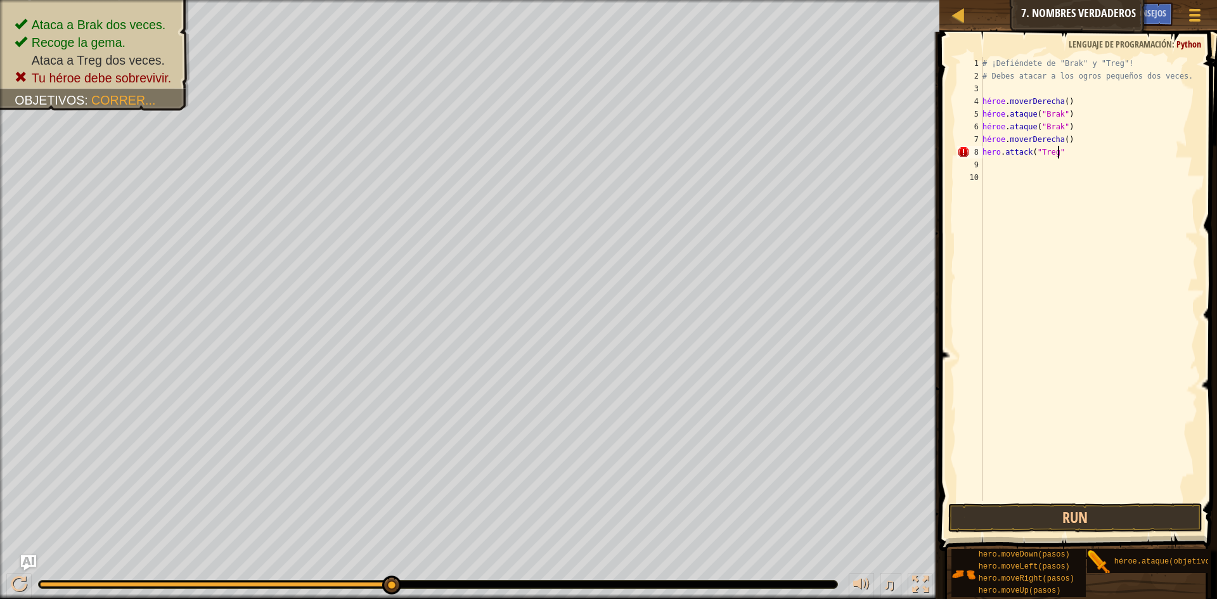
scroll to position [6, 6]
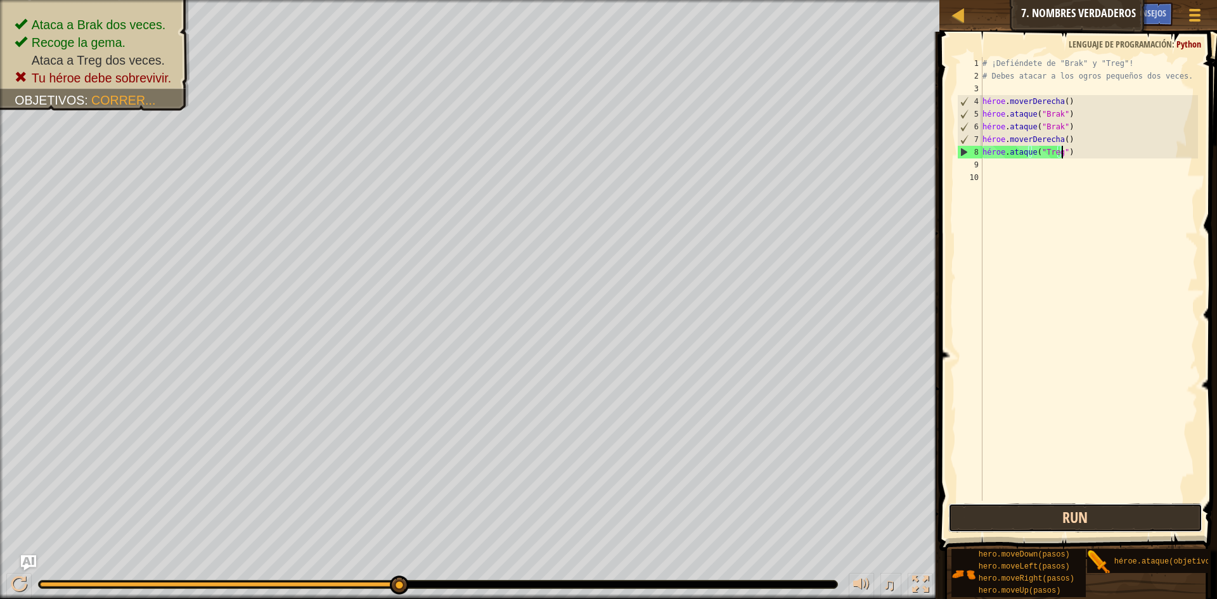
click at [1083, 524] on button "Run" at bounding box center [1075, 517] width 254 height 29
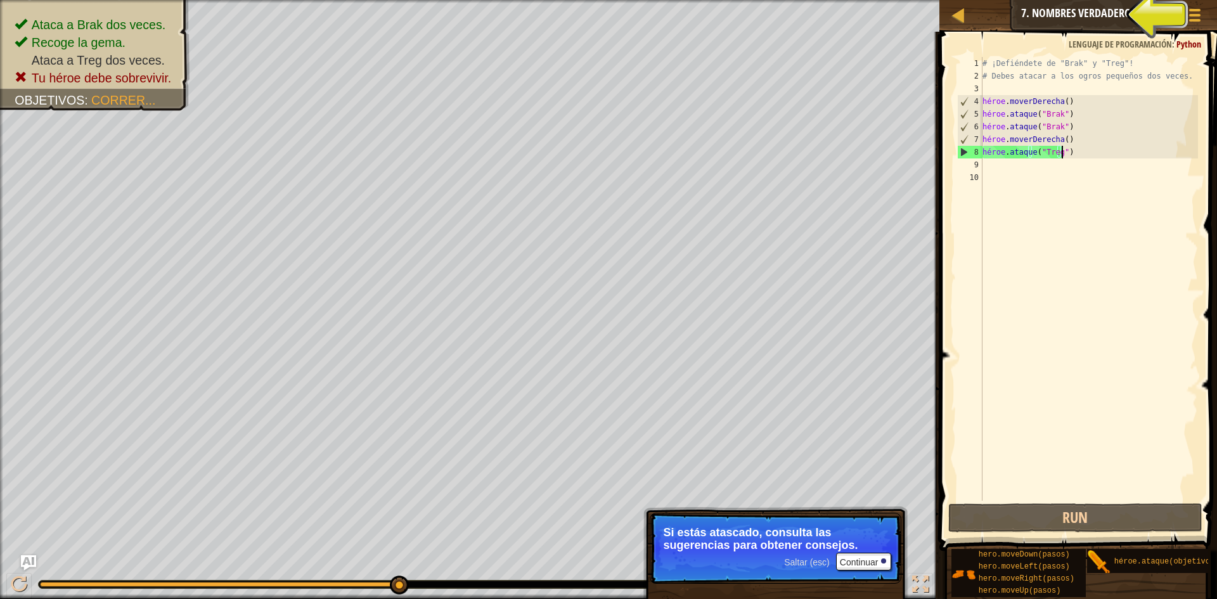
click at [1074, 10] on font "Pregúntale a la IA" at bounding box center [1085, 13] width 70 height 12
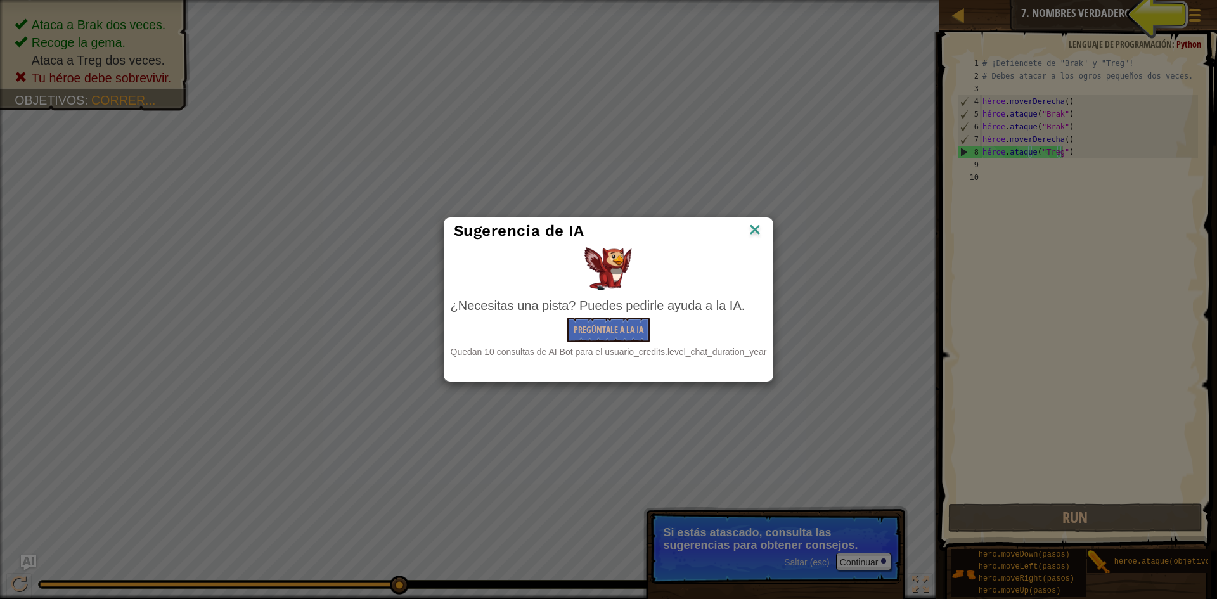
click at [751, 231] on img at bounding box center [755, 230] width 16 height 19
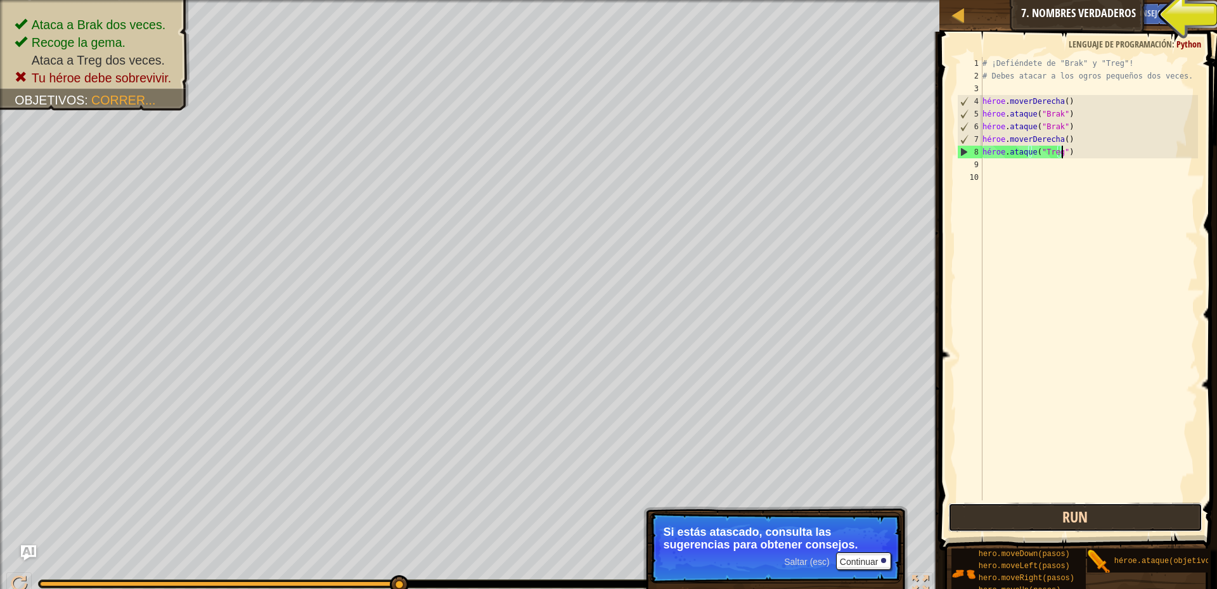
click at [1046, 526] on button "Run" at bounding box center [1075, 517] width 254 height 29
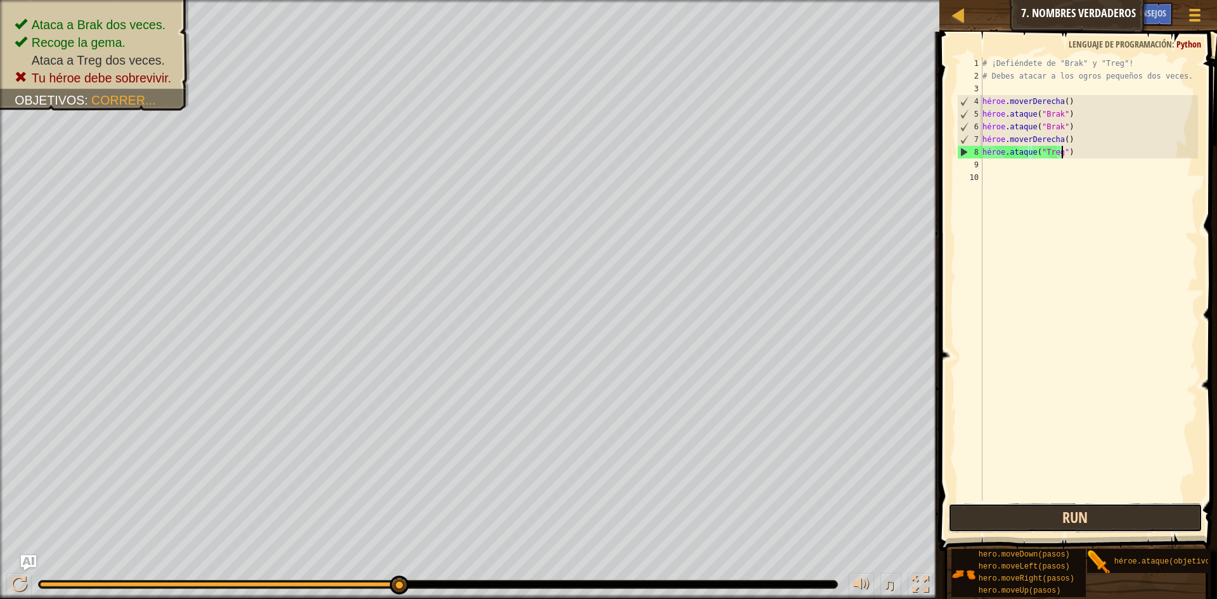
click at [1048, 525] on button "Run" at bounding box center [1075, 517] width 254 height 29
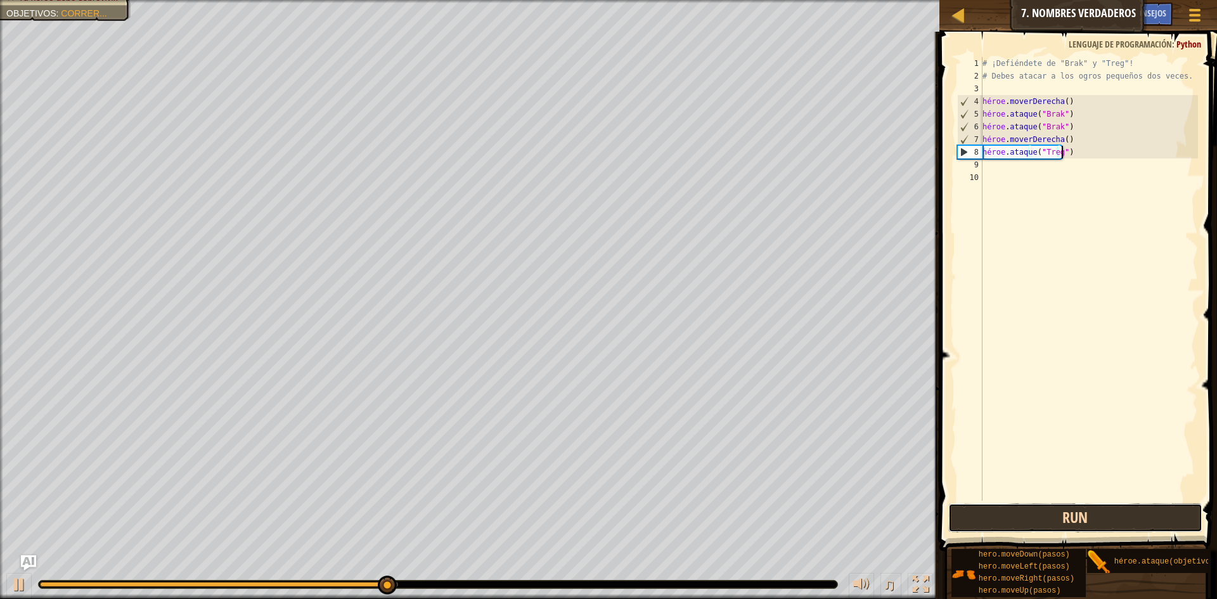
click at [1048, 525] on button "Run" at bounding box center [1075, 517] width 254 height 29
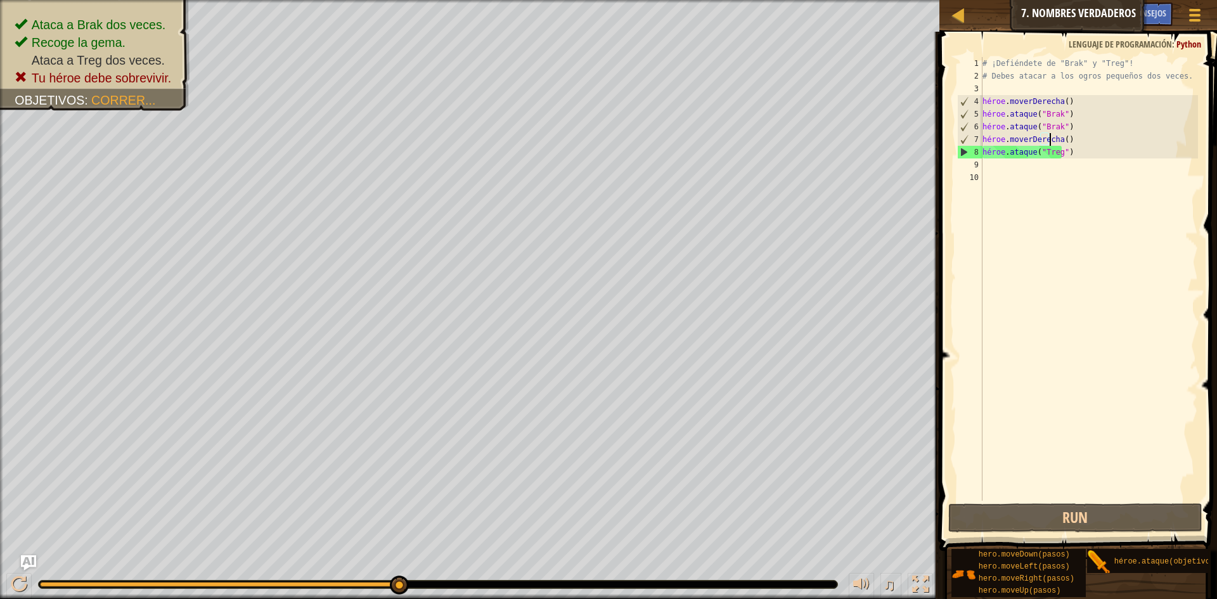
click at [1097, 138] on div "# ¡Defiéndete de "Brak" y "Treg"! # Debes atacar a los ogros pequeños dos veces…" at bounding box center [1089, 291] width 219 height 469
type textarea "héroe.ataque(objetivo)"
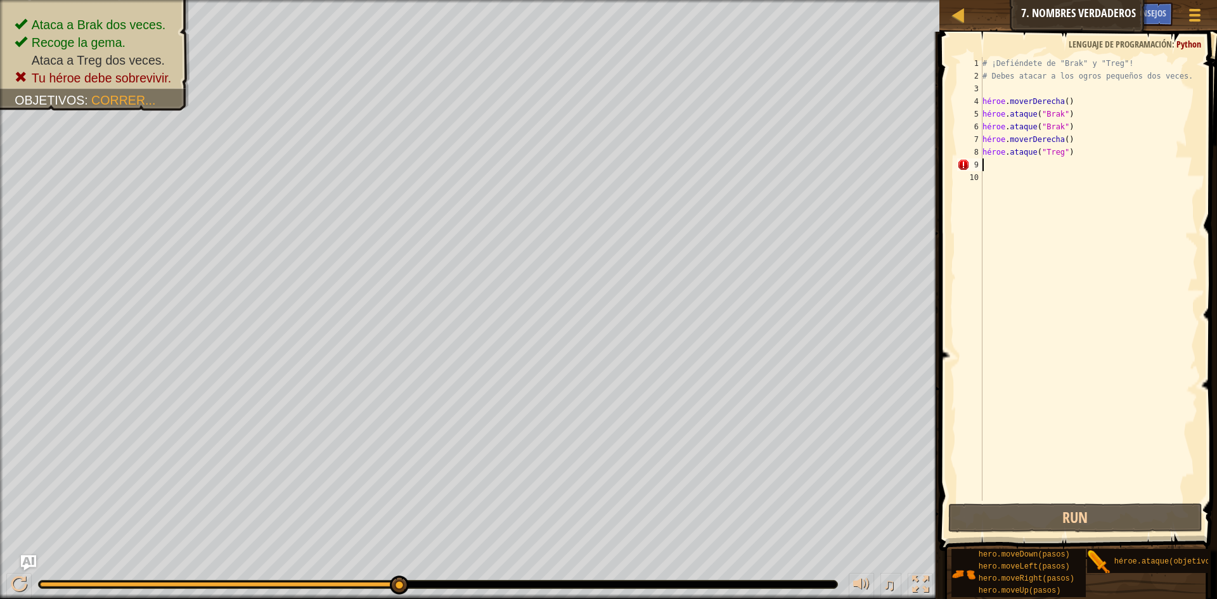
scroll to position [6, 0]
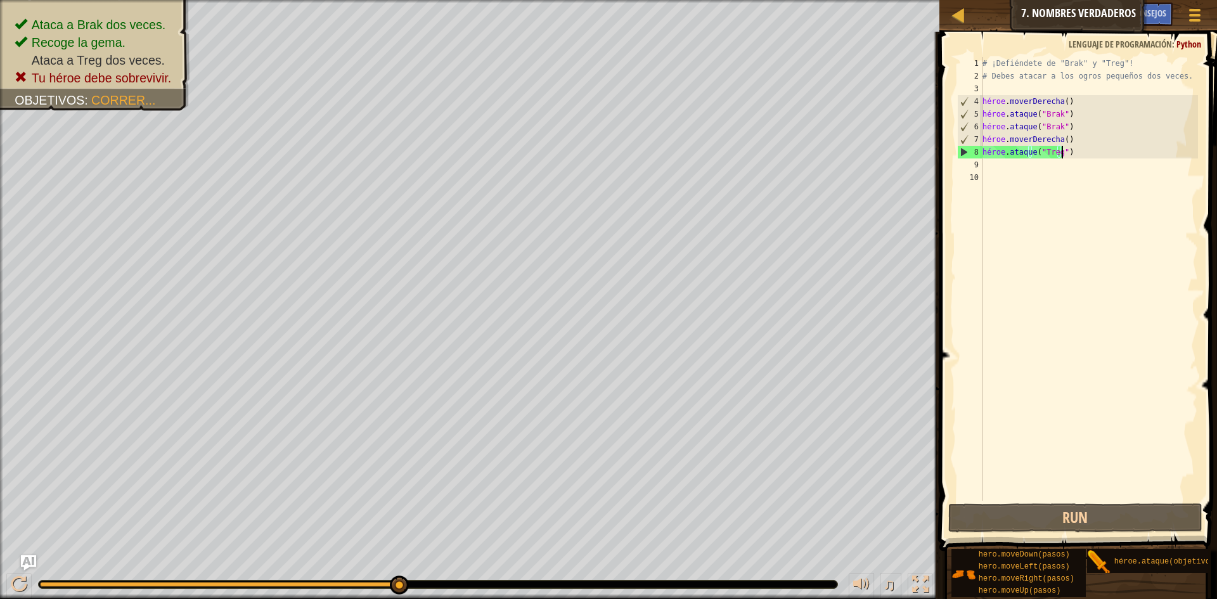
click at [1083, 151] on div "# ¡Defiéndete de "Brak" y "Treg"! # Debes atacar a los ogros pequeños dos veces…" at bounding box center [1089, 291] width 219 height 469
type textarea "hero.attack("Treg")"
click at [1016, 165] on div "# ¡Defiéndete de "Brak" y "Treg"! # Debes atacar a los ogros pequeños dos veces…" at bounding box center [1089, 279] width 218 height 444
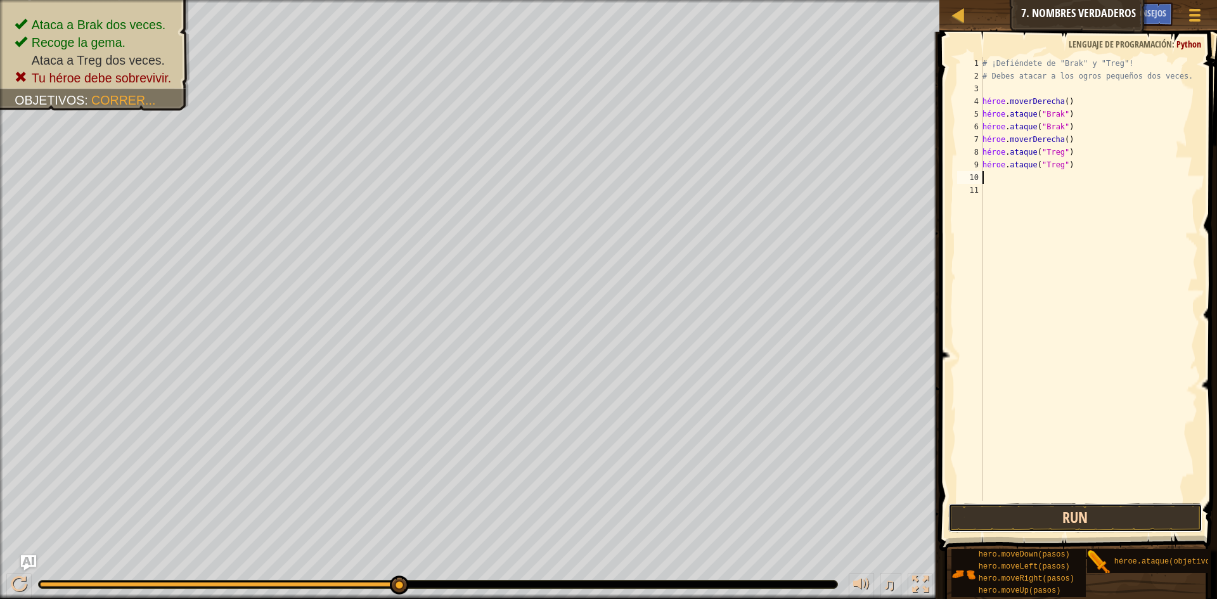
click at [1096, 514] on button "Run" at bounding box center [1075, 517] width 254 height 29
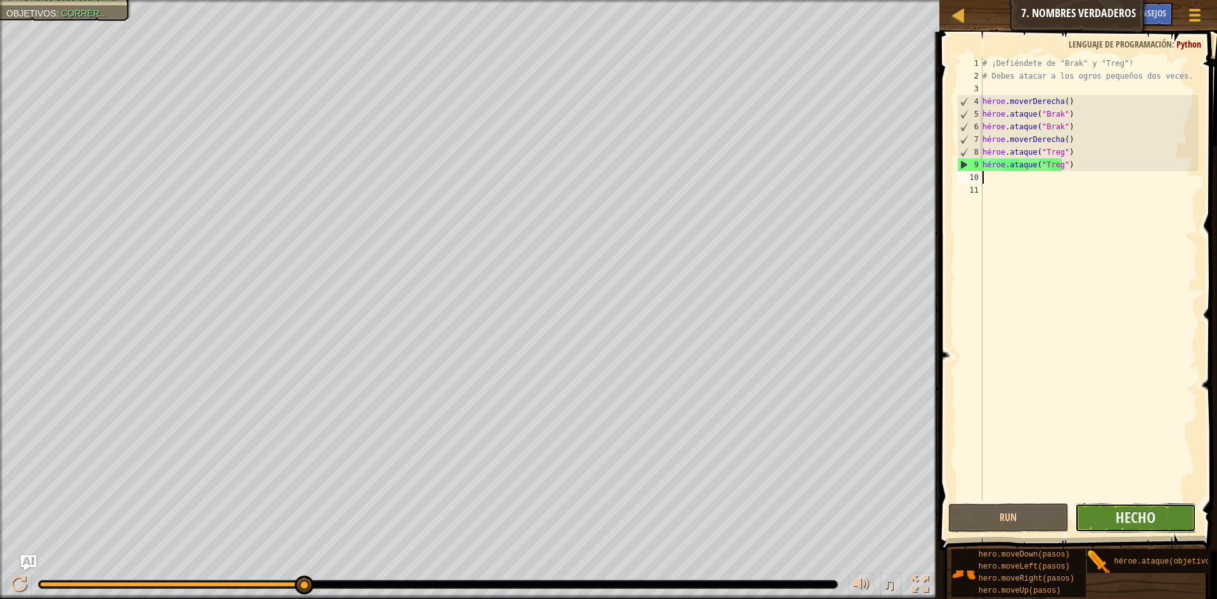
click at [1103, 510] on button "Hecho" at bounding box center [1135, 517] width 121 height 29
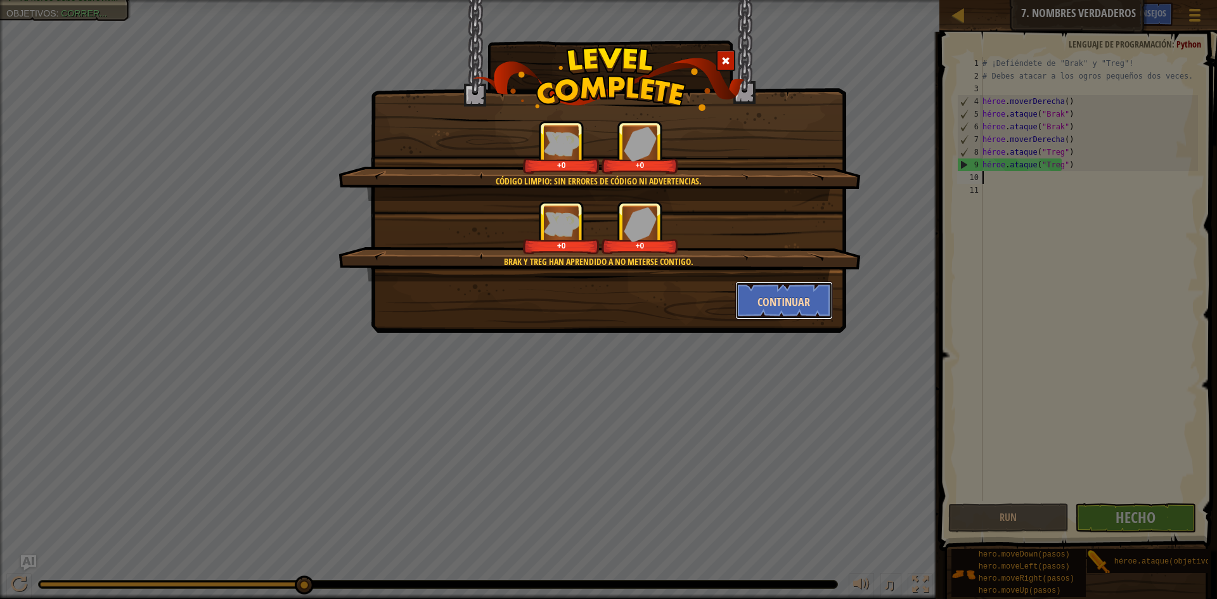
click at [787, 291] on button "Continuar" at bounding box center [784, 300] width 98 height 38
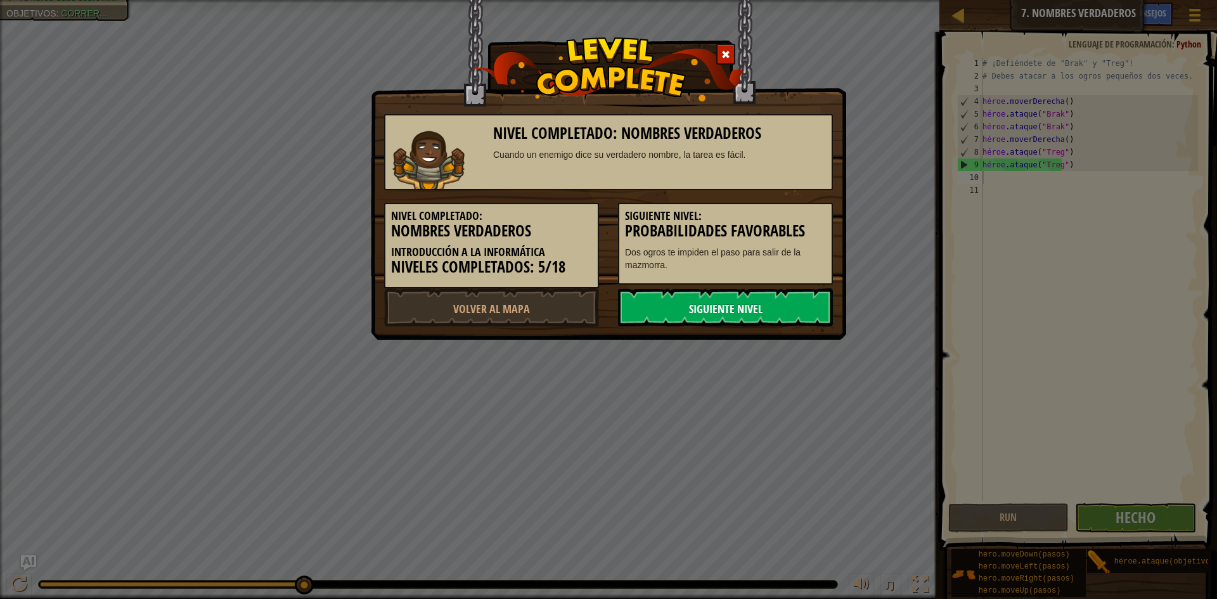
click at [794, 298] on link "Siguiente nivel" at bounding box center [725, 307] width 215 height 38
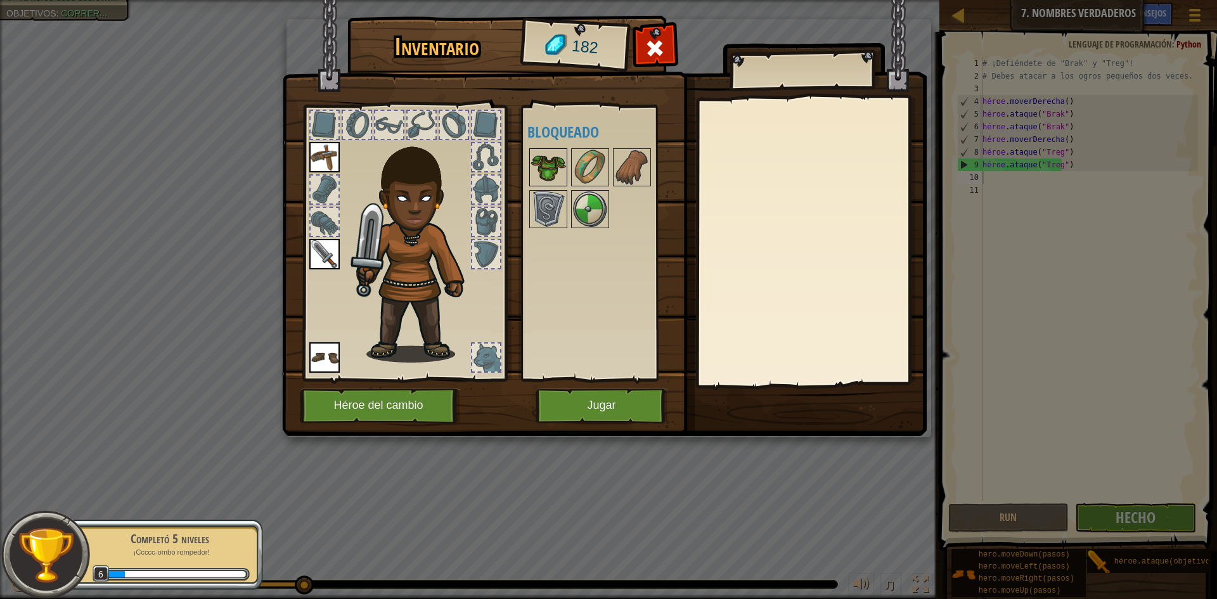
click at [536, 170] on img at bounding box center [548, 167] width 35 height 35
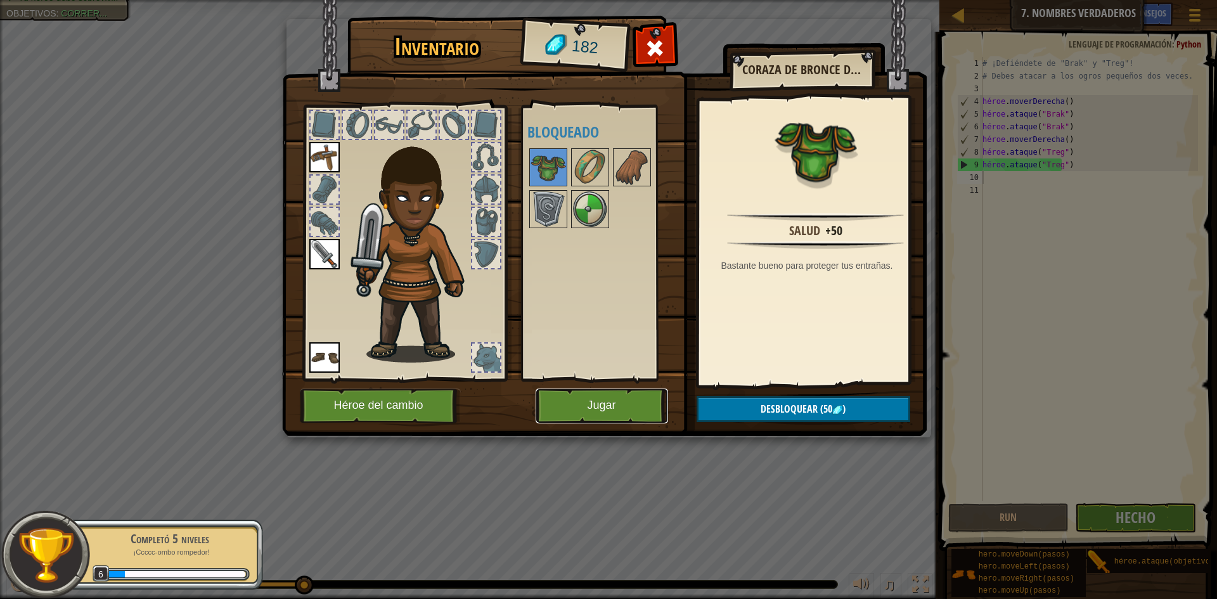
click at [611, 415] on button "Jugar" at bounding box center [602, 406] width 132 height 35
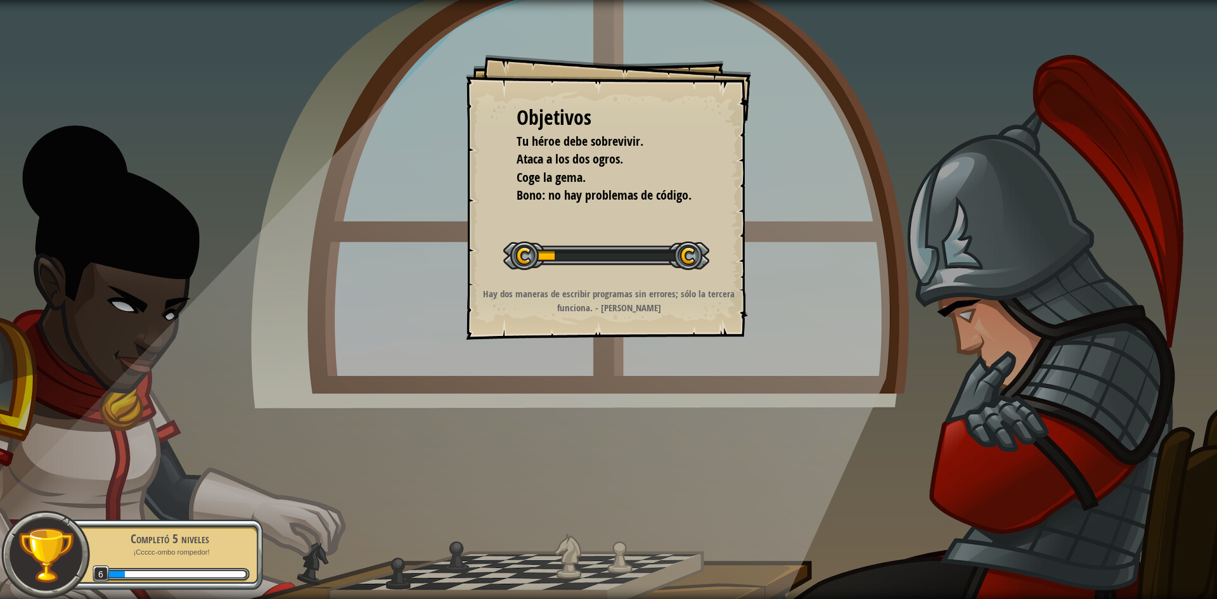
click at [775, 357] on div "Objetivos Tu héroe debe sobrevivir. Ataca a los dos ogros. Coge la gema. Bono: …" at bounding box center [608, 299] width 1217 height 599
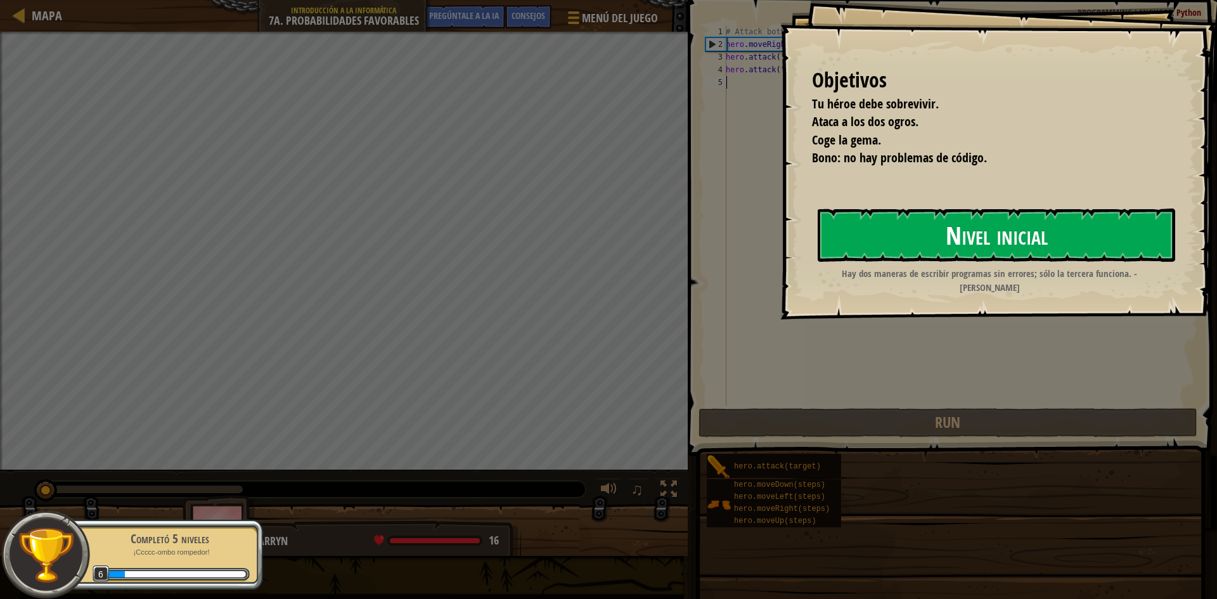
click at [917, 234] on button "Nivel inicial" at bounding box center [996, 235] width 357 height 53
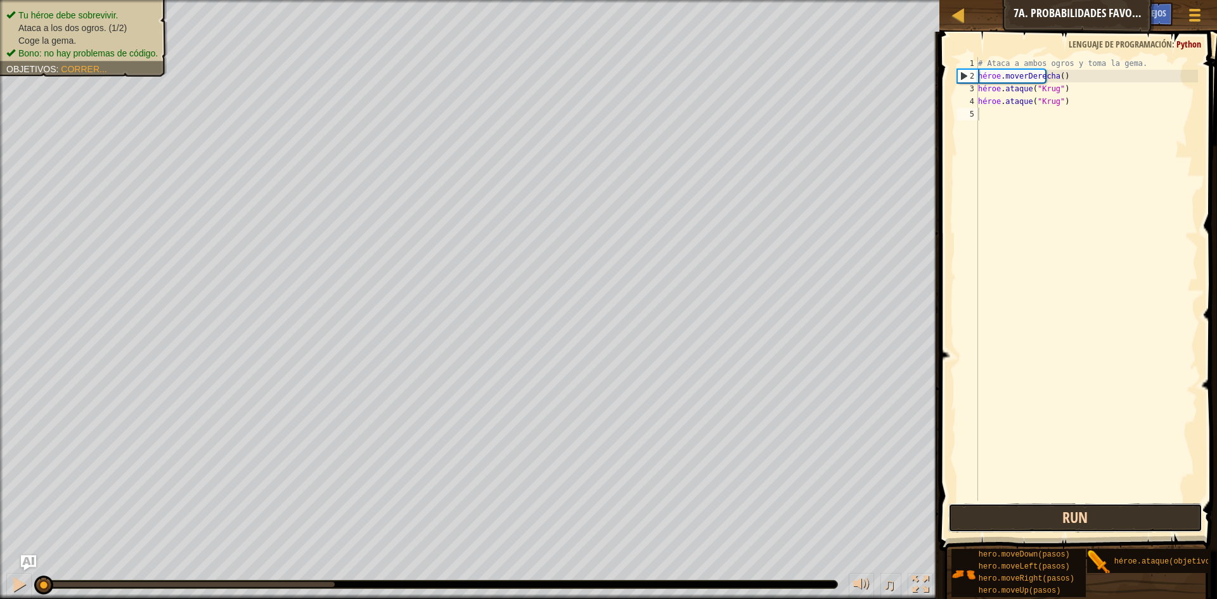
click at [1099, 527] on button "Run" at bounding box center [1075, 517] width 254 height 29
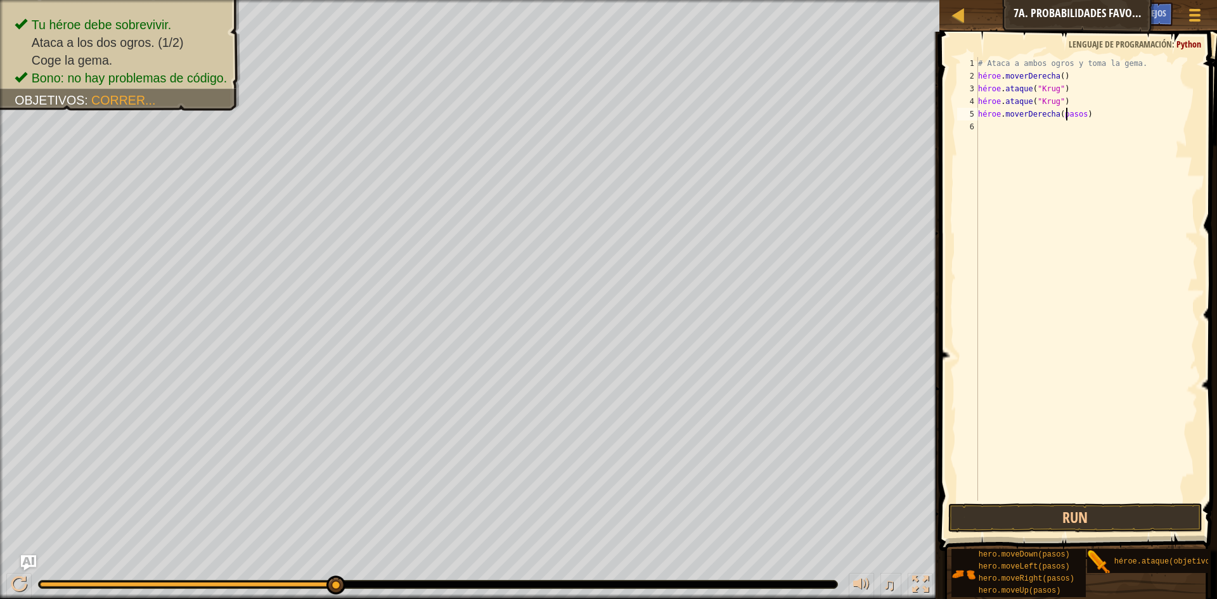
click at [1072, 116] on div "# Ataca a ambos ogros y toma la gema. héroe . moverDerecha ( ) héroe . ataque (…" at bounding box center [1086, 291] width 222 height 469
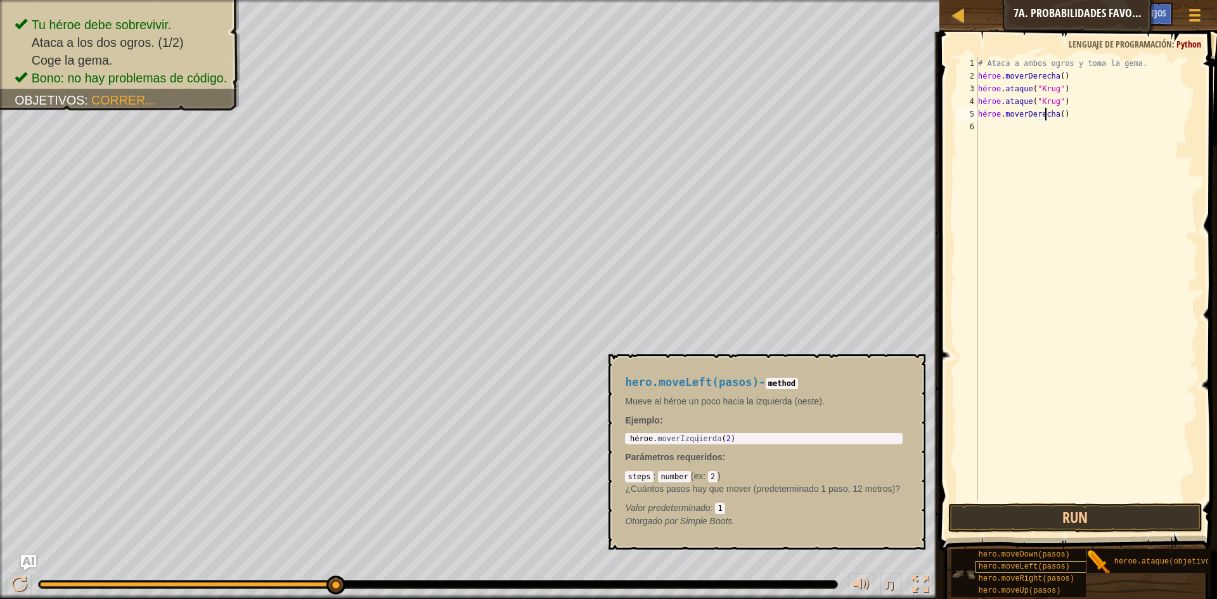
scroll to position [10, 0]
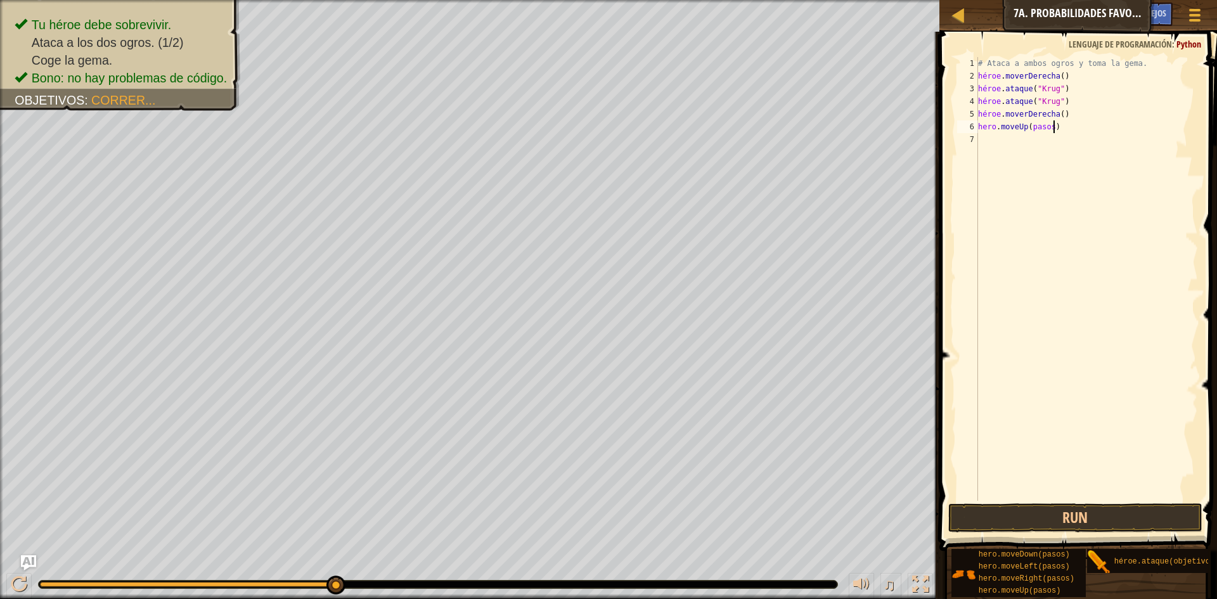
click at [1068, 125] on div "# Ataca a ambos ogros y toma la gema. héroe . moverDerecha ( ) héroe . ataque (…" at bounding box center [1086, 291] width 222 height 469
click at [1067, 125] on div "# Ataca a ambos ogros y toma la gema. héroe . moverDerecha ( ) héroe . ataque (…" at bounding box center [1086, 291] width 222 height 469
click at [1079, 136] on div "# Ataca a ambos ogros y toma la gema. héroe . moverDerecha ( ) héroe . ataque (…" at bounding box center [1086, 291] width 222 height 469
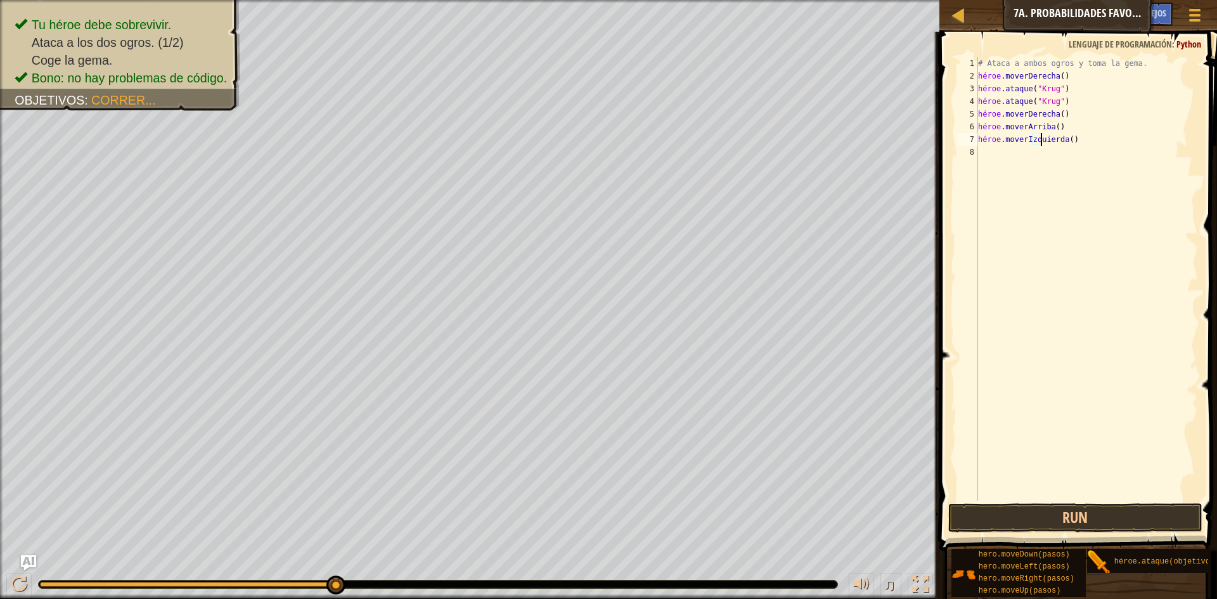
click at [1086, 136] on div "# Ataca a ambos ogros y toma la gema. héroe . moverDerecha ( ) héroe . ataque (…" at bounding box center [1086, 291] width 222 height 469
click at [1092, 138] on div "# Ataca a ambos ogros y toma la gema. héroe . moverDerecha ( ) héroe . ataque (…" at bounding box center [1086, 291] width 222 height 469
click at [1084, 139] on div "# Ataca a ambos ogros y toma la gema. héroe . moverDerecha ( ) héroe . ataque (…" at bounding box center [1086, 291] width 222 height 469
click at [1074, 151] on div "# Ataca a ambos ogros y toma la gema. héroe . moverDerecha ( ) héroe . ataque (…" at bounding box center [1086, 291] width 222 height 469
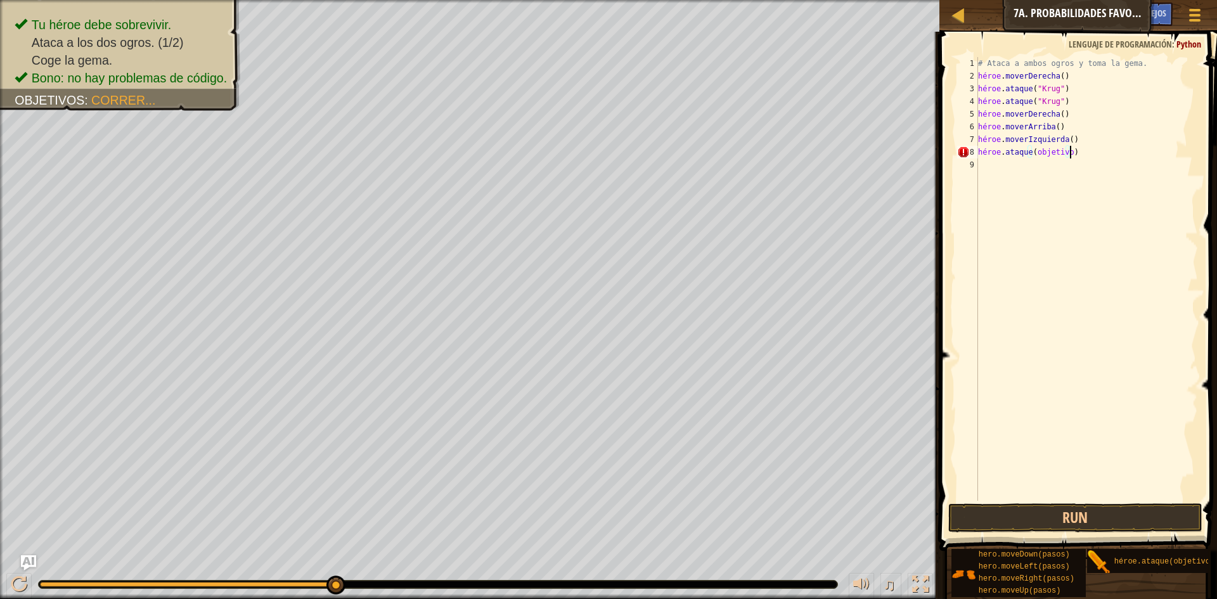
click at [1050, 150] on div "# Ataca a ambos ogros y toma la gema. héroe . moverDerecha ( ) héroe . ataque (…" at bounding box center [1086, 291] width 222 height 469
click at [1055, 153] on div "# Ataca a ambos ogros y toma la gema. héroe . moverDerecha ( ) héroe . ataque (…" at bounding box center [1086, 291] width 222 height 469
type textarea "h"
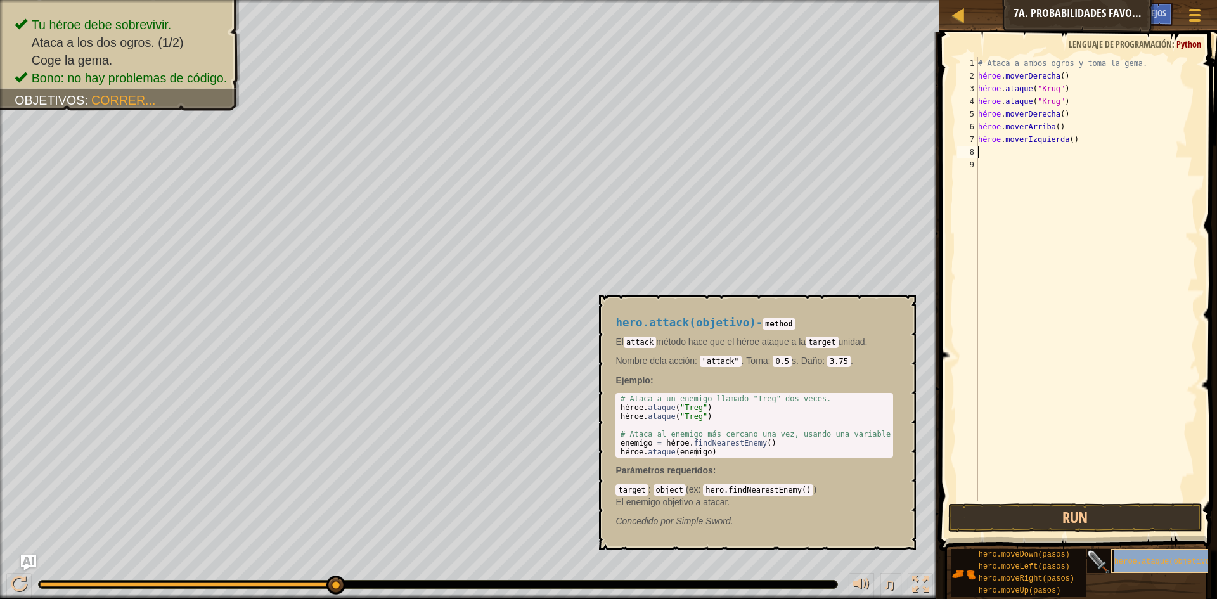
click at [1168, 557] on font "héroe.ataque(objetivo)" at bounding box center [1164, 561] width 100 height 9
type textarea "hero.moveLeft()"
click at [1083, 157] on div "# Ataca a ambos ogros y toma la gema. héroe . moverDerecha ( ) héroe . ataque (…" at bounding box center [1086, 279] width 222 height 444
type textarea "héroe.ataque("Grump")"
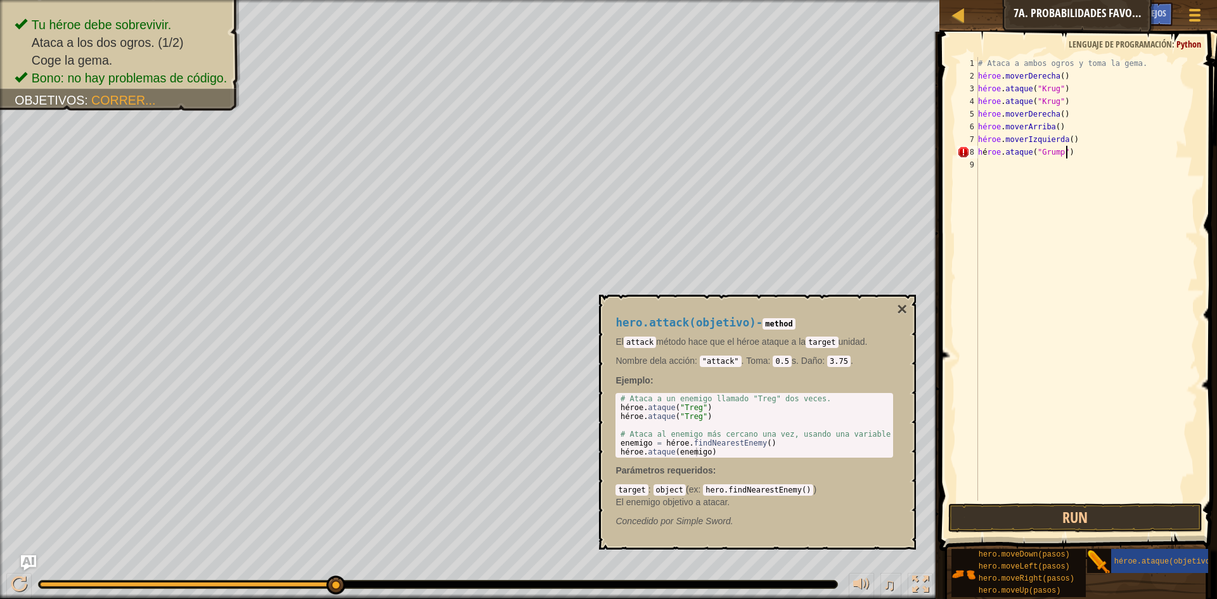
scroll to position [6, 7]
click at [1116, 158] on div "# Ataca a ambos ogros y toma la gema. héroe . moverDerecha ( ) héroe . ataque (…" at bounding box center [1086, 291] width 222 height 469
click at [1110, 155] on div "# Ataca a ambos ogros y toma la gema. héroe . moverDerecha ( ) héroe . ataque (…" at bounding box center [1086, 291] width 222 height 469
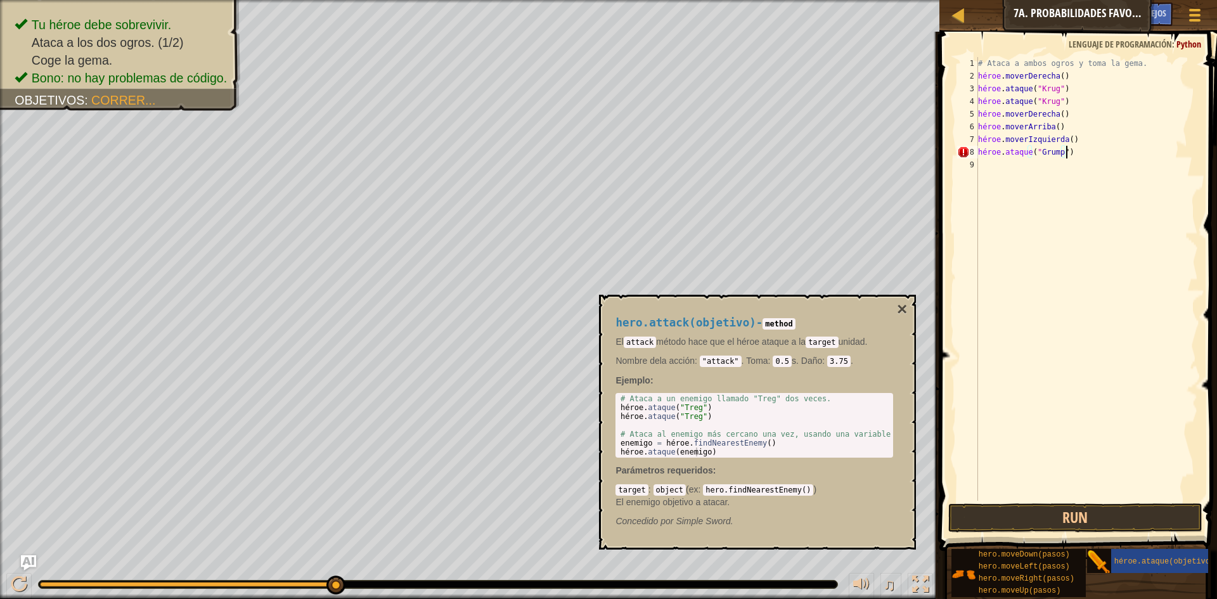
click at [1105, 153] on div "# Ataca a ambos ogros y toma la gema. héroe . moverDerecha ( ) héroe . ataque (…" at bounding box center [1086, 291] width 222 height 469
click at [1093, 148] on div "# Ataca a ambos ogros y toma la gema. héroe . moverDerecha ( ) héroe . ataque (…" at bounding box center [1086, 291] width 222 height 469
click at [1052, 520] on button "Run" at bounding box center [1075, 517] width 254 height 29
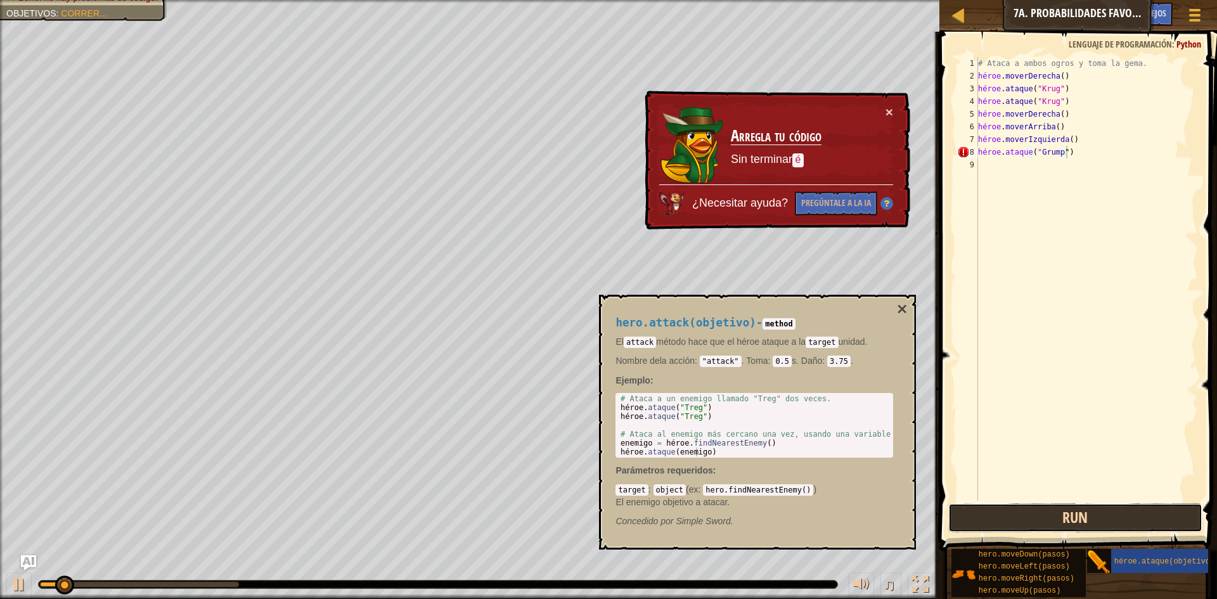
click at [1052, 520] on button "Run" at bounding box center [1075, 517] width 254 height 29
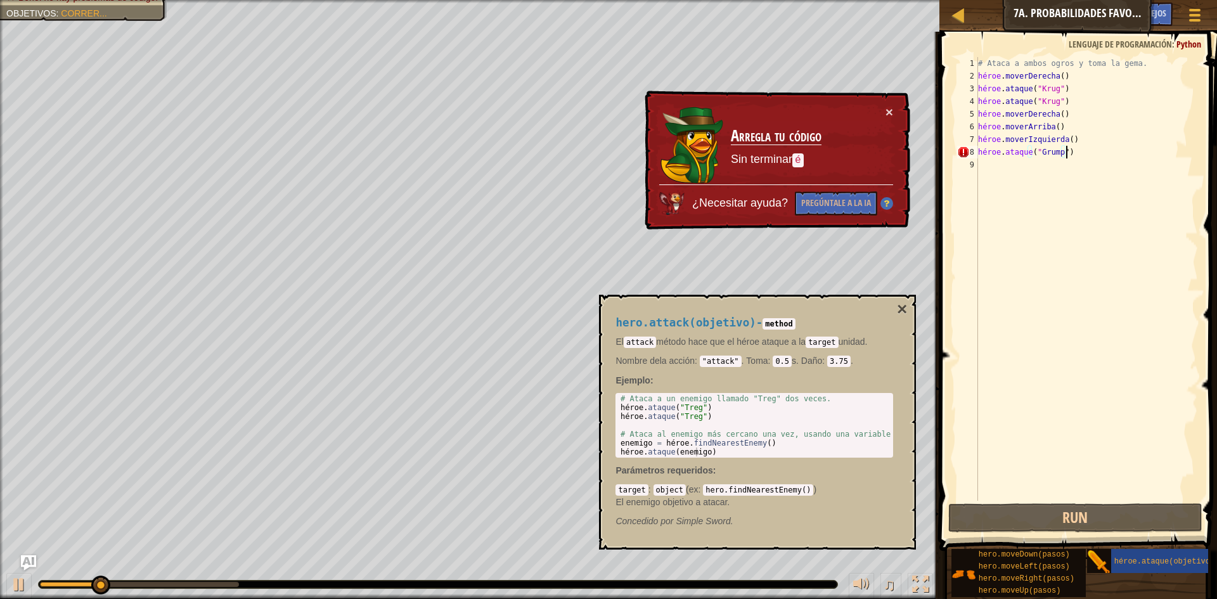
click at [1077, 155] on div "# Ataca a ambos ogros y toma la gema. héroe . moverDerecha ( ) héroe . ataque (…" at bounding box center [1086, 291] width 222 height 469
click at [1098, 153] on div "# Ataca a ambos ogros y toma la gema. héroe . moverDerecha ( ) héroe . ataque (…" at bounding box center [1086, 291] width 222 height 469
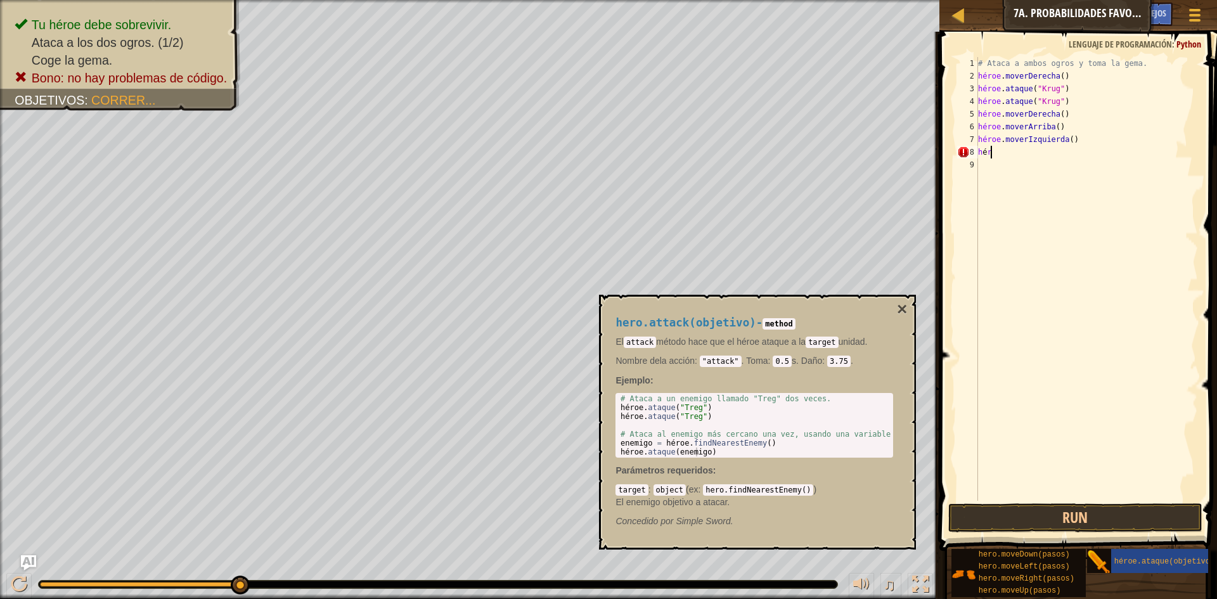
type textarea "h"
click at [1093, 101] on div "# Ataca a ambos ogros y toma la gema. héroe . moverDerecha ( ) héroe . ataque (…" at bounding box center [1086, 291] width 222 height 469
type textarea "hero.attack("Krug") hero.moveRight()"
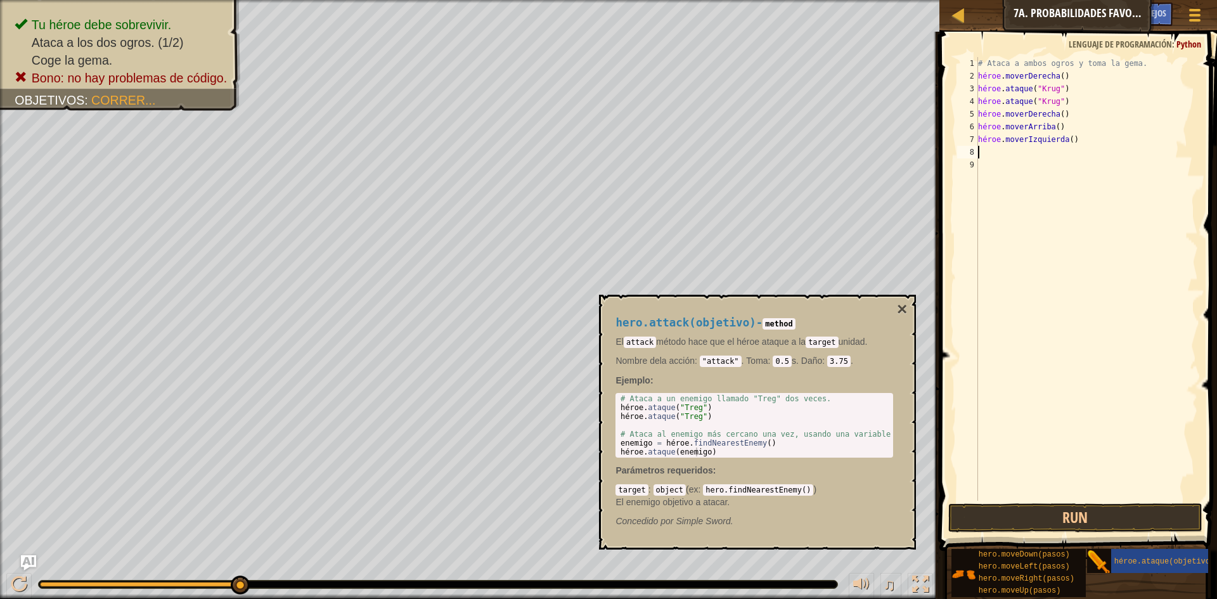
click at [1045, 157] on div "# Ataca a ambos ogros y toma la gema. héroe . moverDerecha ( ) héroe . ataque (…" at bounding box center [1086, 291] width 222 height 469
paste textarea "hero.attack("Krug")"
click at [1088, 158] on div "# Ataca a ambos ogros y toma la gema. héroe . moverDerecha ( ) héroe . ataque (…" at bounding box center [1089, 291] width 219 height 469
click at [1090, 157] on div "# Ataca a ambos ogros y toma la gema. héroe . moverDerecha ( ) héroe . ataque (…" at bounding box center [1089, 291] width 219 height 469
click at [1088, 156] on div "# Ataca a ambos ogros y toma la gema. héroe . moverDerecha ( ) héroe . ataque (…" at bounding box center [1089, 279] width 218 height 444
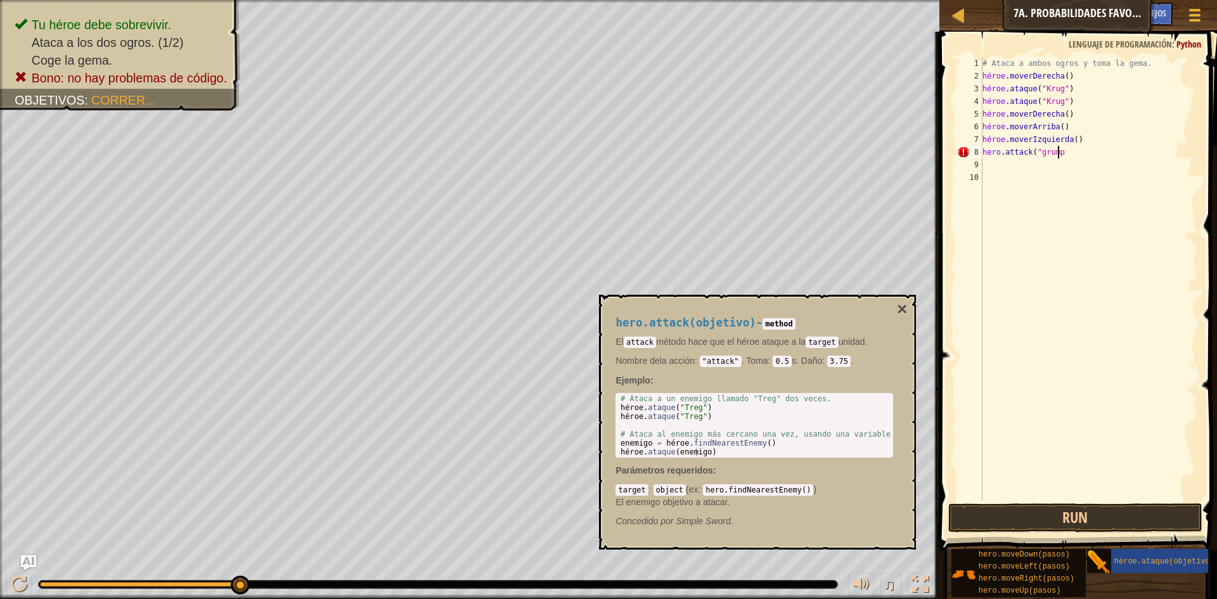
scroll to position [6, 6]
type textarea "hero.attack("grump")"
click at [1121, 160] on div "# Ataca a ambos ogros y toma la gema. héroe . moverDerecha ( ) héroe . ataque (…" at bounding box center [1089, 291] width 219 height 469
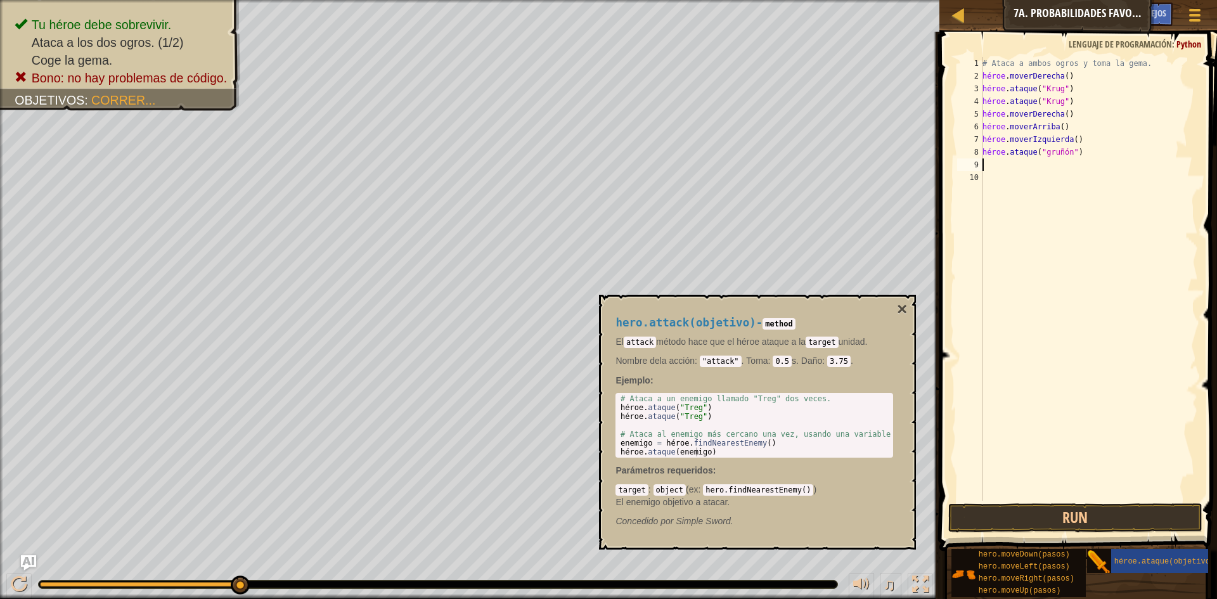
click at [1121, 158] on div "# Ataca a ambos ogros y toma la gema. héroe . moverDerecha ( ) héroe . ataque (…" at bounding box center [1089, 291] width 219 height 469
click at [1122, 157] on div "# Ataca a ambos ogros y toma la gema. héroe . moverDerecha ( ) héroe . ataque (…" at bounding box center [1089, 291] width 219 height 469
type textarea "hero.attack("grump")"
click at [1090, 168] on div "# Ataca a ambos ogros y toma la gema. héroe . moverDerecha ( ) héroe . ataque (…" at bounding box center [1089, 279] width 218 height 444
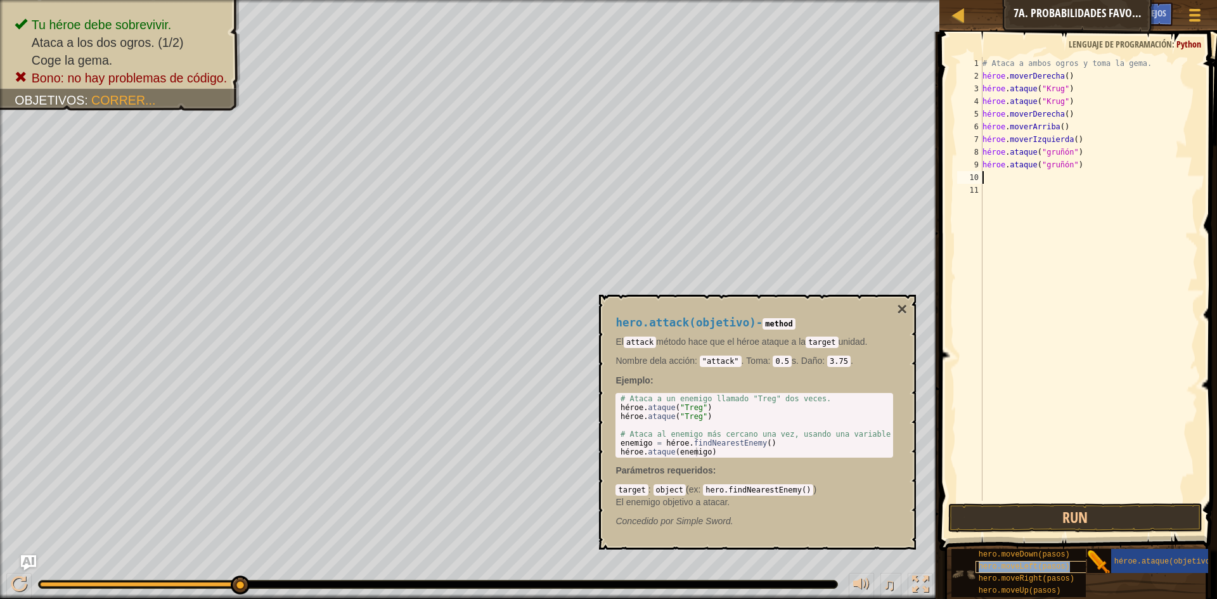
click at [1029, 562] on div "hero.moveLeft(pasos)" at bounding box center [1036, 567] width 122 height 12
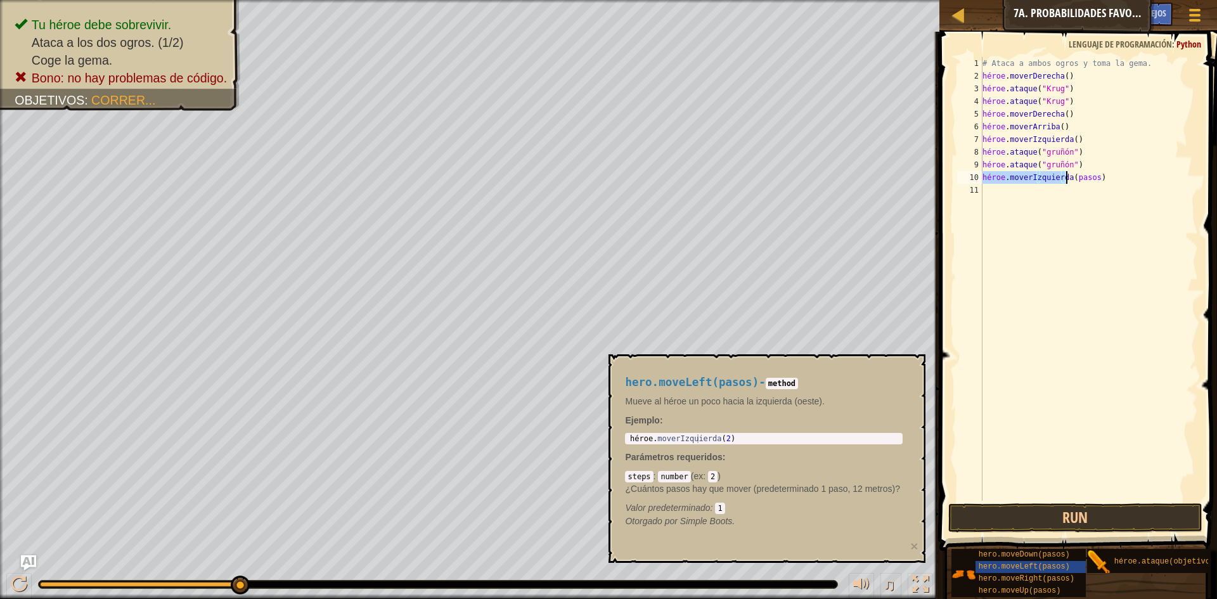
click at [1095, 176] on div "# Ataca a ambos ogros y toma la gema. héroe . moverDerecha ( ) héroe . ataque (…" at bounding box center [1089, 279] width 218 height 444
click at [1095, 176] on div "# Ataca a ambos ogros y toma la gema. héroe . moverDerecha ( ) héroe . ataque (…" at bounding box center [1089, 291] width 219 height 469
click at [1090, 179] on div "# Ataca a ambos ogros y toma la gema. héroe . moverDerecha ( ) héroe . ataque (…" at bounding box center [1089, 291] width 219 height 469
click at [1088, 179] on div "# Ataca a ambos ogros y toma la gema. héroe . moverDerecha ( ) héroe . ataque (…" at bounding box center [1089, 291] width 219 height 469
type textarea "hero.moveLeft()"
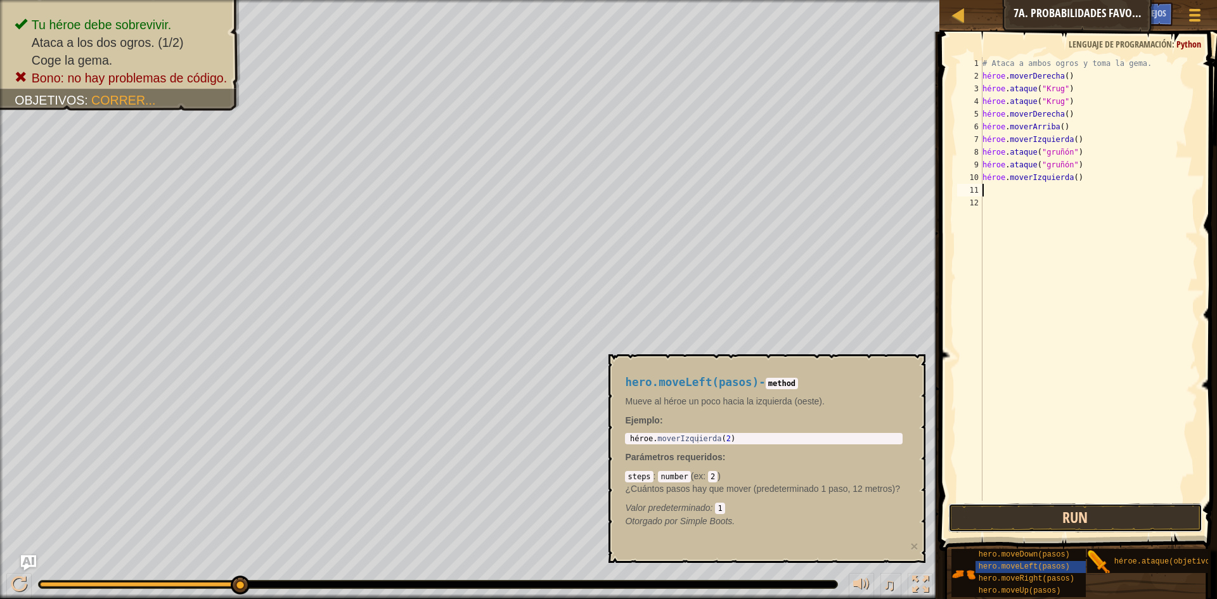
click at [1098, 520] on button "Run" at bounding box center [1075, 517] width 254 height 29
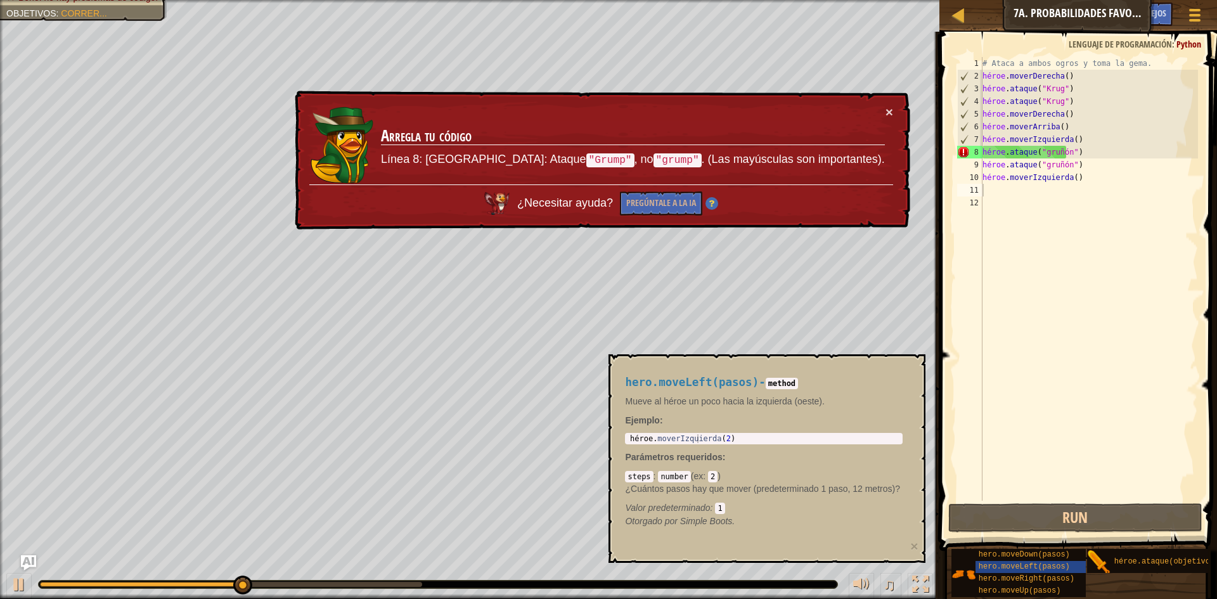
click at [875, 117] on td "Arregla tu código Línea 8: ArgumentError: Ataque "Grump" , no "grump" . (Las ma…" at bounding box center [632, 144] width 505 height 79
click at [884, 112] on td "Arregla tu código Línea 8: ArgumentError: Ataque "Grump" , no "grump" . (Las ma…" at bounding box center [632, 144] width 505 height 79
click at [887, 115] on font "×" at bounding box center [889, 112] width 8 height 15
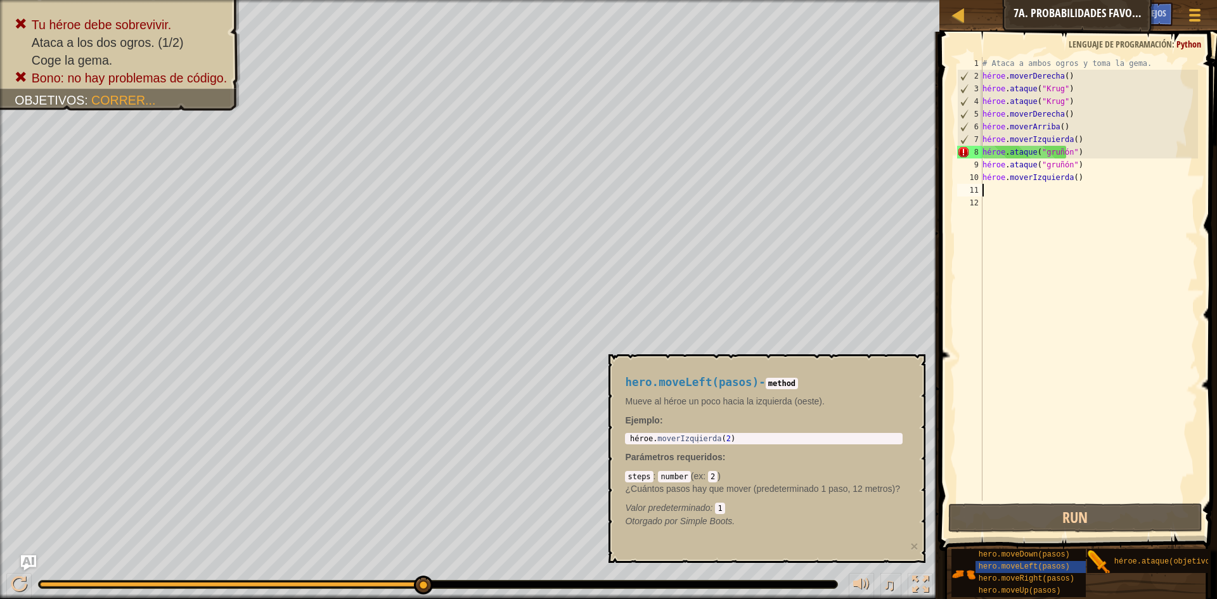
click at [1082, 153] on div "# Ataca a ambos ogros y toma la gema. héroe . moverDerecha ( ) héroe . ataque (…" at bounding box center [1089, 291] width 219 height 469
click at [1082, 153] on div "# Ataca a ambos ogros y toma la gema. héroe . moverDerecha ( ) héroe . ataque (…" at bounding box center [1089, 279] width 218 height 444
click at [1082, 153] on div "# Ataca a ambos ogros y toma la gema. héroe . moverDerecha ( ) héroe . ataque (…" at bounding box center [1089, 291] width 219 height 469
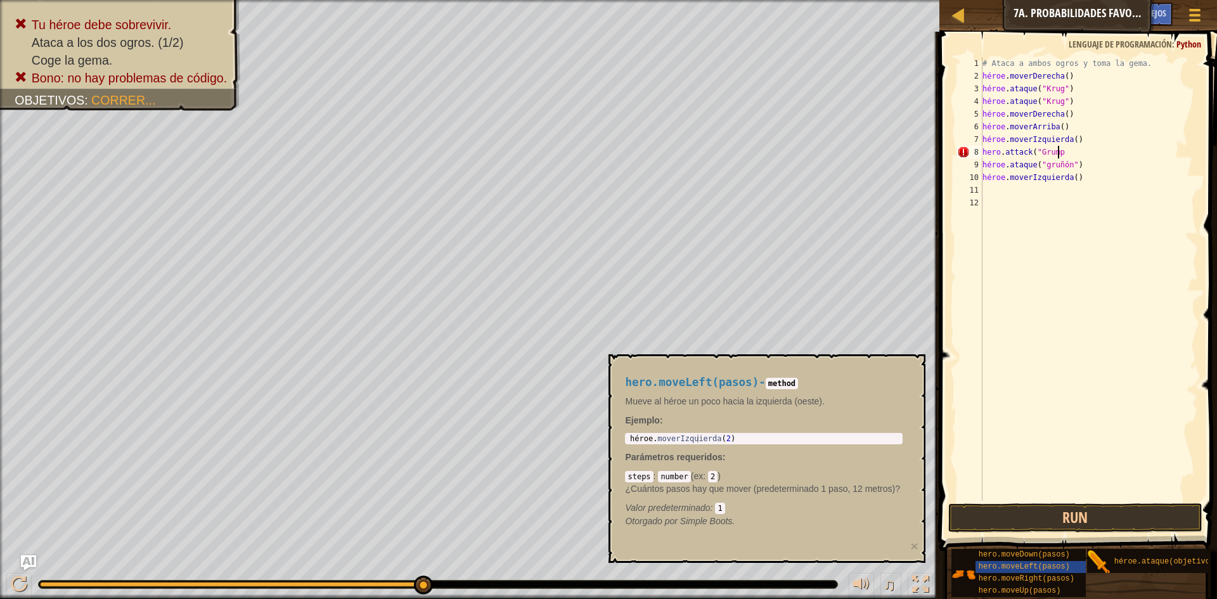
scroll to position [6, 6]
click at [1082, 153] on div "# Ataca a ambos ogros y toma la gema. héroe . moverDerecha ( ) héroe . ataque (…" at bounding box center [1089, 291] width 219 height 469
click at [1084, 154] on div "# Ataca a ambos ogros y toma la gema. héroe . moverDerecha ( ) héroe . ataque (…" at bounding box center [1089, 291] width 219 height 469
click at [1084, 151] on div "# Ataca a ambos ogros y toma la gema. héroe . moverDerecha ( ) héroe . ataque (…" at bounding box center [1089, 291] width 219 height 469
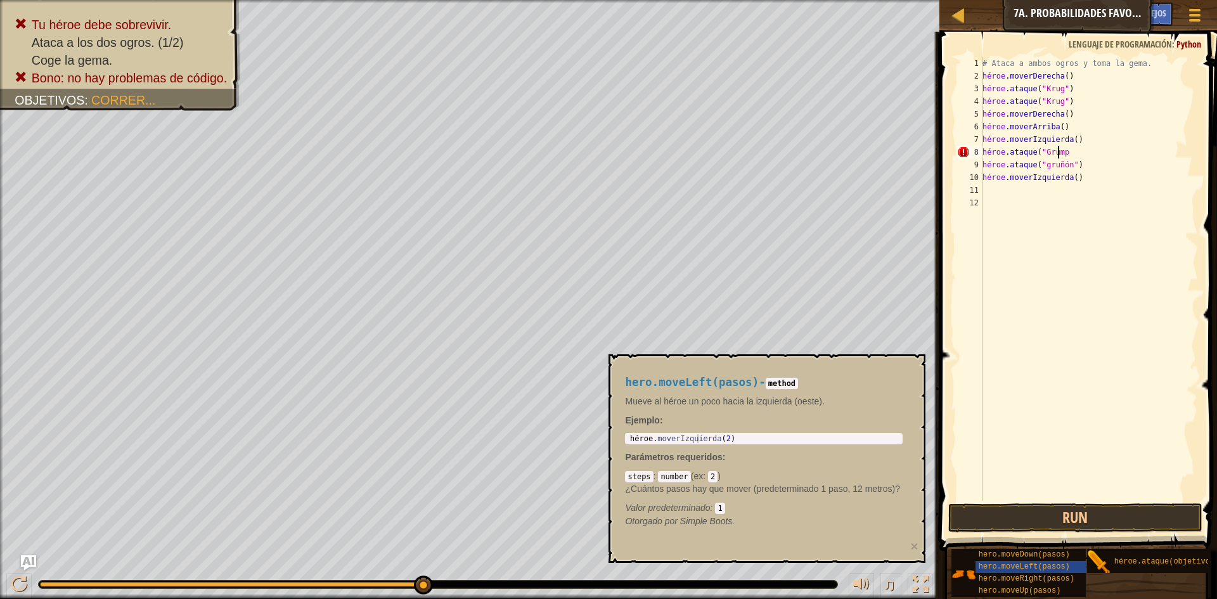
click at [1084, 151] on div "# Ataca a ambos ogros y toma la gema. héroe . moverDerecha ( ) héroe . ataque (…" at bounding box center [1089, 291] width 219 height 469
click at [1082, 151] on div "# Ataca a ambos ogros y toma la gema. héroe . moverDerecha ( ) héroe . ataque (…" at bounding box center [1089, 279] width 218 height 444
click at [1098, 154] on div "# Ataca a ambos ogros y toma la gema. héroe . moverDerecha ( ) héroe . ataque (…" at bounding box center [1089, 291] width 219 height 469
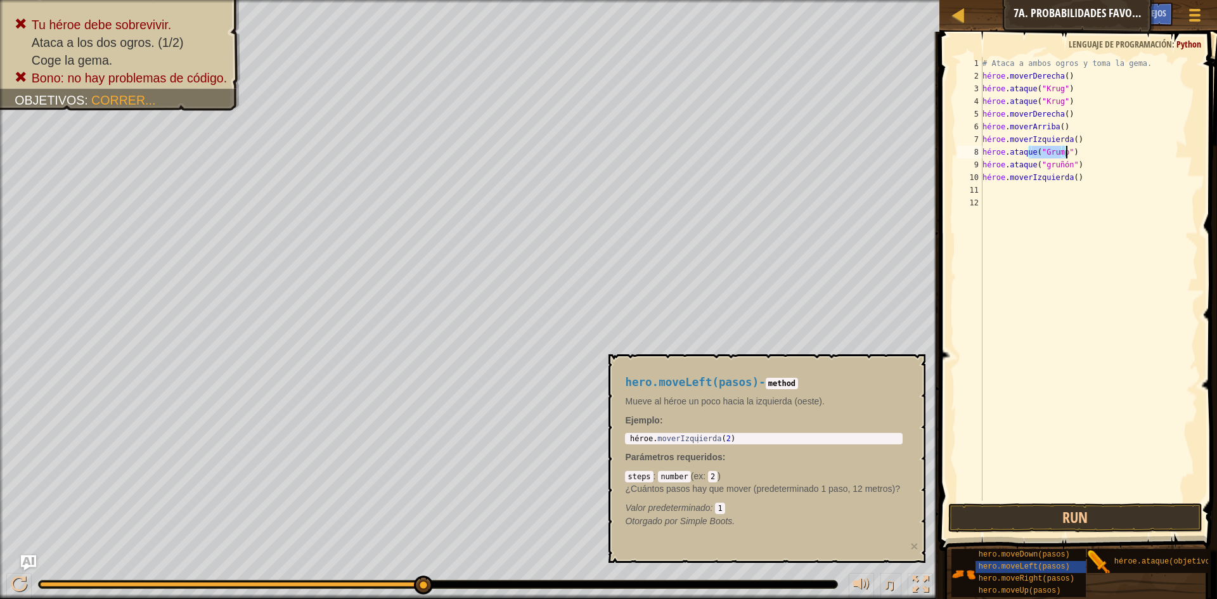
click at [1098, 154] on div "# Ataca a ambos ogros y toma la gema. héroe . moverDerecha ( ) héroe . ataque (…" at bounding box center [1089, 291] width 219 height 469
click at [1098, 163] on div "# Ataca a ambos ogros y toma la gema. héroe . moverDerecha ( ) héroe . ataque (…" at bounding box center [1089, 291] width 219 height 469
click at [1100, 164] on div "# Ataca a ambos ogros y toma la gema. héroe . moverDerecha ( ) héroe . ataque (…" at bounding box center [1089, 279] width 218 height 444
click at [1100, 164] on div "# Ataca a ambos ogros y toma la gema. héroe . moverDerecha ( ) héroe . ataque (…" at bounding box center [1089, 291] width 219 height 469
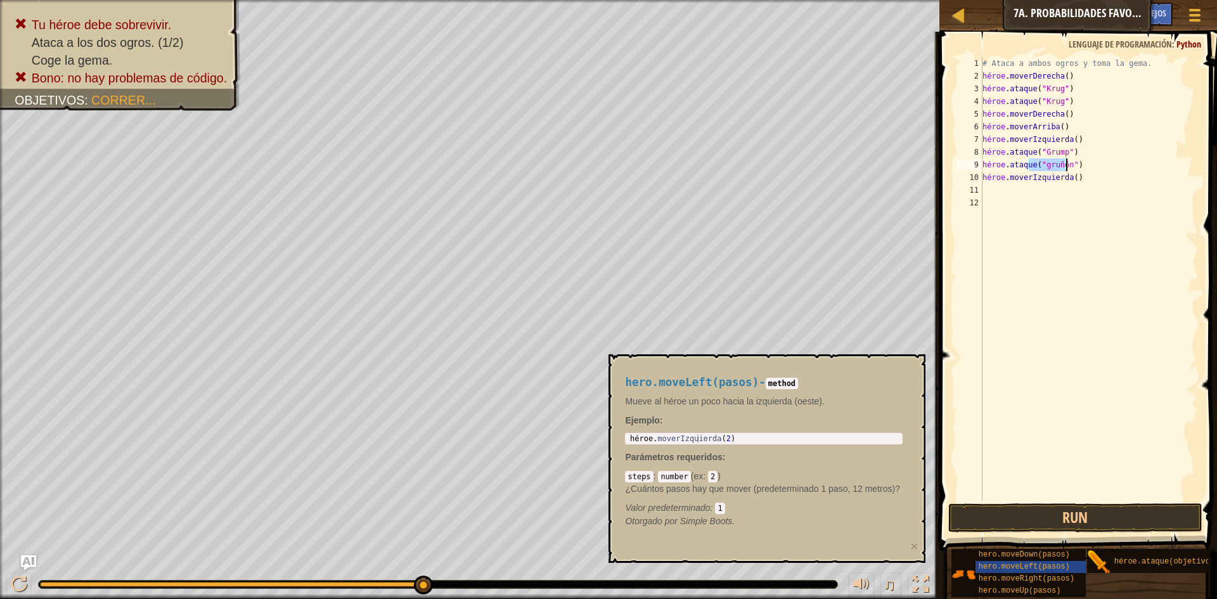
click at [1100, 164] on div "# Ataca a ambos ogros y toma la gema. héroe . moverDerecha ( ) héroe . ataque (…" at bounding box center [1089, 291] width 219 height 469
type textarea "hero.moveLeft()"
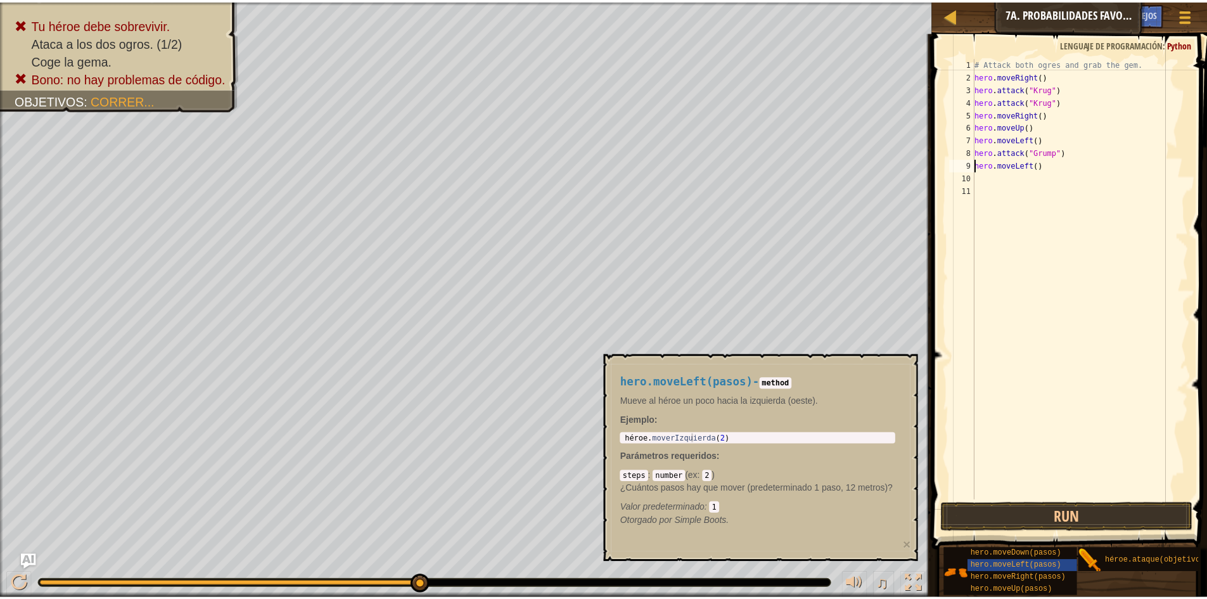
scroll to position [6, 4]
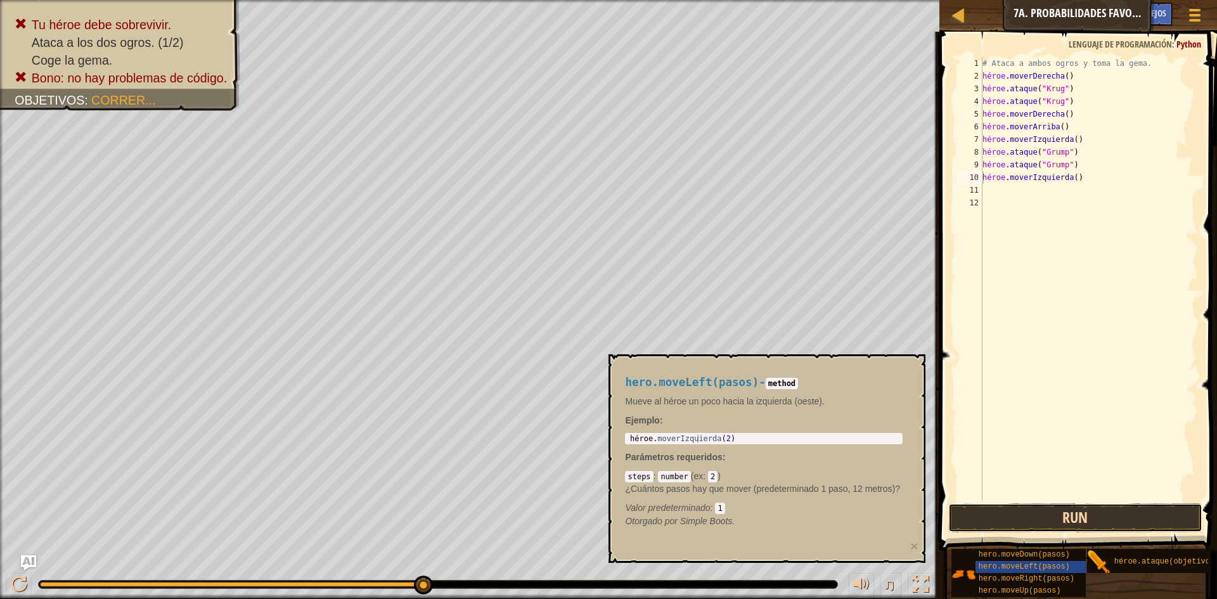
click at [1068, 511] on button "Run" at bounding box center [1075, 517] width 254 height 29
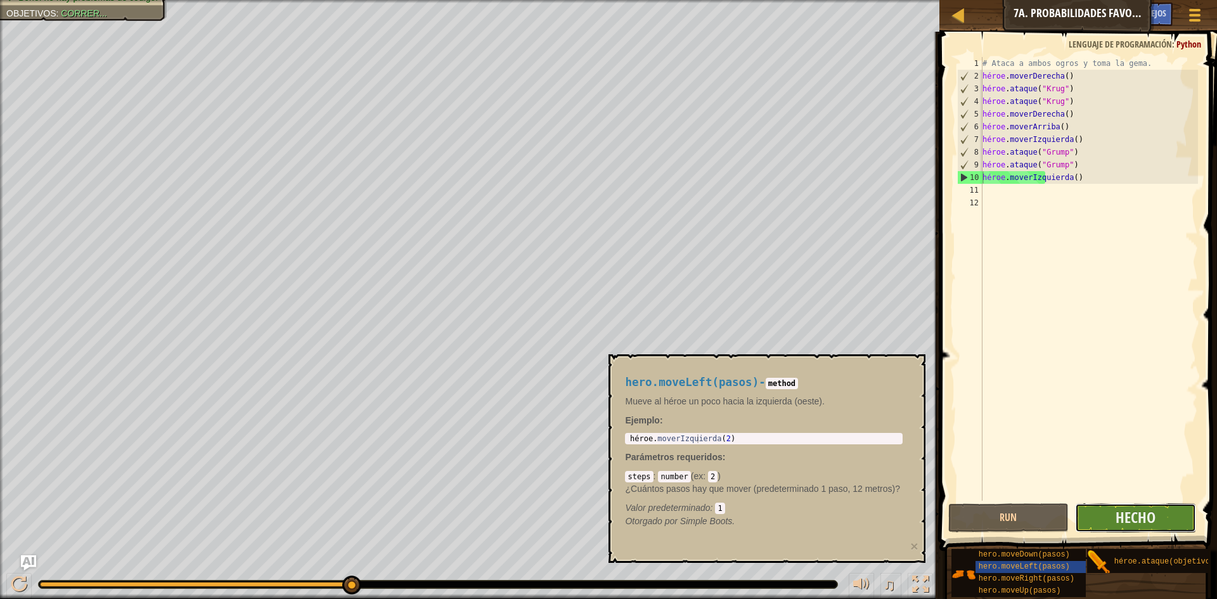
click at [1098, 521] on button "Hecho" at bounding box center [1135, 517] width 121 height 29
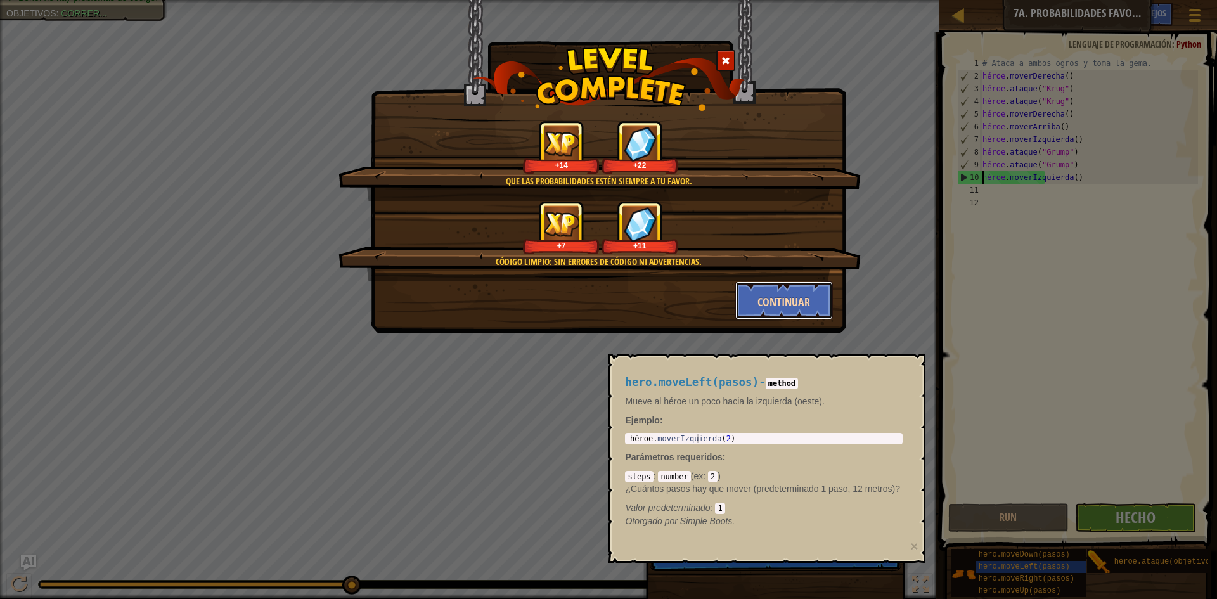
click at [801, 305] on font "Continuar" at bounding box center [783, 302] width 53 height 16
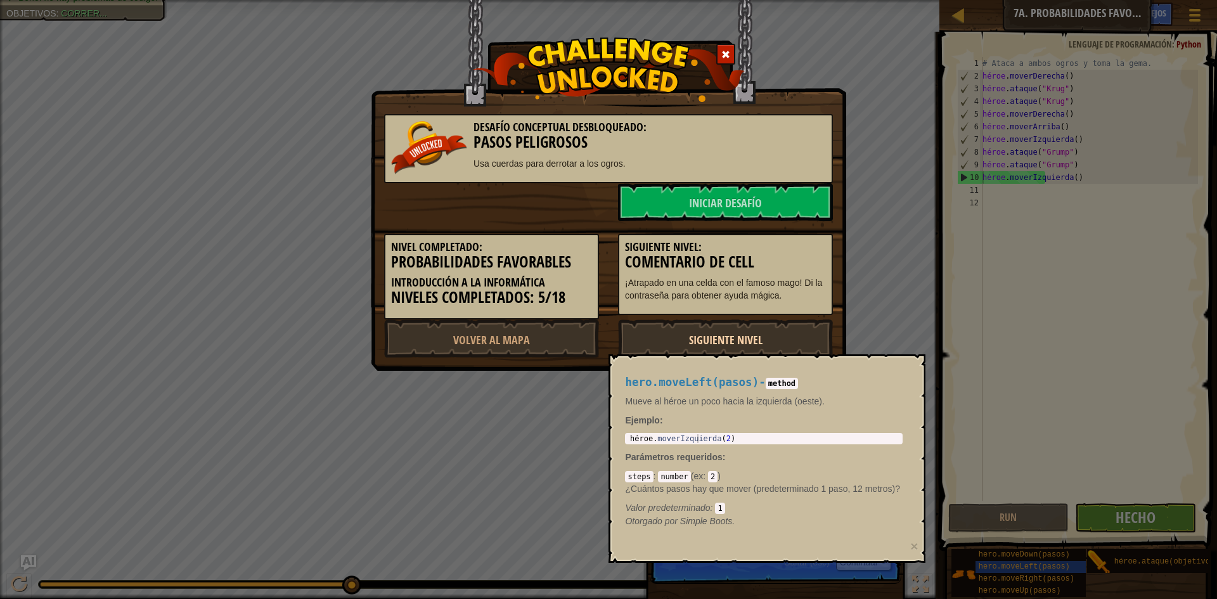
click at [797, 340] on link "Siguiente nivel" at bounding box center [725, 338] width 215 height 38
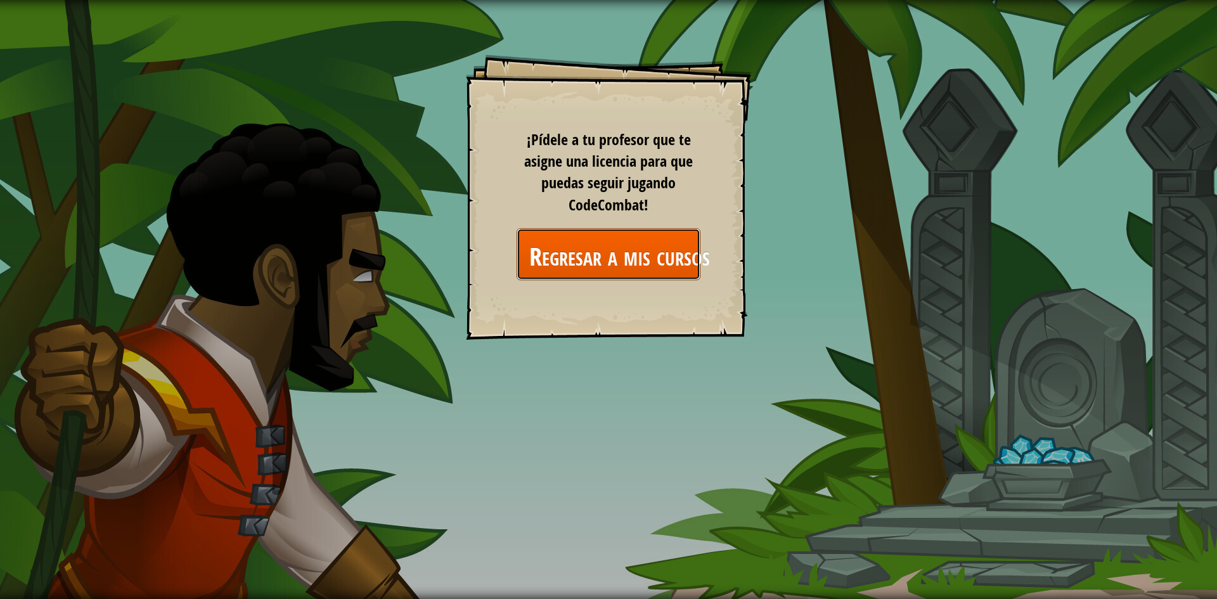
click at [664, 258] on font "Regresar a mis cursos" at bounding box center [619, 255] width 181 height 34
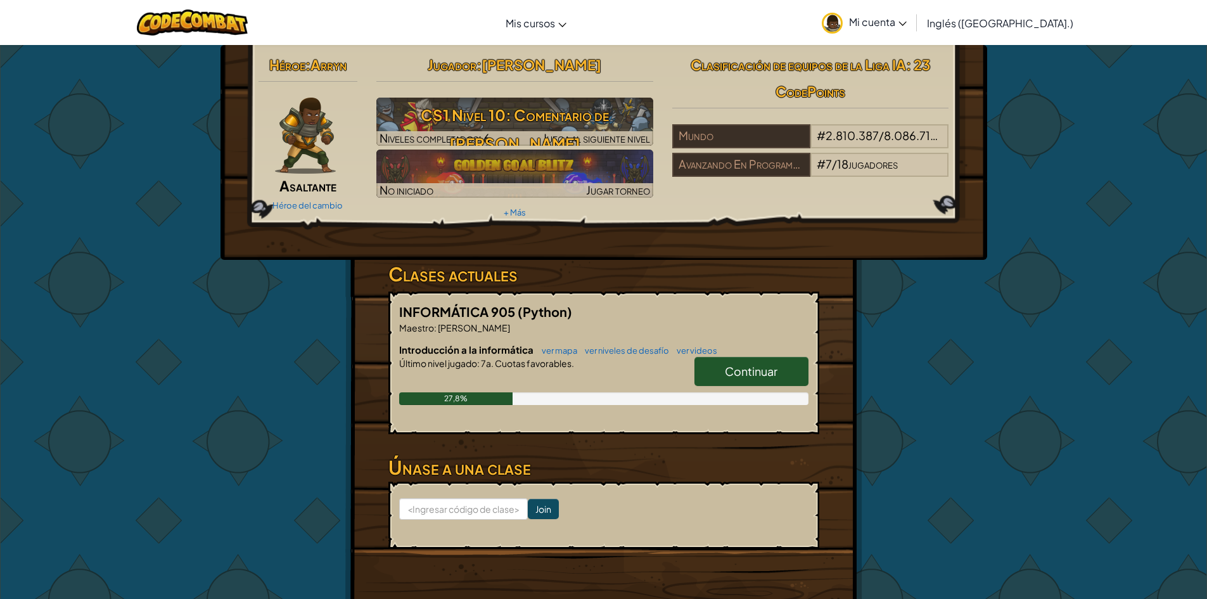
click at [782, 366] on link "Continuar" at bounding box center [752, 371] width 114 height 29
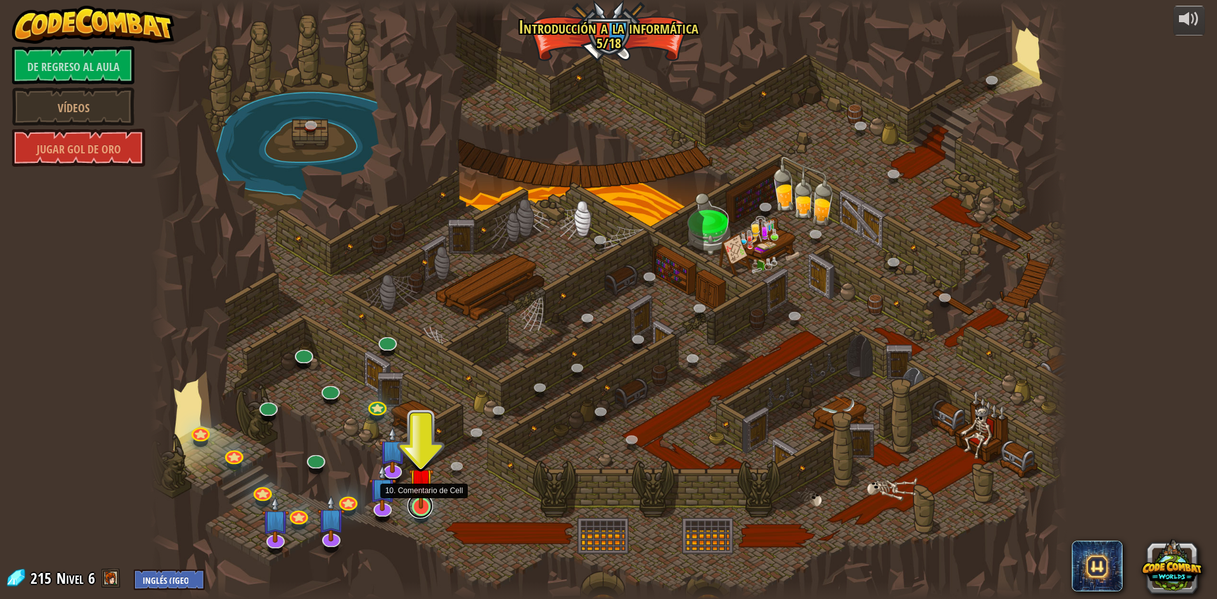
click at [425, 508] on link at bounding box center [420, 505] width 25 height 25
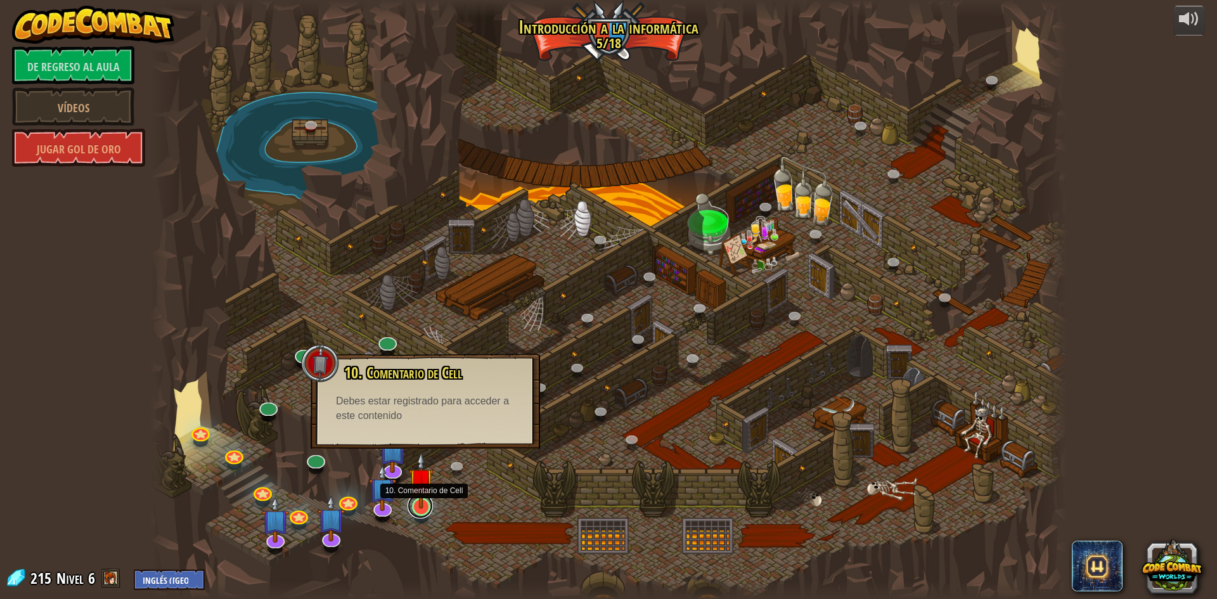
click at [425, 508] on link at bounding box center [420, 505] width 25 height 25
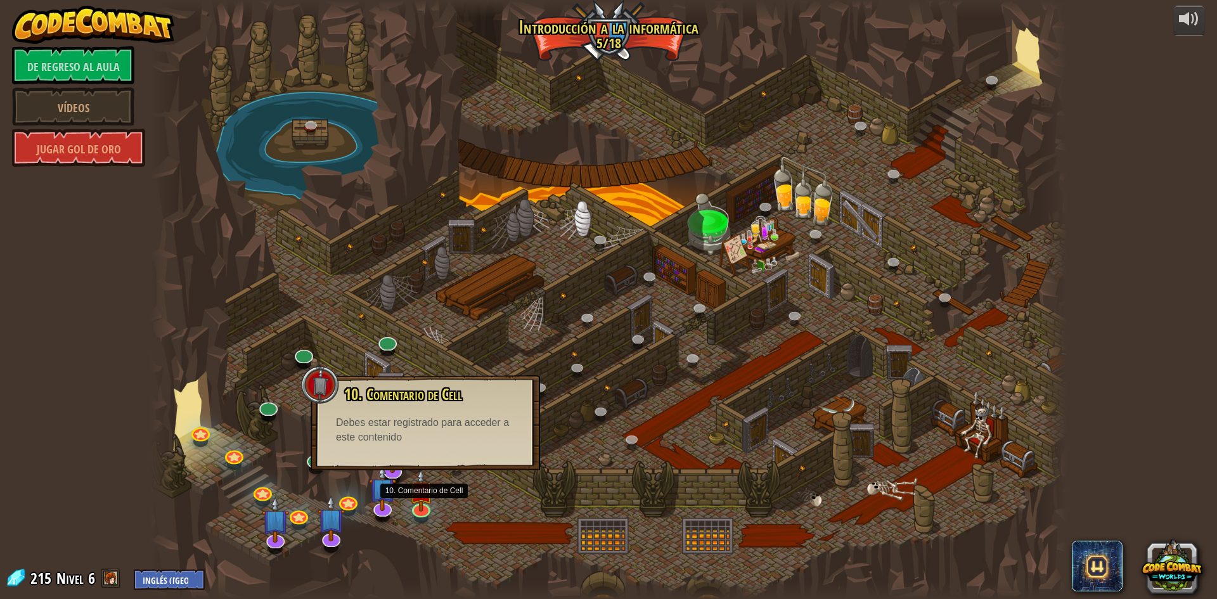
click at [455, 449] on div "10. Comentario de Cell ¡Atrapado en una celda con el famoso mago! Di la contras…" at bounding box center [425, 422] width 229 height 95
click at [408, 538] on div at bounding box center [608, 299] width 917 height 599
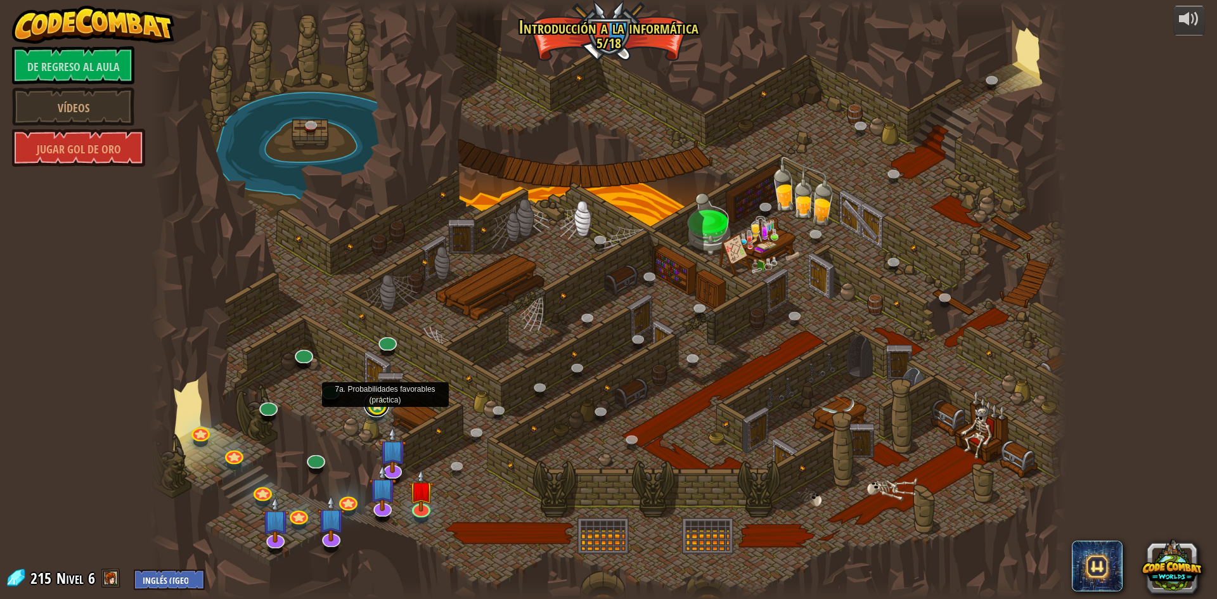
click at [379, 402] on link at bounding box center [376, 404] width 25 height 25
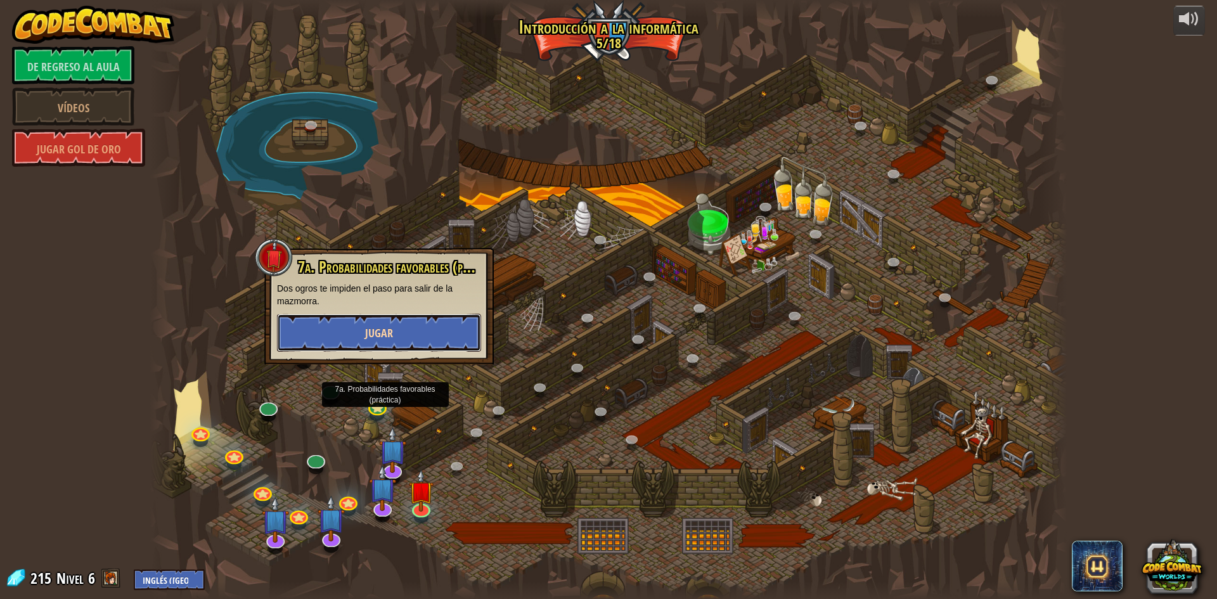
click at [440, 333] on button "Jugar" at bounding box center [379, 333] width 204 height 38
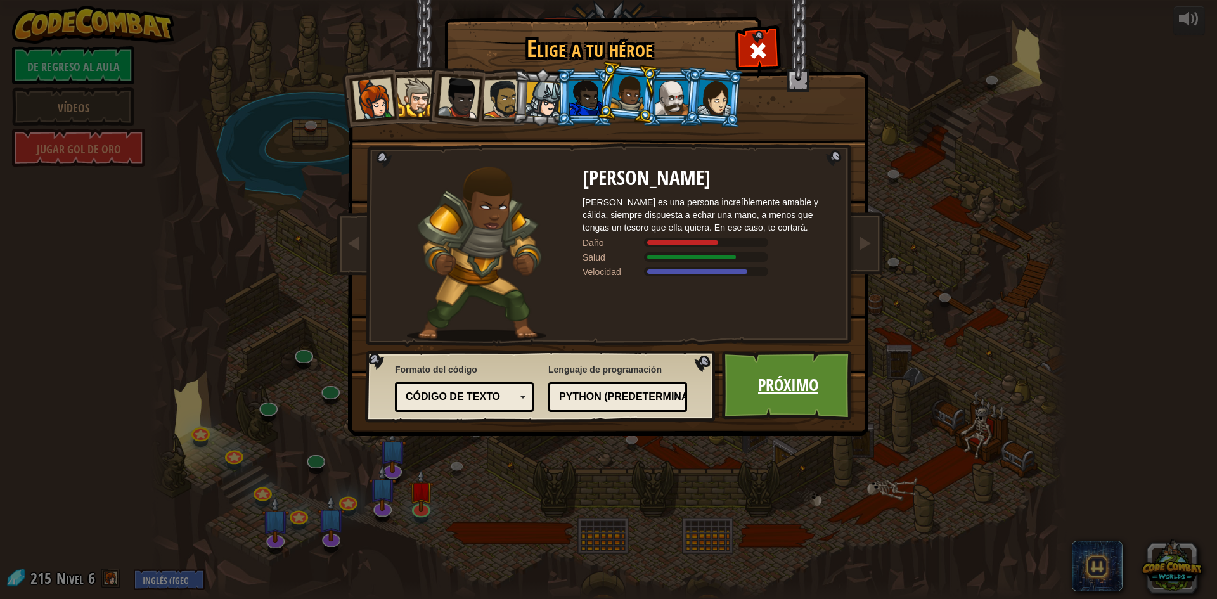
click at [795, 399] on link "Próximo" at bounding box center [788, 386] width 132 height 70
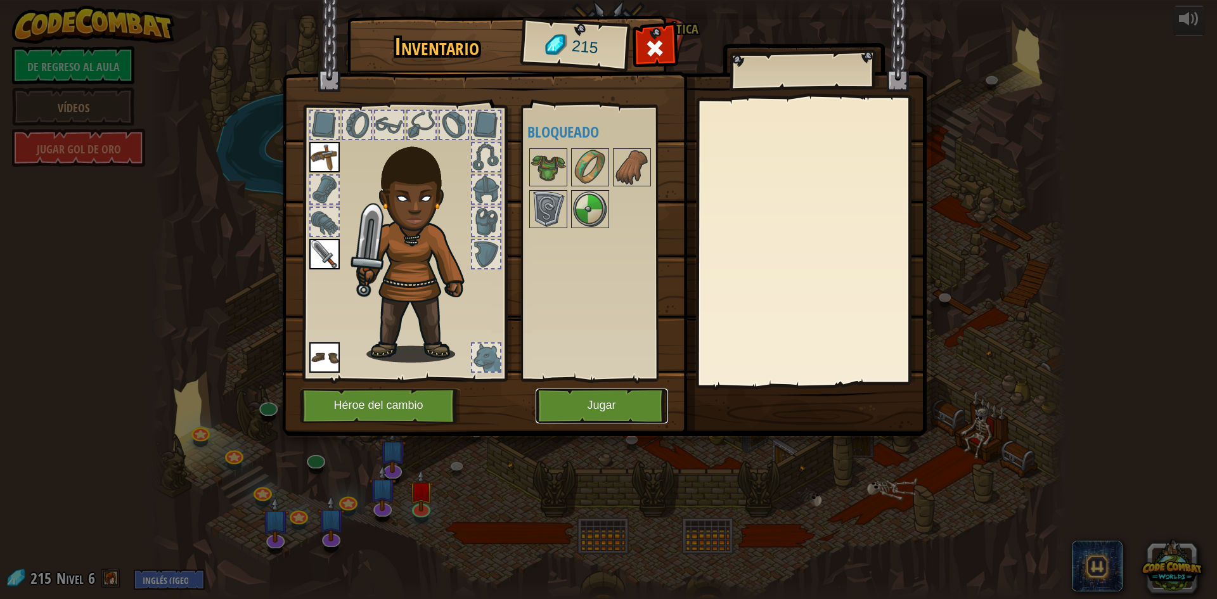
click at [607, 404] on font "Jugar" at bounding box center [601, 405] width 29 height 13
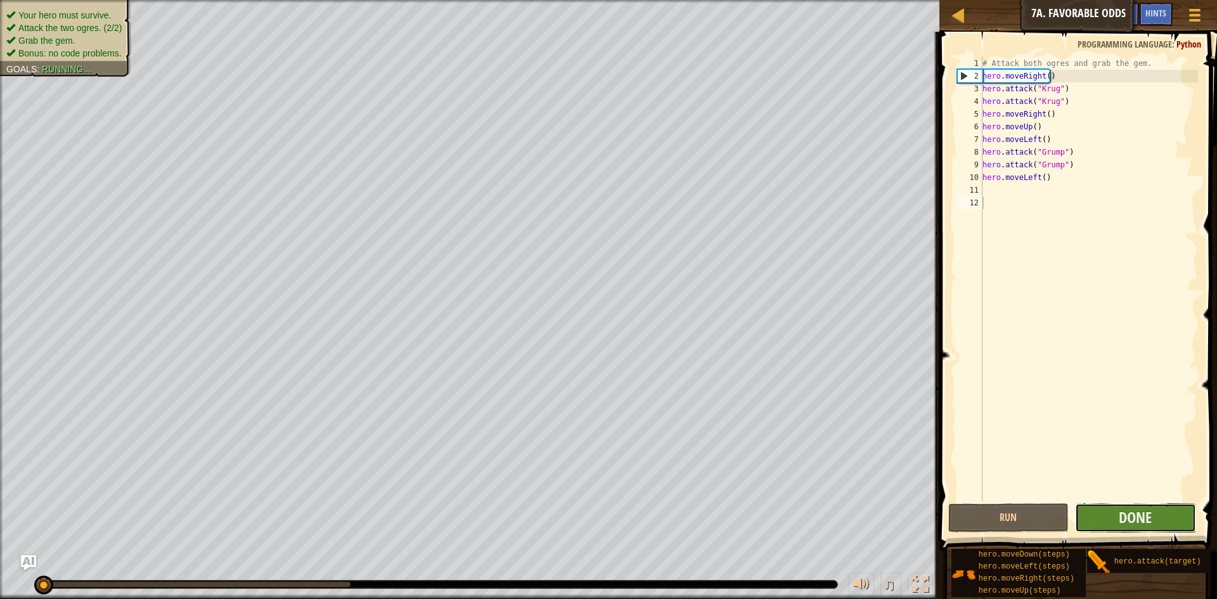
click at [1155, 526] on button "Done" at bounding box center [1135, 517] width 121 height 29
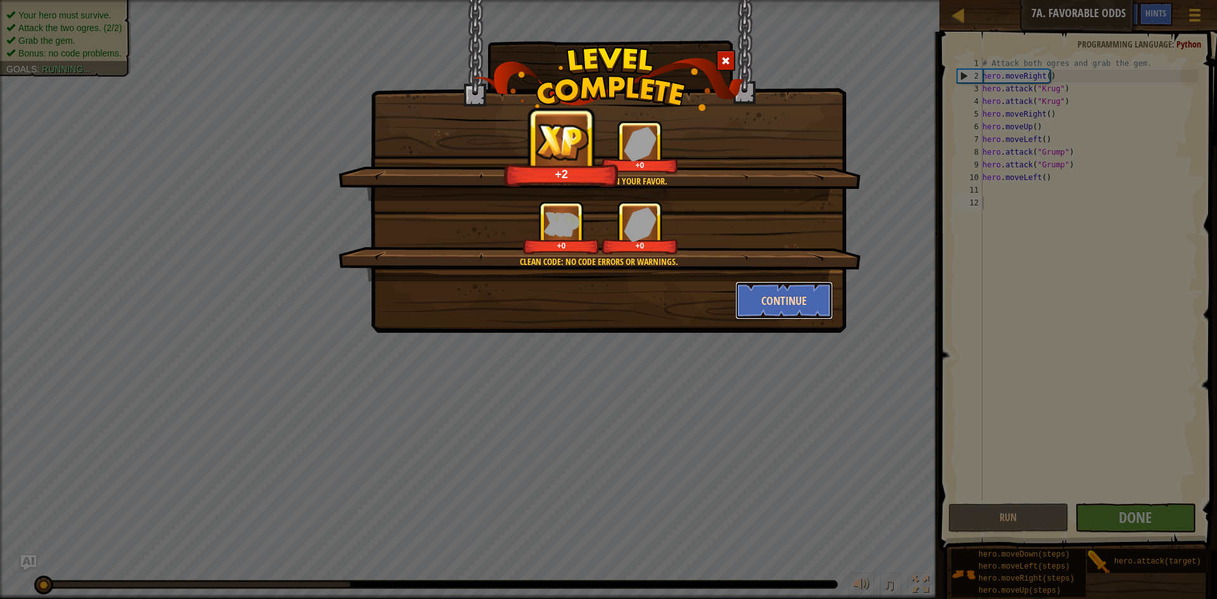
click at [795, 293] on button "Continue" at bounding box center [784, 300] width 98 height 38
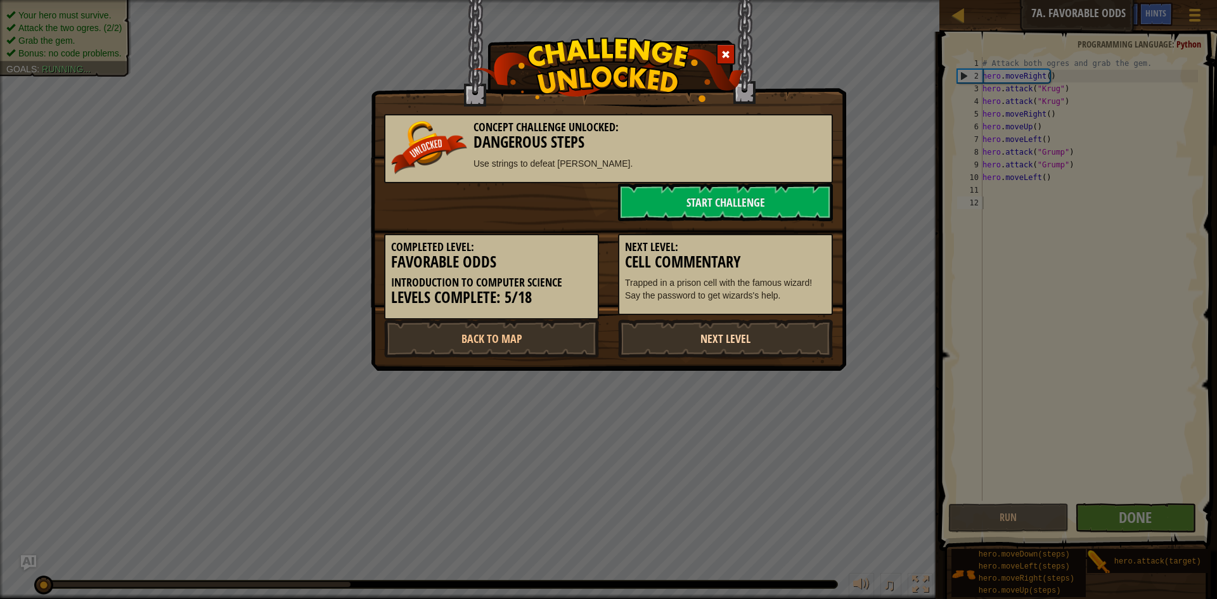
click at [763, 347] on link "Next Level" at bounding box center [725, 338] width 215 height 38
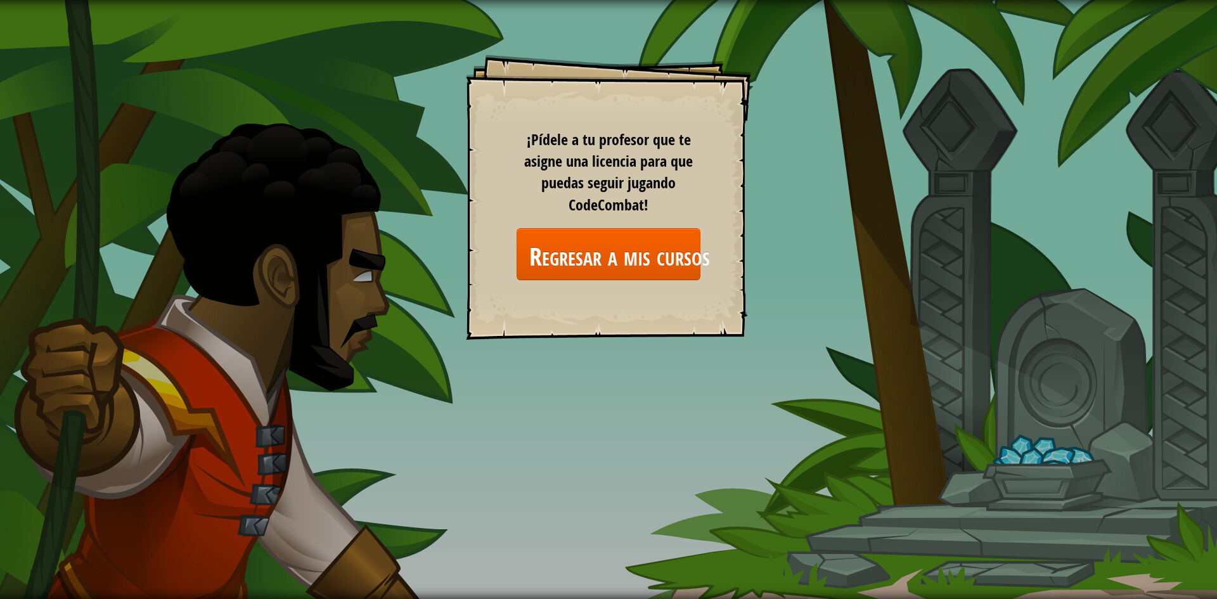
click at [953, 160] on div "Objetivos Nivel inicial Error al cargar desde el servidor. Intente actualizar l…" at bounding box center [608, 299] width 1217 height 599
click at [617, 265] on font "Regresar a mis cursos" at bounding box center [619, 255] width 181 height 34
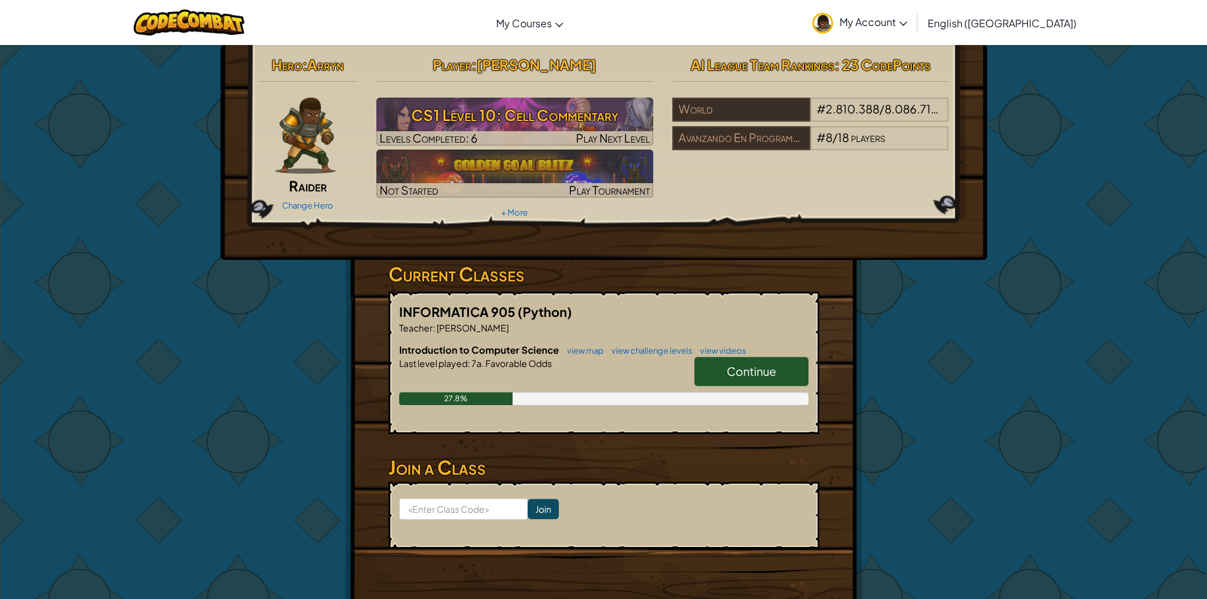
click at [749, 375] on span "Continue" at bounding box center [751, 371] width 49 height 15
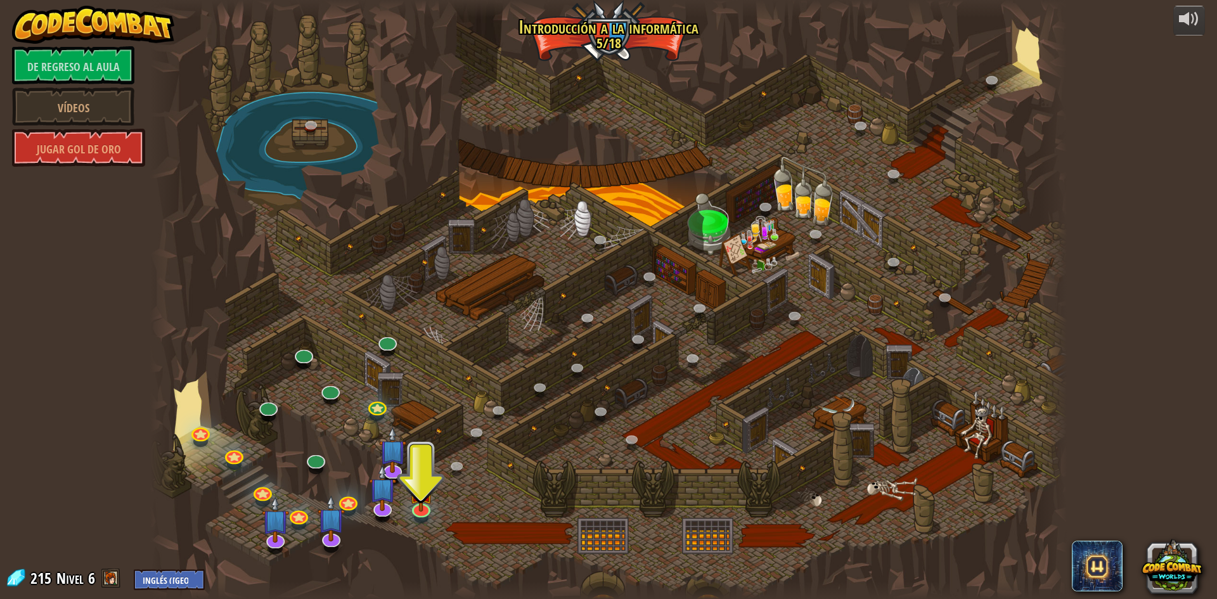
click at [1110, 106] on div "Desarrollado por De regreso al aula Vídeos Jugar Gol de Oro 25. Puertas de Kith…" at bounding box center [608, 299] width 1217 height 599
click at [421, 506] on img at bounding box center [421, 480] width 25 height 56
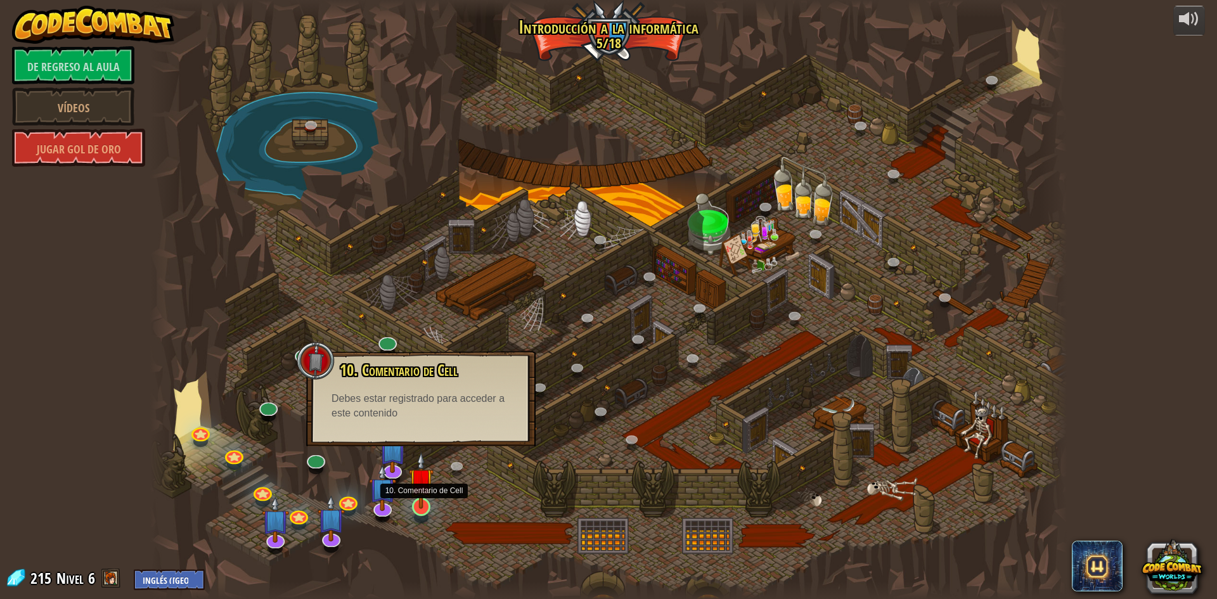
click at [422, 498] on img at bounding box center [421, 480] width 25 height 56
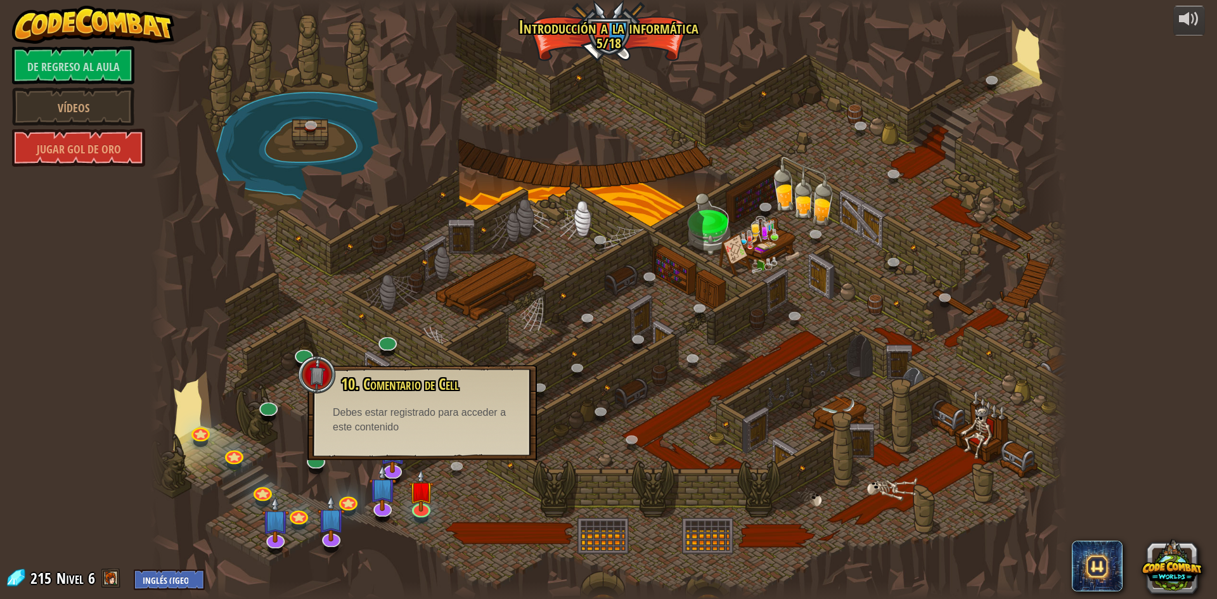
click at [461, 418] on div "Debes estar registrado para acceder a este contenido" at bounding box center [422, 420] width 179 height 29
click at [417, 389] on font "10. Comentario de Cell" at bounding box center [400, 384] width 118 height 22
click at [465, 484] on div at bounding box center [608, 299] width 917 height 599
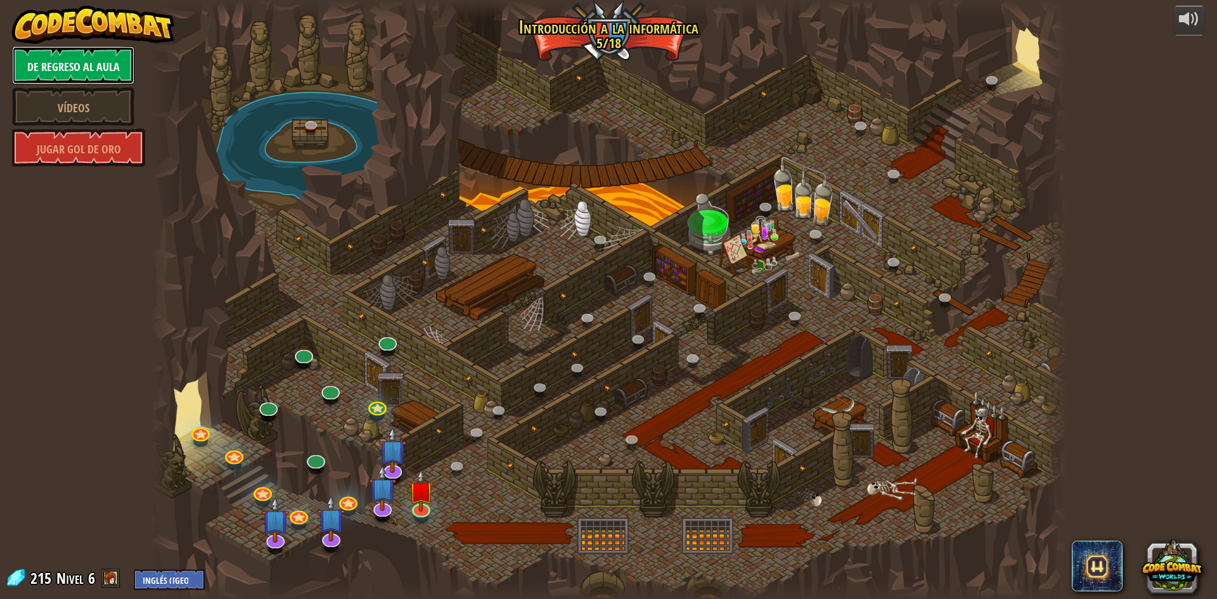
click at [62, 63] on font "De regreso al aula" at bounding box center [73, 67] width 93 height 16
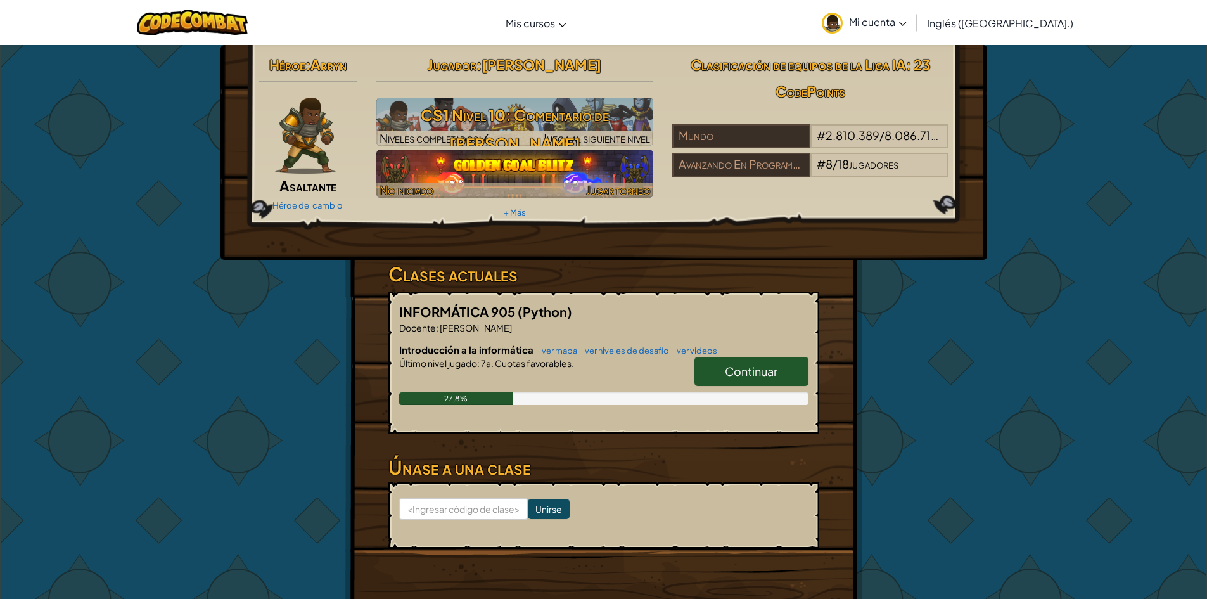
click at [494, 179] on img at bounding box center [514, 174] width 277 height 48
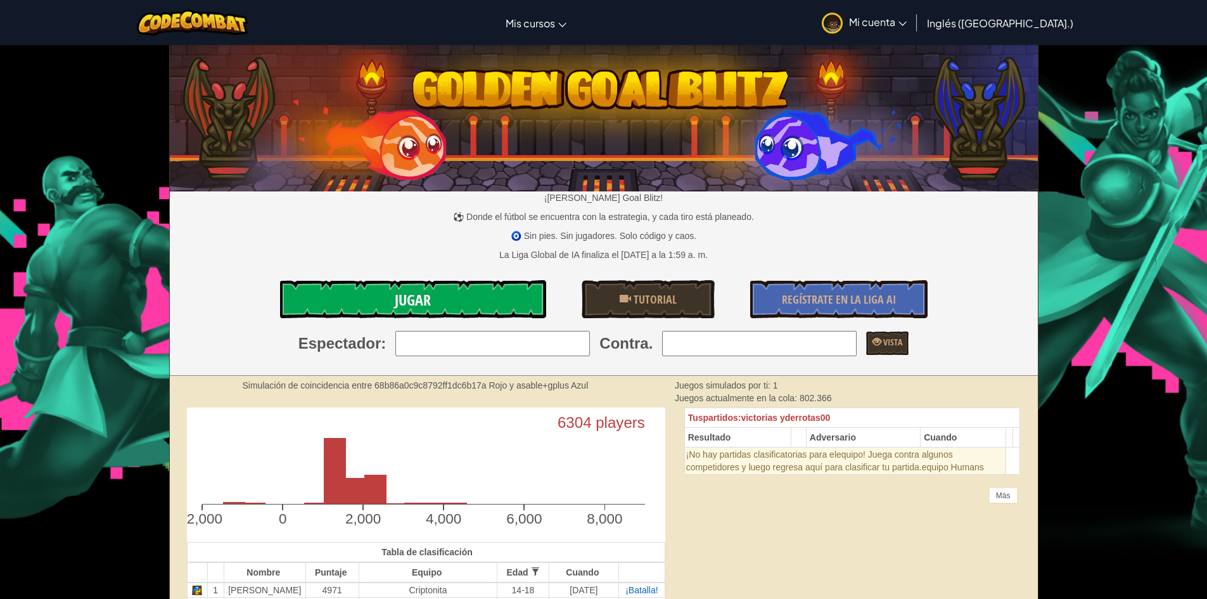
click at [494, 292] on link "Jugar" at bounding box center [413, 299] width 266 height 38
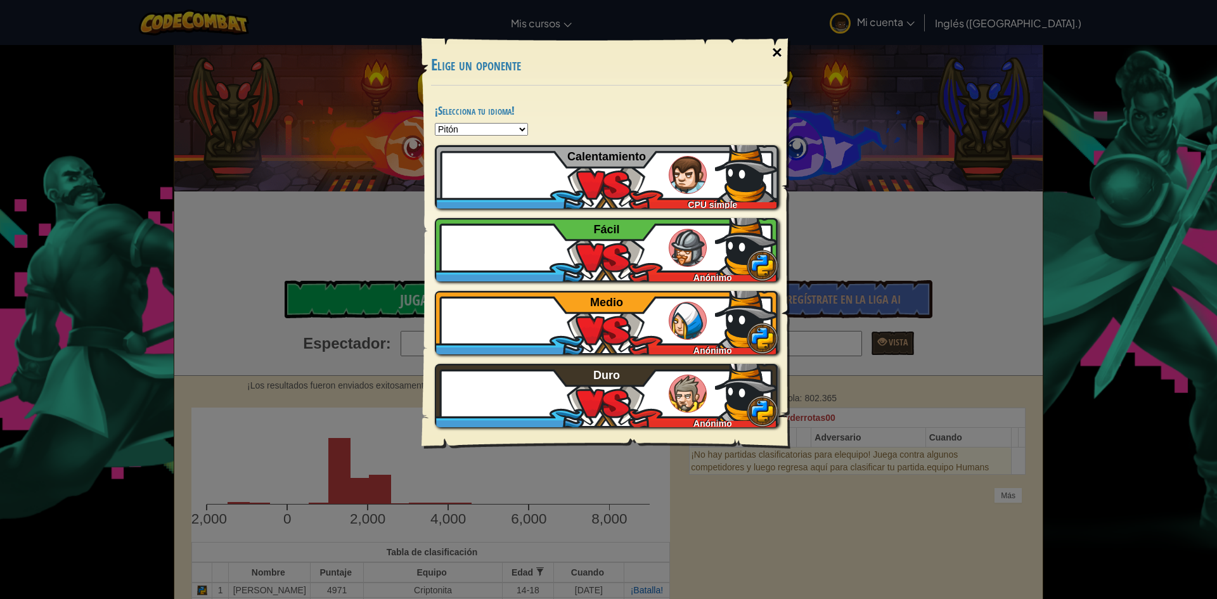
click at [787, 49] on div "×" at bounding box center [776, 52] width 29 height 37
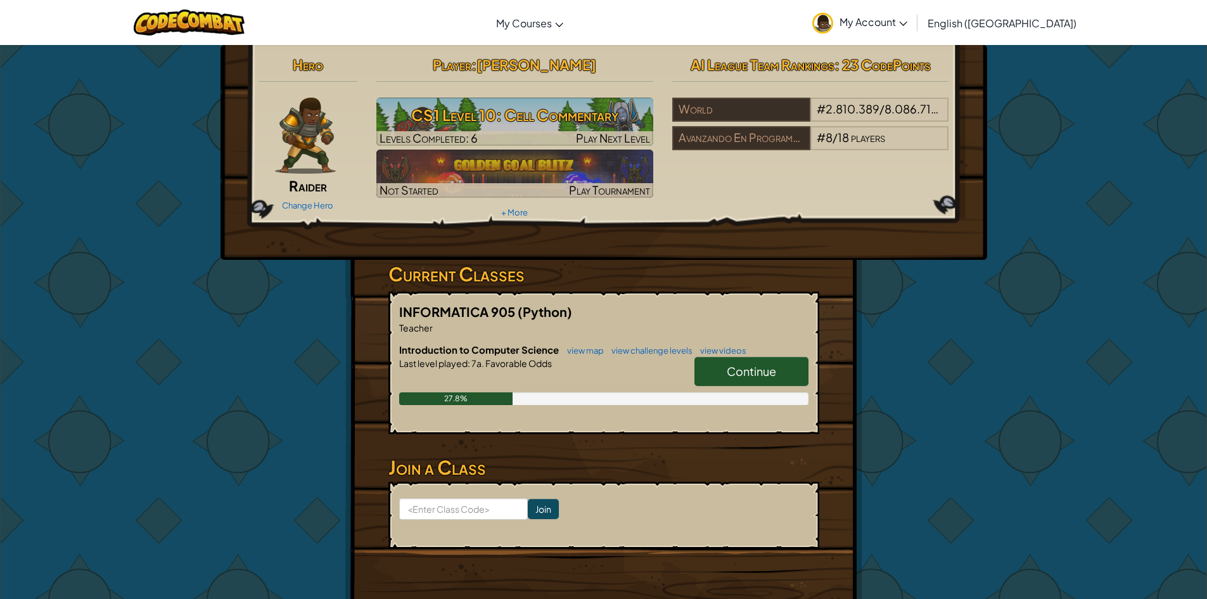
click at [914, 11] on link "My Account" at bounding box center [860, 23] width 108 height 40
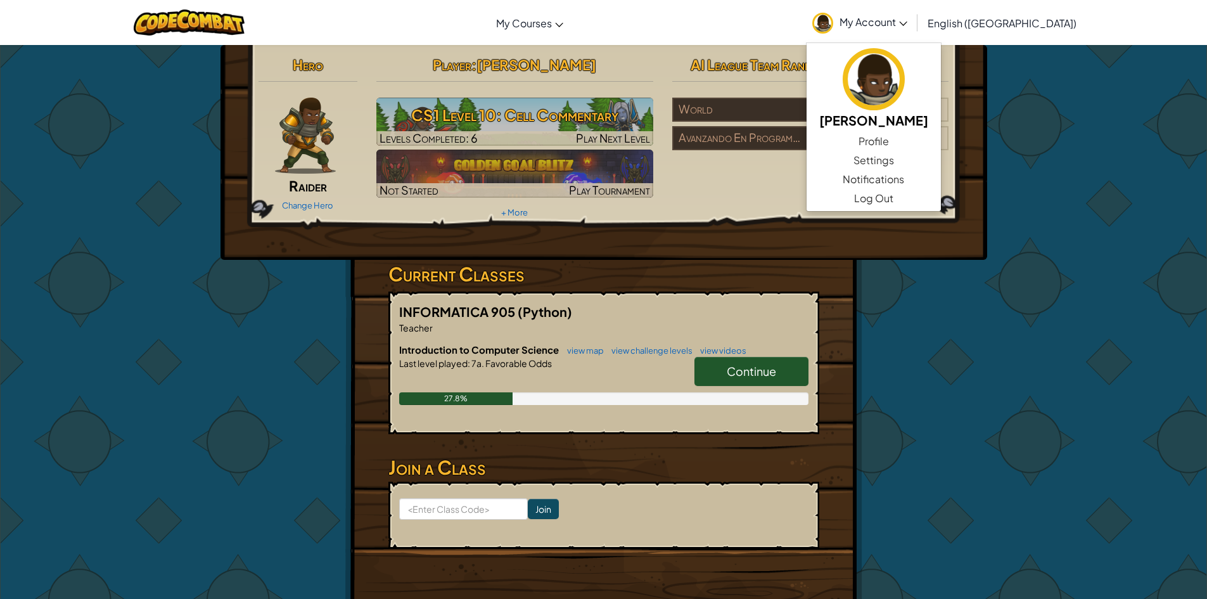
click at [908, 22] on span "My Account" at bounding box center [874, 21] width 68 height 13
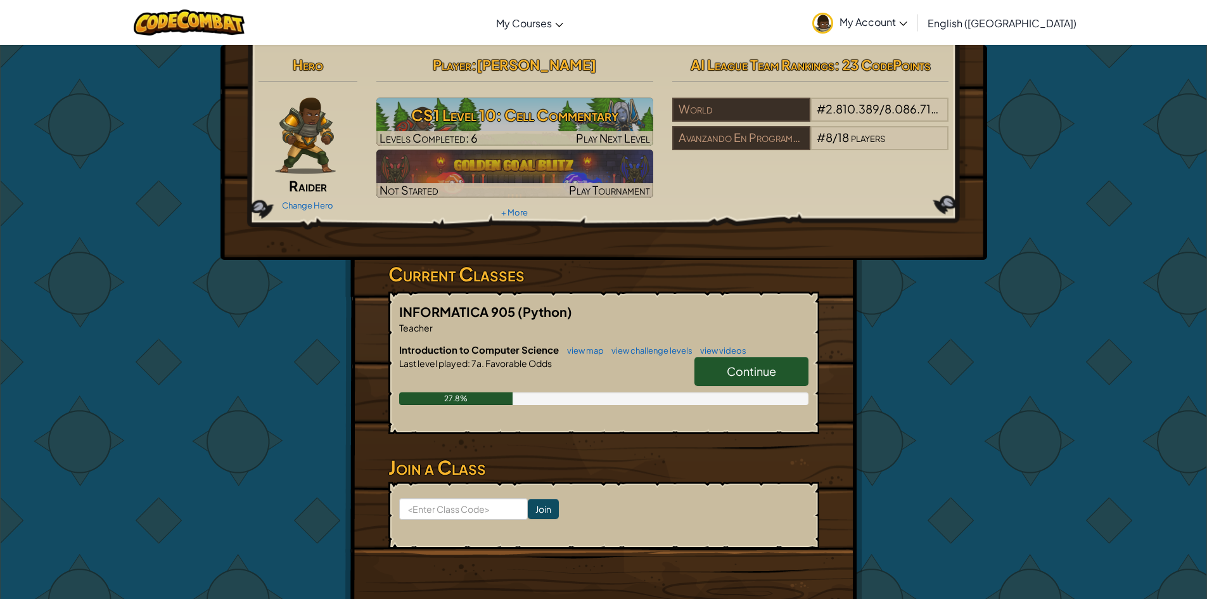
click at [1065, 11] on link "English ([GEOGRAPHIC_DATA])" at bounding box center [1003, 23] width 162 height 34
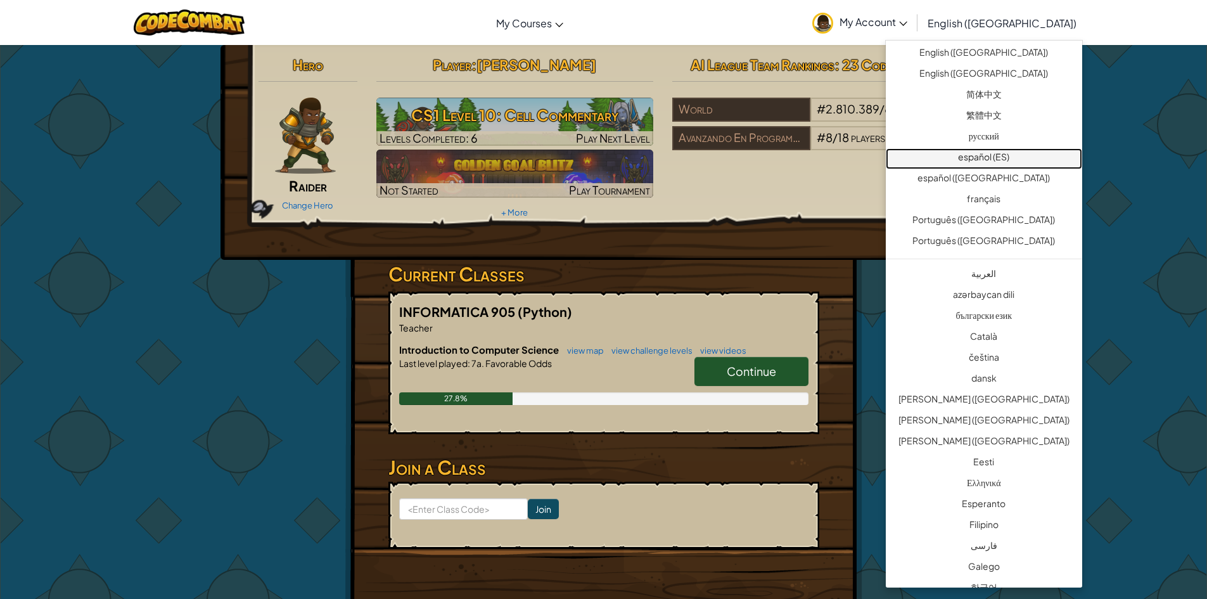
click at [1008, 157] on link "español (ES)" at bounding box center [984, 158] width 196 height 21
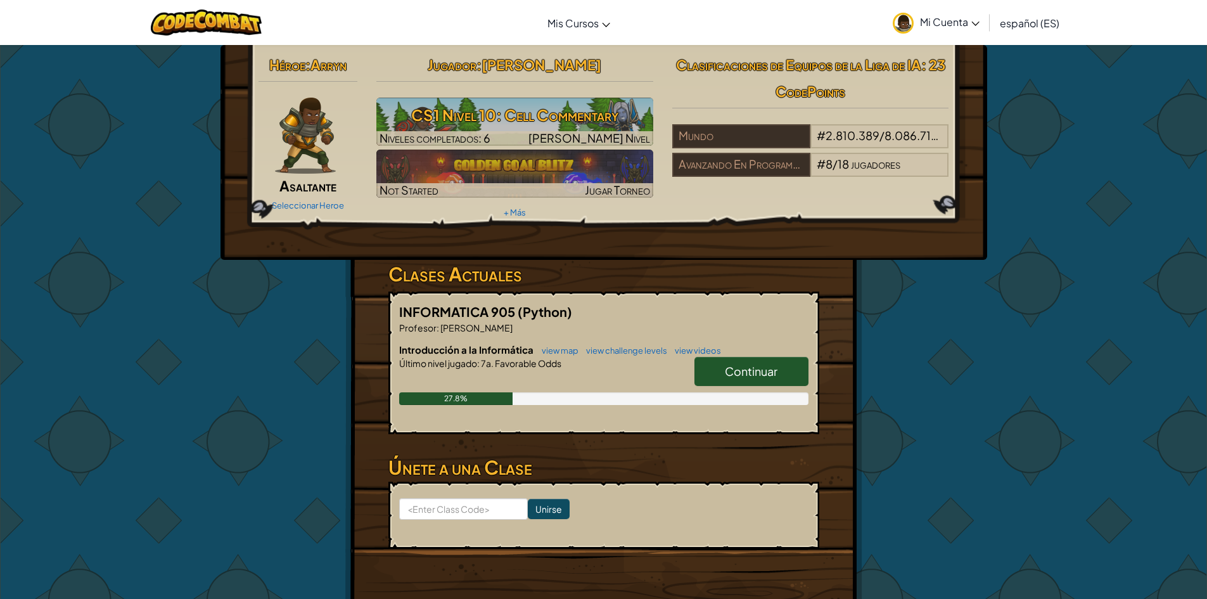
click at [1036, 167] on div "Héroe : Arryn Asaltante Seleccionar Heroe Jugador : Mozos Castillo Patrick Joel…" at bounding box center [603, 331] width 1207 height 575
click at [736, 375] on span "Continuar" at bounding box center [751, 371] width 53 height 15
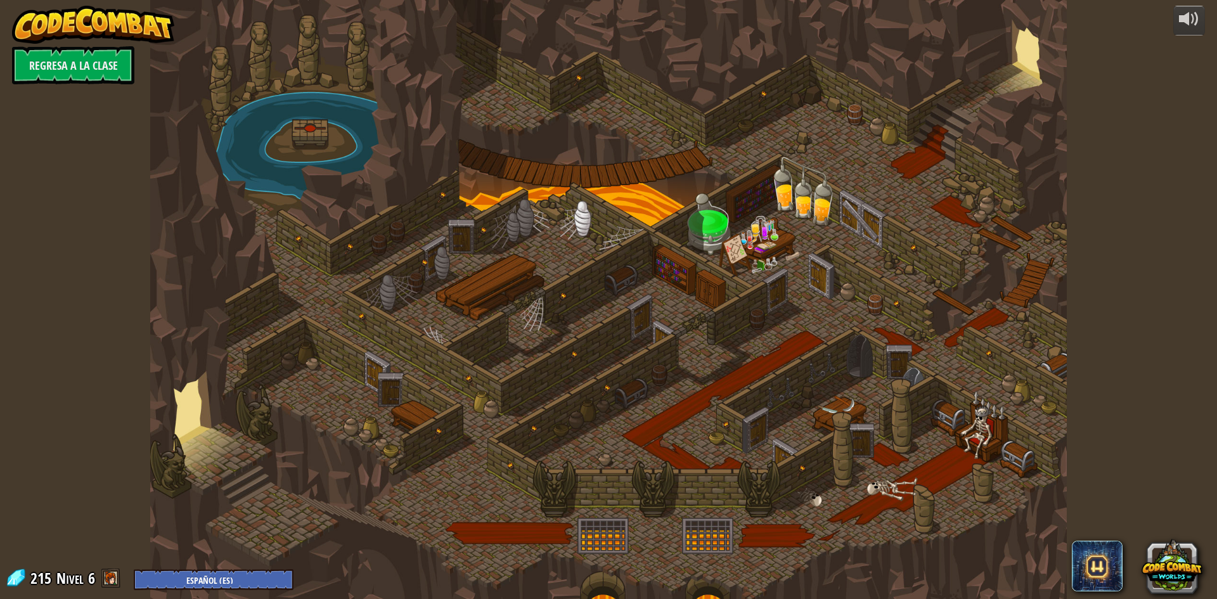
select select "es-ES"
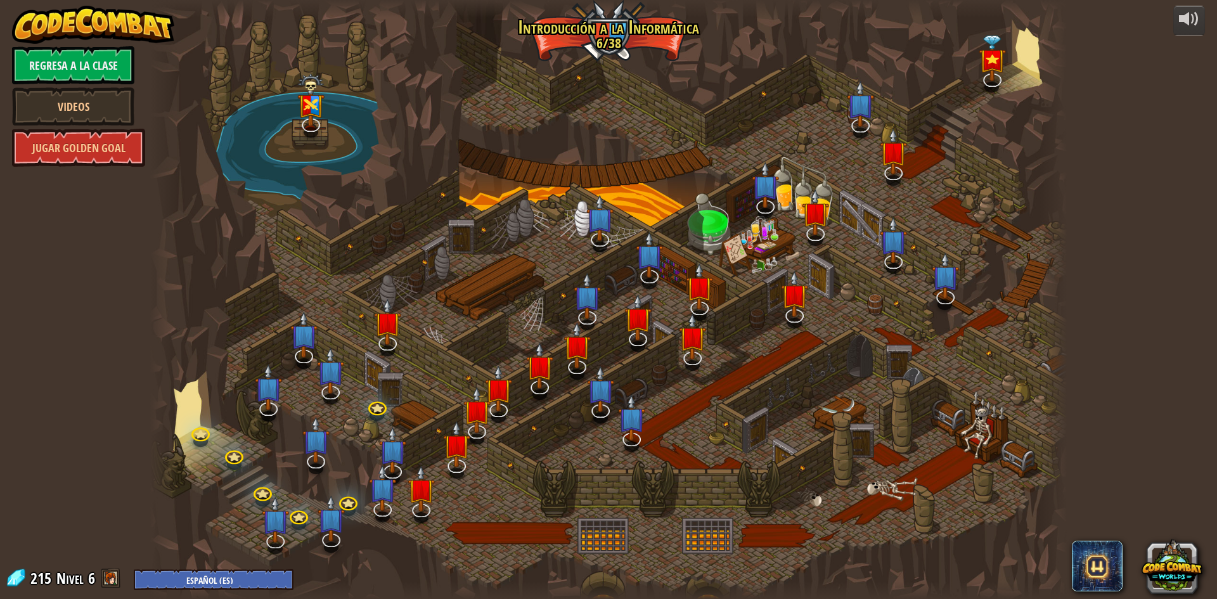
select select "es-ES"
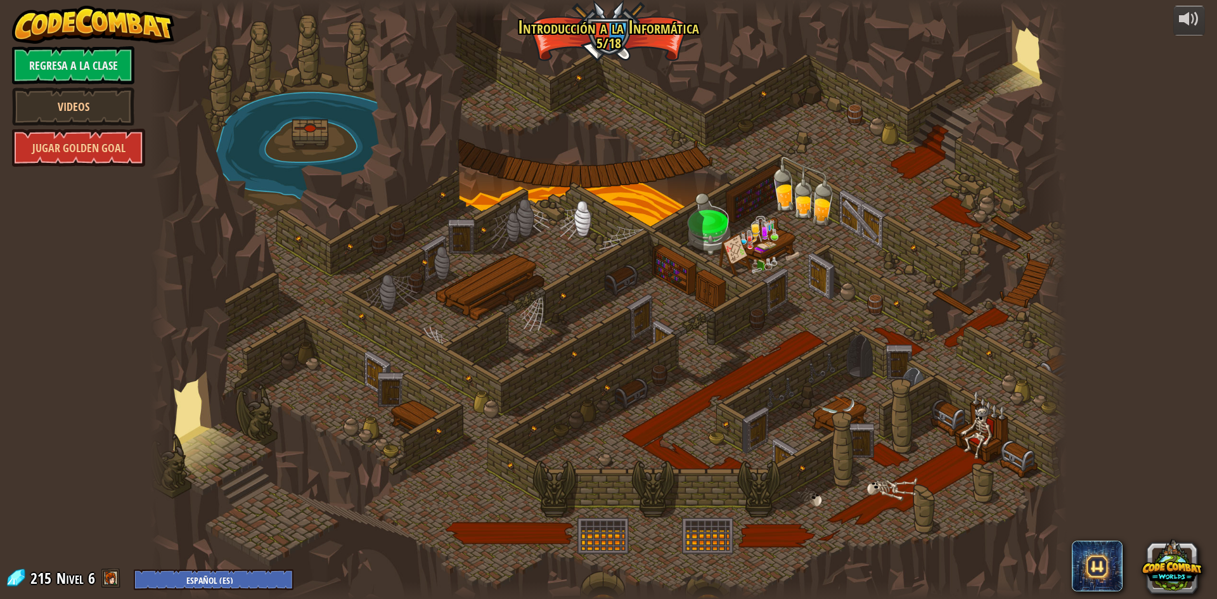
select select "es-ES"
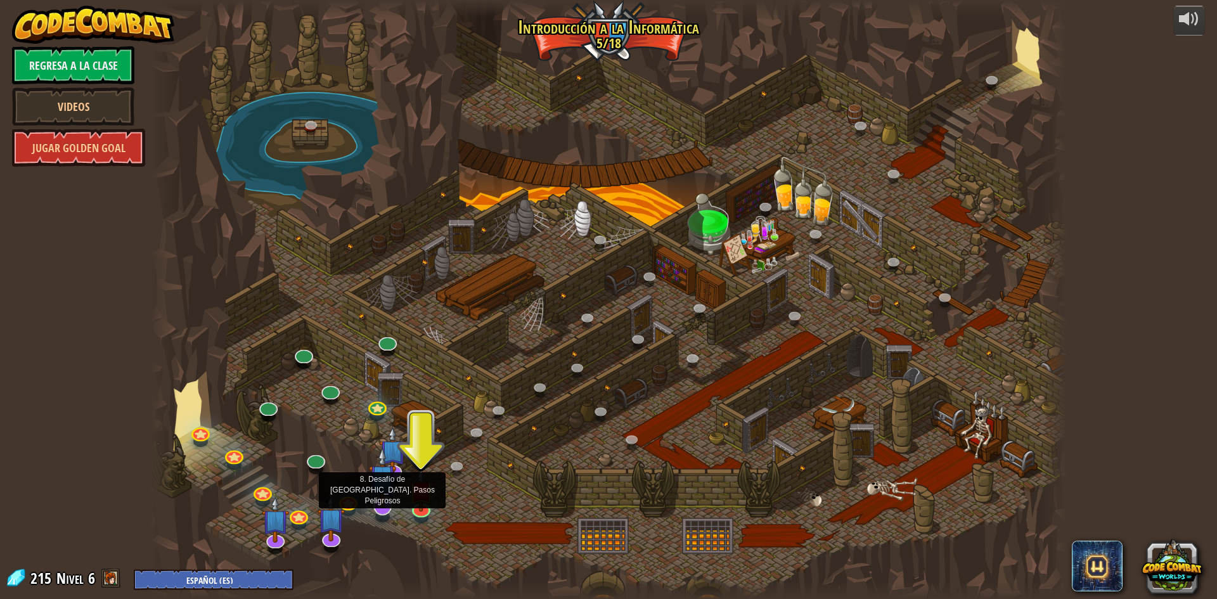
click at [382, 502] on img at bounding box center [382, 477] width 27 height 61
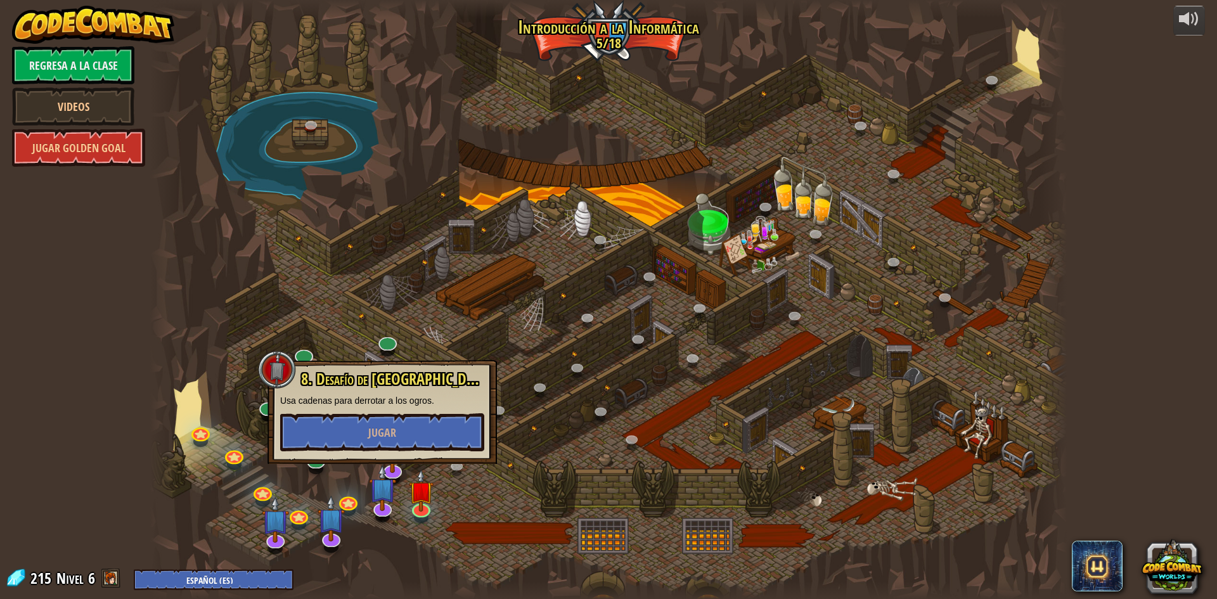
click at [385, 548] on div at bounding box center [608, 299] width 917 height 599
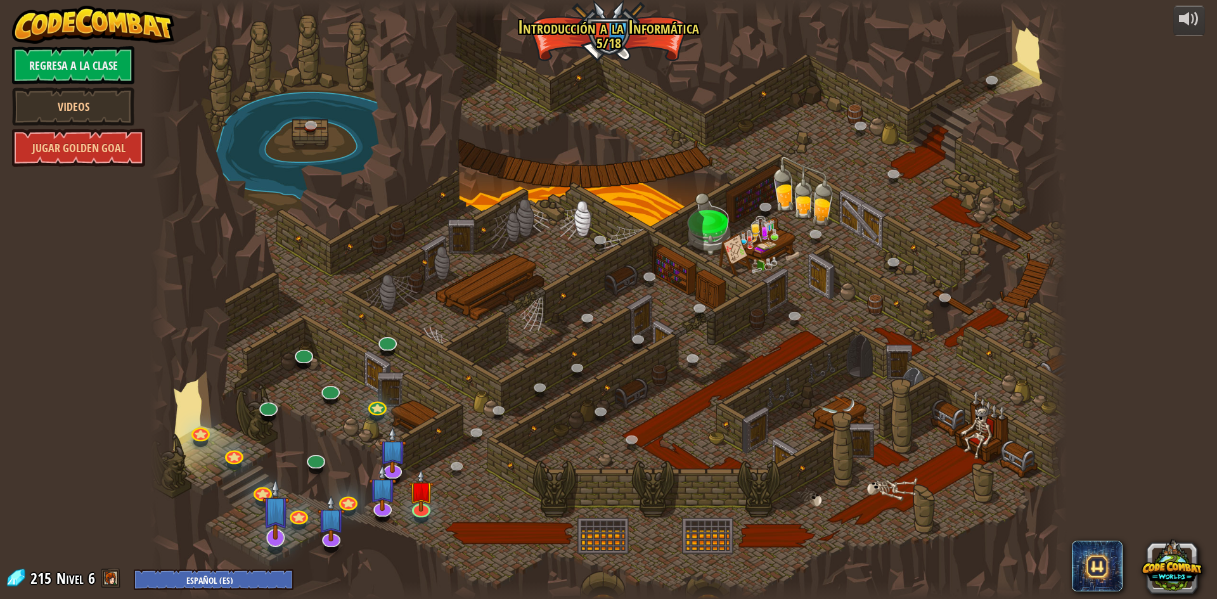
click at [280, 546] on div at bounding box center [275, 548] width 15 height 11
click at [278, 539] on img at bounding box center [275, 509] width 27 height 61
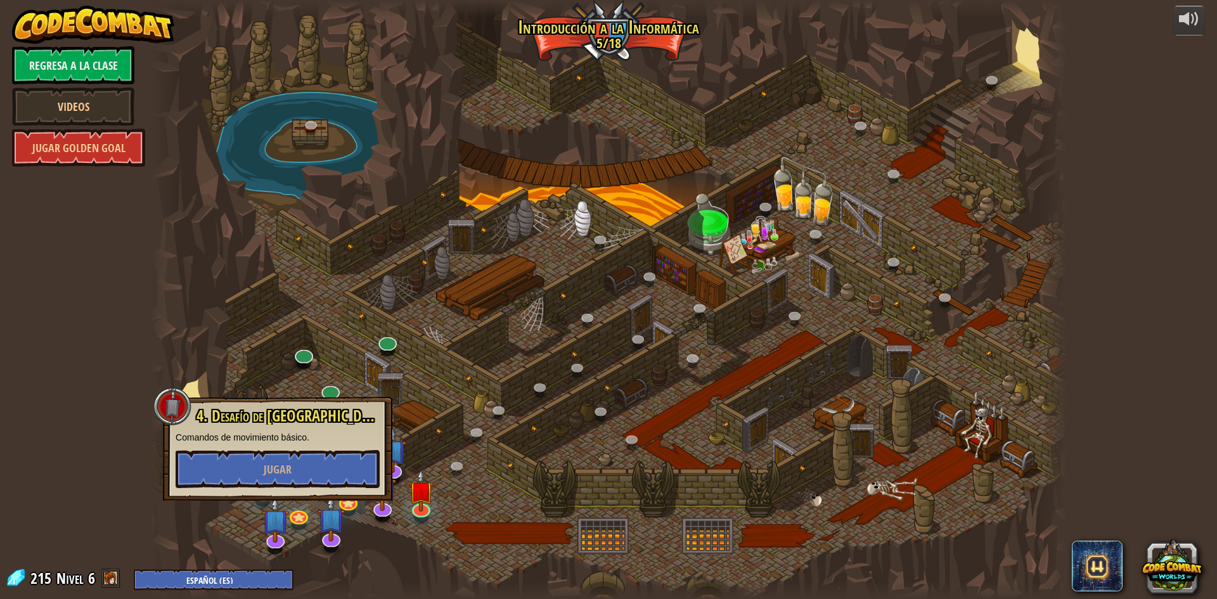
click at [371, 549] on div at bounding box center [608, 299] width 917 height 599
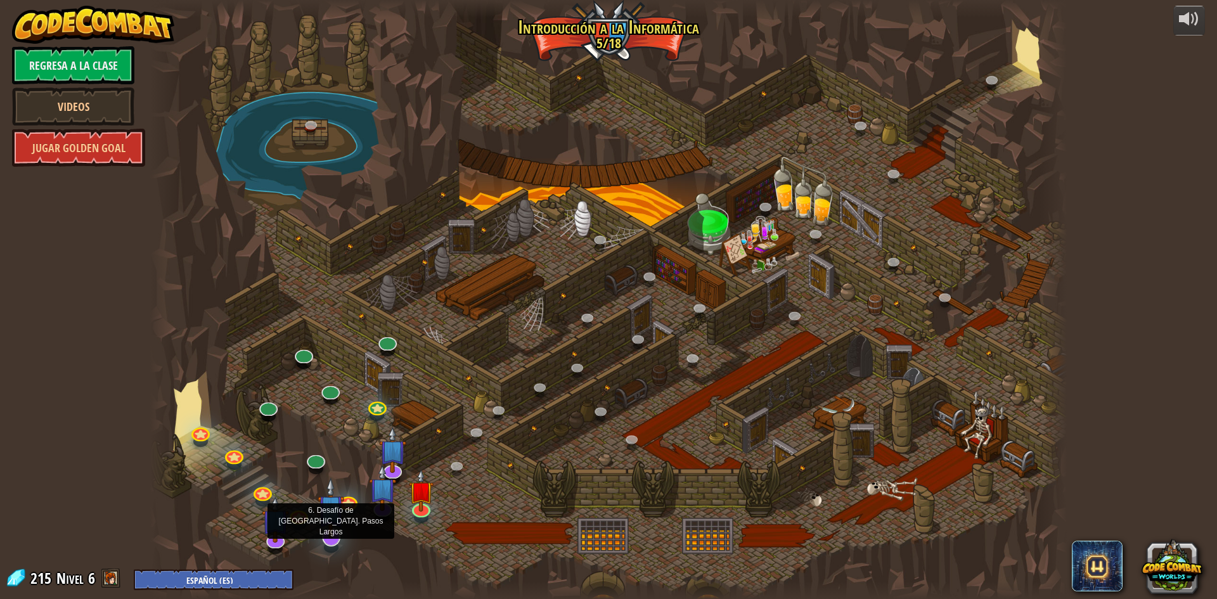
click at [333, 537] on img at bounding box center [331, 507] width 27 height 61
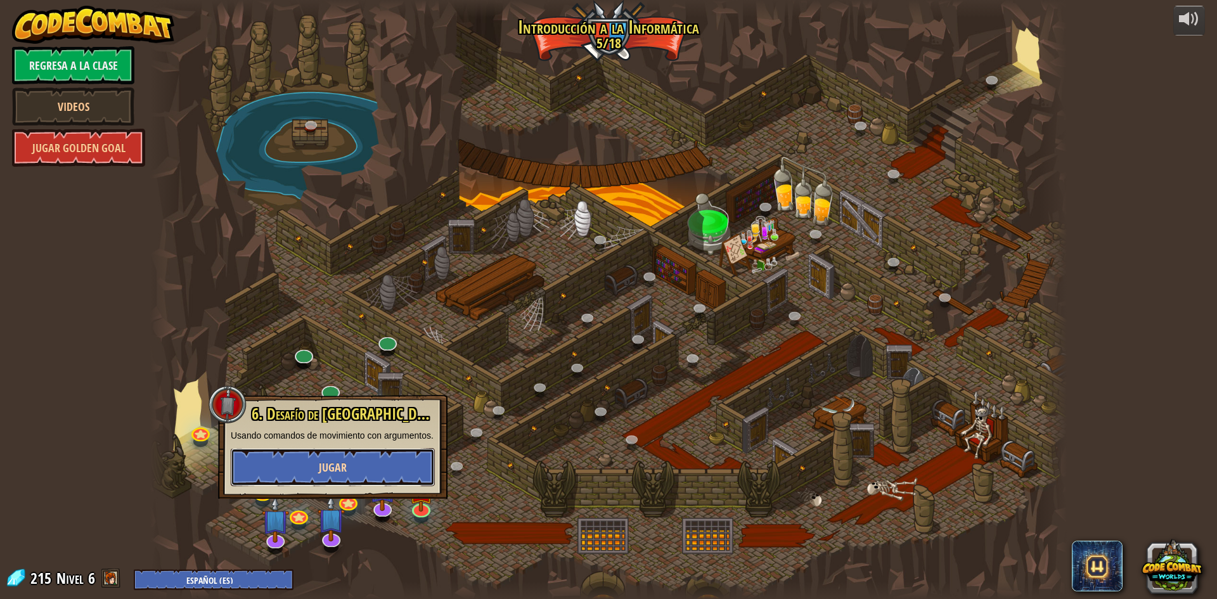
click at [337, 461] on span "Jugar" at bounding box center [333, 468] width 28 height 16
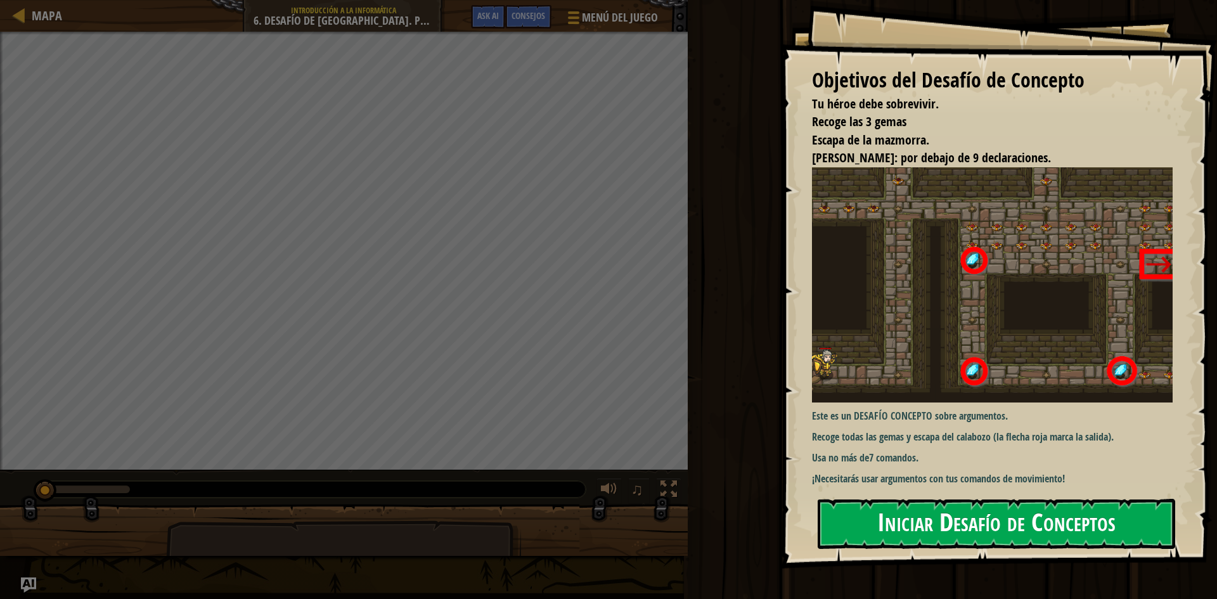
click at [920, 527] on button "Iniciar Desafío de Conceptos" at bounding box center [996, 524] width 357 height 50
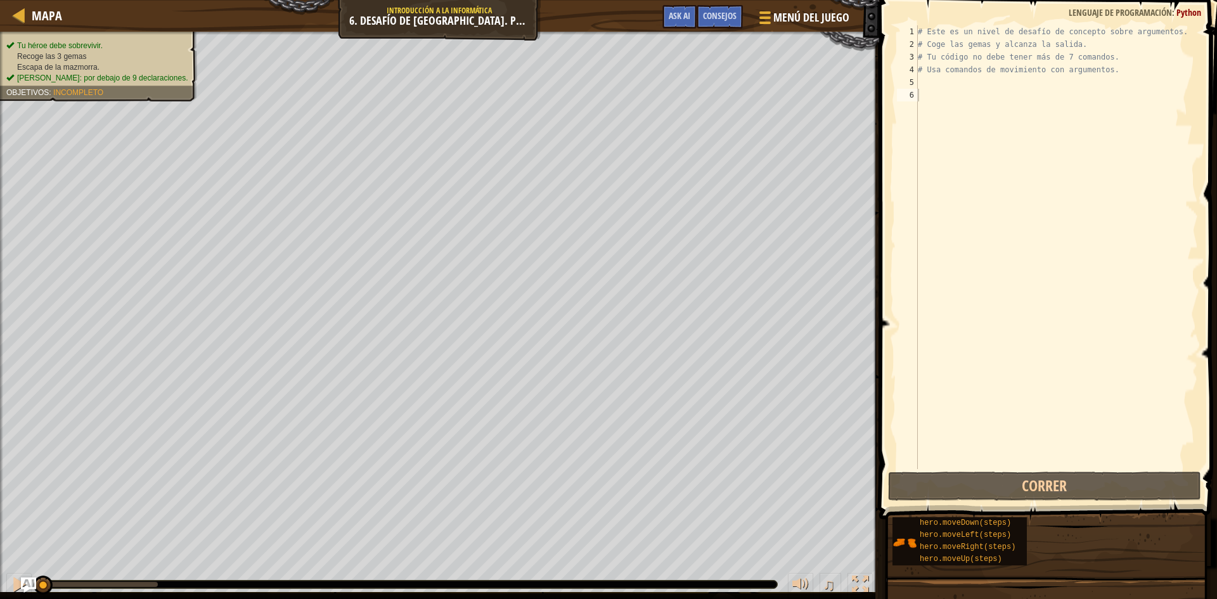
click at [1093, 541] on div "hero.moveDown(steps) hero.moveLeft(steps) hero.moveRight(steps) hero.moveUp(ste…" at bounding box center [1050, 541] width 316 height 49
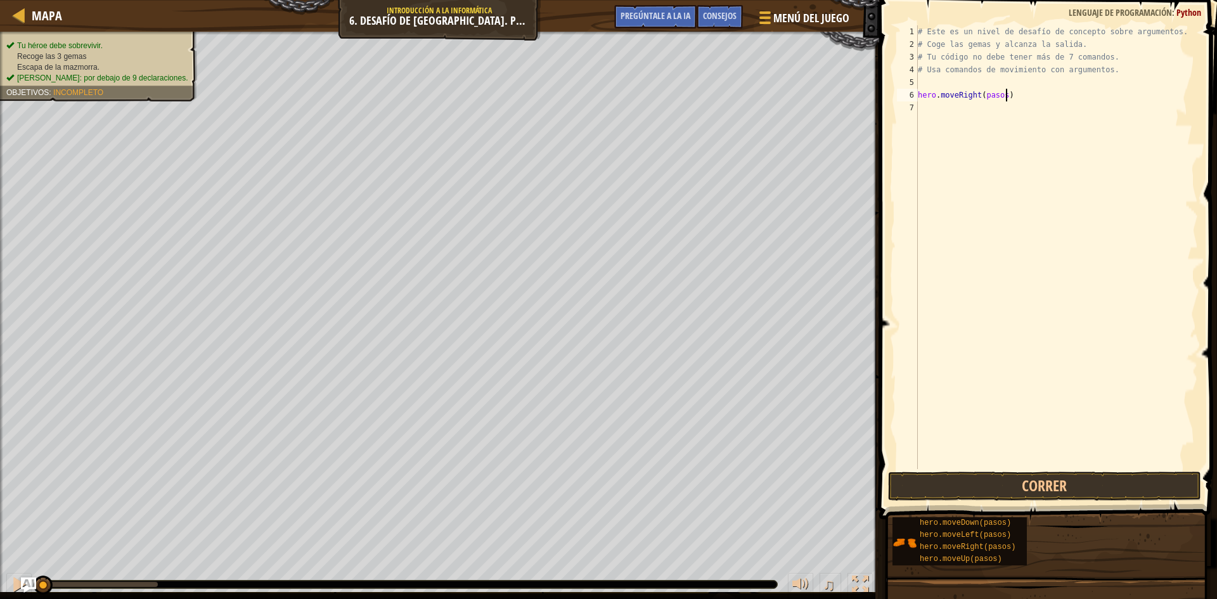
click at [1012, 99] on div "# Este es un nivel de desafío de concepto sobre argumentos. # Coge las gemas y …" at bounding box center [1056, 259] width 283 height 469
click at [1008, 106] on div "# Este es un nivel de desafío de concepto sobre argumentos. # Coge las gemas y …" at bounding box center [1056, 259] width 283 height 469
click at [1017, 101] on div "# Este es un nivel de desafío de concepto sobre argumentos. # Coge las gemas y …" at bounding box center [1056, 259] width 283 height 469
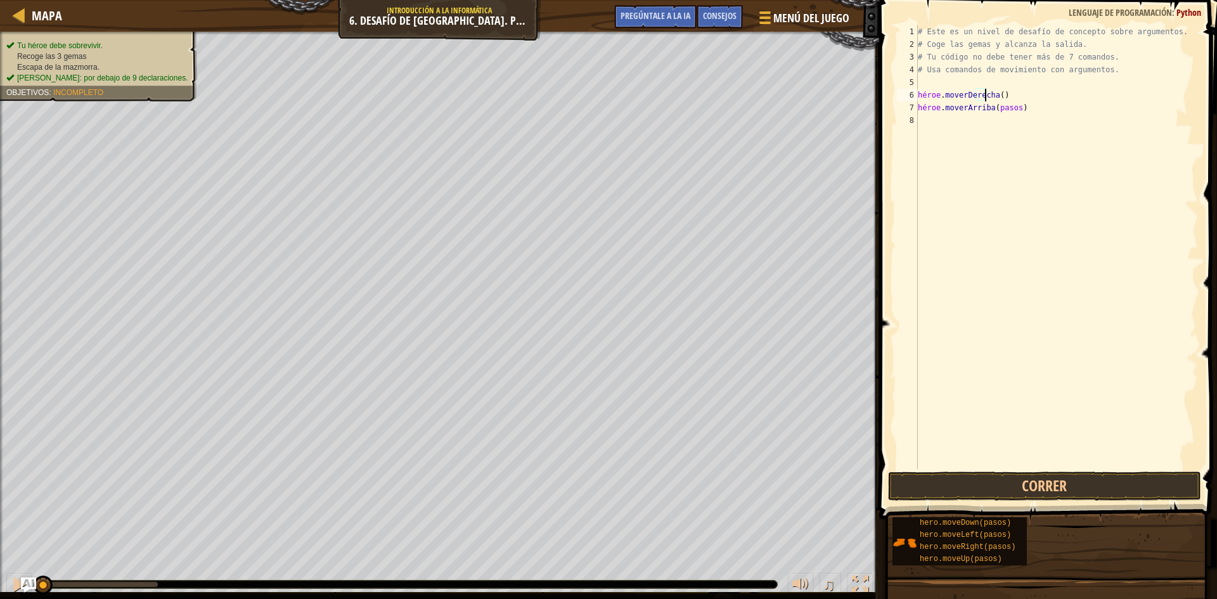
click at [1010, 107] on div "# Este es un nivel de desafío de concepto sobre argumentos. # Coge las gemas y …" at bounding box center [1056, 259] width 283 height 469
type textarea "hero.moveUp(3)"
click at [1024, 485] on button "Correr" at bounding box center [1044, 486] width 313 height 29
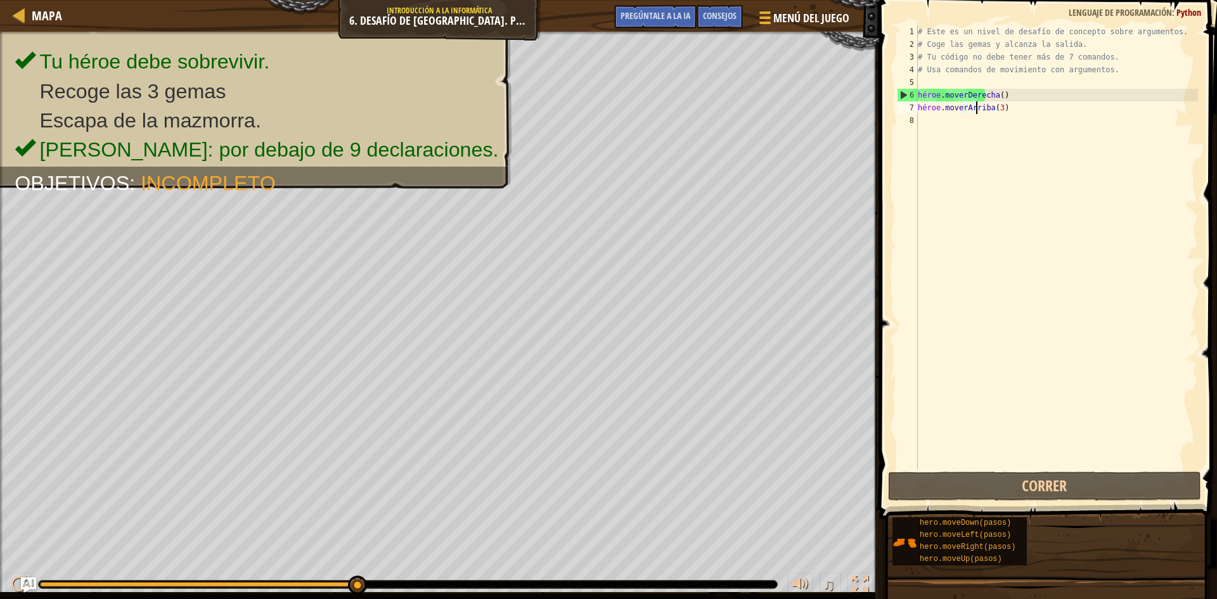
click at [963, 119] on div "# Este es un nivel de desafío de concepto sobre argumentos. # Coge las gemas y …" at bounding box center [1056, 259] width 283 height 469
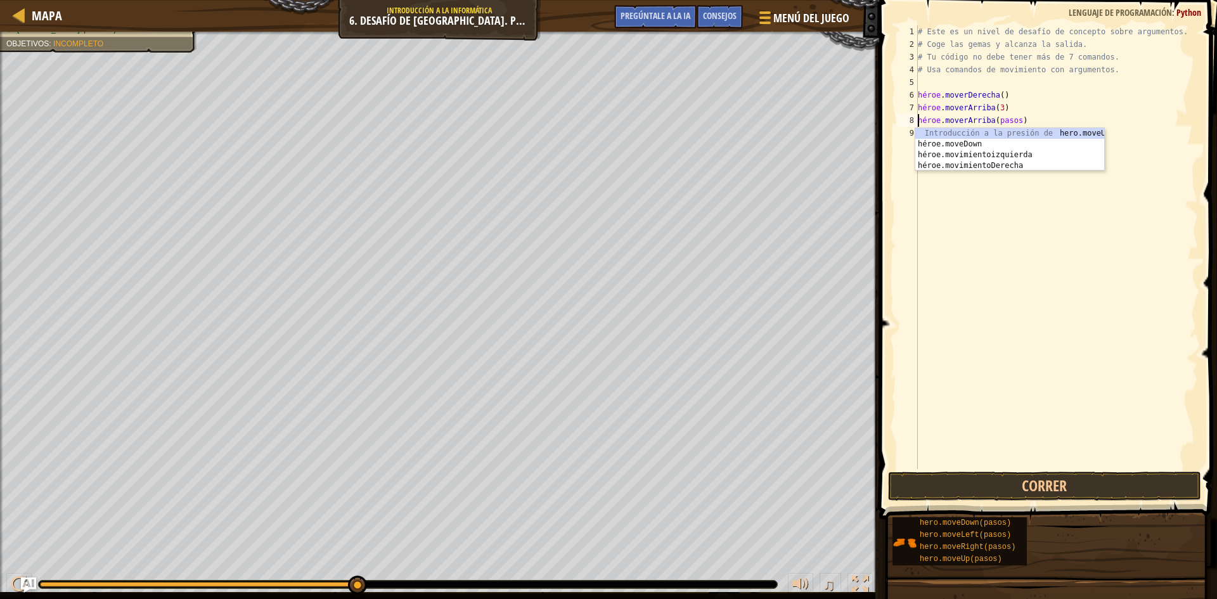
click at [1016, 119] on div "# Este es un nivel de desafío de concepto sobre argumentos. # Coge las gemas y …" at bounding box center [1056, 259] width 283 height 469
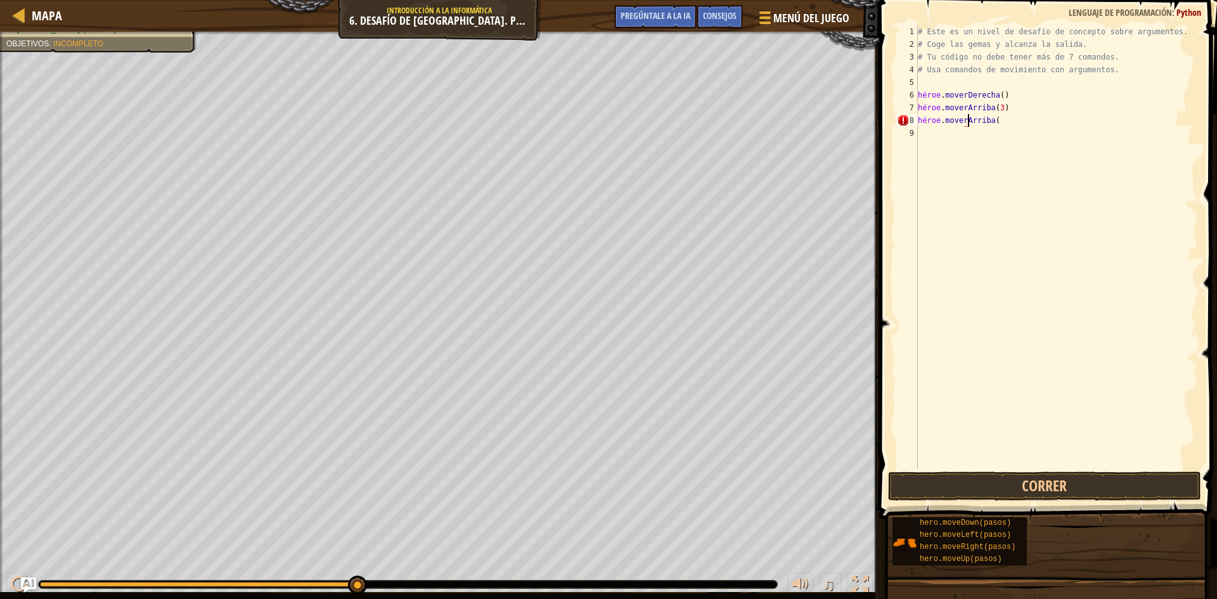
scroll to position [6, 4]
type textarea "hero.moveUp(2)"
click at [960, 137] on div "# Este es un nivel de desafío de concepto sobre argumentos. # Coge las gemas y …" at bounding box center [1056, 259] width 283 height 469
click at [1004, 120] on div "# Este es un nivel de desafío de concepto sobre argumentos. # Coge las gemas y …" at bounding box center [1056, 259] width 283 height 469
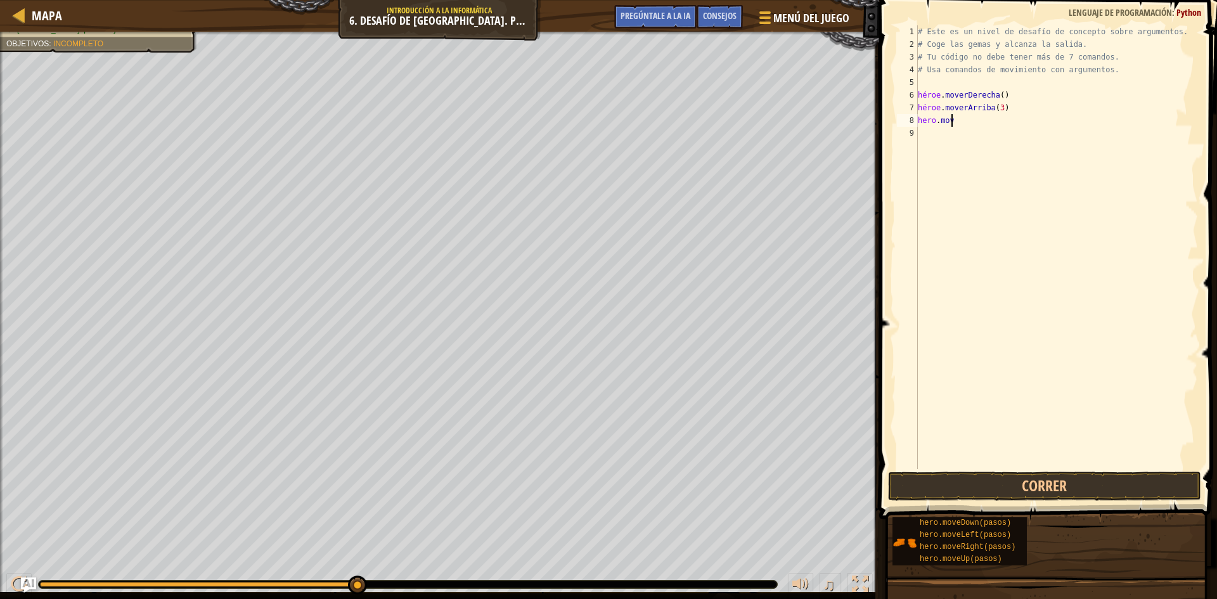
type textarea "h"
type textarea "hero.moveDown(pasos)"
click at [1001, 120] on div "# Este es un nivel de desafío de concepto sobre argumentos. # Coge las gemas y …" at bounding box center [1056, 247] width 283 height 444
click at [1012, 122] on div "# Este es un nivel de desafío de concepto sobre argumentos. # Coge las gemas y …" at bounding box center [1056, 259] width 283 height 469
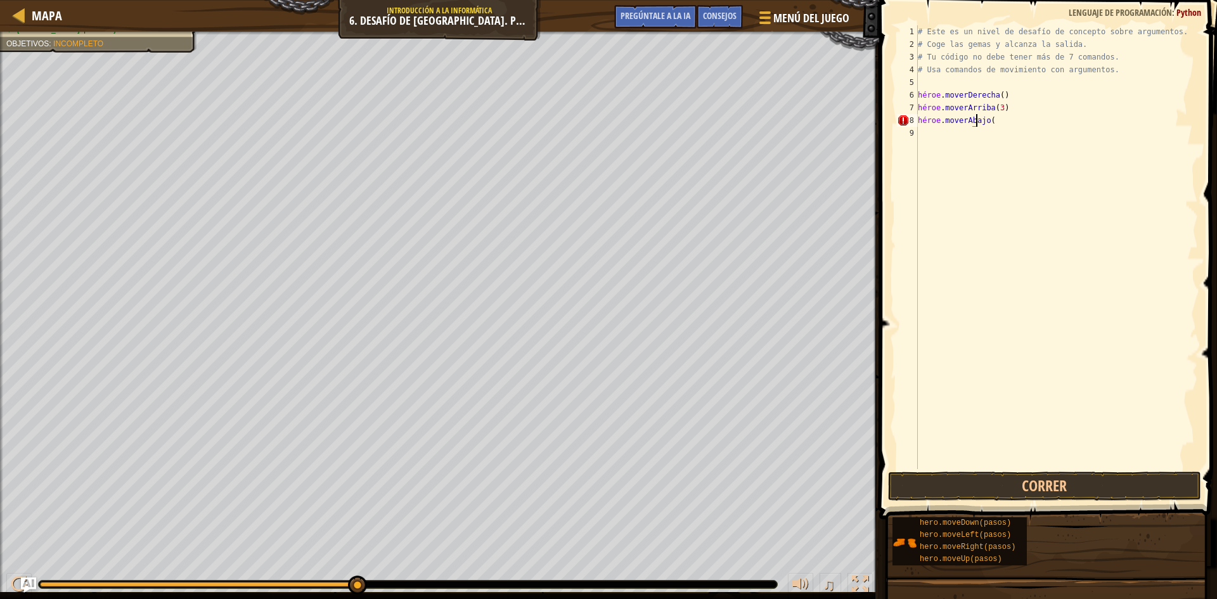
type textarea "hero.moveDown()"
click at [960, 139] on div "# Este es un nivel de desafío de concepto sobre argumentos. # Coge las gemas y …" at bounding box center [1056, 259] width 283 height 469
click at [1026, 132] on div "# Este es un nivel de desafío de concepto sobre argumentos. # Coge las gemas y …" at bounding box center [1058, 259] width 279 height 469
click at [1034, 134] on div "# Este es un nivel de desafío de concepto sobre argumentos. # Coge las gemas y …" at bounding box center [1058, 259] width 279 height 469
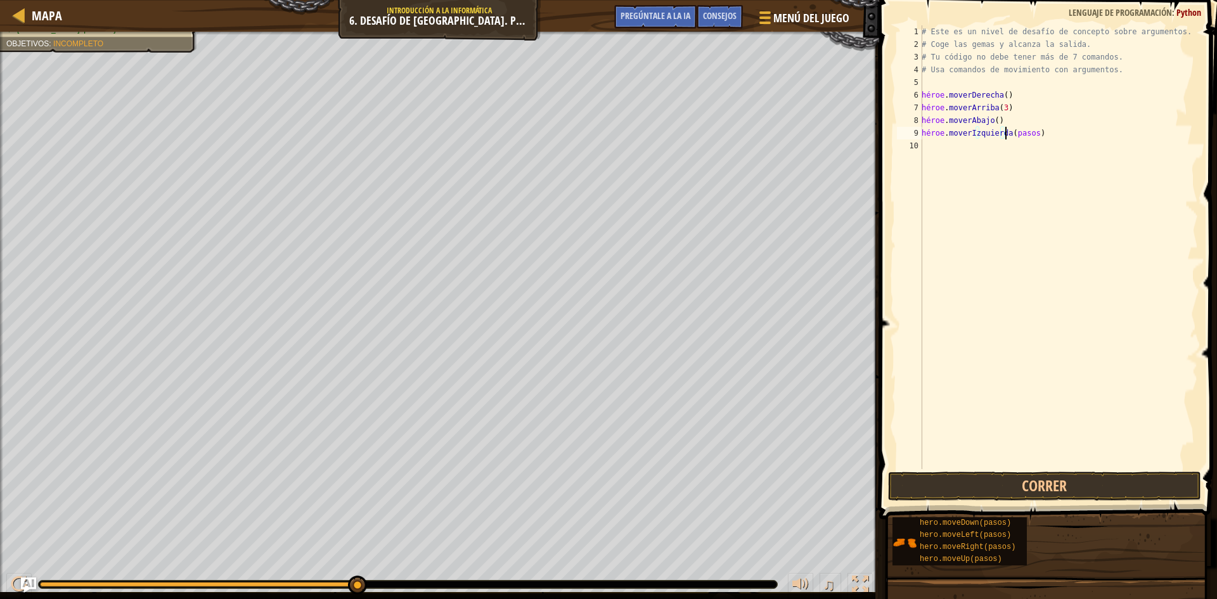
click at [1031, 134] on div "# Este es un nivel de desafío de concepto sobre argumentos. # Coge las gemas y …" at bounding box center [1058, 259] width 279 height 469
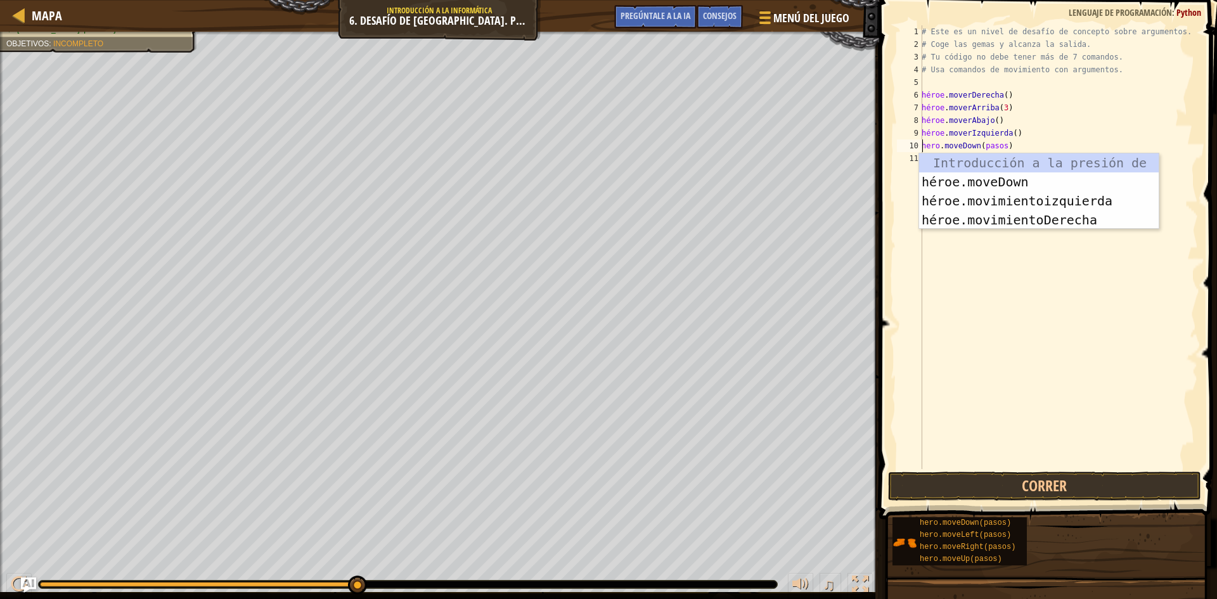
click at [1010, 148] on div "# Este es un nivel de desafío de concepto sobre argumentos. # Coge las gemas y …" at bounding box center [1058, 259] width 279 height 469
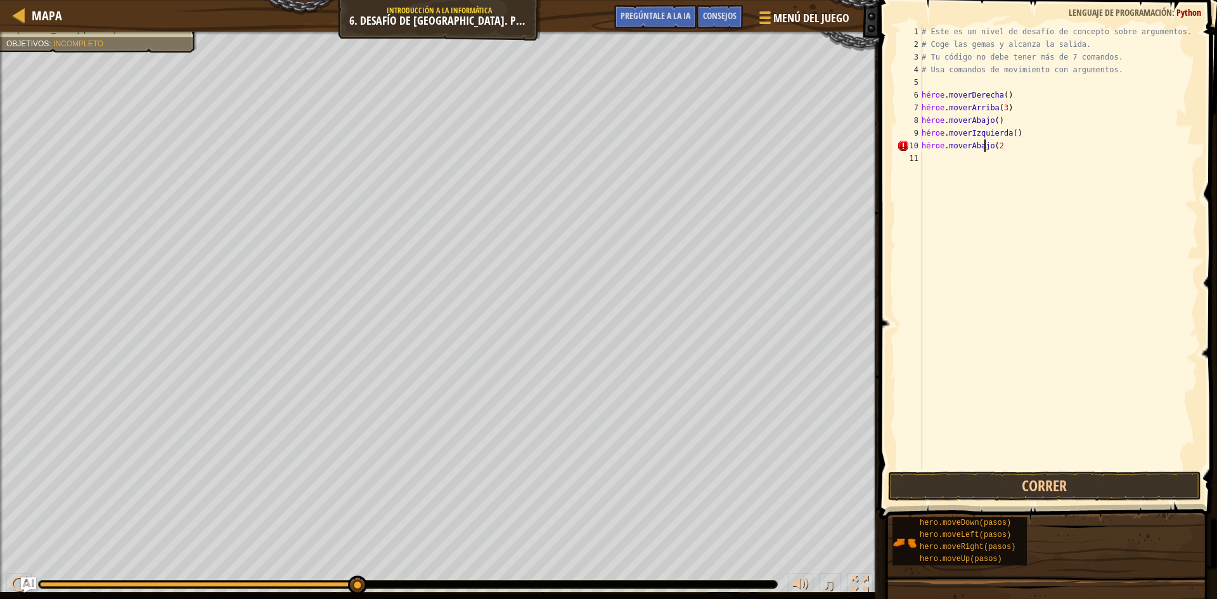
type textarea "hero.moveDown(2)"
click at [1031, 164] on div "# Este es un nivel de desafío de concepto sobre argumentos. # Coge las gemas y …" at bounding box center [1058, 259] width 279 height 469
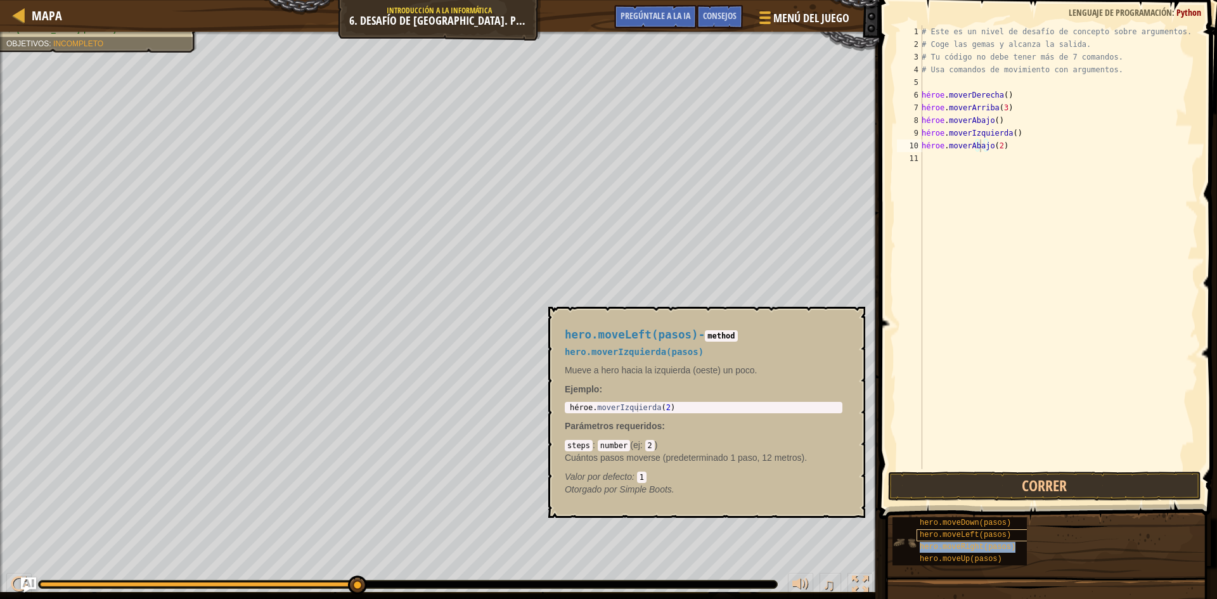
type textarea "hero.moveDown(hero.moveRight(pasos)2)"
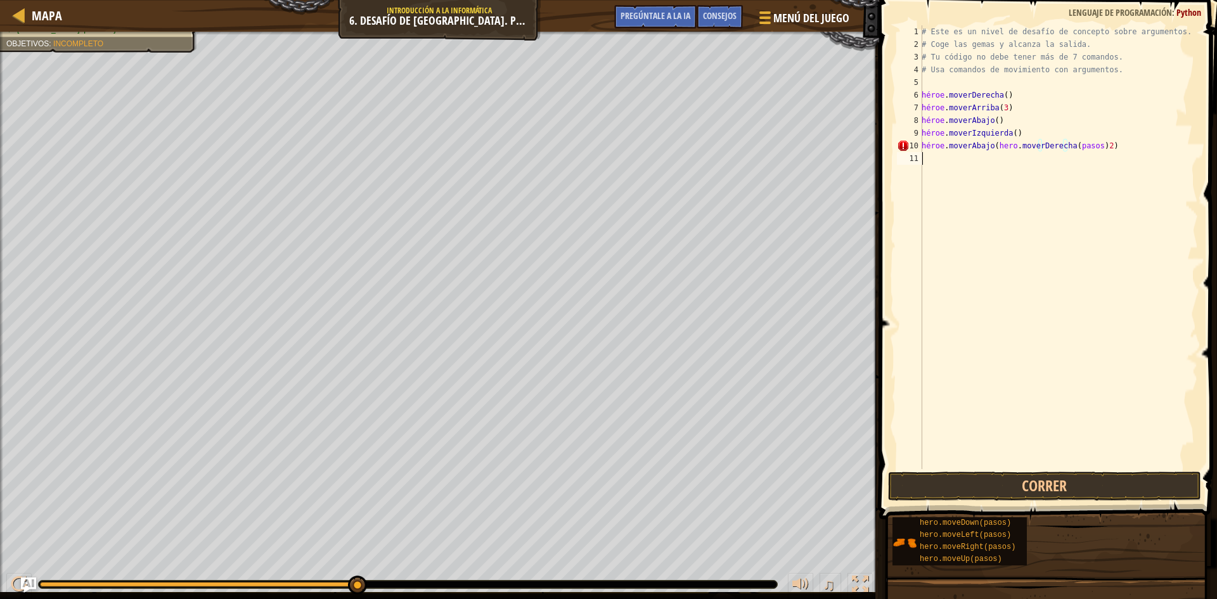
click at [981, 172] on div "# Este es un nivel de desafío de concepto sobre argumentos. # Coge las gemas y …" at bounding box center [1058, 259] width 279 height 469
click at [1128, 144] on div "# Este es un nivel de desafío de concepto sobre argumentos. # Coge las gemas y …" at bounding box center [1058, 259] width 279 height 469
click at [1012, 138] on div "# Este es un nivel de desafío de concepto sobre argumentos. # Coge las gemas y …" at bounding box center [1058, 259] width 279 height 469
click at [1011, 150] on div "# Este es un nivel de desafío de concepto sobre argumentos. # Coge las gemas y …" at bounding box center [1058, 259] width 279 height 469
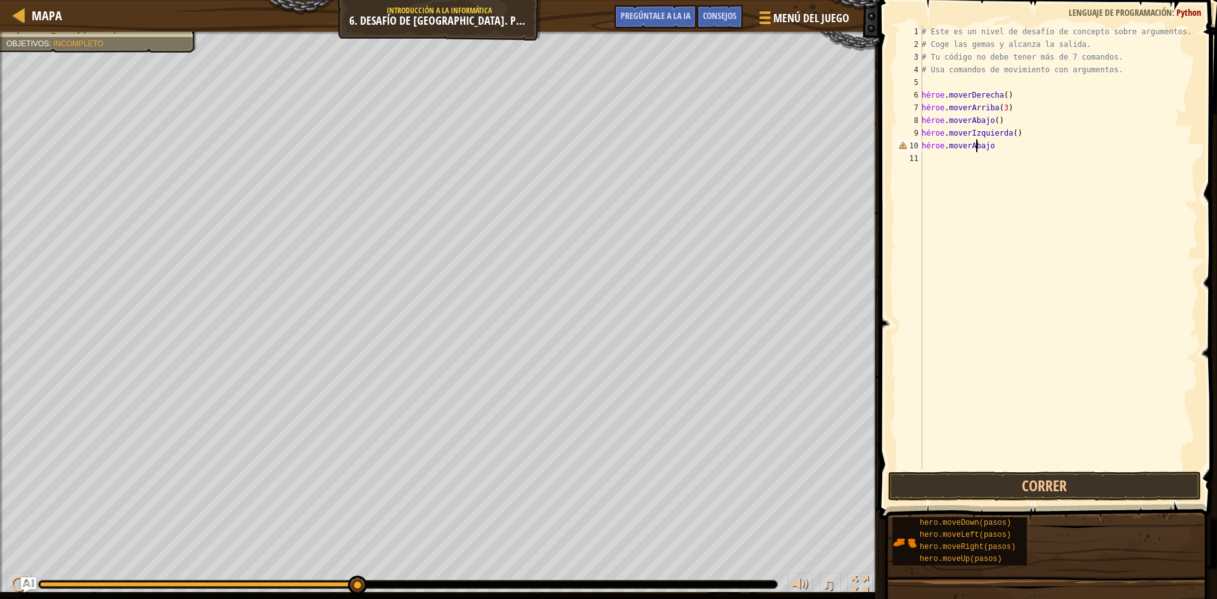
click at [1011, 150] on div "# Este es un nivel de desafío de concepto sobre argumentos. # Coge las gemas y …" at bounding box center [1058, 259] width 279 height 469
click at [1012, 150] on div "# Este es un nivel de desafío de concepto sobre argumentos. # Coge las gemas y …" at bounding box center [1058, 247] width 279 height 444
type textarea "hero.moveDown(2)"
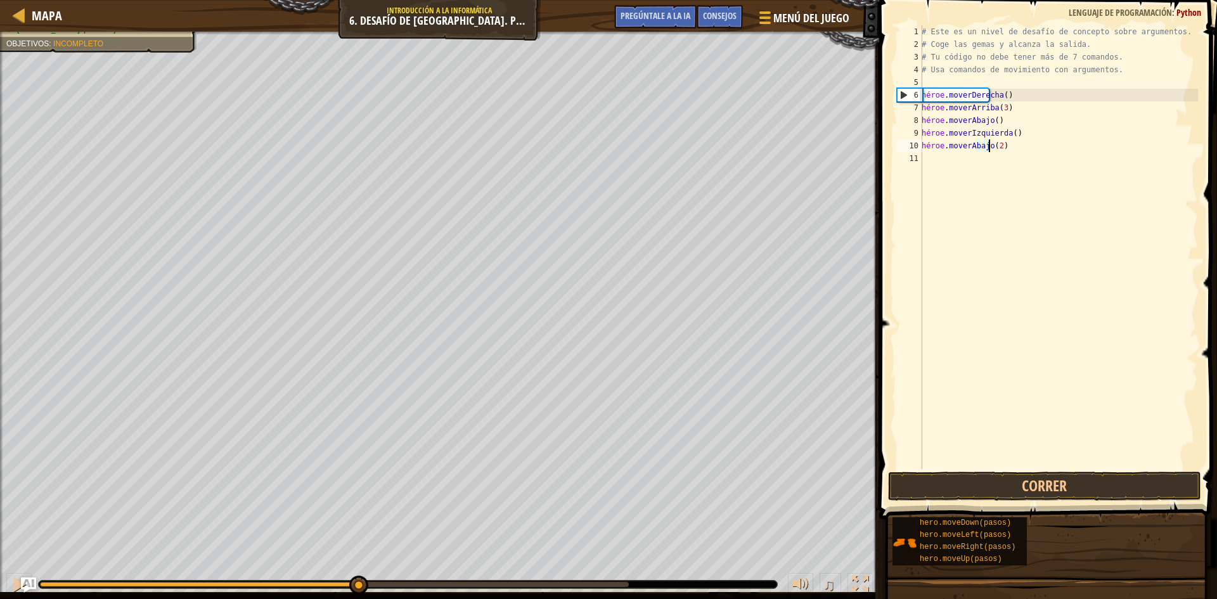
click at [1009, 162] on div "# Este es un nivel de desafío de concepto sobre argumentos. # Coge las gemas y …" at bounding box center [1058, 259] width 279 height 469
click at [1040, 503] on span at bounding box center [1049, 241] width 348 height 556
click at [1033, 494] on button "Correr" at bounding box center [1044, 486] width 313 height 29
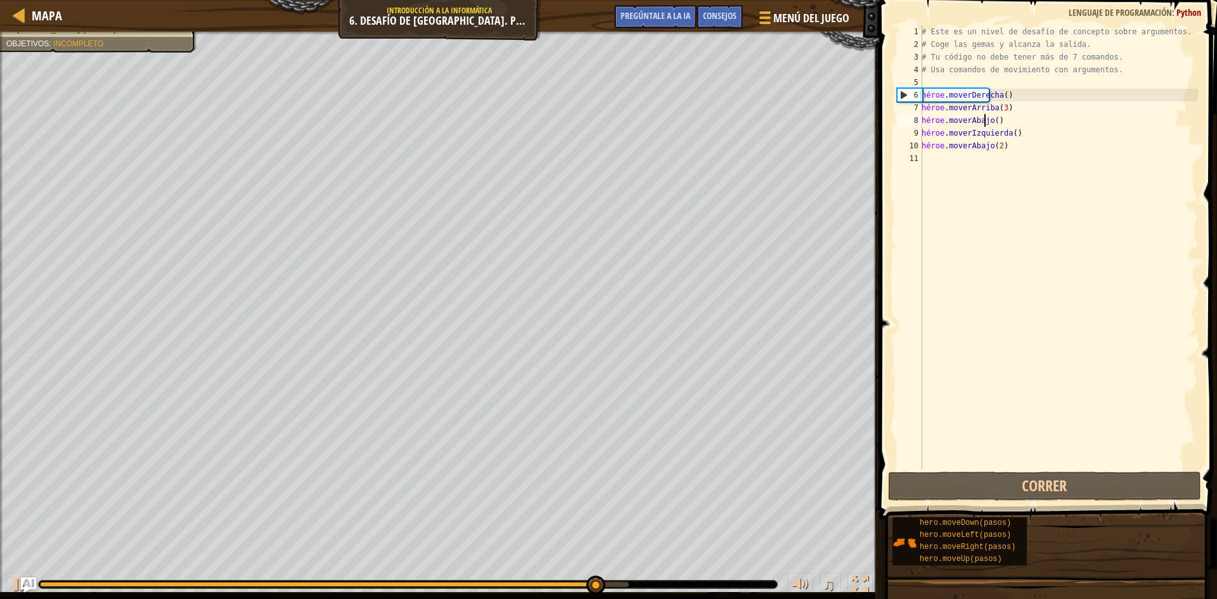
click at [1023, 116] on div "# Este es un nivel de desafío de concepto sobre argumentos. # Coge las gemas y …" at bounding box center [1058, 259] width 279 height 469
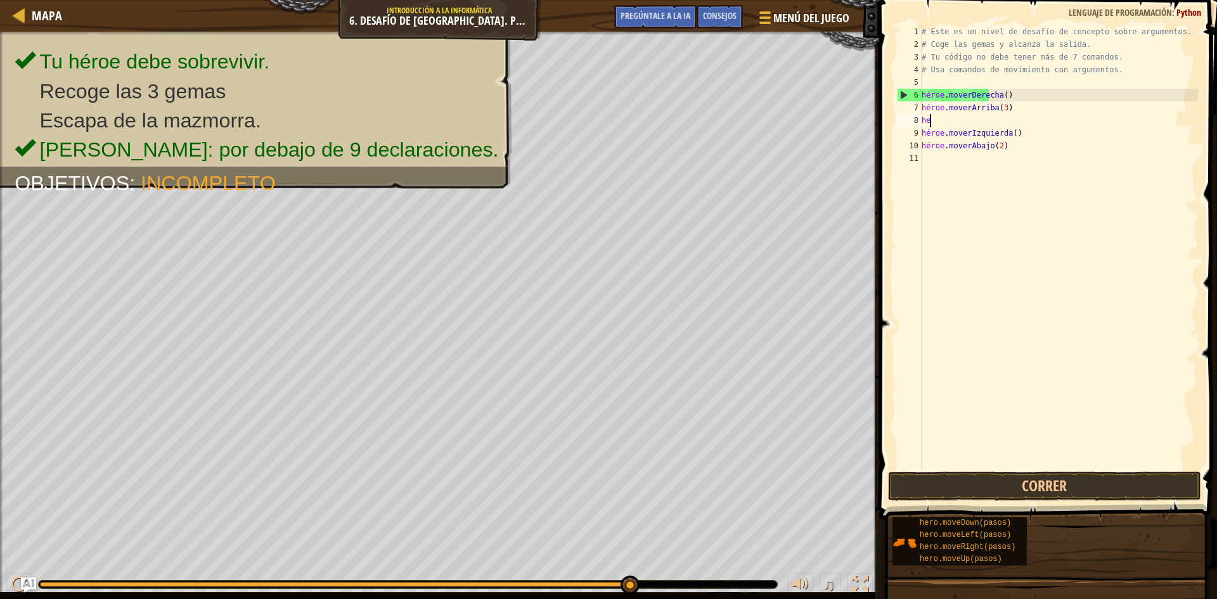
type textarea "h"
click at [1015, 124] on div "# Este es un nivel de desafío de concepto sobre argumentos. # Coge las gemas y …" at bounding box center [1058, 247] width 279 height 444
click at [1080, 482] on button "Correr" at bounding box center [1044, 486] width 313 height 29
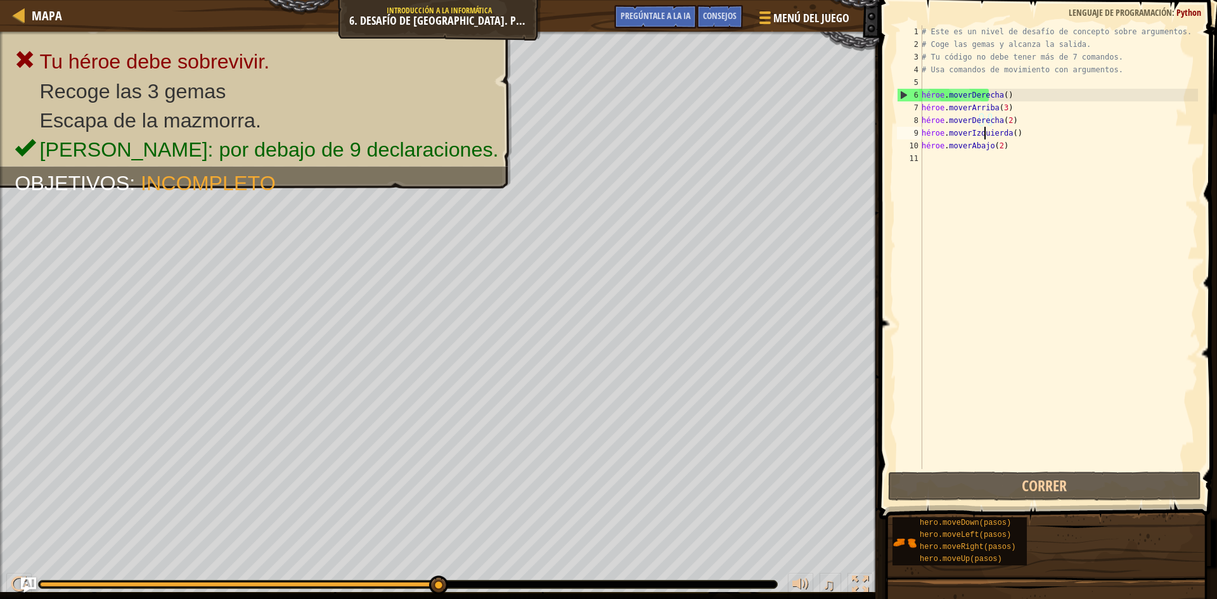
click at [1038, 136] on div "# Este es un nivel de desafío de concepto sobre argumentos. # Coge las gemas y …" at bounding box center [1058, 259] width 279 height 469
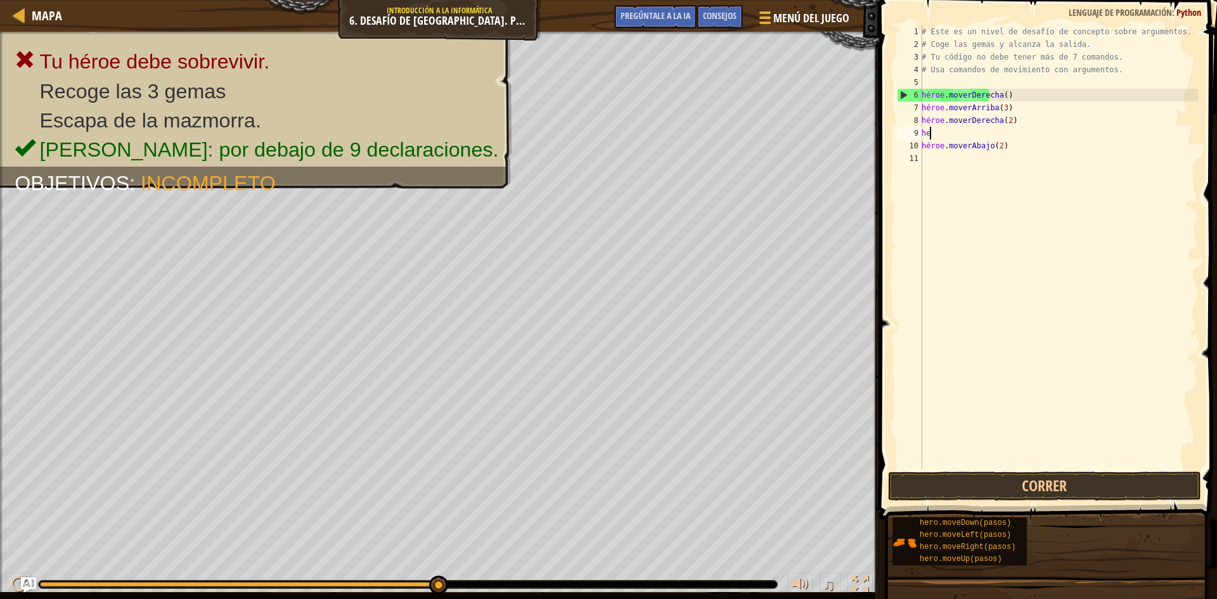
scroll to position [6, 0]
type textarea "h"
type textarea "hero.moveRight(2)"
click at [974, 151] on div "# Este es un nivel de desafío de concepto sobre argumentos. # Coge las gemas y …" at bounding box center [1058, 259] width 279 height 469
click at [1136, 479] on button "Correr" at bounding box center [1044, 486] width 313 height 29
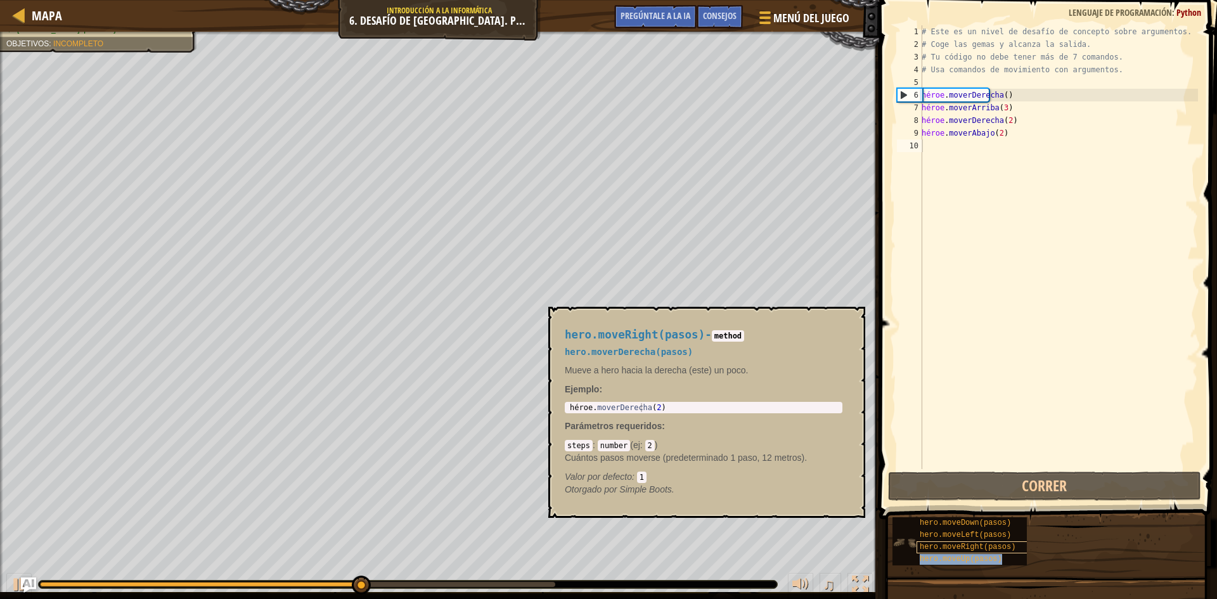
type textarea "hero.moveUp(pasos)"
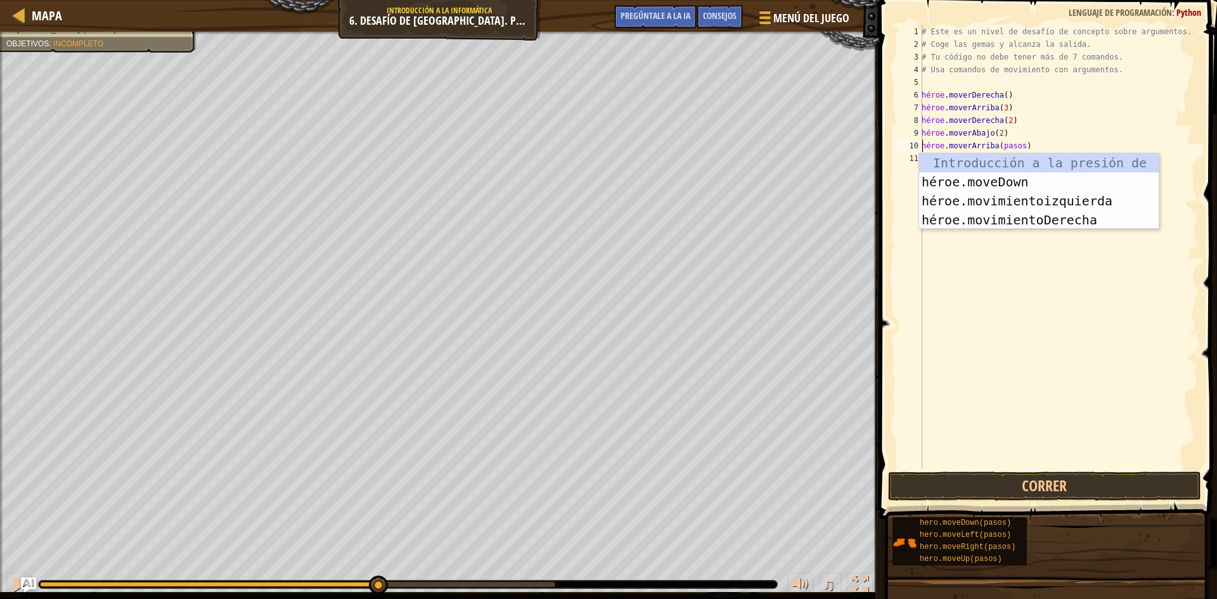
click at [977, 271] on div "# Este es un nivel de desafío de concepto sobre argumentos. # Coge las gemas y …" at bounding box center [1058, 259] width 279 height 469
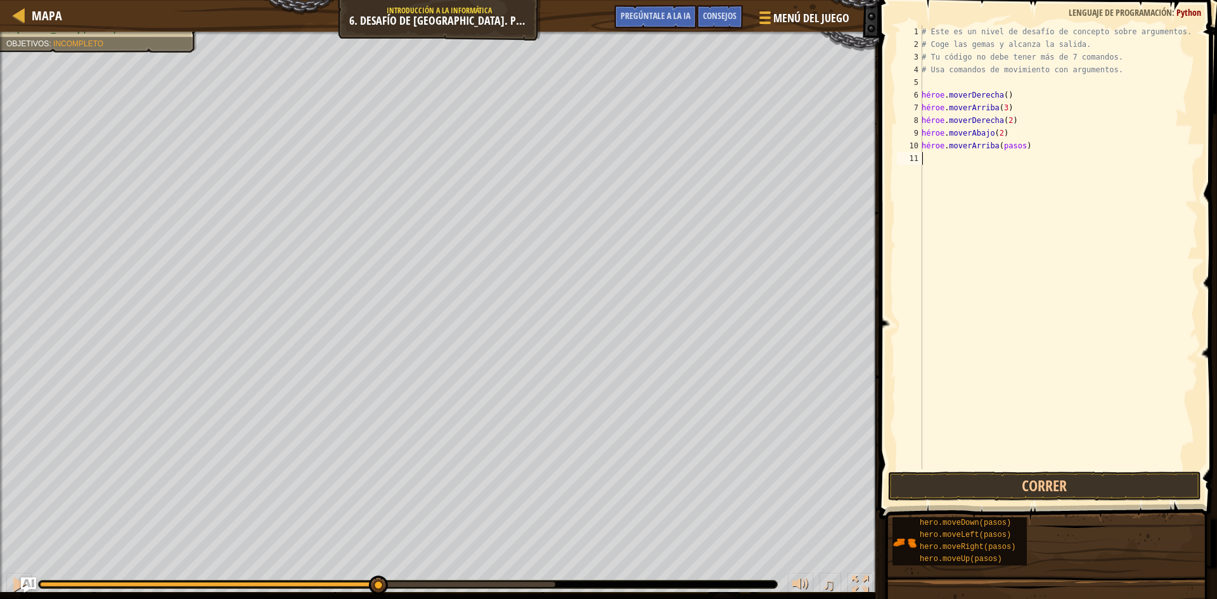
click at [1035, 149] on div "# Este es un nivel de desafío de concepto sobre argumentos. # Coge las gemas y …" at bounding box center [1058, 259] width 279 height 469
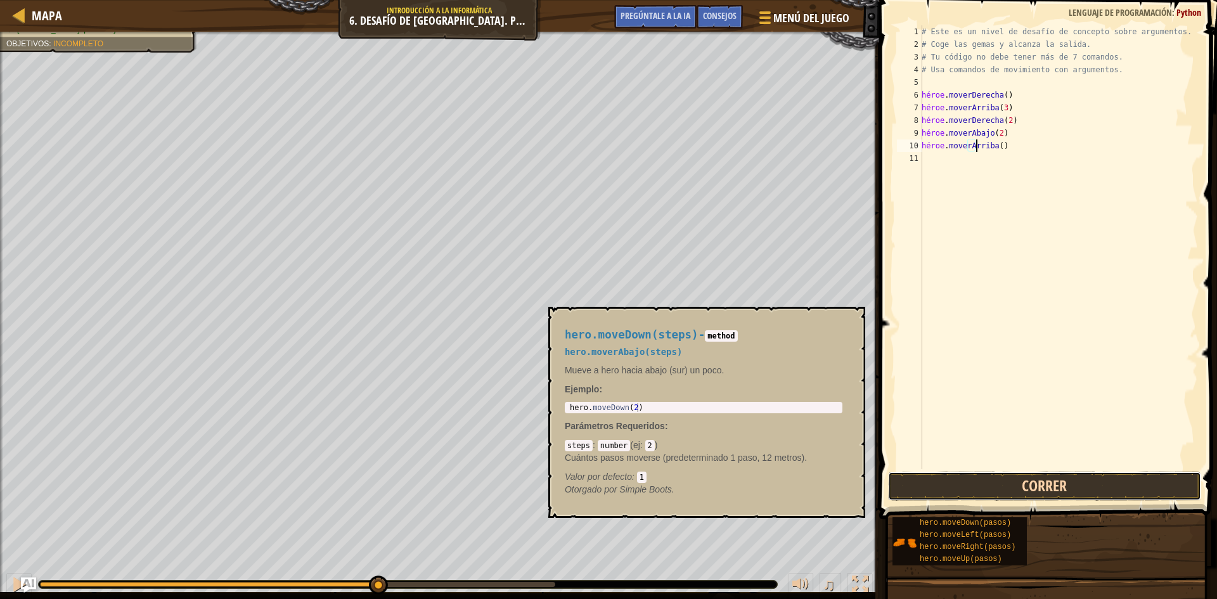
click at [1024, 493] on button "Correr" at bounding box center [1044, 486] width 313 height 29
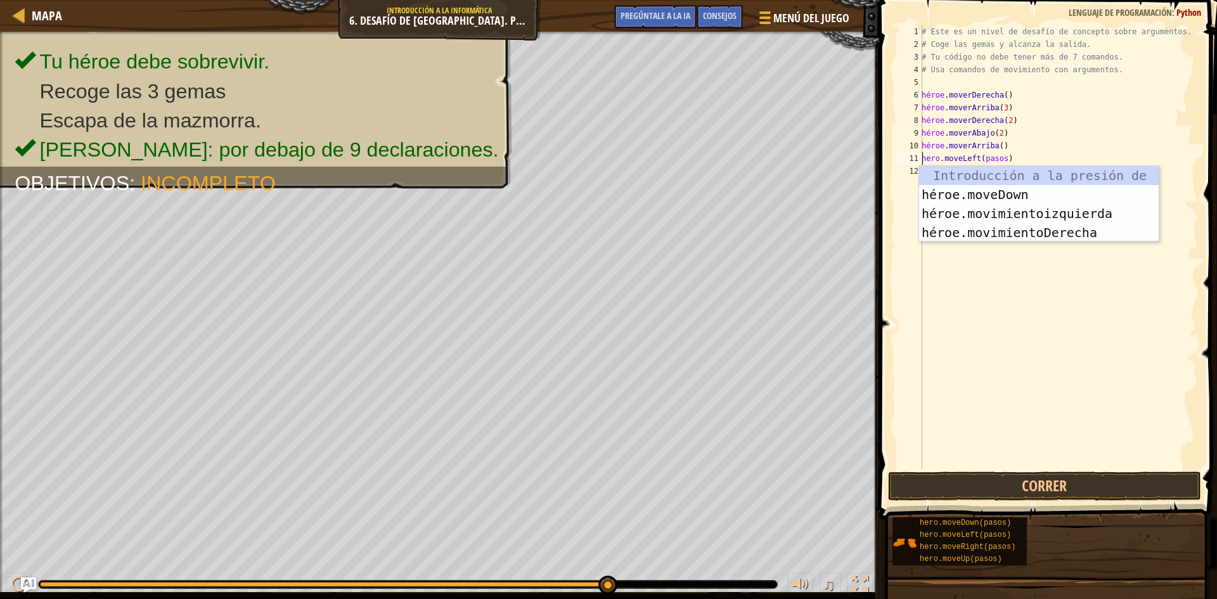
click at [1017, 159] on div "# Este es un nivel de desafío de concepto sobre argumentos. # Coge las gemas y …" at bounding box center [1058, 259] width 279 height 469
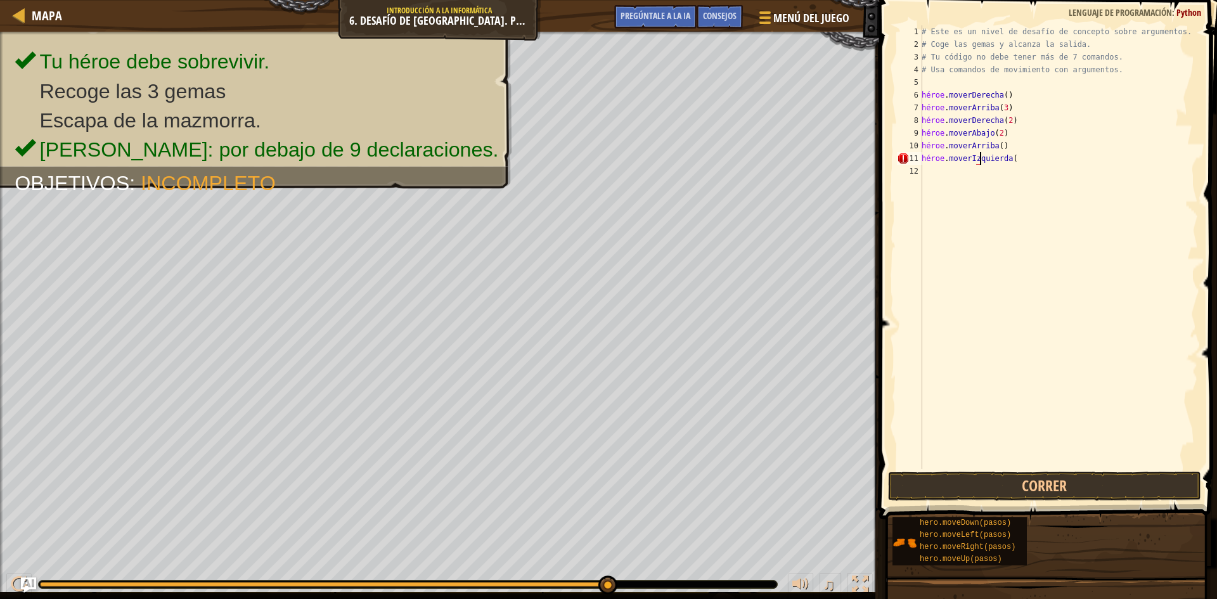
scroll to position [6, 4]
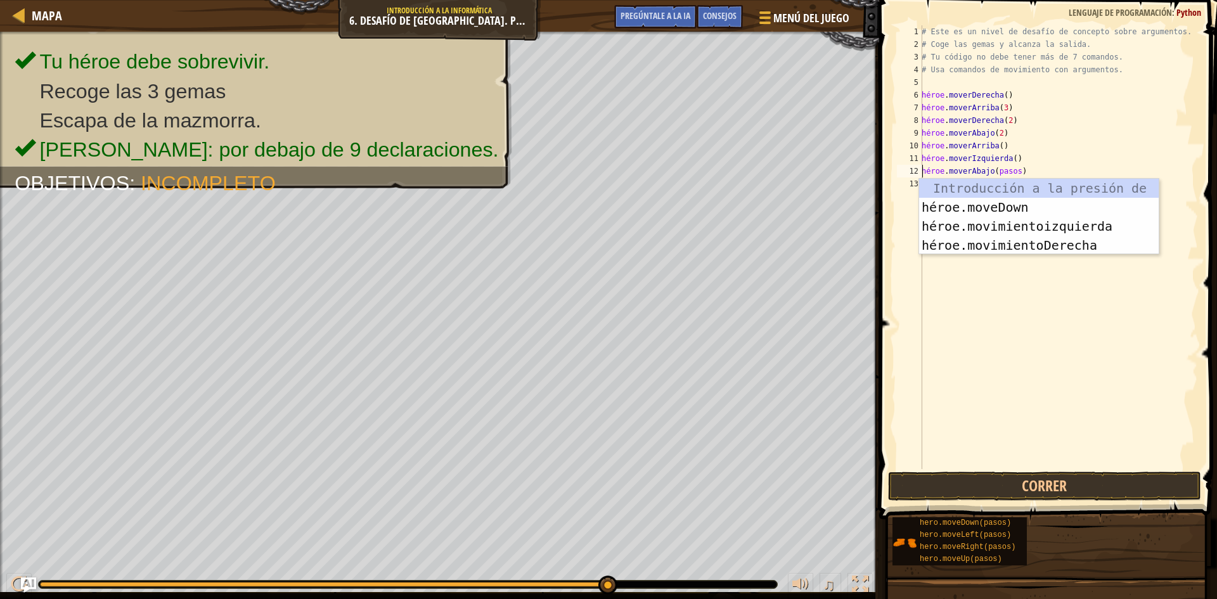
click at [1014, 170] on div "# Este es un nivel de desafío de concepto sobre argumentos. # Coge las gemas y …" at bounding box center [1058, 259] width 279 height 469
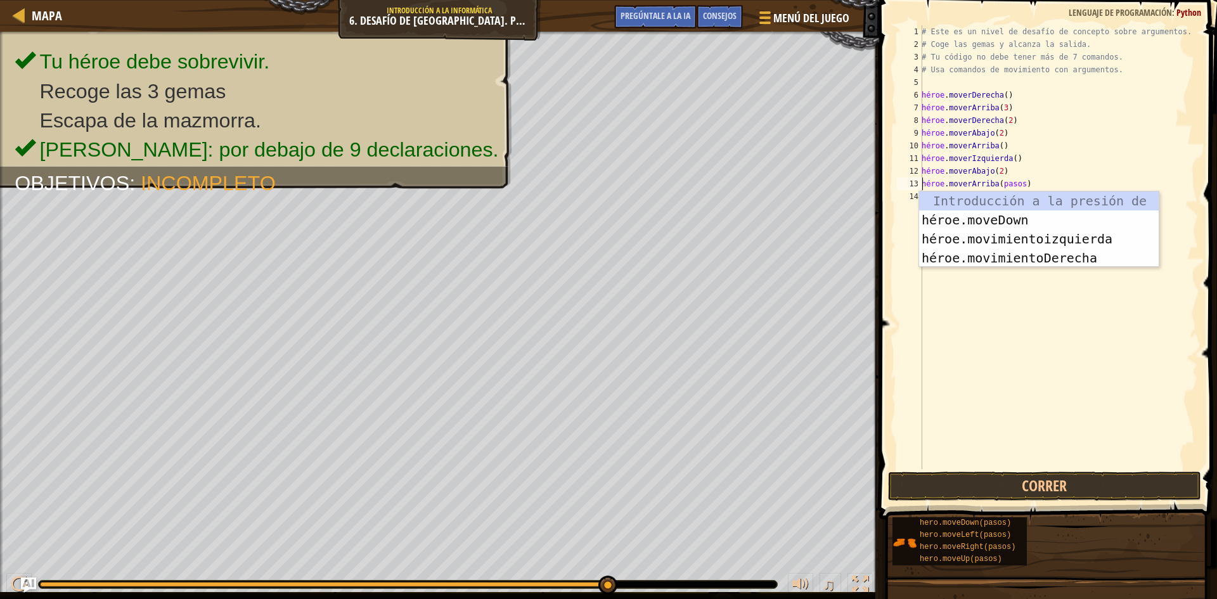
click at [1013, 179] on div "# Este es un nivel de desafío de concepto sobre argumentos. # Coge las gemas y …" at bounding box center [1058, 259] width 279 height 469
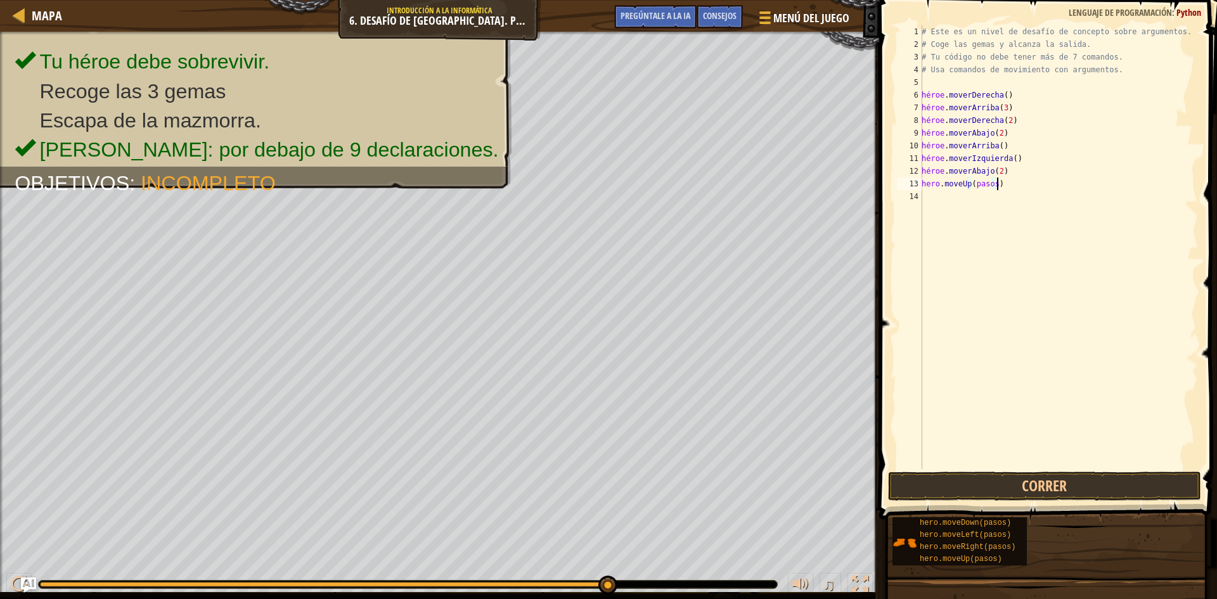
click at [1013, 179] on div "# Este es un nivel de desafío de concepto sobre argumentos. # Coge las gemas y …" at bounding box center [1058, 259] width 279 height 469
click at [1013, 179] on div "# Este es un nivel de desafío de concepto sobre argumentos. # Coge las gemas y …" at bounding box center [1058, 247] width 279 height 444
click at [1013, 179] on div "# Este es un nivel de desafío de concepto sobre argumentos. # Coge las gemas y …" at bounding box center [1058, 259] width 279 height 469
click at [1108, 472] on button "Correr" at bounding box center [1044, 486] width 313 height 29
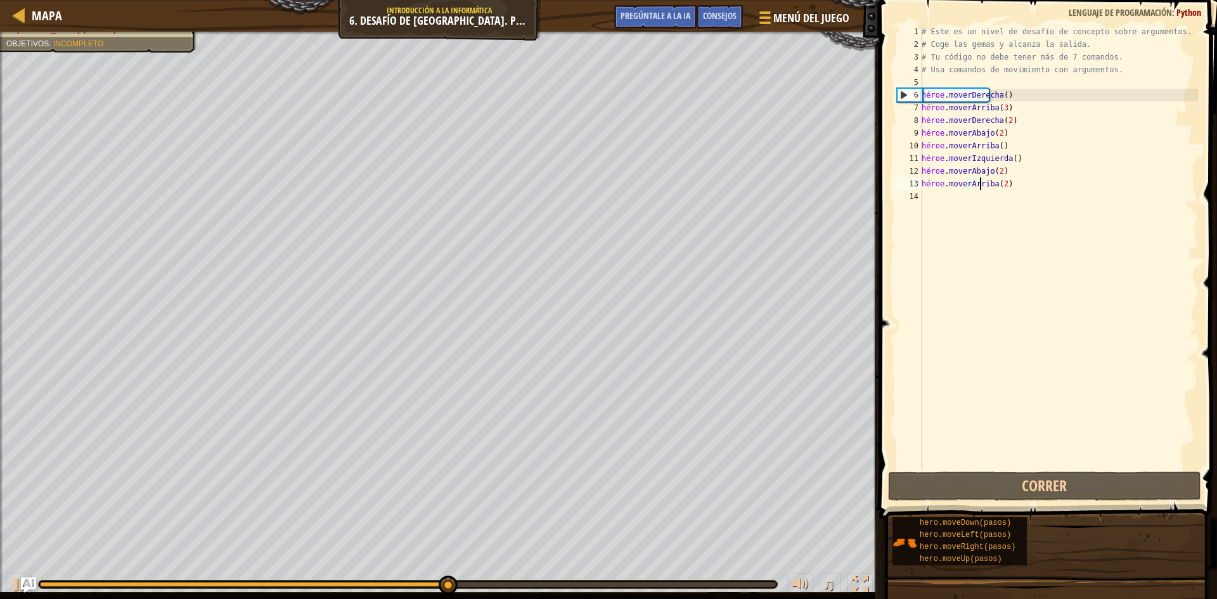
click at [1051, 189] on div "# Este es un nivel de desafío de concepto sobre argumentos. # Coge las gemas y …" at bounding box center [1058, 259] width 279 height 469
click at [1048, 188] on div "# Este es un nivel de desafío de concepto sobre argumentos. # Coge las gemas y …" at bounding box center [1058, 259] width 279 height 469
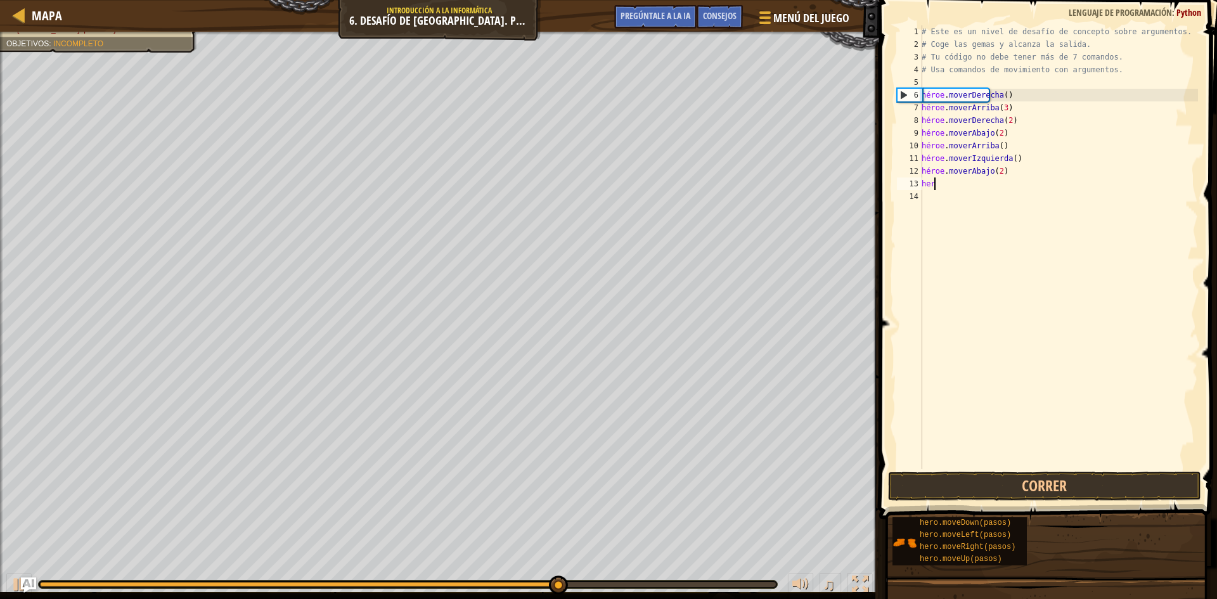
scroll to position [6, 0]
type textarea "h"
click at [1047, 194] on div "# Este es un nivel de desafío de concepto sobre argumentos. # Coge las gemas y …" at bounding box center [1058, 259] width 279 height 469
click at [1051, 195] on div "# Este es un nivel de desafío de concepto sobre argumentos. # Coge las gemas y …" at bounding box center [1058, 259] width 279 height 469
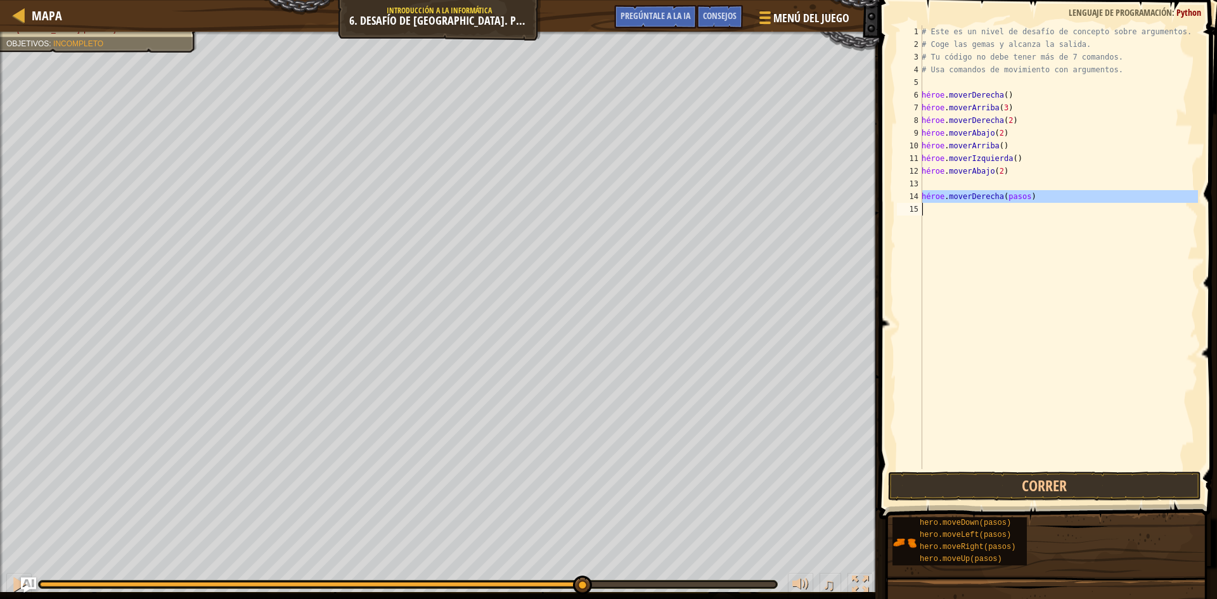
click at [1051, 195] on div "# Este es un nivel de desafío de concepto sobre argumentos. # Coge las gemas y …" at bounding box center [1058, 259] width 279 height 469
type textarea "hero.moveRight(pasos)"
click at [1039, 179] on div "# Este es un nivel de desafío de concepto sobre argumentos. # Coge las gemas y …" at bounding box center [1058, 259] width 279 height 469
click at [1054, 210] on div "# Este es un nivel de desafío de concepto sobre argumentos. # Coge las gemas y …" at bounding box center [1058, 259] width 279 height 469
type textarea "h"
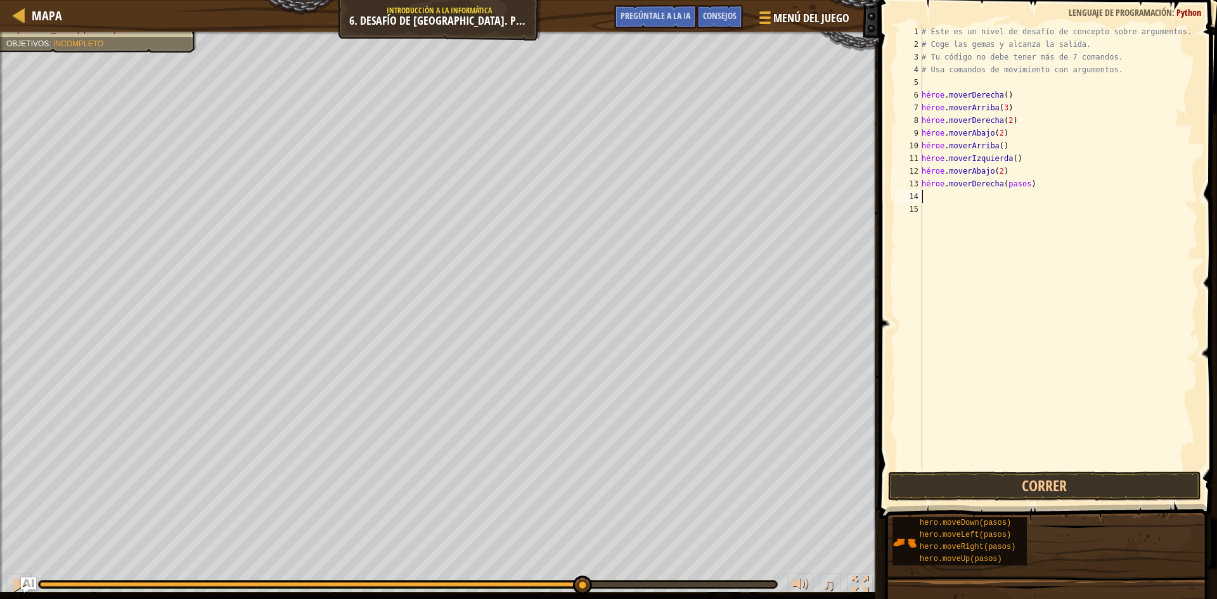
click at [1022, 189] on div "# Este es un nivel de desafío de concepto sobre argumentos. # Coge las gemas y …" at bounding box center [1058, 259] width 279 height 469
click at [1022, 187] on div "# Este es un nivel de desafío de concepto sobre argumentos. # Coge las gemas y …" at bounding box center [1058, 247] width 279 height 444
click at [1016, 196] on div "# Este es un nivel de desafío de concepto sobre argumentos. # Coge las gemas y …" at bounding box center [1058, 247] width 279 height 444
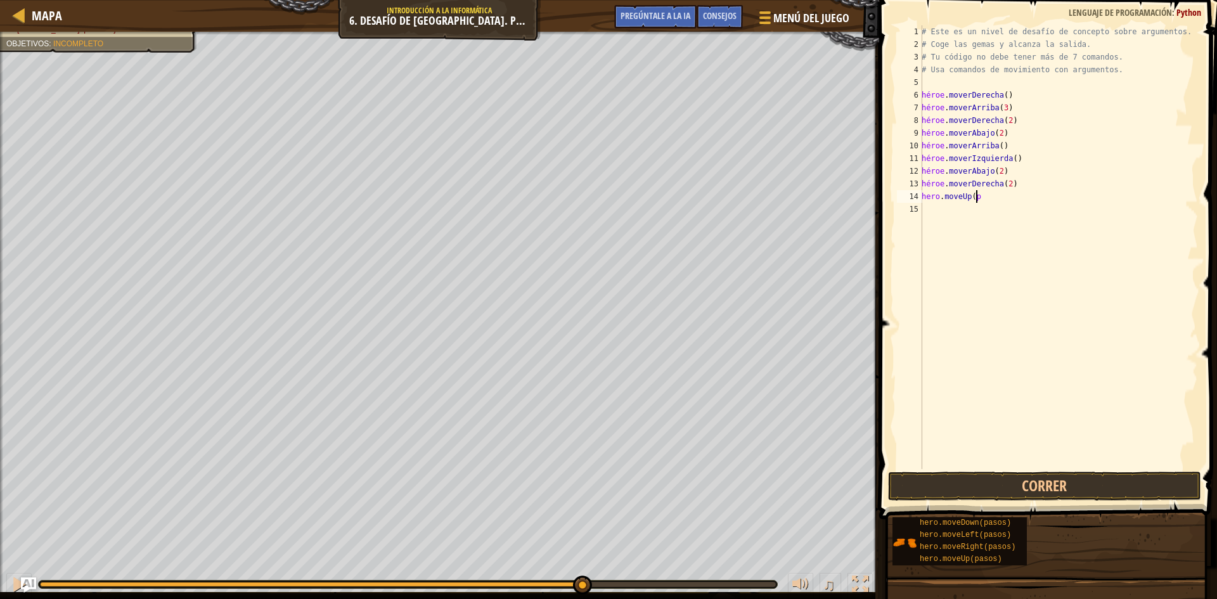
scroll to position [6, 4]
click at [1072, 481] on button "Correr" at bounding box center [1044, 486] width 313 height 29
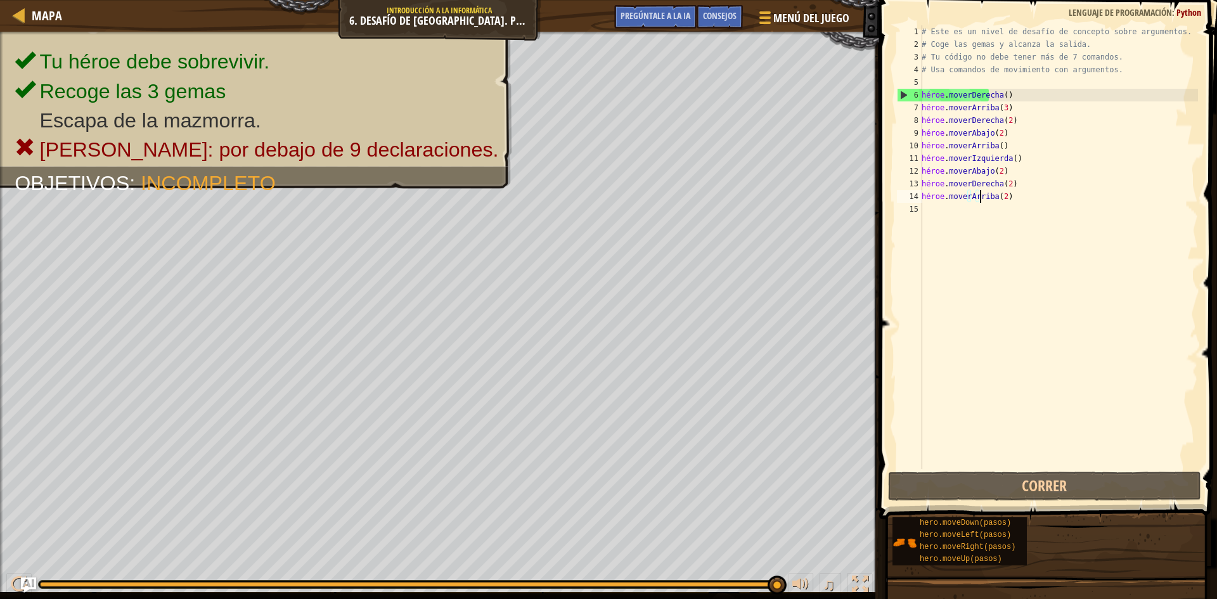
click at [1017, 196] on div "# Este es un nivel de desafío de concepto sobre argumentos. # Coge las gemas y …" at bounding box center [1058, 259] width 279 height 469
click at [1023, 196] on div "# Este es un nivel de desafío de concepto sobre argumentos. # Coge las gemas y …" at bounding box center [1058, 259] width 279 height 469
click at [1027, 195] on div "# Este es un nivel de desafío de concepto sobre argumentos. # Coge las gemas y …" at bounding box center [1058, 259] width 279 height 469
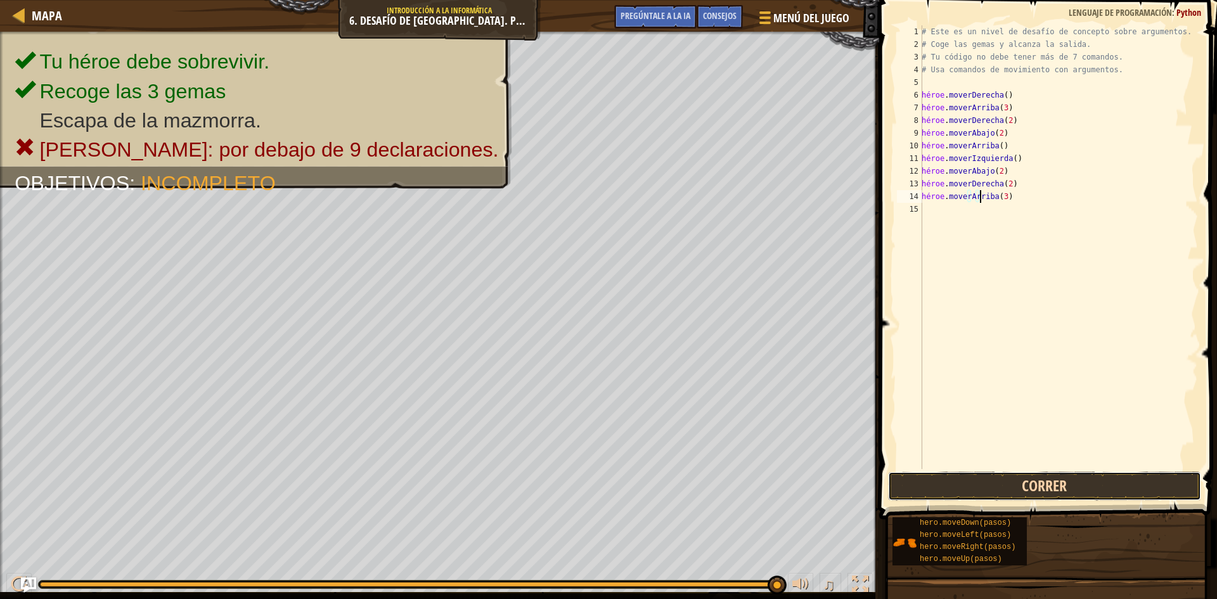
click at [1015, 484] on button "Correr" at bounding box center [1044, 486] width 313 height 29
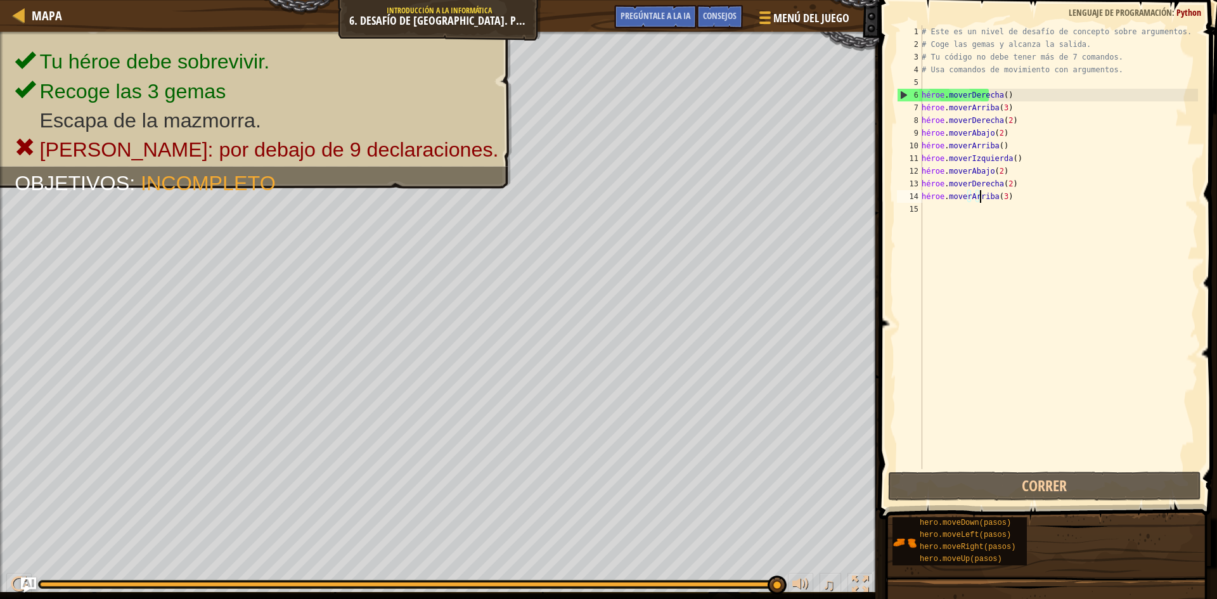
click at [1045, 200] on div "# Este es un nivel de desafío de concepto sobre argumentos. # Coge las gemas y …" at bounding box center [1058, 259] width 279 height 469
click at [1039, 198] on div "# Este es un nivel de desafío de concepto sobre argumentos. # Coge las gemas y …" at bounding box center [1058, 259] width 279 height 469
click at [1033, 198] on div "# Este es un nivel de desafío de concepto sobre argumentos. # Coge las gemas y …" at bounding box center [1058, 259] width 279 height 469
click at [1029, 198] on div "# Este es un nivel de desafío de concepto sobre argumentos. # Coge las gemas y …" at bounding box center [1058, 259] width 279 height 469
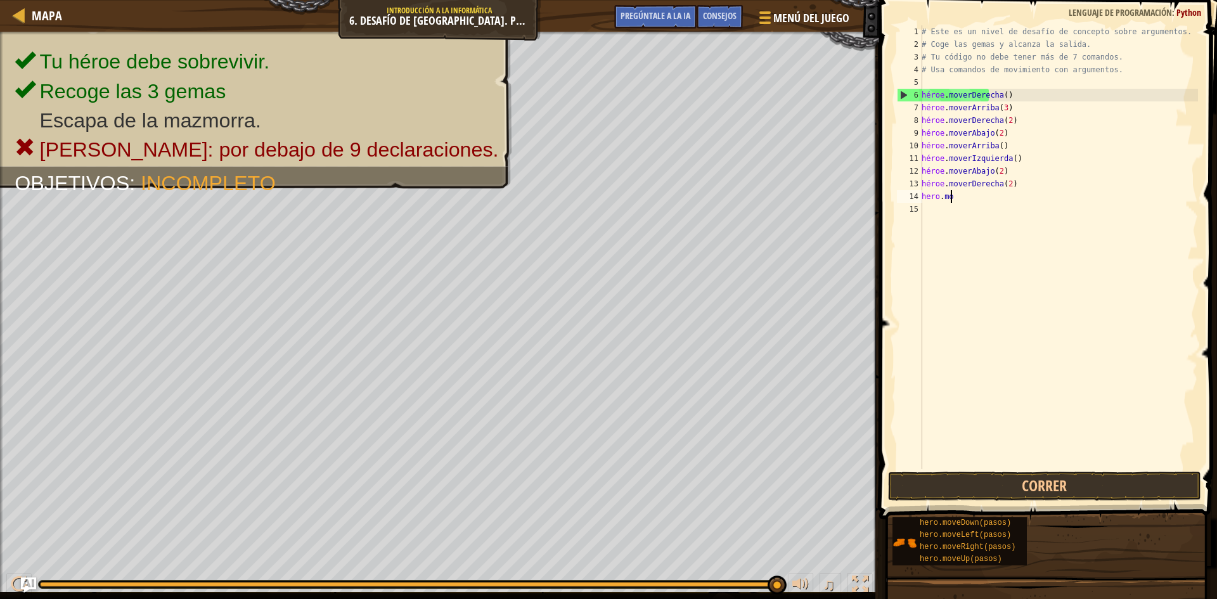
scroll to position [6, 1]
type textarea "h"
click at [1043, 483] on button "Correr" at bounding box center [1044, 486] width 313 height 29
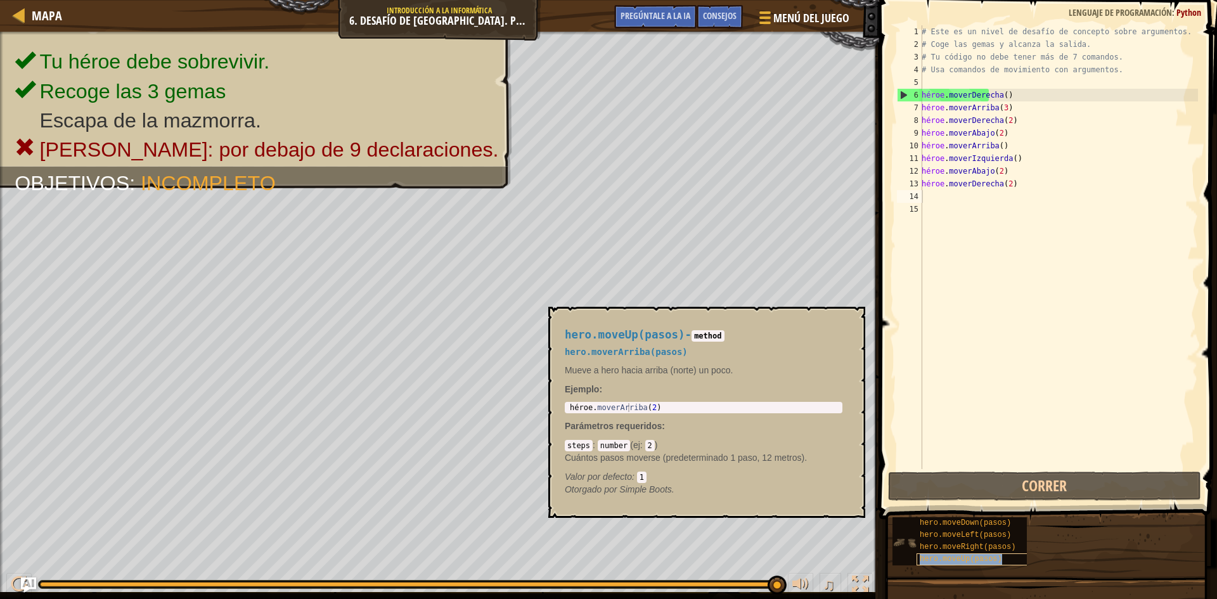
type textarea "hero.moveUp(pasos)"
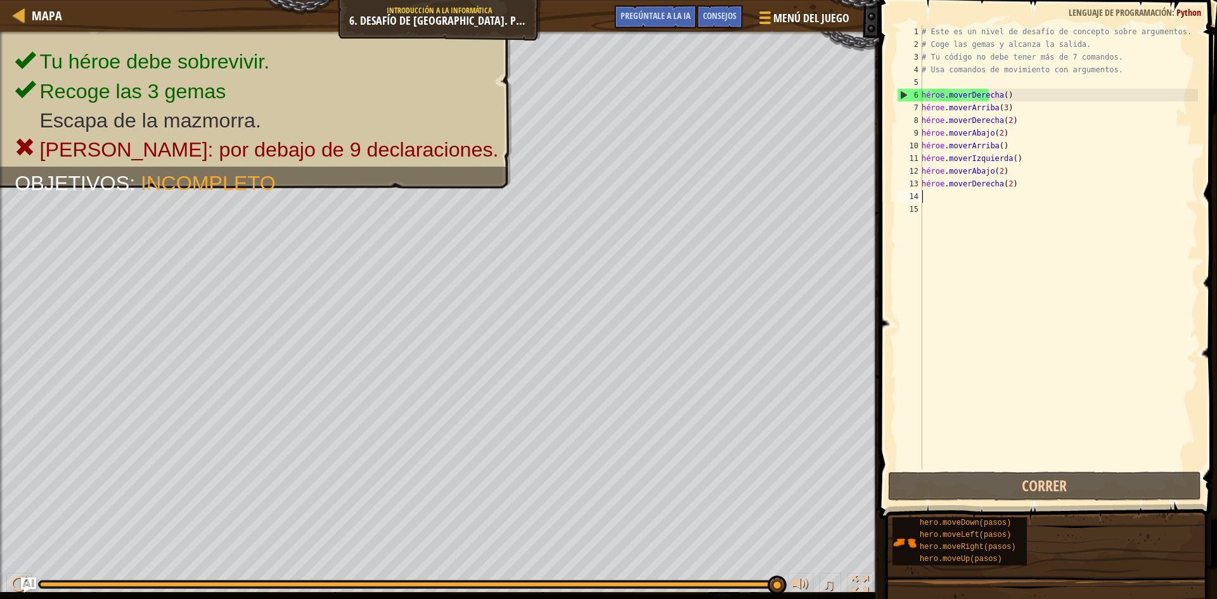
click at [956, 207] on div "# Este es un nivel de desafío de concepto sobre argumentos. # Coge las gemas y …" at bounding box center [1058, 259] width 279 height 469
click at [941, 195] on div "# Este es un nivel de desafío de concepto sobre argumentos. # Coge las gemas y …" at bounding box center [1058, 259] width 279 height 469
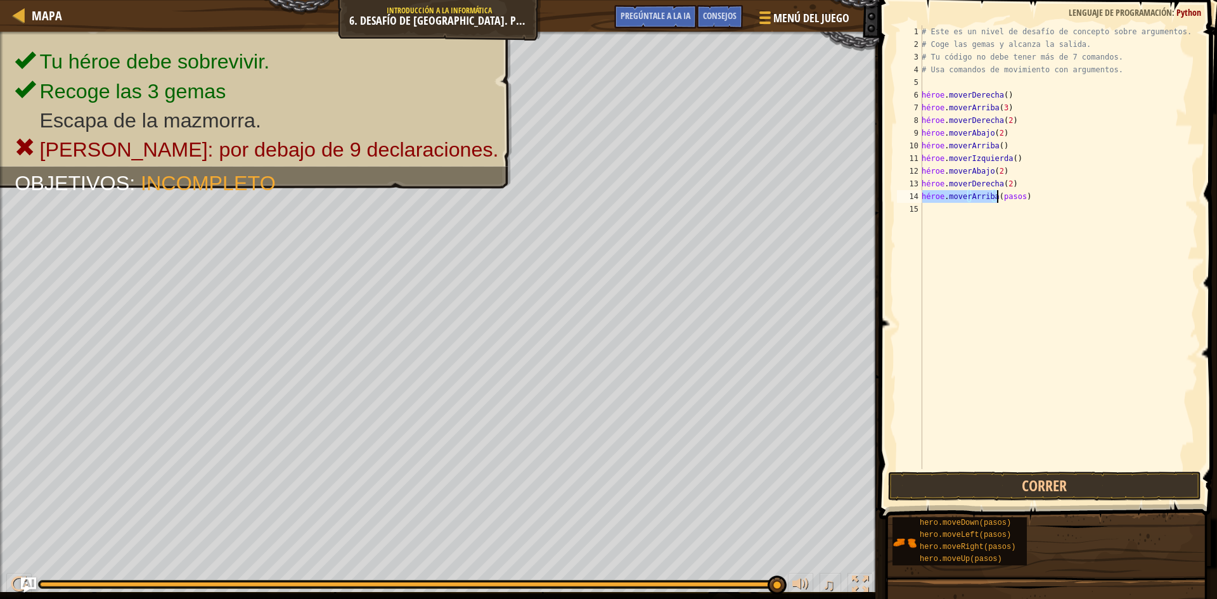
click at [998, 196] on div "# Este es un nivel de desafío de concepto sobre argumentos. # Coge las gemas y …" at bounding box center [1058, 247] width 279 height 444
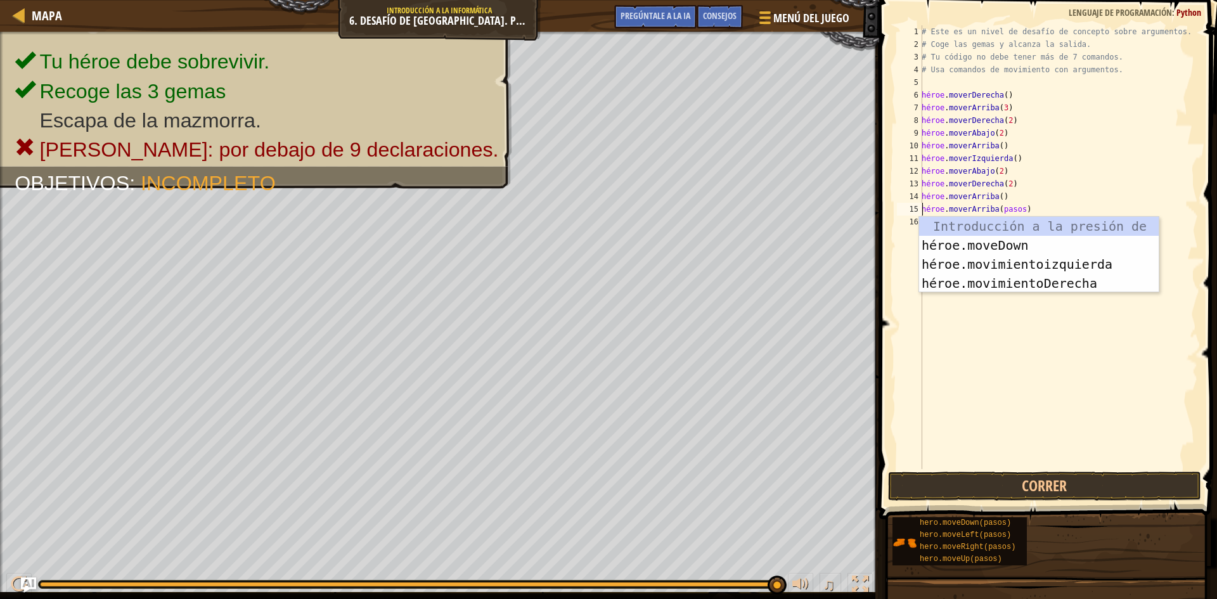
click at [1016, 207] on div "# Este es un nivel de desafío de concepto sobre argumentos. # Coge las gemas y …" at bounding box center [1058, 259] width 279 height 469
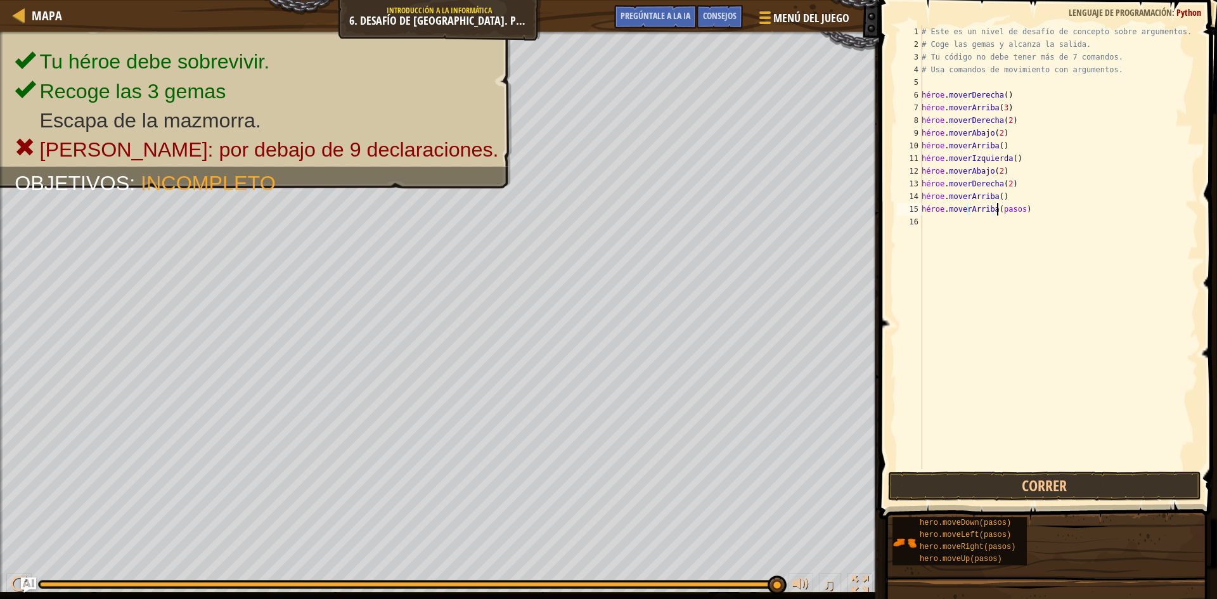
click at [1016, 207] on div "# Este es un nivel de desafío de concepto sobre argumentos. # Coge las gemas y …" at bounding box center [1058, 259] width 279 height 469
click at [1048, 494] on button "Correr" at bounding box center [1044, 486] width 313 height 29
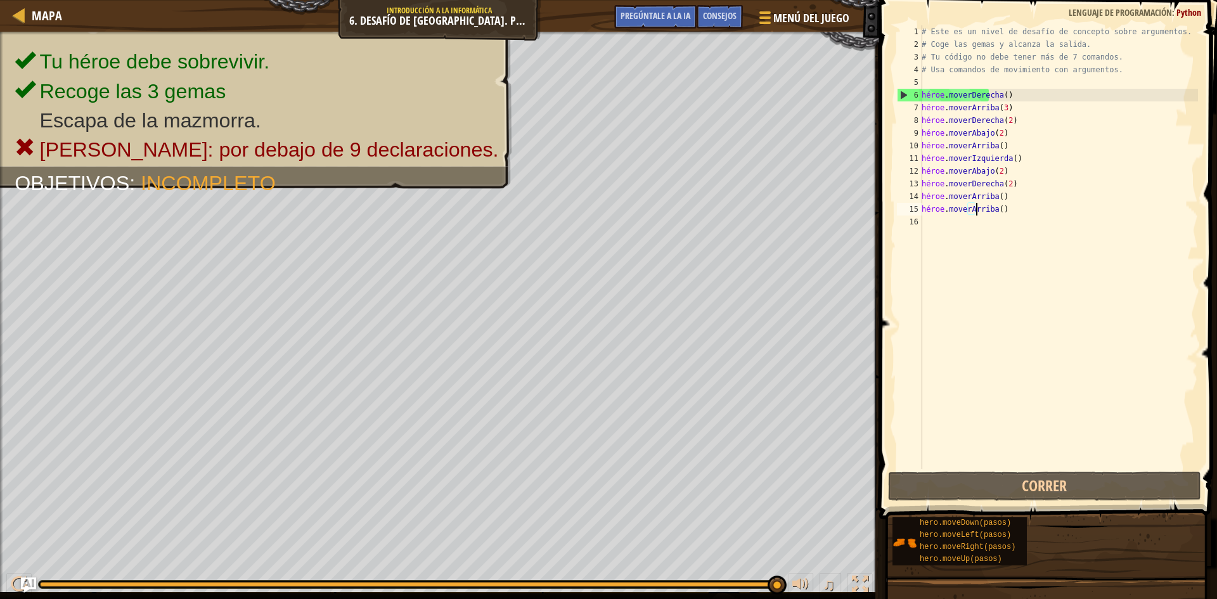
click at [1025, 205] on div "# Este es un nivel de desafío de concepto sobre argumentos. # Coge las gemas y …" at bounding box center [1058, 259] width 279 height 469
click at [1024, 205] on div "# Este es un nivel de desafío de concepto sobre argumentos. # Coge las gemas y …" at bounding box center [1058, 259] width 279 height 469
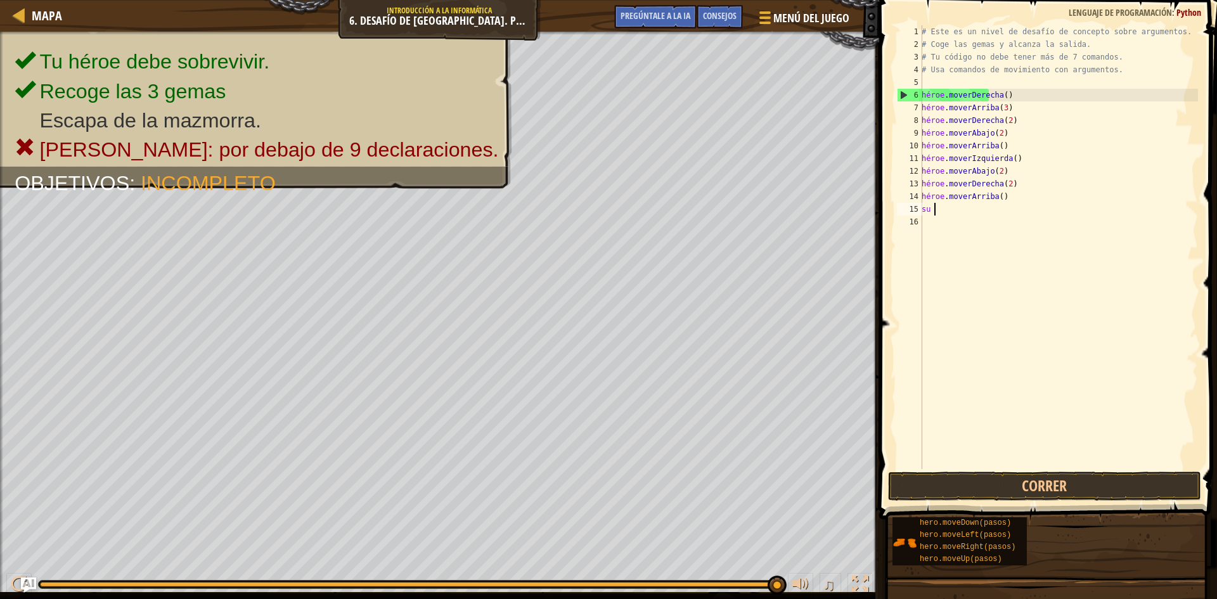
scroll to position [6, 0]
type textarea "h"
click at [1022, 132] on div "# Este es un nivel de desafío de concepto sobre argumentos. # Coge las gemas y …" at bounding box center [1058, 259] width 279 height 469
click at [1026, 196] on div "# Este es un nivel de desafío de concepto sobre argumentos. # Coge las gemas y …" at bounding box center [1058, 259] width 279 height 469
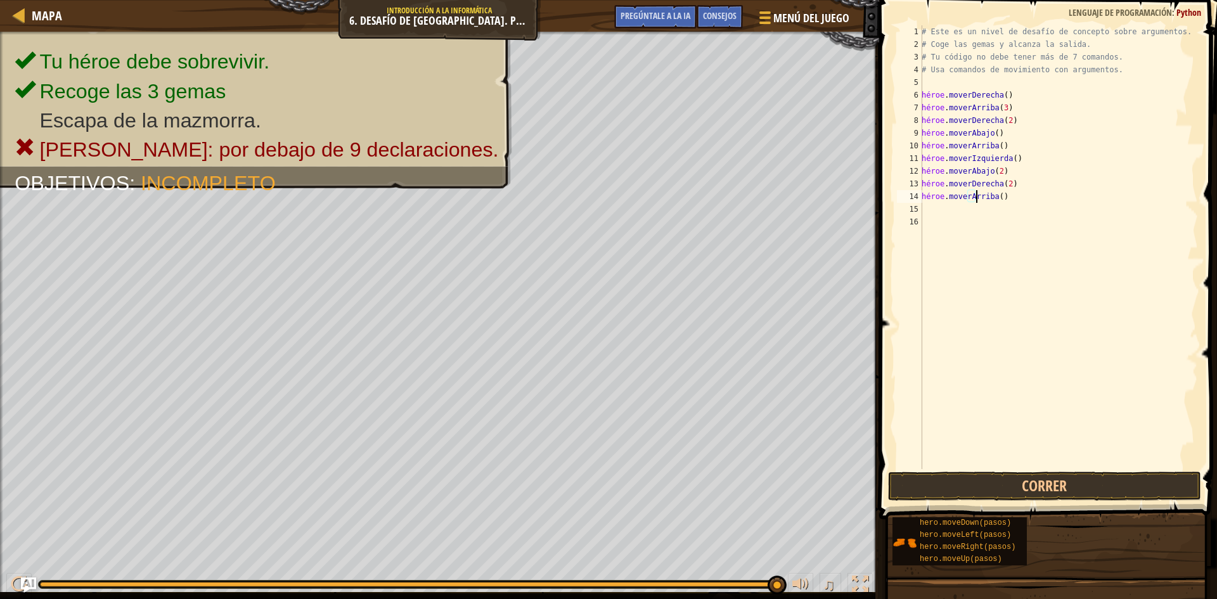
scroll to position [6, 4]
click at [1018, 195] on div "# Este es un nivel de desafío de concepto sobre argumentos. # Coge las gemas y …" at bounding box center [1058, 259] width 279 height 469
click at [1015, 195] on div "# Este es un nivel de desafío de concepto sobre argumentos. # Coge las gemas y …" at bounding box center [1058, 259] width 279 height 469
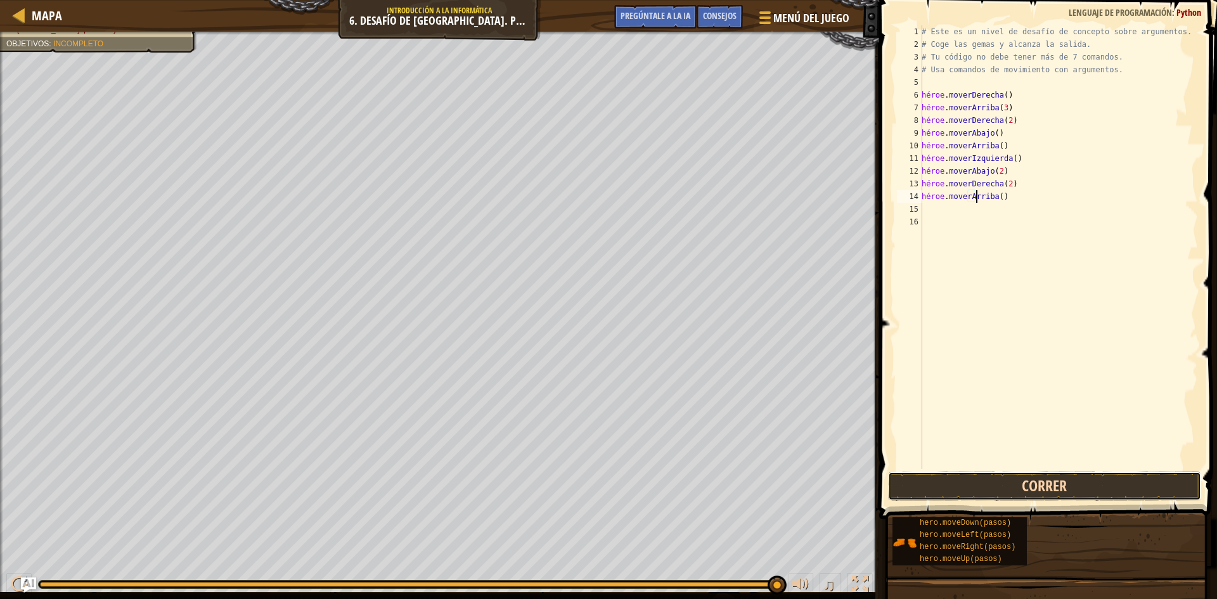
click at [1109, 477] on button "Correr" at bounding box center [1044, 486] width 313 height 29
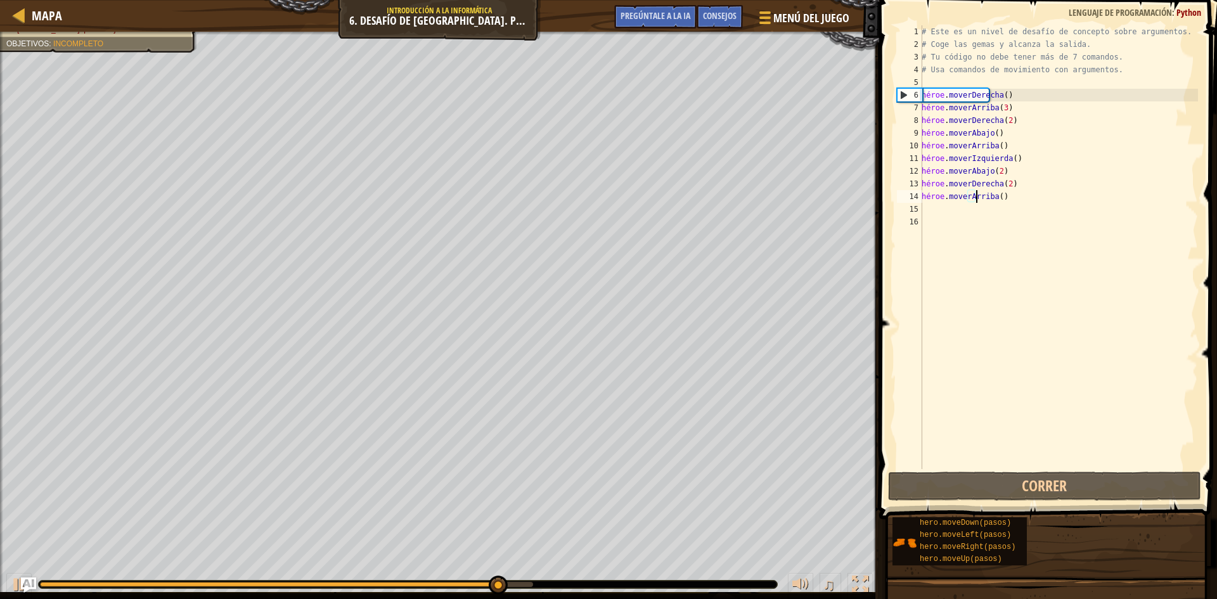
click at [1027, 145] on div "# Este es un nivel de desafío de concepto sobre argumentos. # Coge las gemas y …" at bounding box center [1058, 259] width 279 height 469
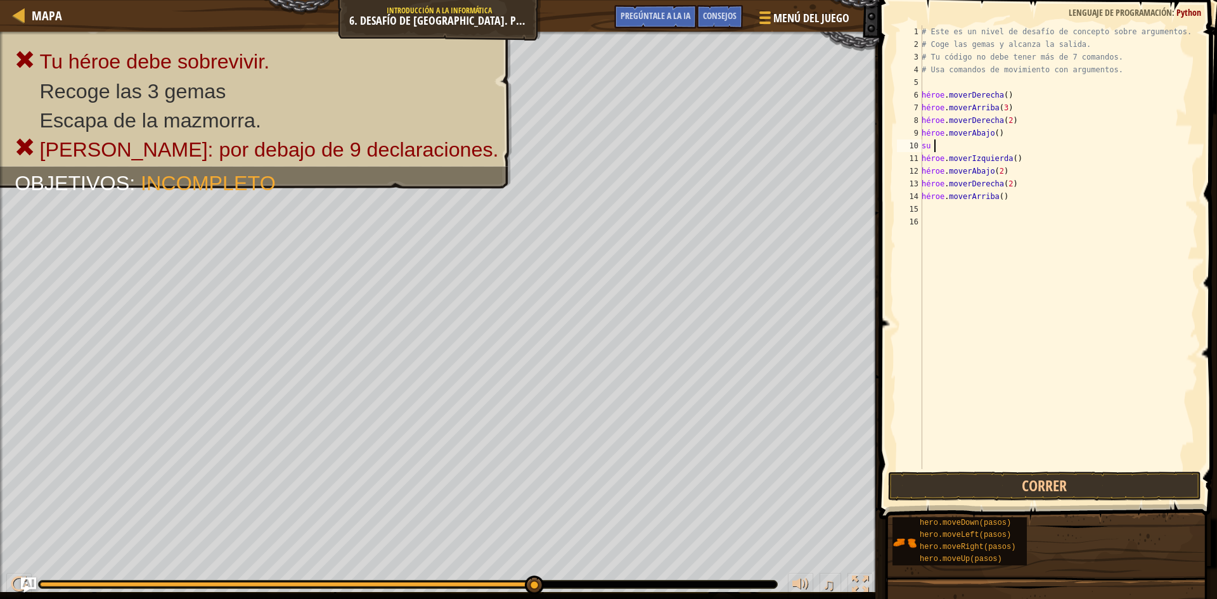
scroll to position [6, 0]
type textarea "h"
click at [1012, 252] on div "# Este es un nivel de desafío de concepto sobre argumentos. # Coge las gemas y …" at bounding box center [1058, 259] width 279 height 469
click at [949, 144] on div "# Este es un nivel de desafío de concepto sobre argumentos. # Coge las gemas y …" at bounding box center [1058, 259] width 279 height 469
type textarea "hero.moveDown()"
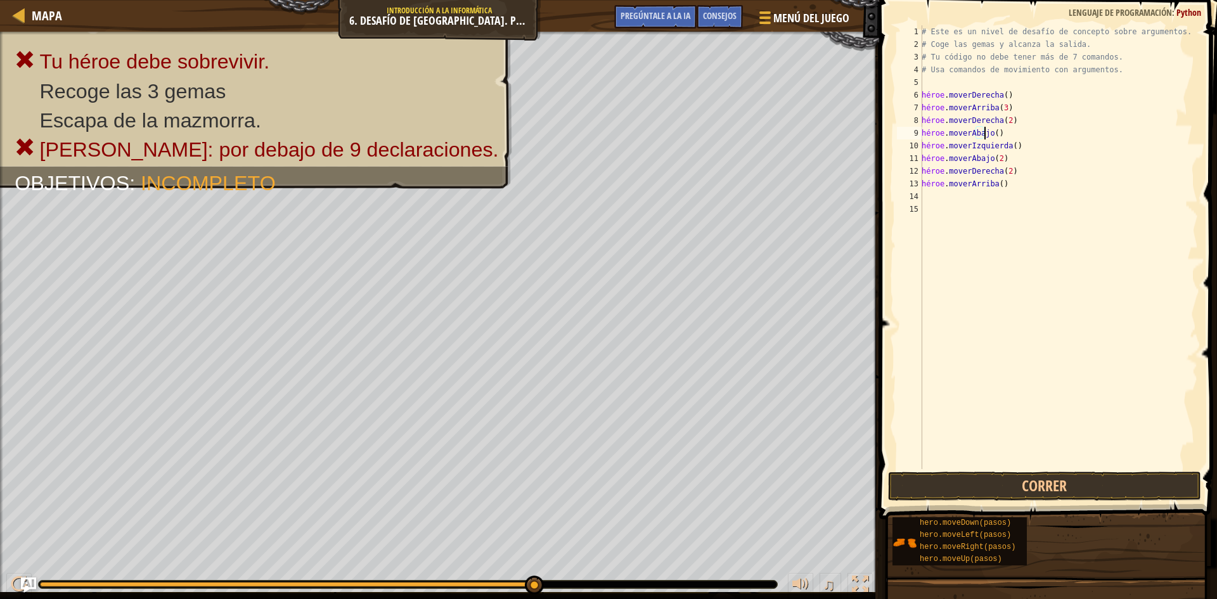
click at [994, 207] on div "# Este es un nivel de desafío de concepto sobre argumentos. # Coge las gemas y …" at bounding box center [1058, 259] width 279 height 469
click at [1013, 187] on div "# Este es un nivel de desafío de concepto sobre argumentos. # Coge las gemas y …" at bounding box center [1058, 259] width 279 height 469
click at [1013, 186] on div "# Este es un nivel de desafío de concepto sobre argumentos. # Coge las gemas y …" at bounding box center [1058, 259] width 279 height 469
click at [1013, 186] on div "# Este es un nivel de desafío de concepto sobre argumentos. # Coge las gemas y …" at bounding box center [1058, 247] width 279 height 444
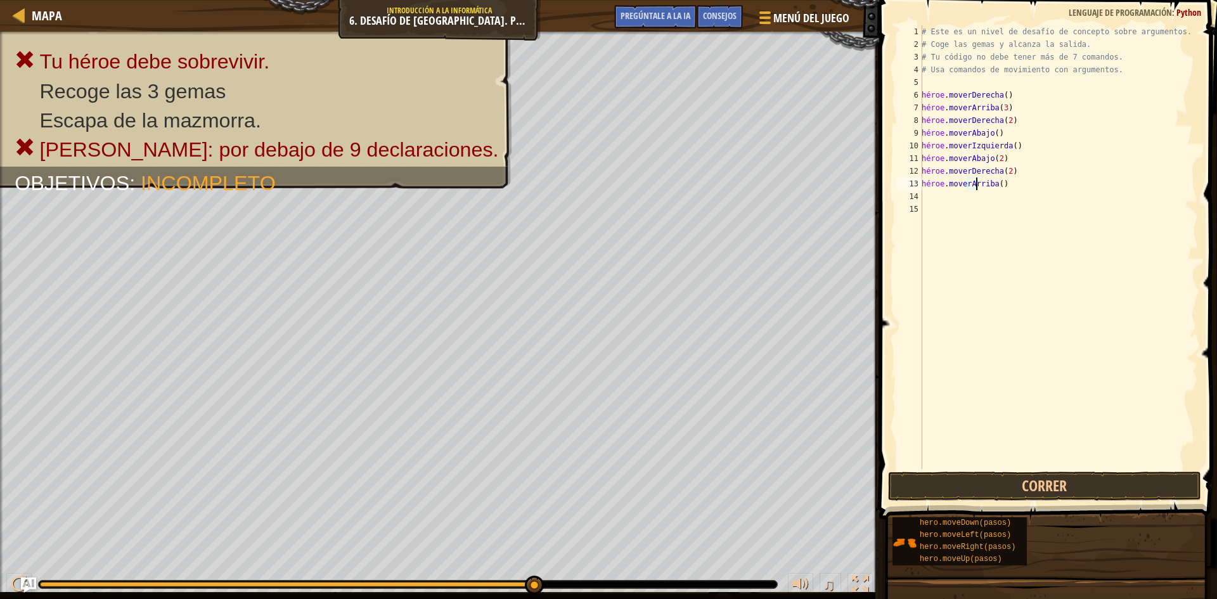
click at [1013, 186] on div "# Este es un nivel de desafío de concepto sobre argumentos. # Coge las gemas y …" at bounding box center [1058, 259] width 279 height 469
type textarea "hero.moveUp()"
click at [1013, 186] on div "# Este es un nivel de desafío de concepto sobre argumentos. # Coge las gemas y …" at bounding box center [1058, 259] width 279 height 469
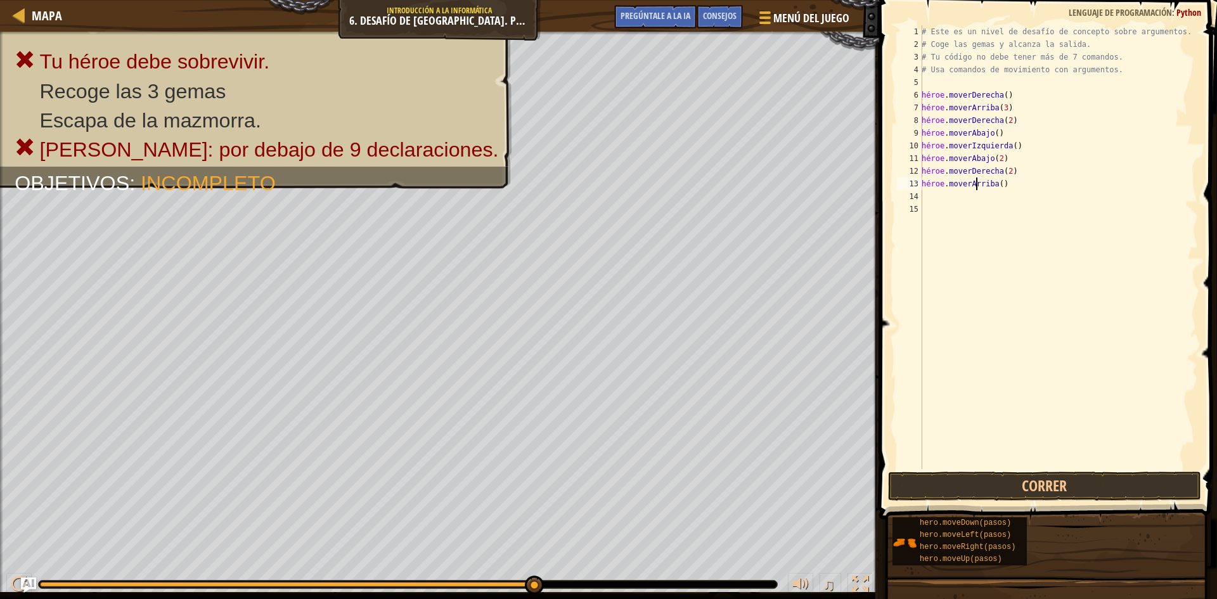
type textarea "hero.moveUp()"
click at [1013, 186] on div "# Este es un nivel de desafío de concepto sobre argumentos. # Coge las gemas y …" at bounding box center [1058, 259] width 279 height 469
click at [1020, 231] on div "# Este es un nivel de desafío de concepto sobre argumentos. # Coge las gemas y …" at bounding box center [1058, 259] width 279 height 469
click at [1011, 191] on div "# Este es un nivel de desafío de concepto sobre argumentos. # Coge las gemas y …" at bounding box center [1058, 259] width 279 height 469
click at [1011, 188] on div "# Este es un nivel de desafío de concepto sobre argumentos. # Coge las gemas y …" at bounding box center [1058, 259] width 279 height 469
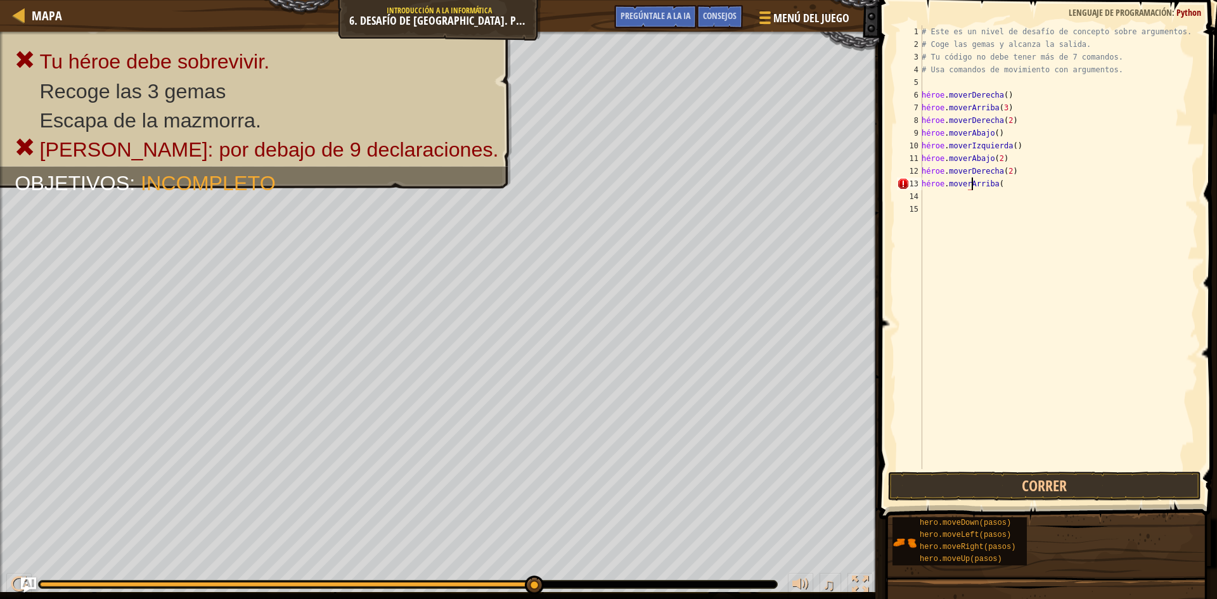
scroll to position [6, 4]
type textarea "hero.moveUp(2)"
click at [1029, 489] on button "Correr" at bounding box center [1044, 486] width 313 height 29
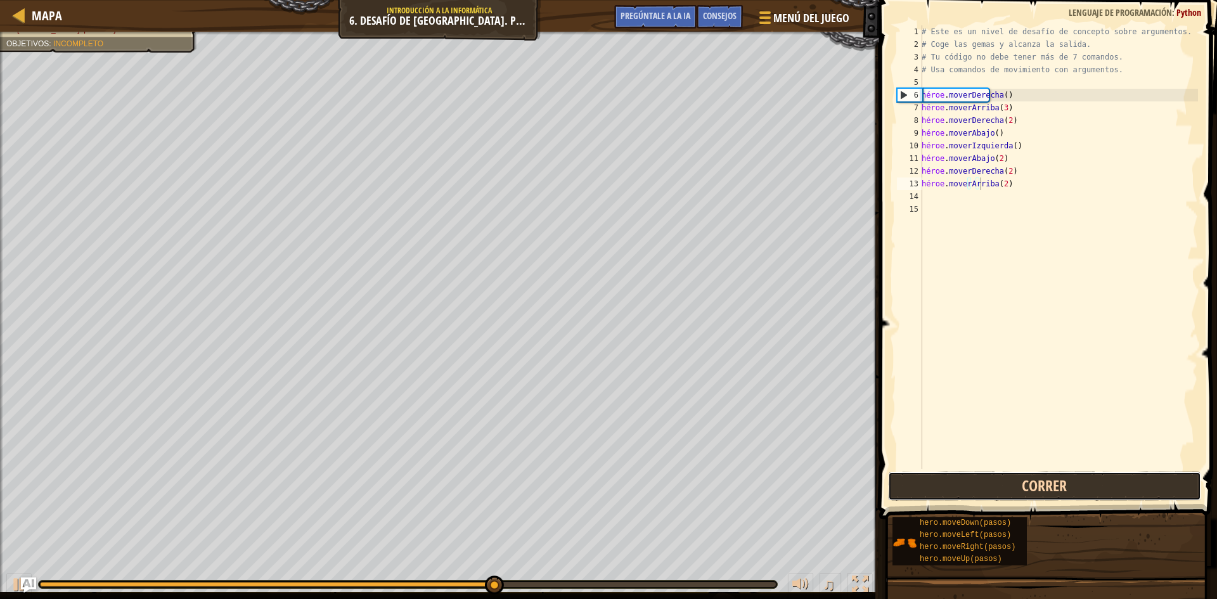
click at [1029, 489] on button "Correr" at bounding box center [1044, 486] width 313 height 29
